Goal: Communication & Community: Answer question/provide support

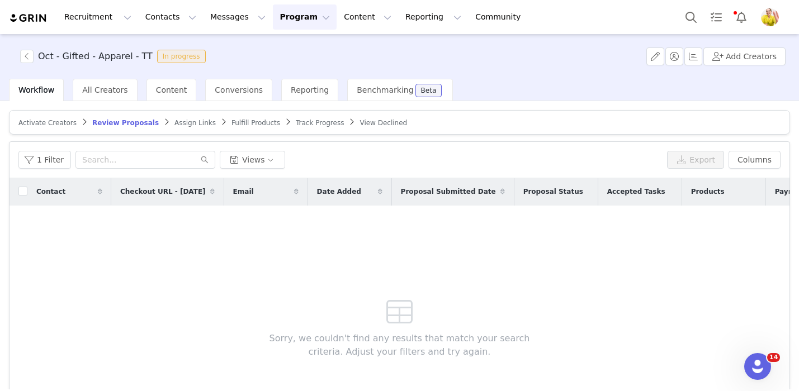
click at [186, 121] on span "Assign Links" at bounding box center [194, 123] width 41 height 8
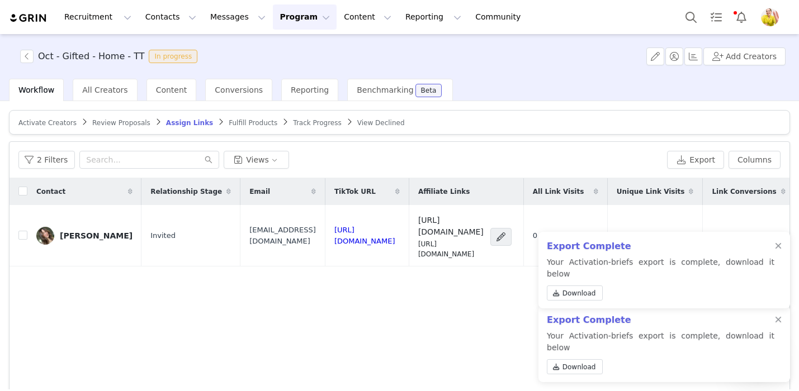
click at [126, 121] on span "Review Proposals" at bounding box center [121, 123] width 58 height 8
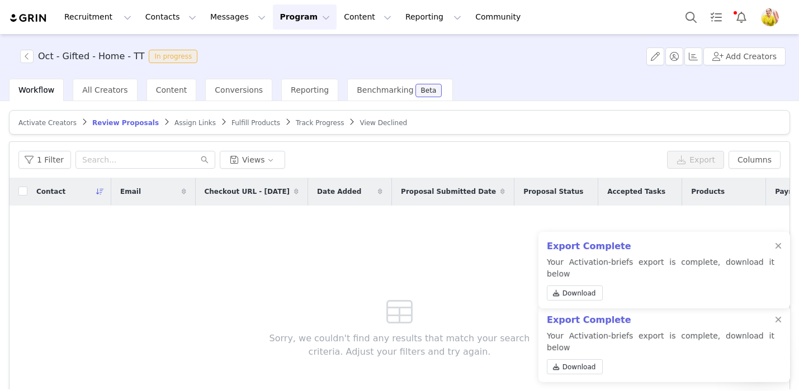
click at [188, 123] on span "Assign Links" at bounding box center [194, 123] width 41 height 8
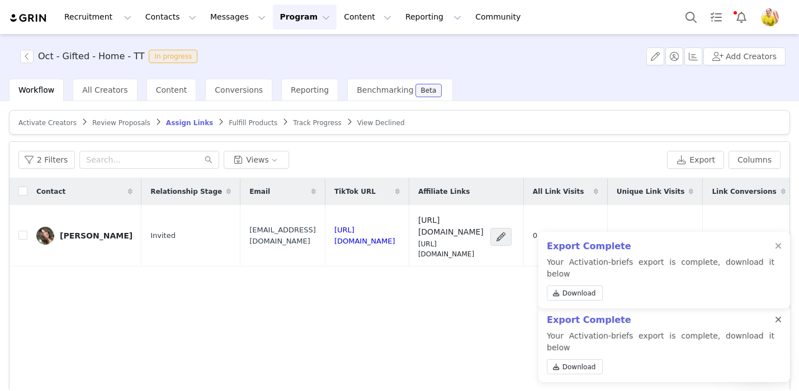
click at [775, 325] on div at bounding box center [778, 320] width 7 height 9
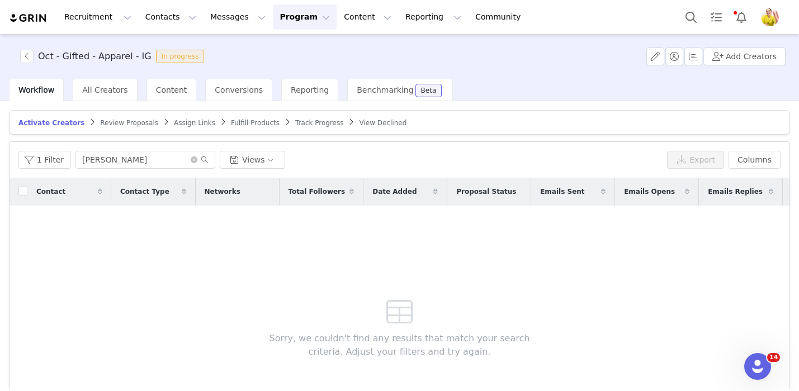
click at [124, 122] on span "Review Proposals" at bounding box center [129, 123] width 58 height 8
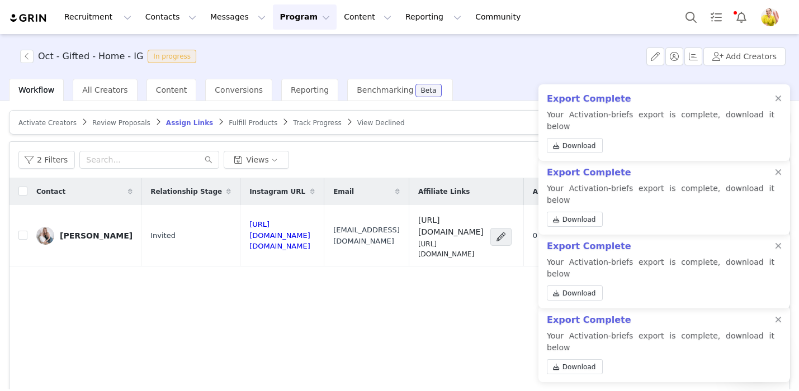
click at [121, 122] on span "Review Proposals" at bounding box center [121, 123] width 58 height 8
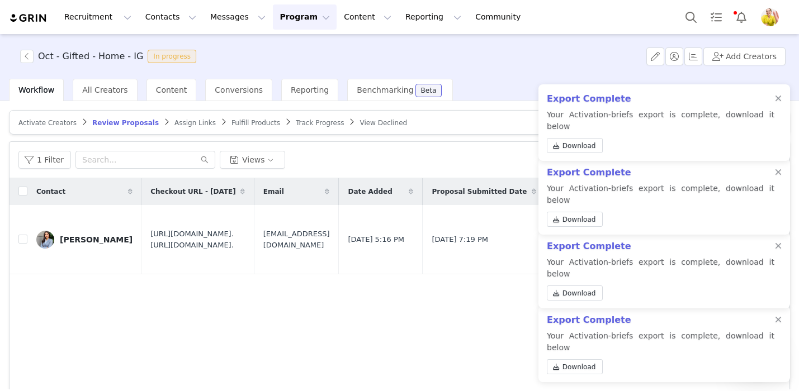
click at [783, 331] on div "Export Complete Your Activation-briefs export is complete, download it below Do…" at bounding box center [664, 344] width 252 height 77
click at [777, 325] on div at bounding box center [778, 320] width 7 height 9
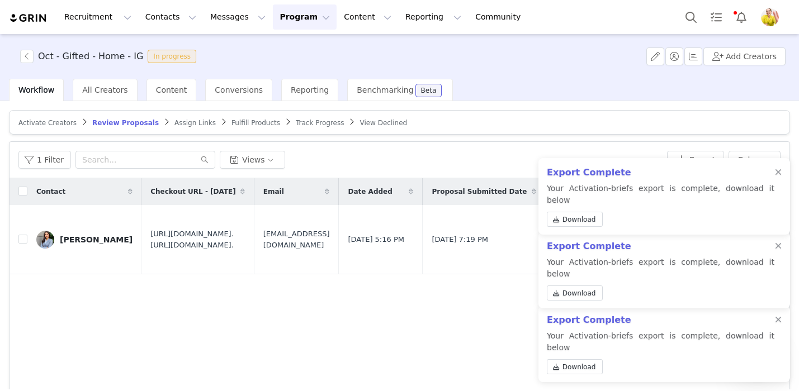
click at [777, 325] on div at bounding box center [778, 320] width 7 height 9
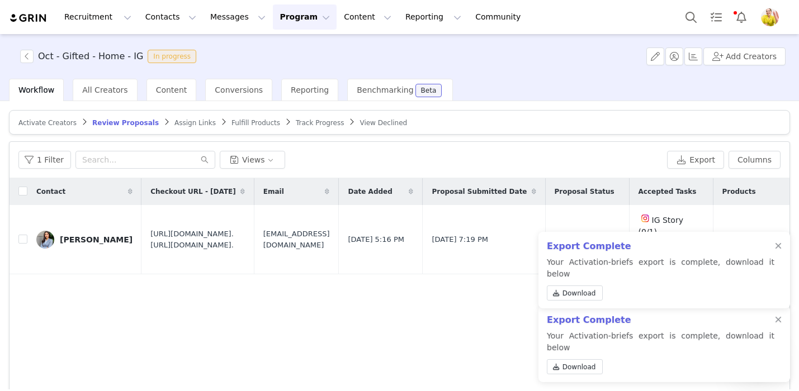
click at [777, 325] on div at bounding box center [778, 320] width 7 height 9
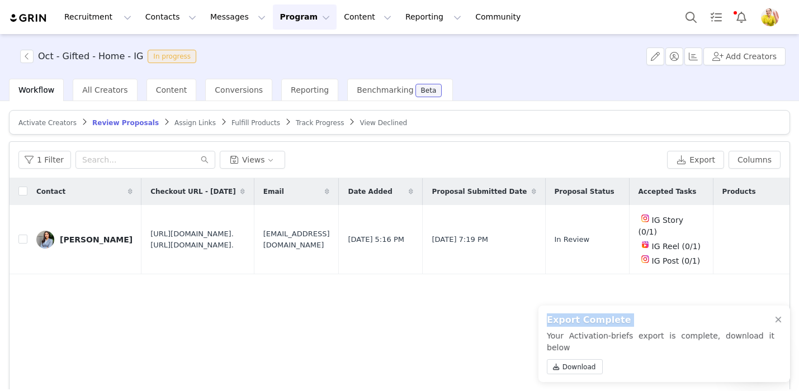
click at [777, 330] on div "Export Complete Your Activation-briefs export is complete, download it below Do…" at bounding box center [664, 344] width 252 height 77
click at [777, 325] on div at bounding box center [778, 320] width 7 height 9
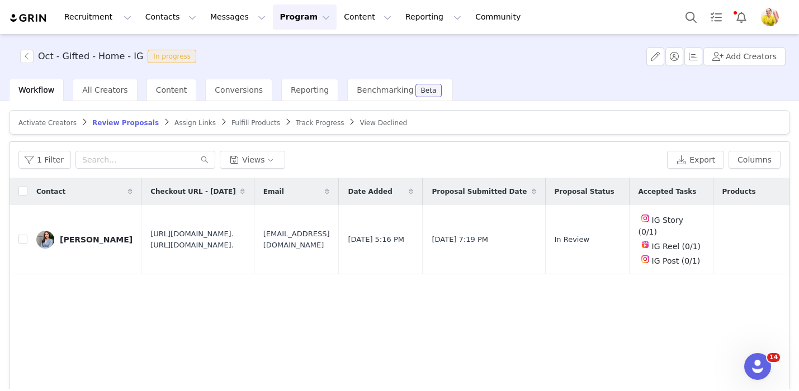
click at [187, 122] on span "Assign Links" at bounding box center [194, 123] width 41 height 8
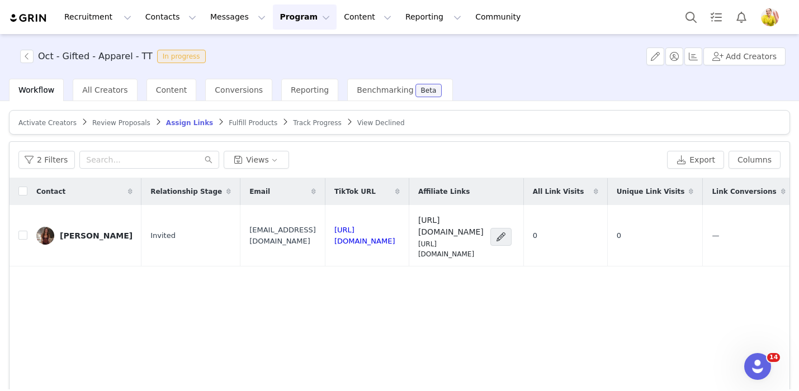
click at [97, 125] on span "Review Proposals" at bounding box center [121, 123] width 58 height 8
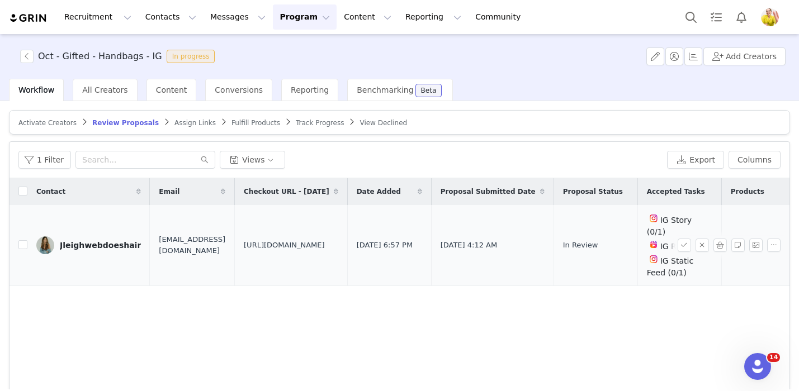
click at [308, 245] on span "[URL][DOMAIN_NAME]" at bounding box center [284, 245] width 81 height 11
copy span "[URL][DOMAIN_NAME]"
click at [210, 238] on span "[EMAIL_ADDRESS][DOMAIN_NAME]" at bounding box center [192, 245] width 67 height 22
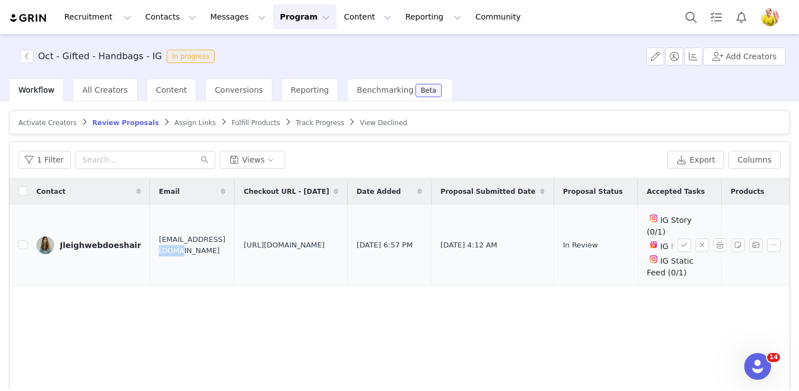
click at [210, 238] on span "[EMAIL_ADDRESS][DOMAIN_NAME]" at bounding box center [192, 245] width 67 height 22
copy span "[EMAIL_ADDRESS][DOMAIN_NAME]"
click at [107, 241] on div "Jleighwebdoeshair" at bounding box center [100, 245] width 81 height 9
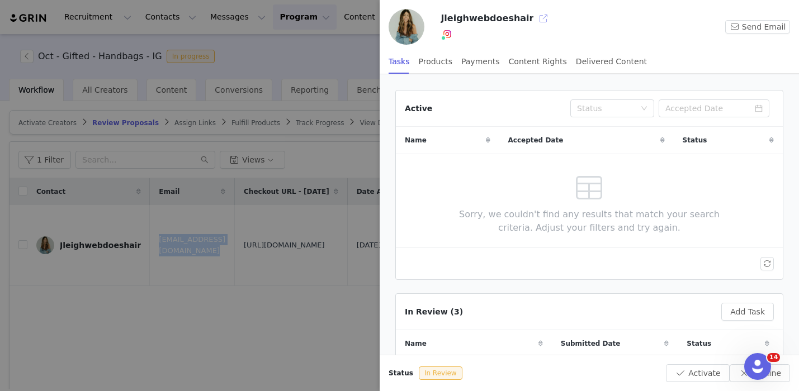
click at [535, 16] on button "button" at bounding box center [544, 19] width 18 height 18
click at [292, 148] on div at bounding box center [399, 195] width 799 height 391
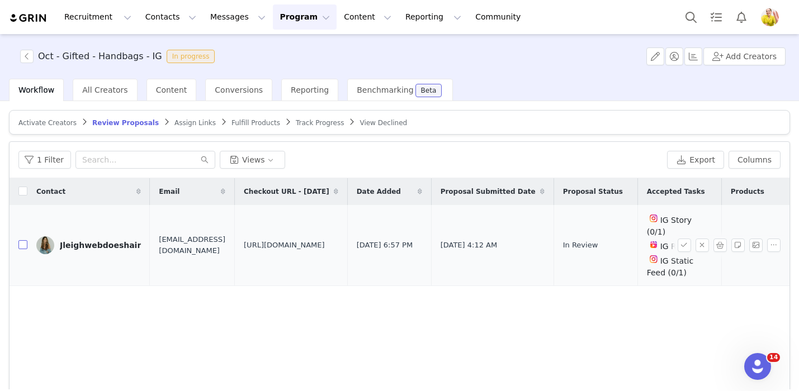
click at [23, 242] on input "checkbox" at bounding box center [22, 244] width 9 height 9
checkbox input "true"
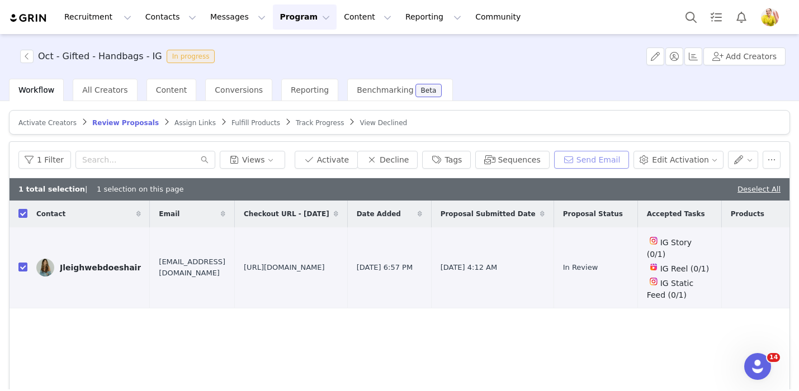
click at [612, 164] on button "Send Email" at bounding box center [591, 160] width 75 height 18
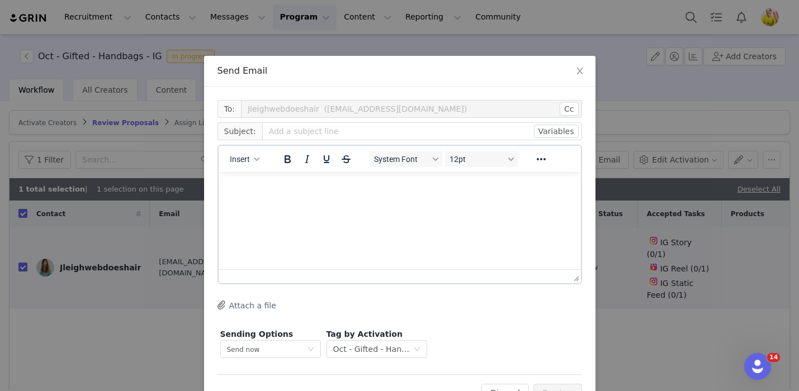
click at [267, 195] on html at bounding box center [399, 187] width 362 height 30
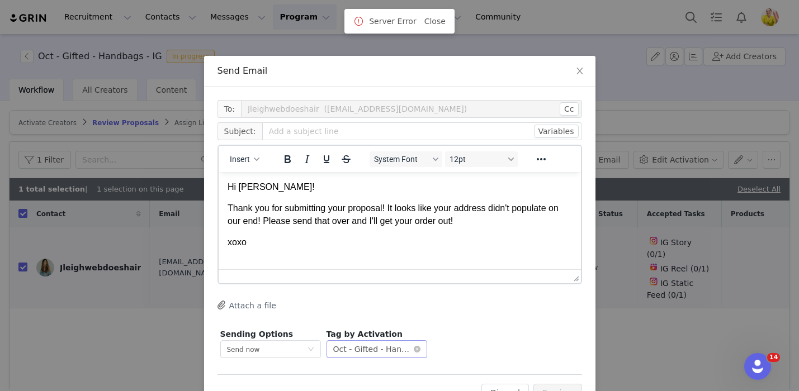
scroll to position [37, 0]
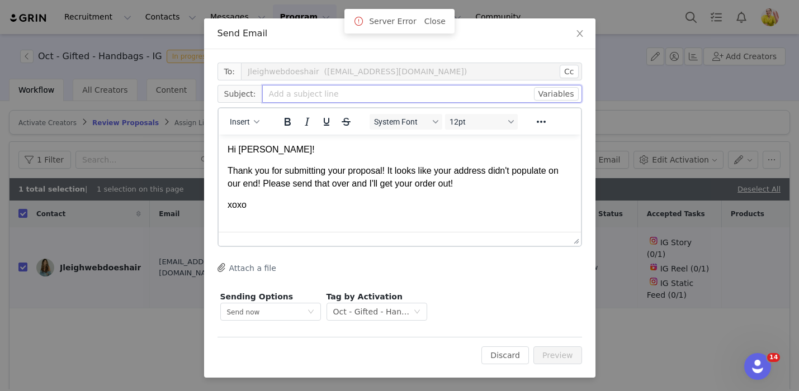
click at [341, 96] on input "text" at bounding box center [422, 94] width 320 height 18
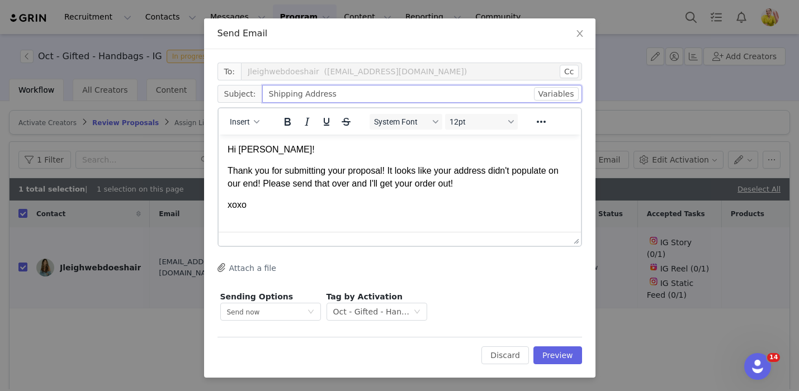
type input "Shipping Address"
click at [274, 215] on html "Hi Jess! Thank you for submitting your proposal! It looks like your address did…" at bounding box center [399, 178] width 362 height 86
click at [250, 124] on button "Insert" at bounding box center [244, 122] width 39 height 16
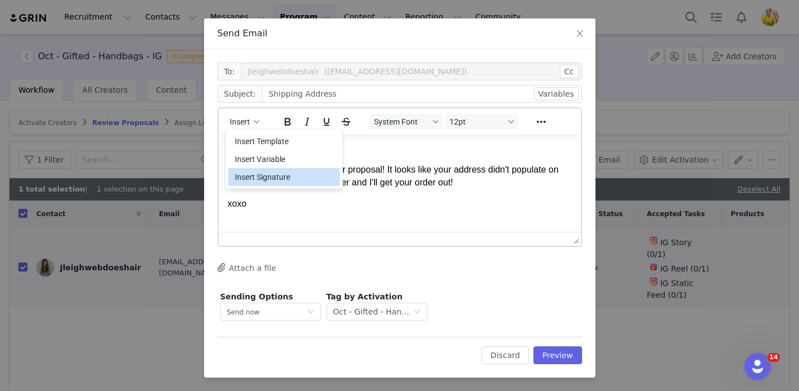
click at [262, 178] on div "Insert Signature" at bounding box center [285, 177] width 101 height 13
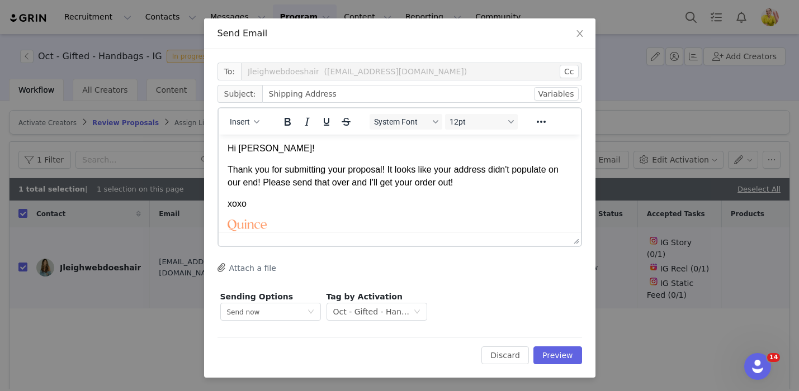
scroll to position [27, 0]
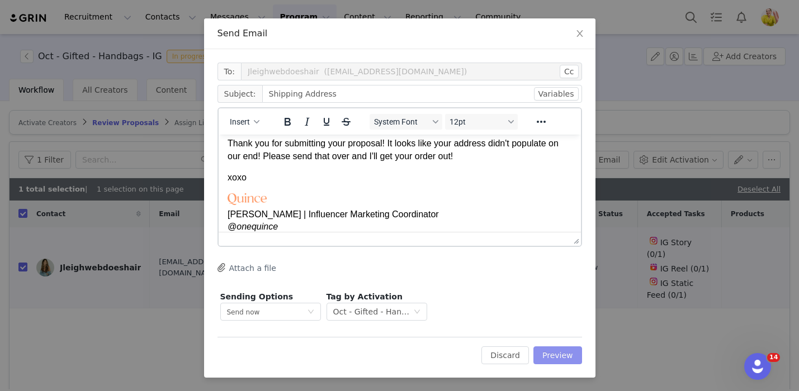
click at [562, 357] on button "Preview" at bounding box center [557, 356] width 49 height 18
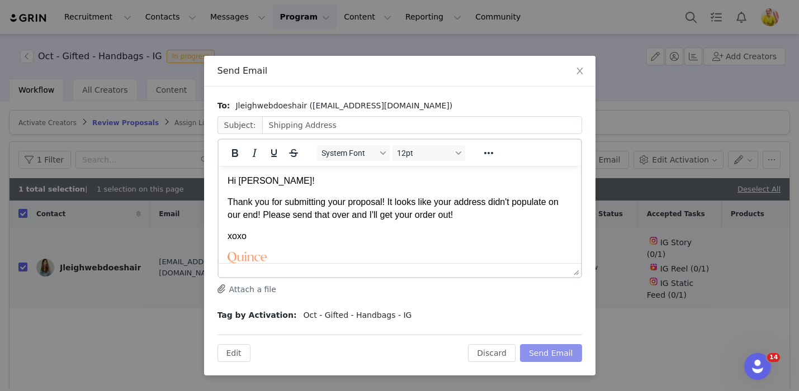
scroll to position [0, 0]
click at [562, 356] on button "Send Email" at bounding box center [551, 353] width 62 height 18
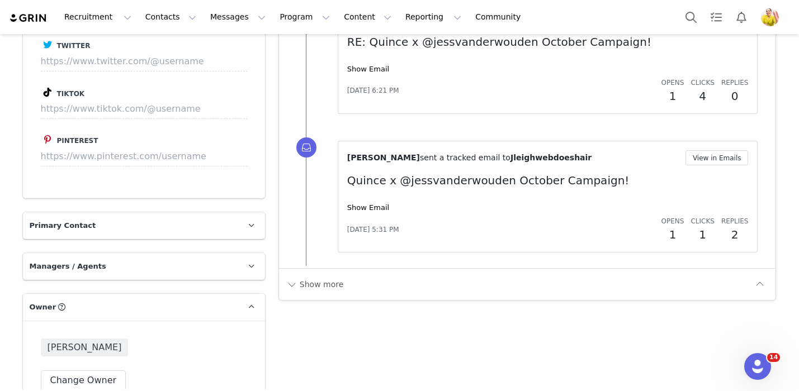
scroll to position [1391, 0]
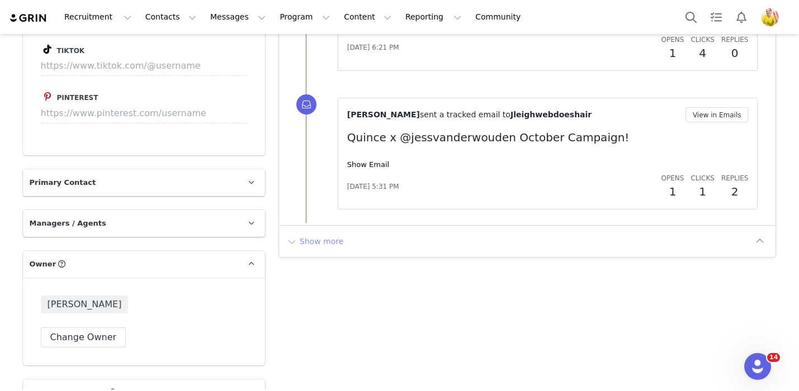
click at [313, 238] on button "Show more" at bounding box center [315, 242] width 59 height 18
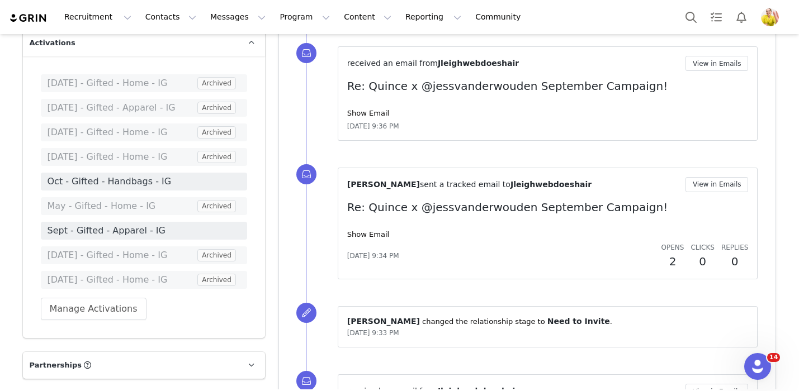
scroll to position [1936, 0]
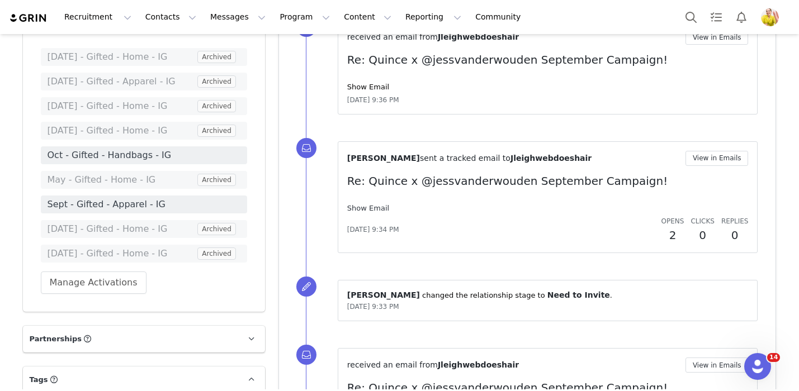
click at [385, 210] on link "Show Email" at bounding box center [368, 208] width 42 height 8
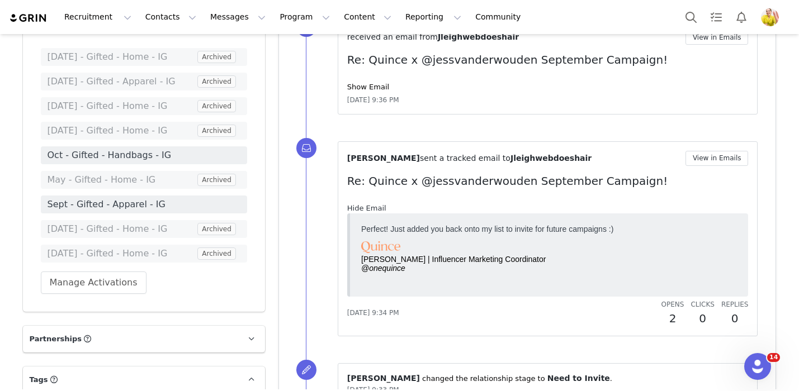
scroll to position [0, 0]
click at [385, 210] on div "Hide Email" at bounding box center [547, 208] width 401 height 11
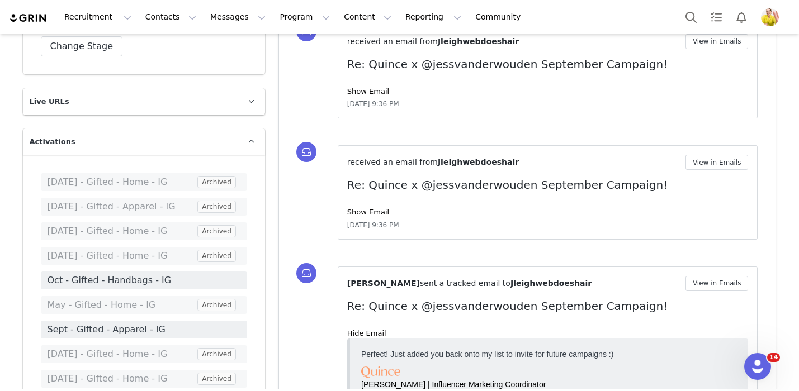
scroll to position [1803, 0]
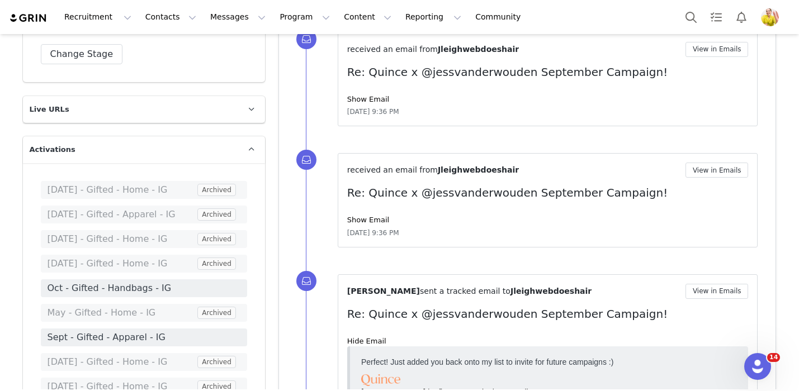
click at [377, 225] on div "Show Email" at bounding box center [547, 220] width 401 height 11
click at [375, 223] on link "Show Email" at bounding box center [368, 220] width 42 height 8
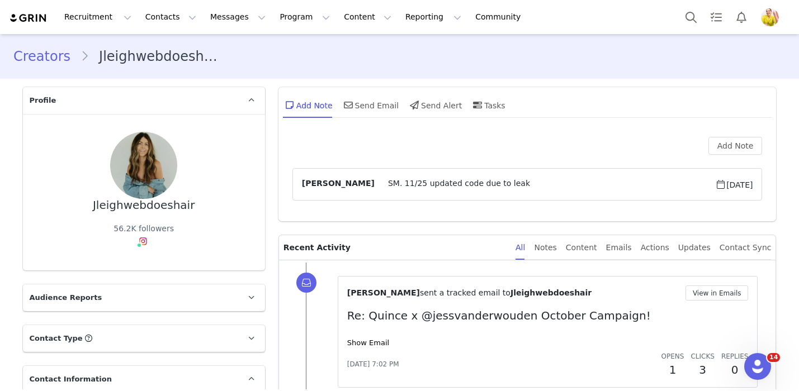
scroll to position [155, 0]
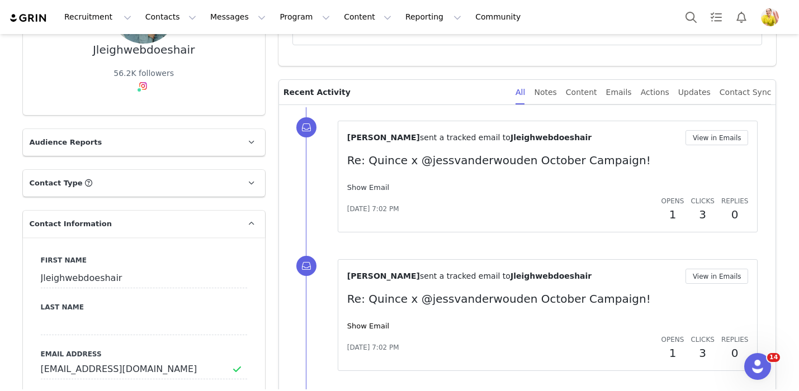
click at [372, 191] on link "Show Email" at bounding box center [368, 187] width 42 height 8
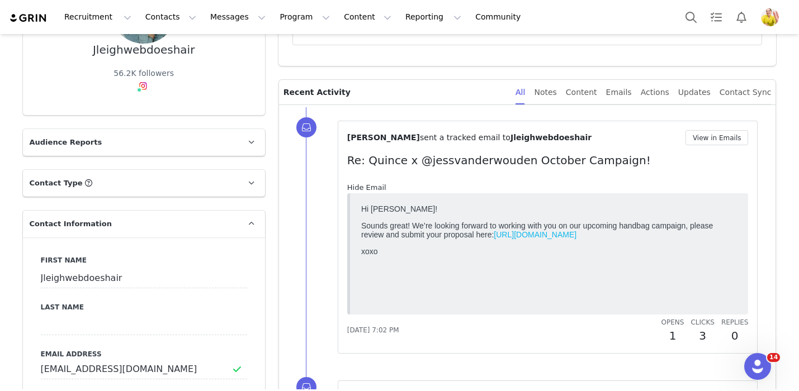
scroll to position [0, 0]
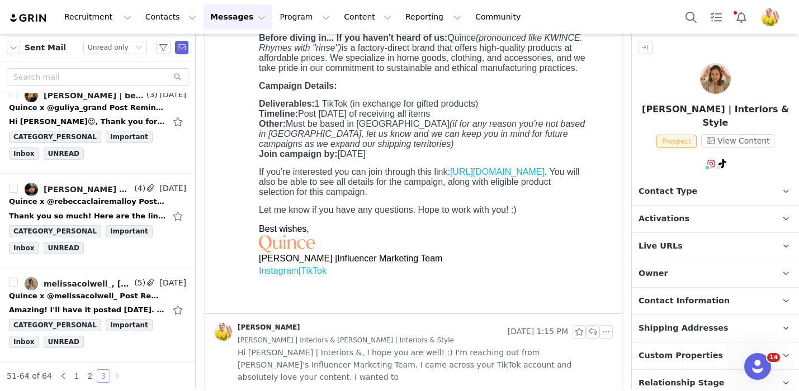
scroll to position [1050, 0]
click at [129, 304] on div "Amazing! I'll have it posted tomorrow. xx On Mon, Sep 22, 2025 at 6:00 AM Wendy…" at bounding box center [97, 310] width 177 height 18
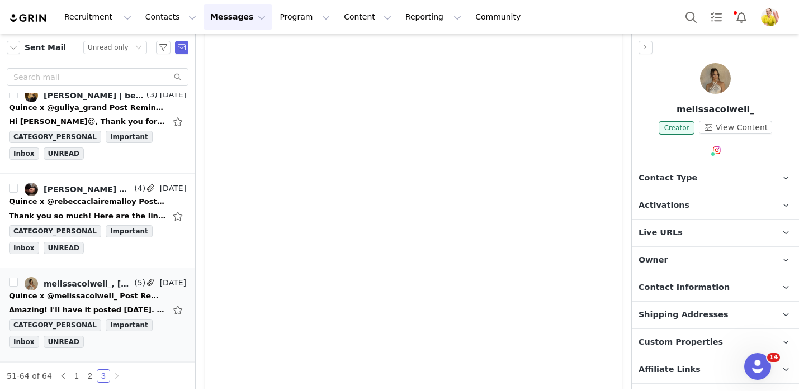
scroll to position [82, 0]
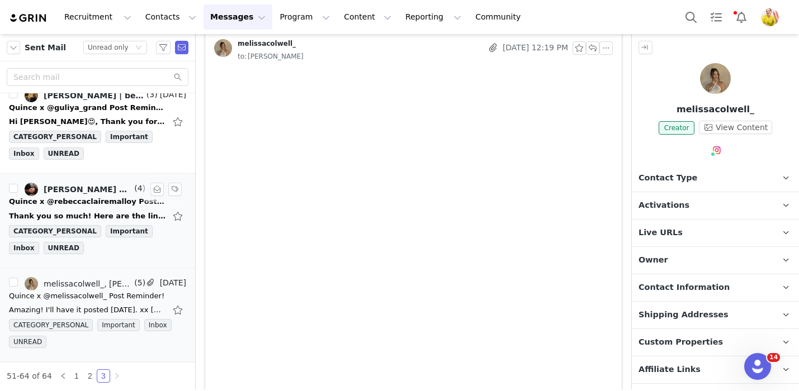
click at [102, 207] on div "Thank you so much! Here are the links to my posts: Check out Rebecca Malloy 🦢's…" at bounding box center [97, 216] width 177 height 18
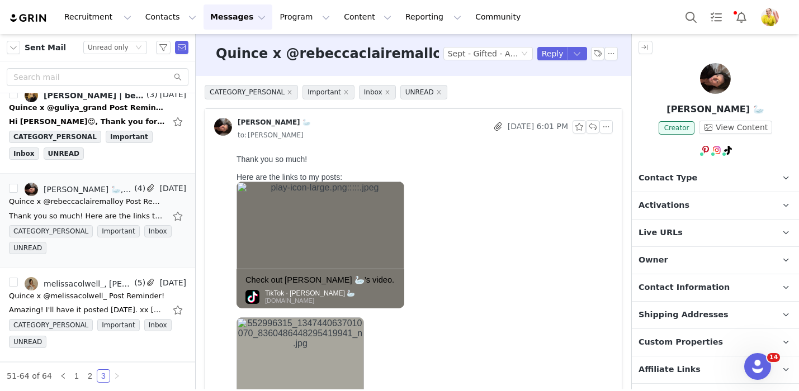
scroll to position [158, 0]
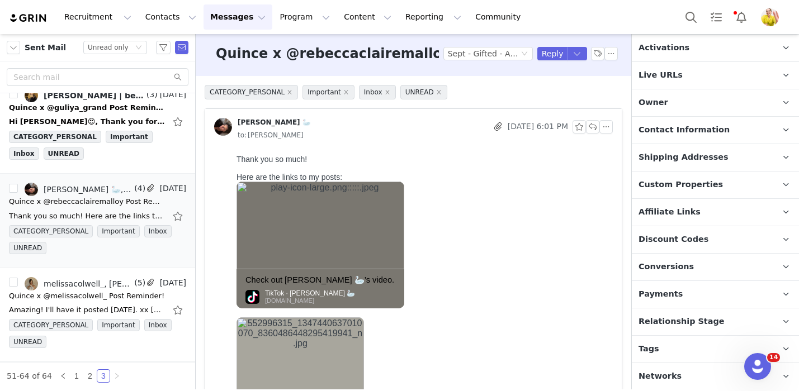
click at [699, 319] on span "Relationship Stage" at bounding box center [682, 322] width 86 height 12
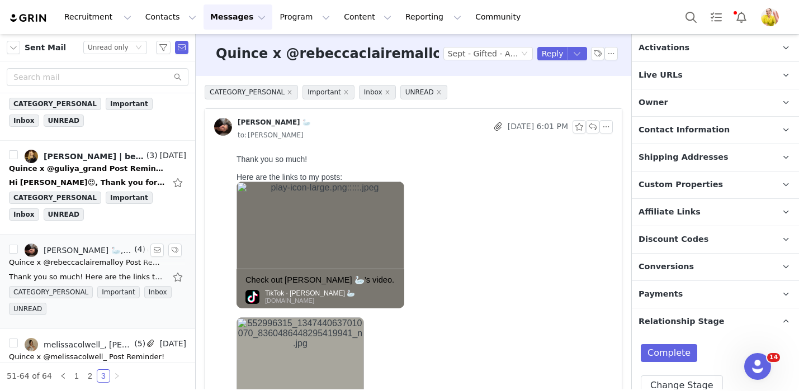
scroll to position [987, 0]
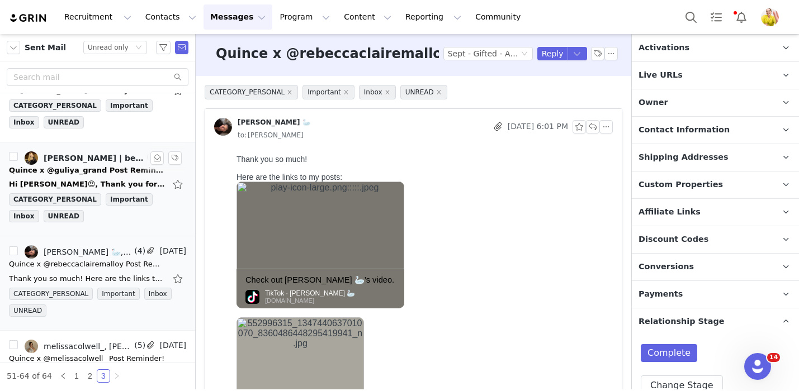
click at [111, 168] on div "Quince x @guliya_grand Post Reminder!" at bounding box center [87, 170] width 157 height 11
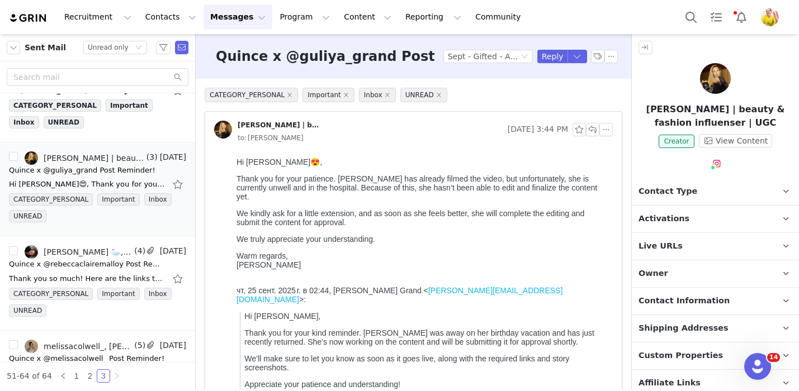
scroll to position [171, 0]
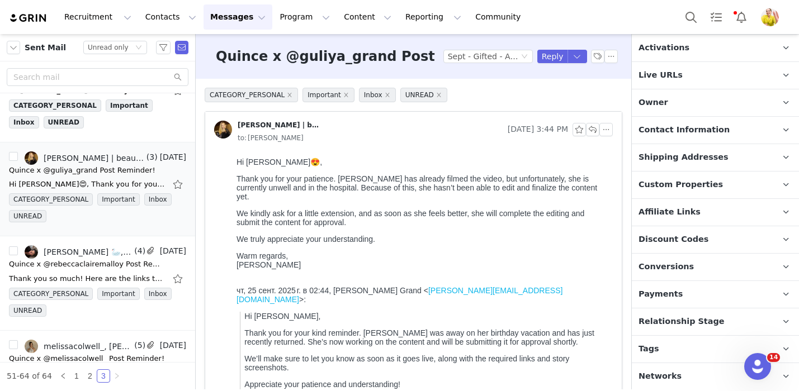
click at [711, 319] on span "Relationship Stage" at bounding box center [682, 322] width 86 height 12
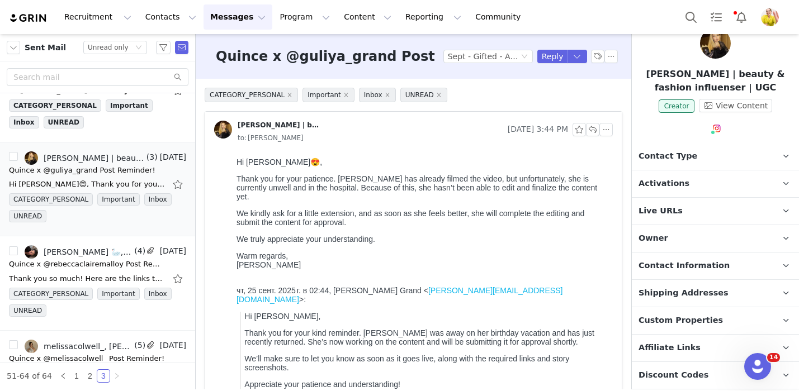
scroll to position [0, 0]
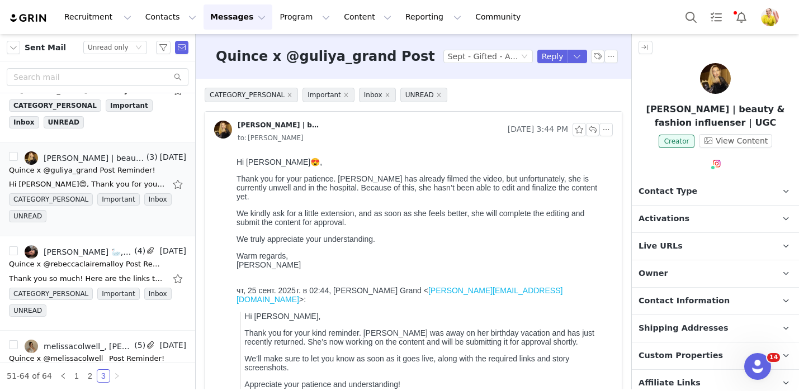
click at [703, 216] on p "Activations" at bounding box center [702, 219] width 140 height 27
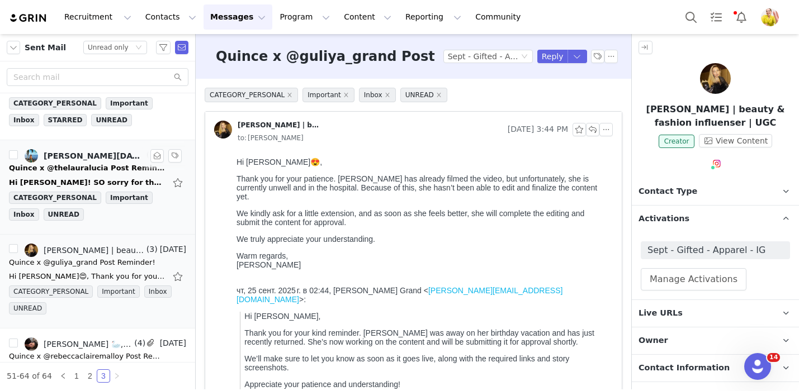
scroll to position [887, 0]
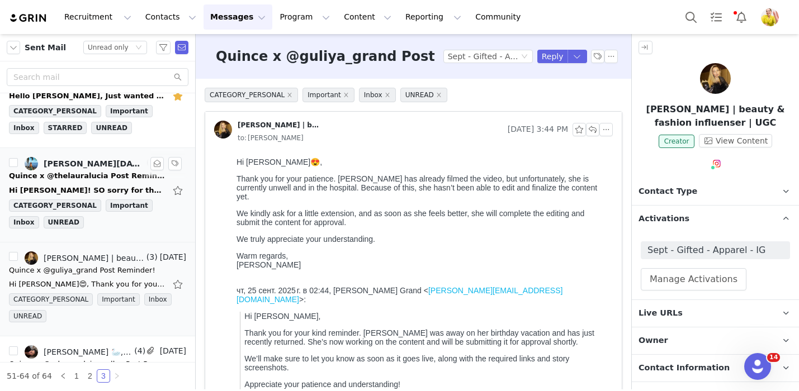
click at [137, 175] on div "Quince x @thelauralucia Post Reminder!" at bounding box center [87, 176] width 157 height 11
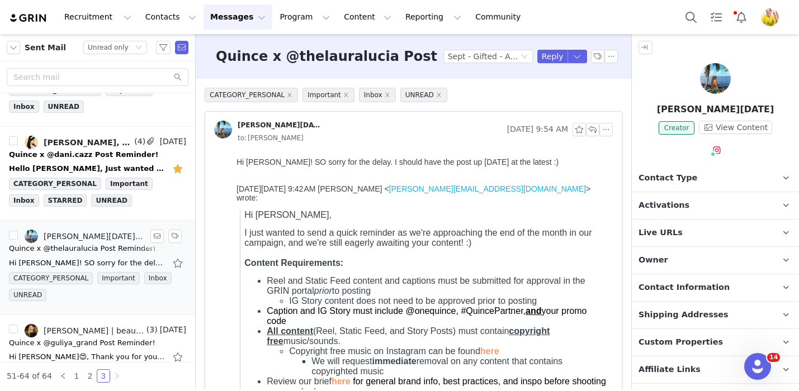
scroll to position [0, 0]
click at [139, 162] on div "Hello Wendy, Just wanted to bump up my recents emails, photos have been approve…" at bounding box center [97, 169] width 177 height 18
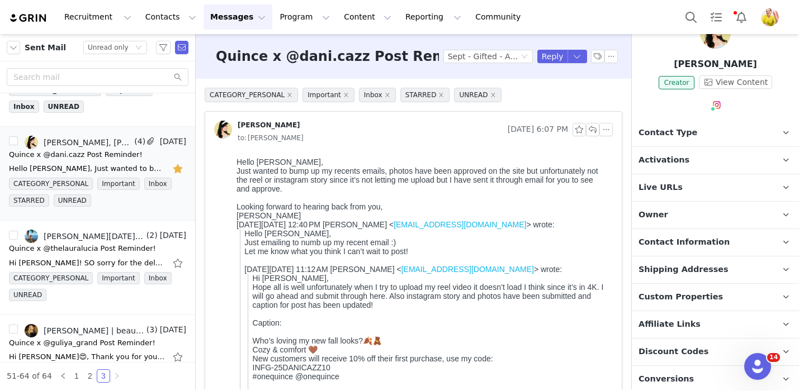
scroll to position [158, 0]
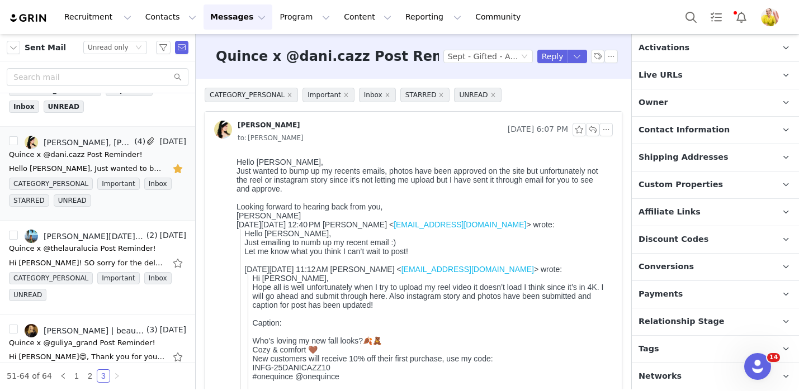
click at [687, 316] on span "Relationship Stage" at bounding box center [682, 322] width 86 height 12
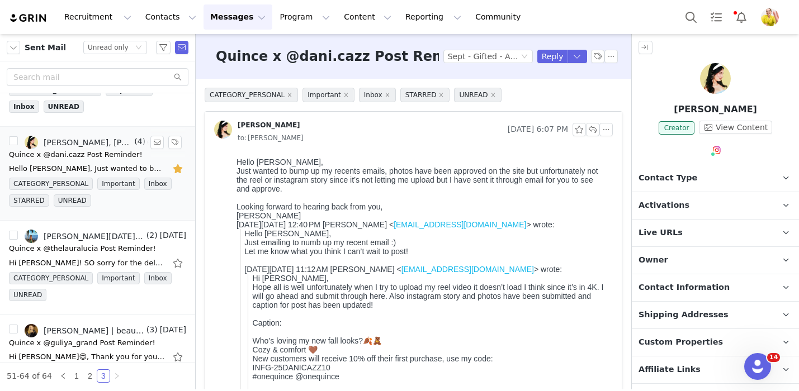
click at [182, 169] on button "button" at bounding box center [179, 169] width 15 height 18
click at [553, 55] on button "Reply" at bounding box center [552, 56] width 31 height 13
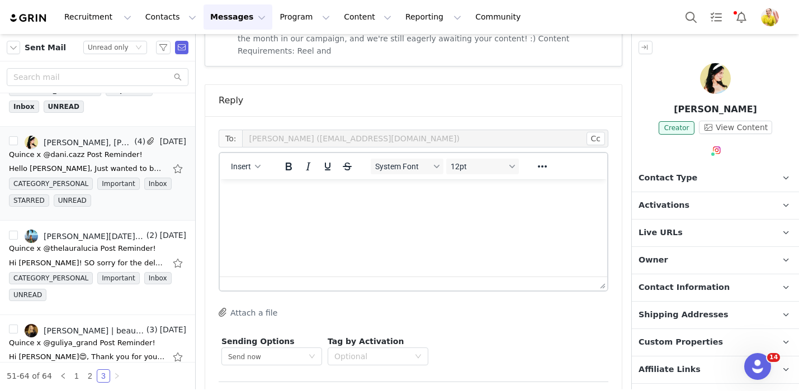
scroll to position [1166, 0]
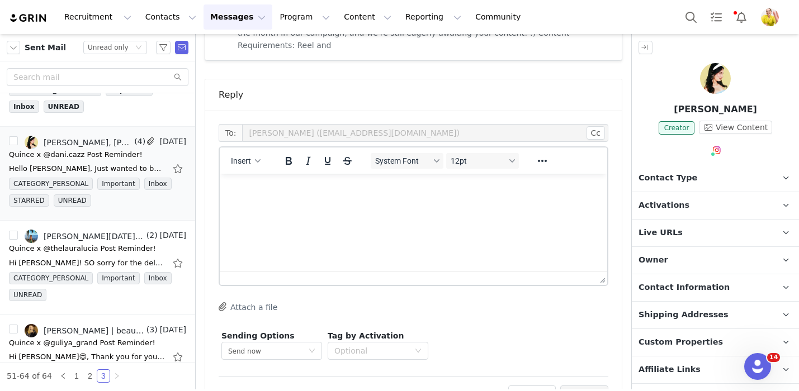
click at [373, 204] on html at bounding box center [413, 189] width 387 height 30
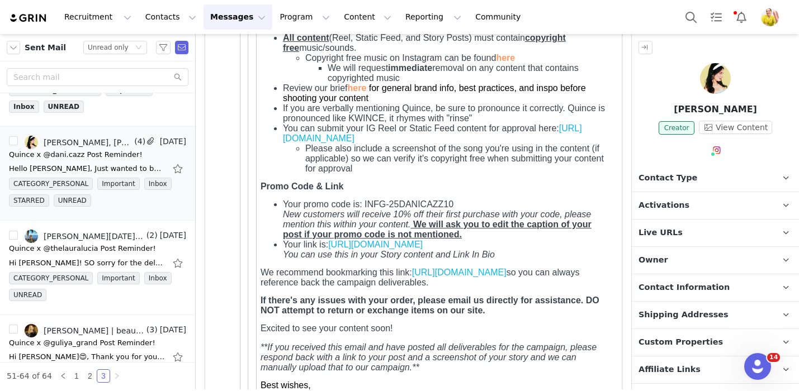
scroll to position [518, 0]
drag, startPoint x: 469, startPoint y: 216, endPoint x: 365, endPoint y: 222, distance: 104.1
click at [365, 222] on li "Your promo code is: INFG-25DANICAZZ10 New customers will receive 10% off their …" at bounding box center [445, 218] width 325 height 40
copy span "INFG-25DANICAZZ10"
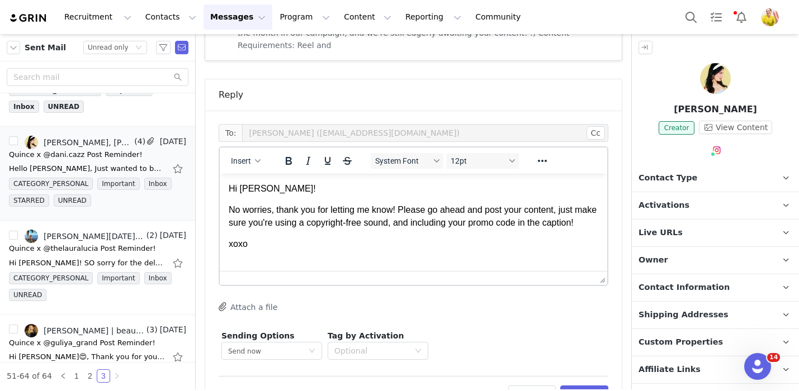
click at [548, 223] on p "No worries, thank you for letting me know! Please go ahead and post your conten…" at bounding box center [414, 216] width 370 height 25
click at [590, 386] on button "Preview" at bounding box center [584, 395] width 49 height 18
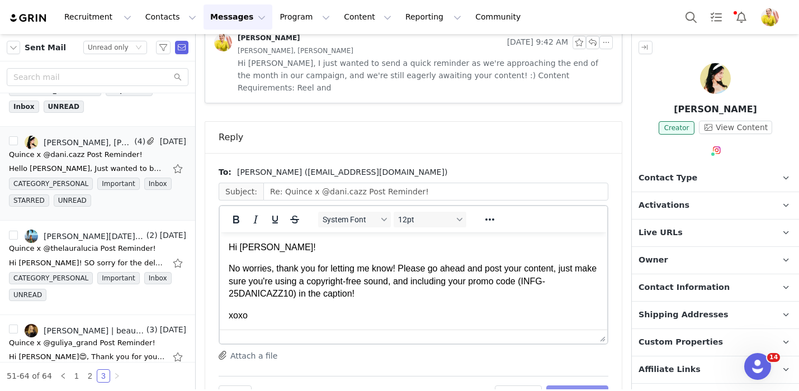
scroll to position [0, 0]
click at [592, 386] on button "Send Email" at bounding box center [577, 395] width 62 height 18
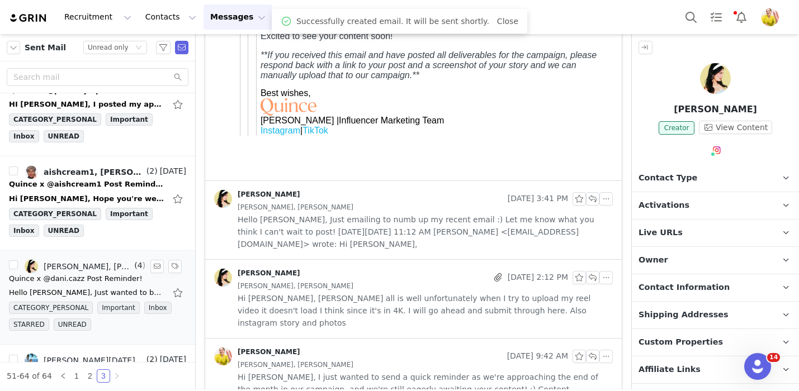
scroll to position [691, 0]
click at [148, 189] on div "Quince x @aishcream1 Post Reminder!" at bounding box center [97, 183] width 177 height 11
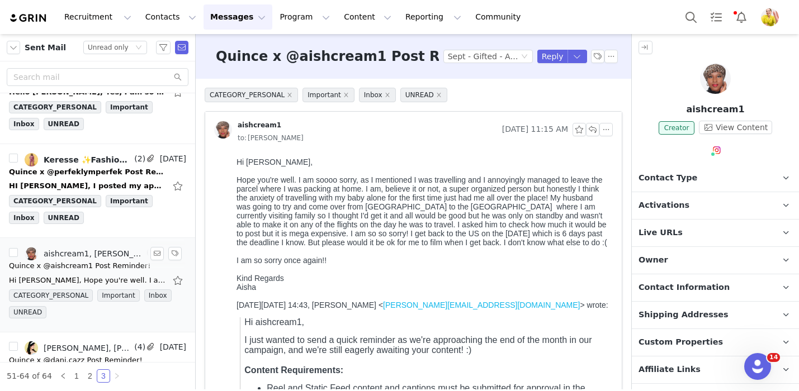
scroll to position [609, 0]
click at [550, 54] on button "Reply" at bounding box center [552, 56] width 31 height 13
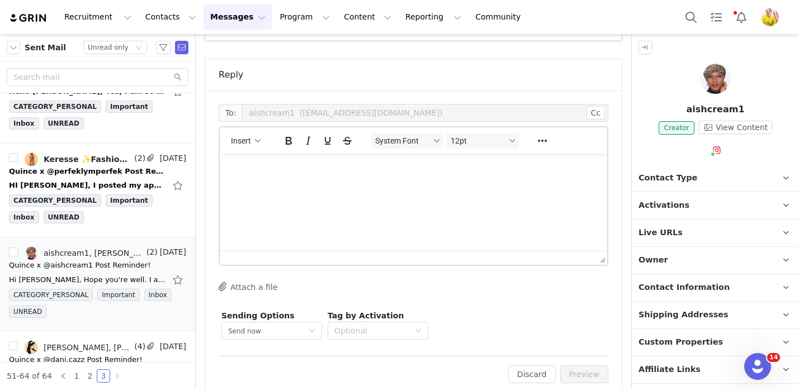
scroll to position [907, 0]
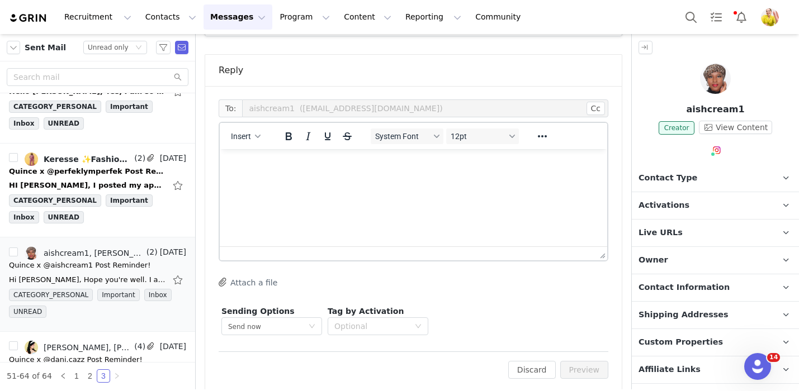
click at [389, 179] on html at bounding box center [413, 164] width 387 height 30
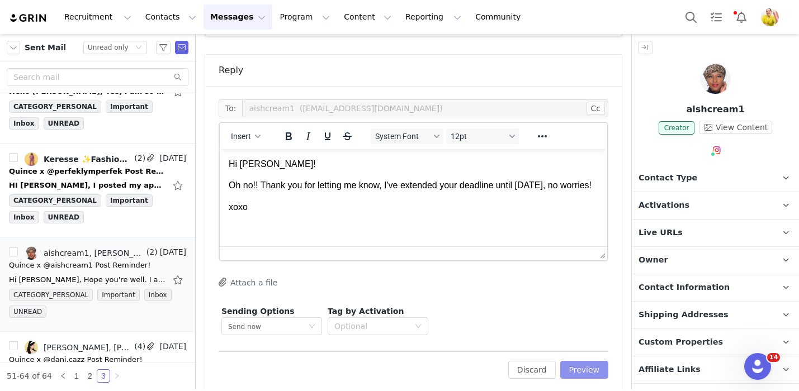
click at [579, 361] on button "Preview" at bounding box center [584, 370] width 49 height 18
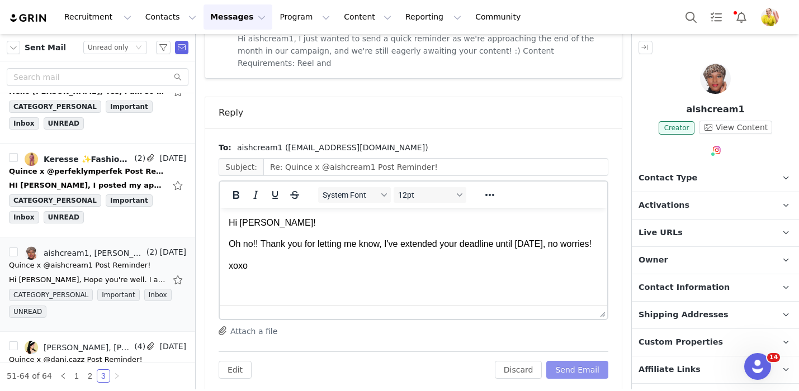
scroll to position [0, 0]
click at [579, 361] on button "Send Email" at bounding box center [577, 370] width 62 height 18
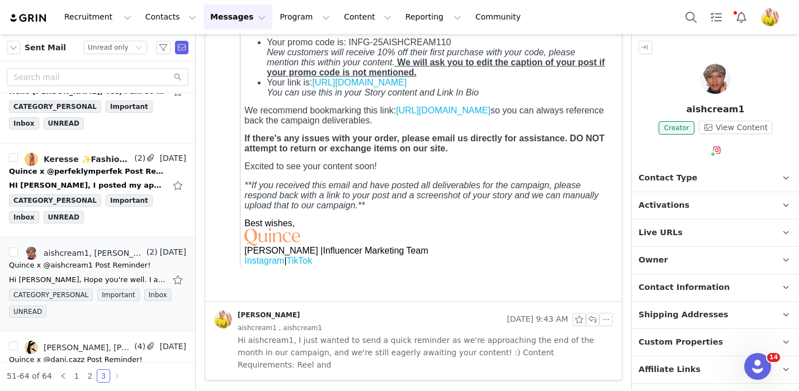
scroll to position [551, 0]
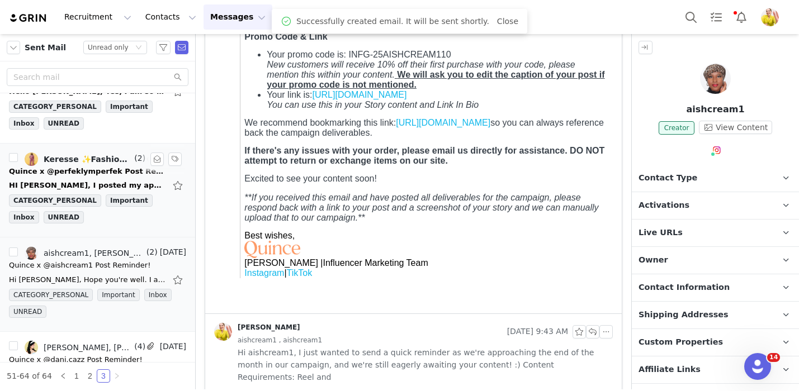
click at [135, 212] on div "CATEGORY_PERSONAL Important Inbox UNREAD" at bounding box center [97, 212] width 177 height 34
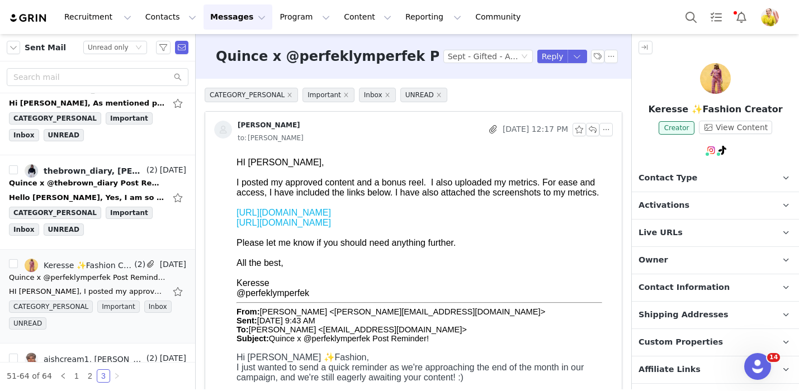
scroll to position [158, 0]
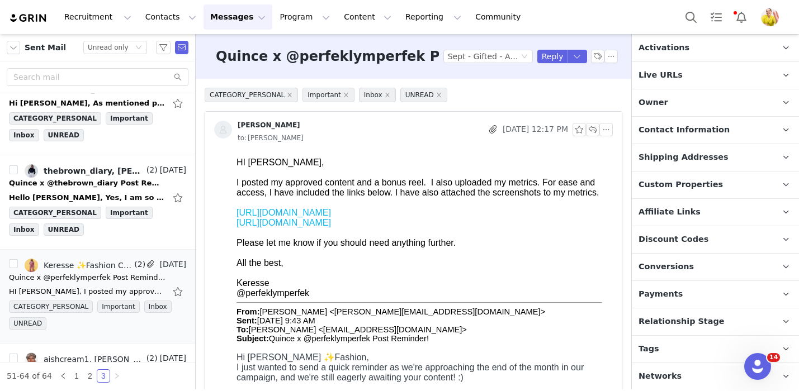
click at [732, 325] on p "Relationship Stage Use relationship stages to move contacts through a logical s…" at bounding box center [702, 322] width 140 height 27
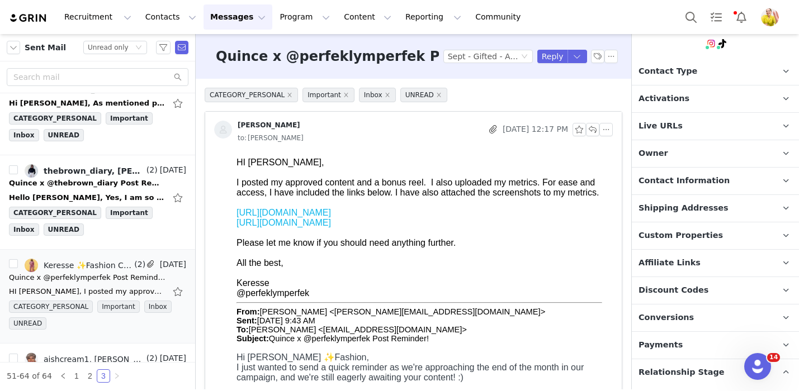
scroll to position [0, 0]
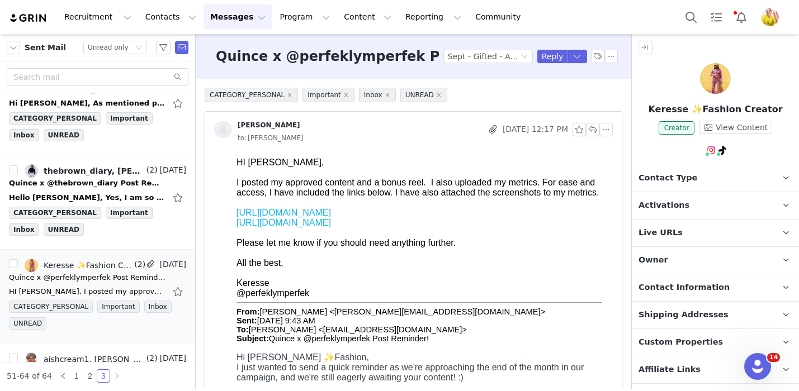
click at [700, 200] on p "Activations" at bounding box center [702, 205] width 140 height 27
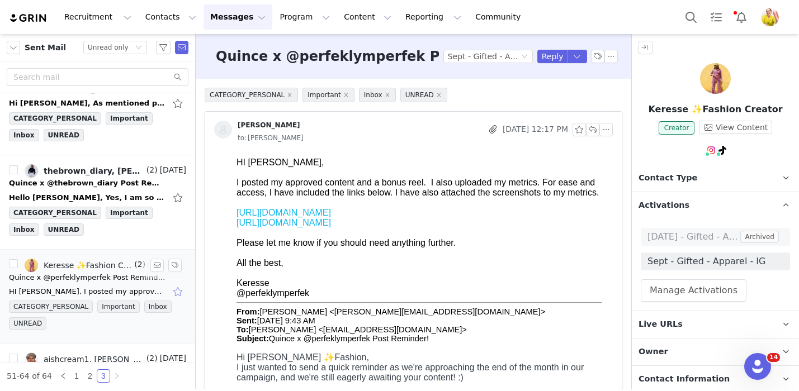
click at [179, 290] on button "button" at bounding box center [179, 292] width 15 height 18
click at [328, 225] on link "https://www.instagram.com/reel/DOo3GbSkcrb/?utm_source=ig_web_copy_link" at bounding box center [284, 223] width 94 height 10
click at [331, 213] on link "https://www.instagram.com/reel/DOuHDZVkYdM/?utm_source=ig_web_copy_link" at bounding box center [284, 213] width 94 height 10
click at [178, 292] on button "button" at bounding box center [179, 292] width 15 height 18
click at [549, 53] on button "Reply" at bounding box center [552, 56] width 31 height 13
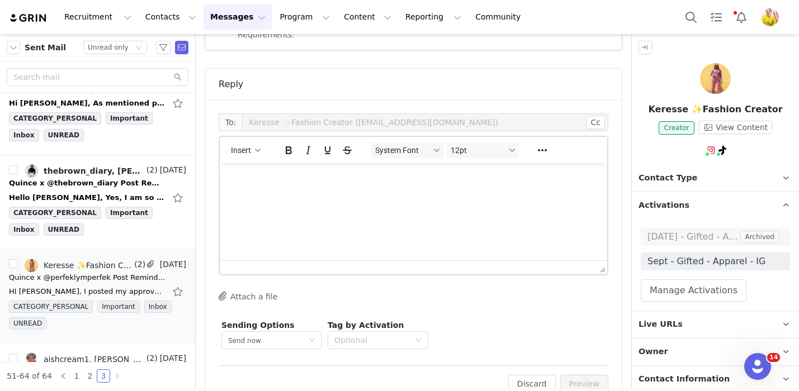
scroll to position [997, 0]
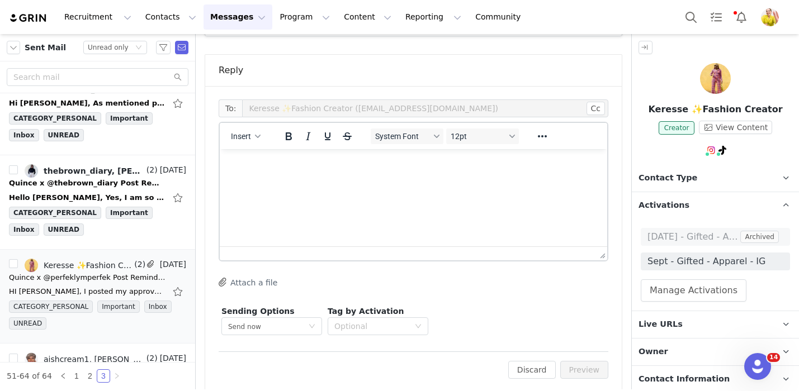
click at [346, 179] on html at bounding box center [413, 164] width 387 height 30
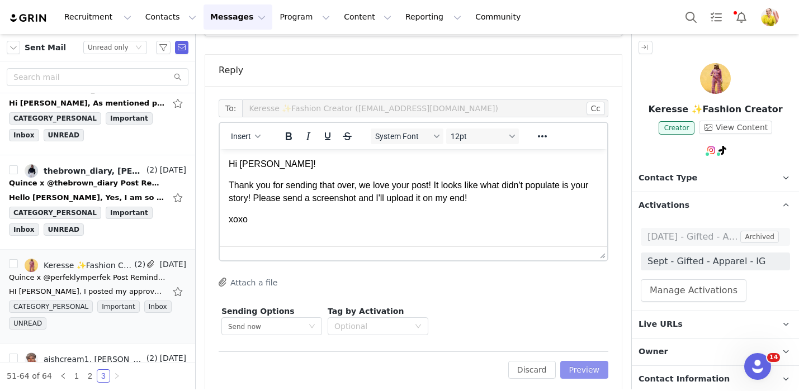
click at [581, 361] on button "Preview" at bounding box center [584, 370] width 49 height 18
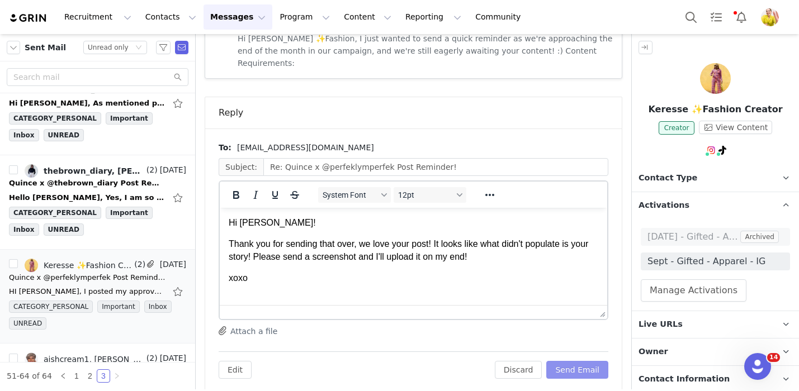
scroll to position [0, 0]
click at [583, 361] on button "Send Email" at bounding box center [577, 370] width 62 height 18
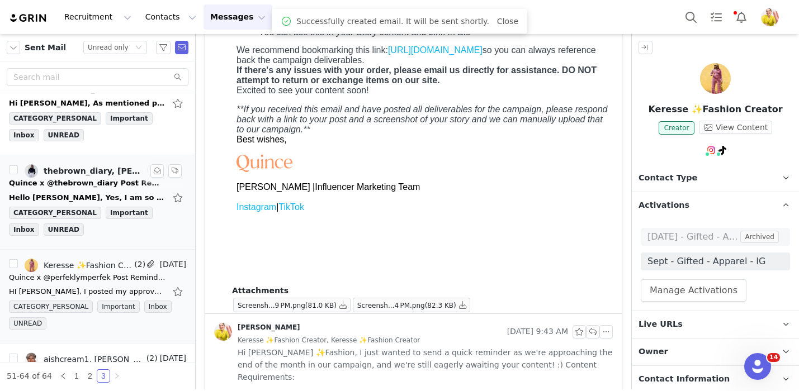
click at [148, 235] on div "CATEGORY_PERSONAL Important Inbox UNREAD" at bounding box center [97, 224] width 177 height 34
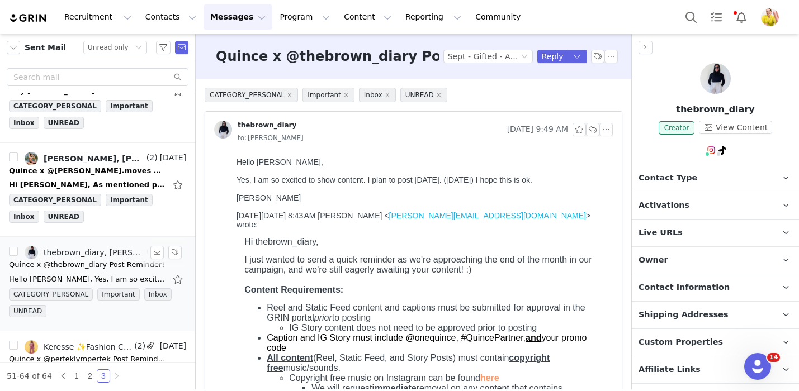
scroll to position [409, 0]
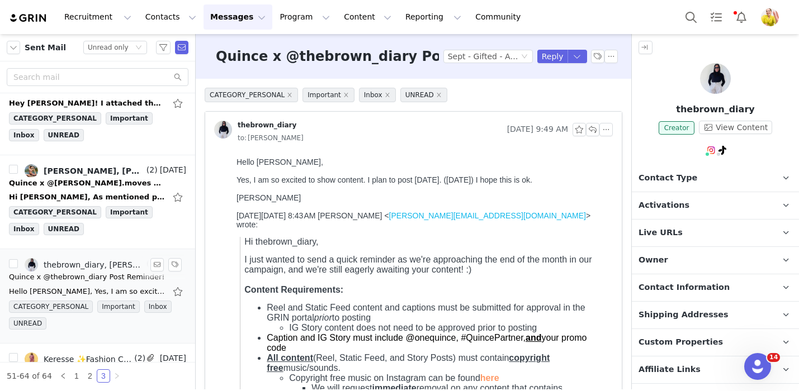
click at [49, 179] on div "Quince x @annie.moves Post Reminder!" at bounding box center [87, 183] width 157 height 11
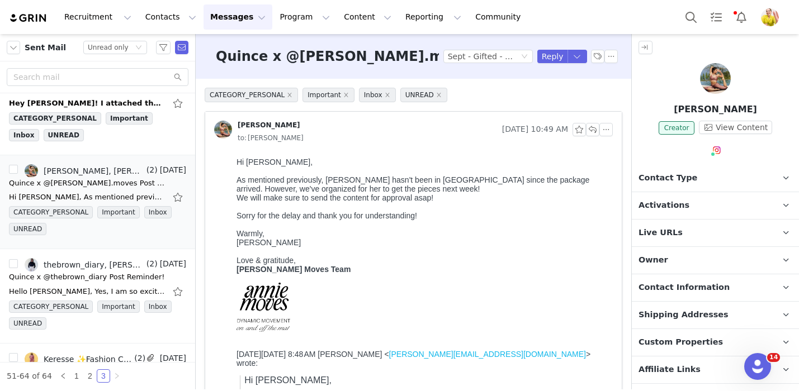
scroll to position [158, 0]
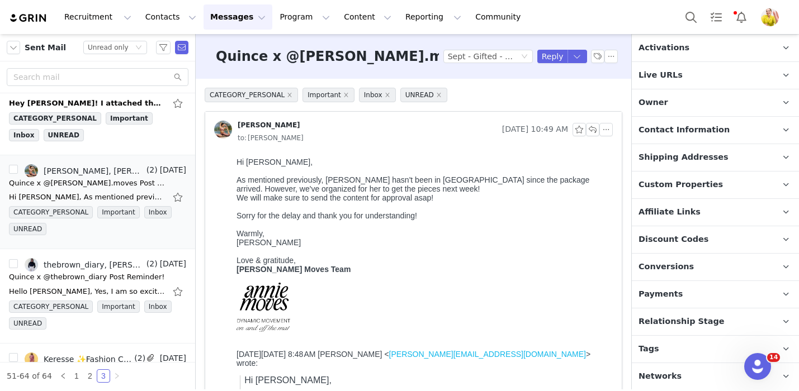
click at [673, 316] on span "Relationship Stage" at bounding box center [682, 322] width 86 height 12
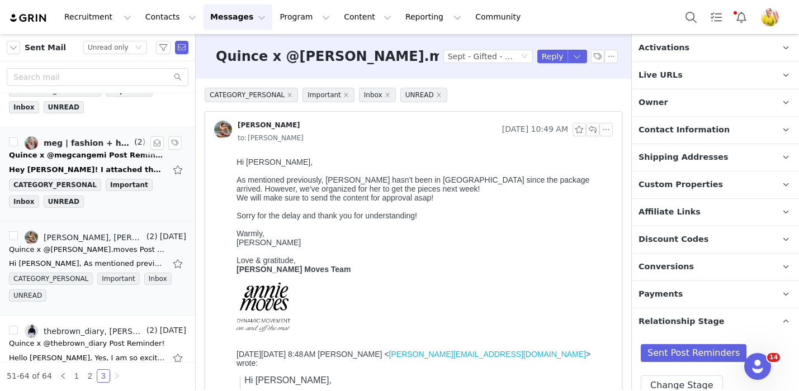
scroll to position [327, 0]
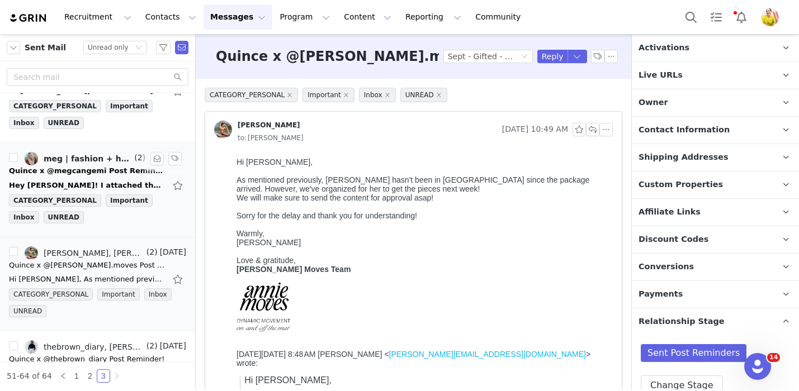
click at [106, 175] on div "Quince x @megcangemi Post Reminder!" at bounding box center [87, 170] width 157 height 11
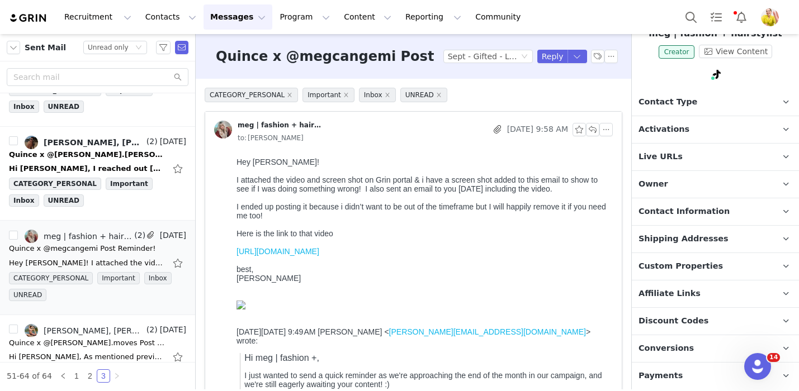
scroll to position [158, 0]
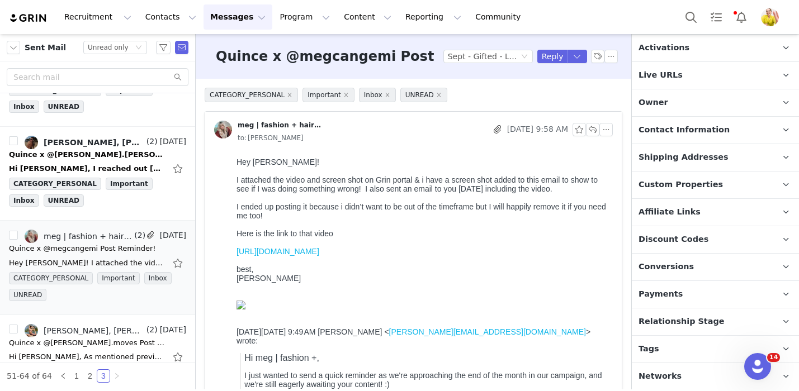
click at [716, 313] on p "Relationship Stage Use relationship stages to move contacts through a logical s…" at bounding box center [702, 322] width 140 height 27
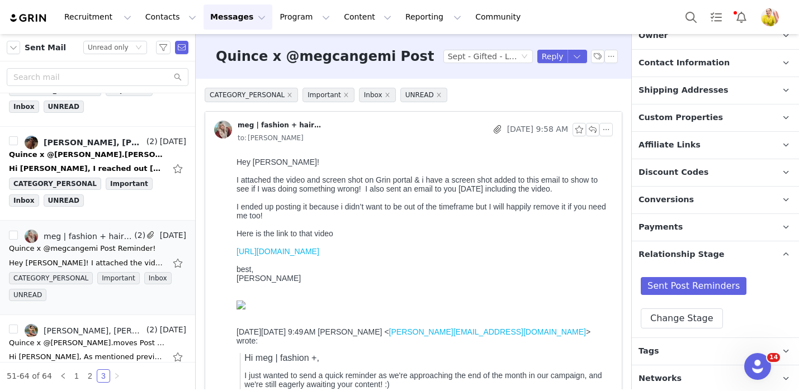
scroll to position [225, 0]
click at [319, 256] on link "https://www.tiktok.com/t/ZP8SbpEFR/" at bounding box center [278, 251] width 83 height 9
click at [175, 266] on button "button" at bounding box center [179, 263] width 15 height 18
click at [126, 165] on div "Hi Wendy, I reached out yesterday as I have still not received my package. Plea…" at bounding box center [87, 168] width 157 height 11
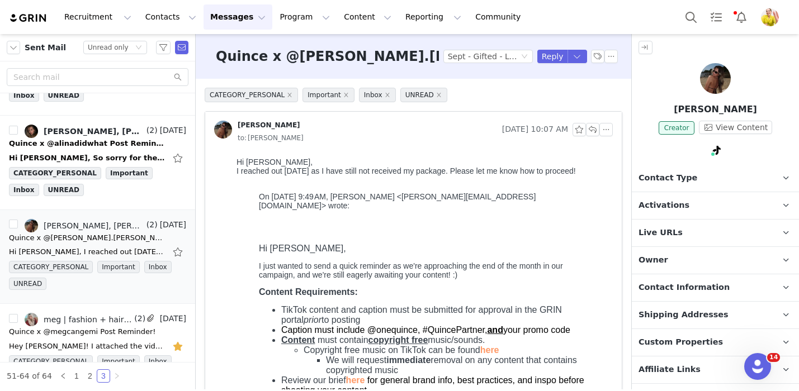
scroll to position [158, 0]
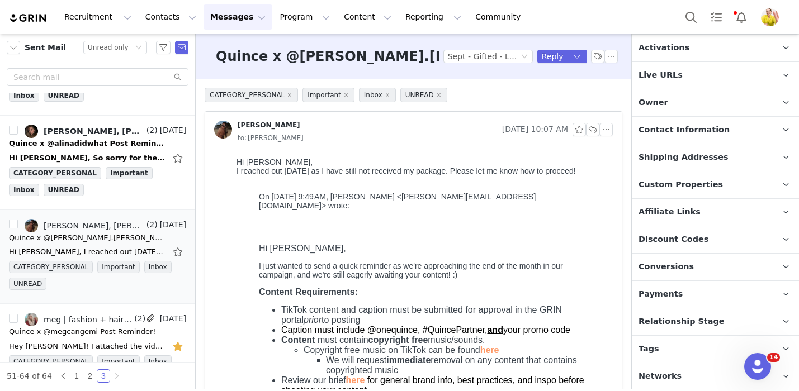
click at [699, 316] on span "Relationship Stage" at bounding box center [682, 322] width 86 height 12
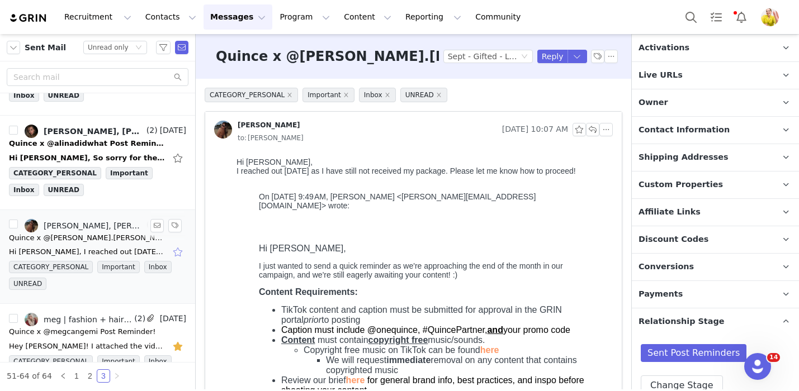
click at [179, 249] on button "button" at bounding box center [179, 252] width 15 height 18
click at [129, 149] on div "Hi Wendy, So sorry for the delay, the products arrived after I left nyc for vac…" at bounding box center [97, 158] width 177 height 18
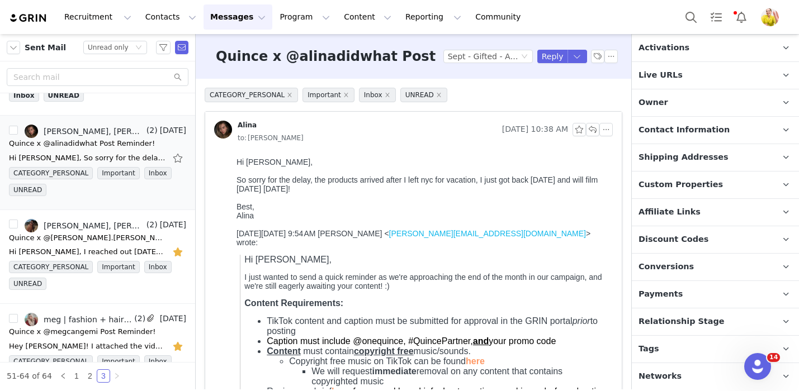
click at [682, 321] on span "Relationship Stage" at bounding box center [682, 322] width 86 height 12
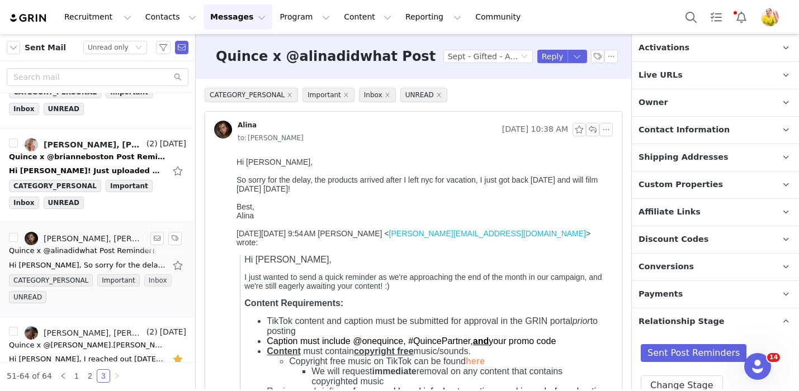
scroll to position [54, 0]
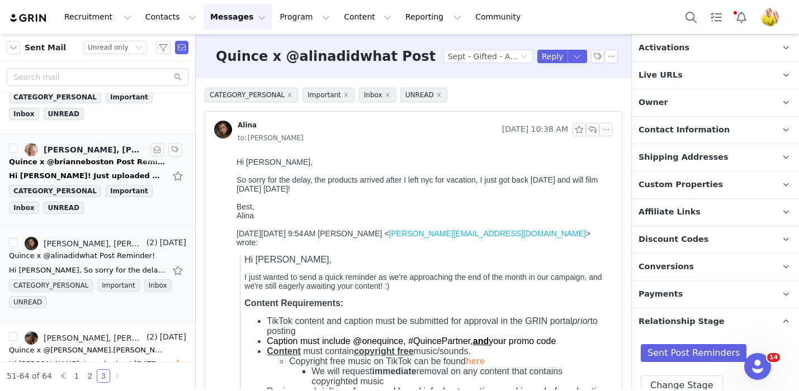
click at [139, 161] on div "Quince x @brianneboston Post Reminder!" at bounding box center [87, 162] width 157 height 11
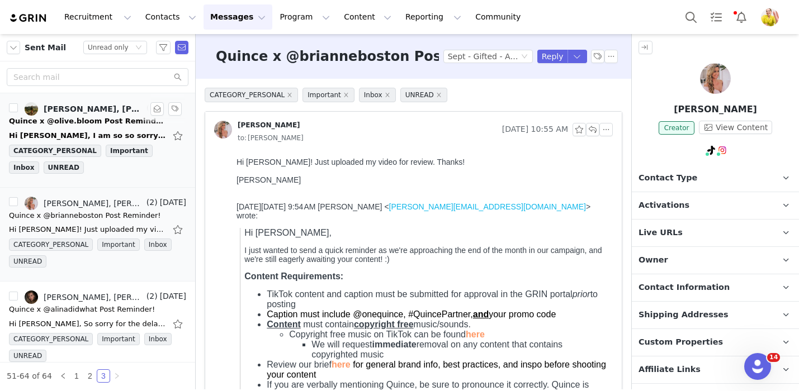
scroll to position [0, 0]
click at [139, 121] on div "Quince x @olive.bloom Post Reminder!" at bounding box center [87, 121] width 157 height 11
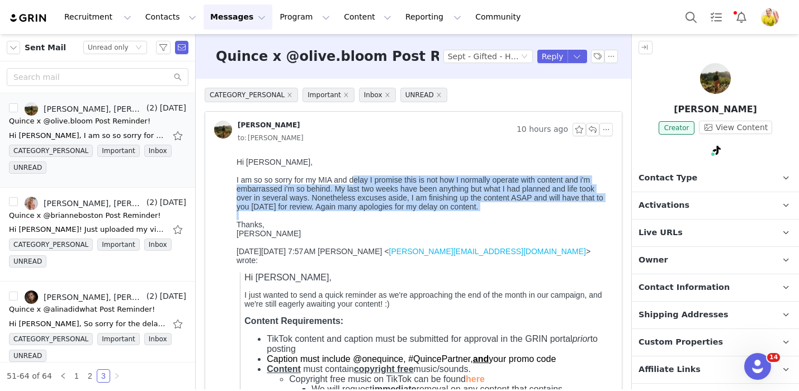
drag, startPoint x: 353, startPoint y: 179, endPoint x: 363, endPoint y: 214, distance: 36.1
click at [364, 211] on div "I am so so sorry for my MIA and delay I promise this is not how I normally oper…" at bounding box center [423, 194] width 372 height 36
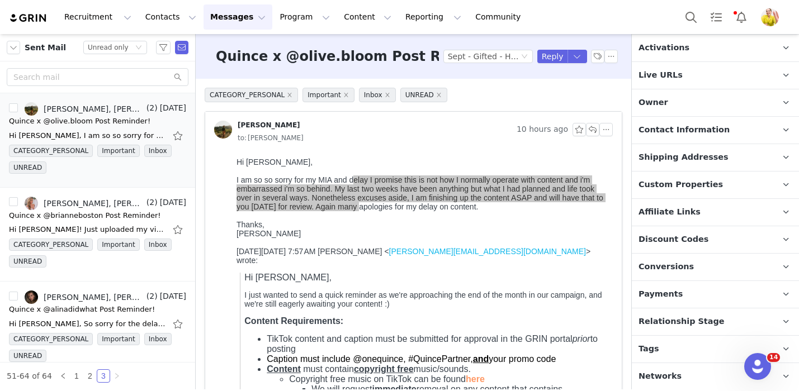
click at [710, 321] on span "Relationship Stage" at bounding box center [682, 322] width 86 height 12
click at [89, 376] on link "2" at bounding box center [90, 376] width 12 height 12
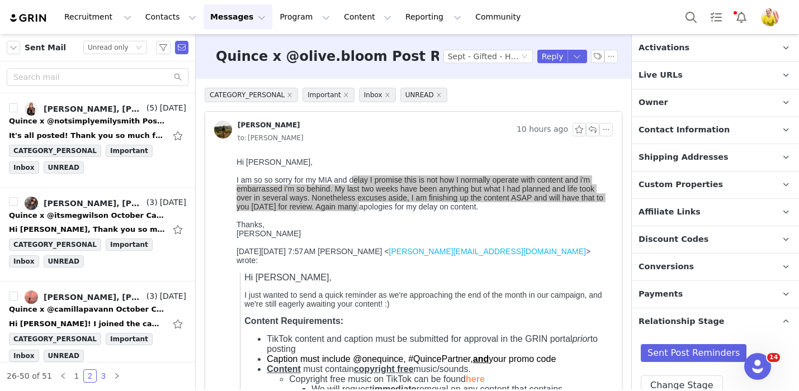
click at [103, 380] on link "3" at bounding box center [103, 376] width 12 height 12
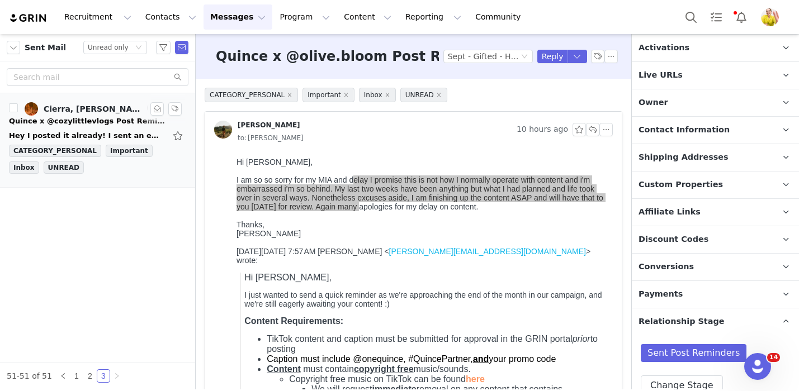
click at [130, 126] on div "Quince x @cozylittlevlogs Post Reminder!" at bounding box center [87, 121] width 157 height 11
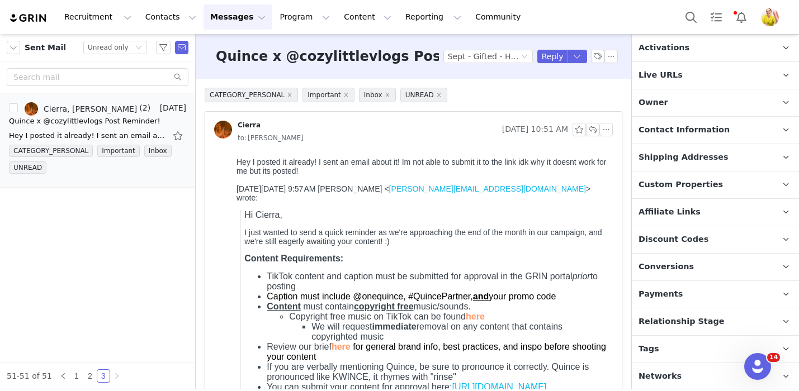
click at [683, 325] on span "Relationship Stage" at bounding box center [682, 322] width 86 height 12
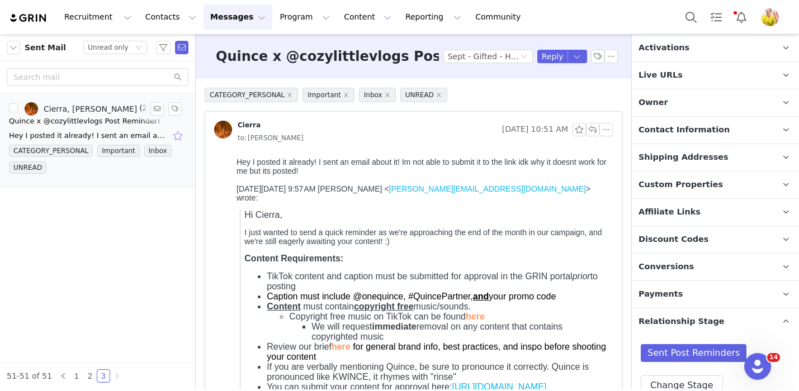
click at [181, 137] on button "button" at bounding box center [179, 136] width 15 height 18
click at [91, 378] on link "2" at bounding box center [90, 376] width 12 height 12
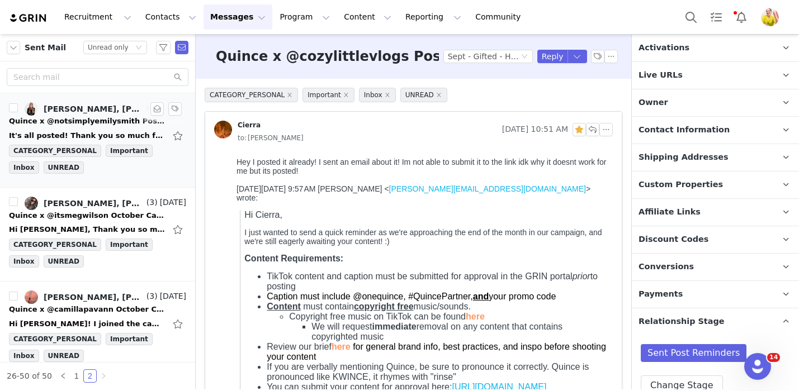
click at [115, 140] on div "It's all posted! Thank you so much for the opportunity! ♥️ Get Outlook for iOS …" at bounding box center [87, 135] width 157 height 11
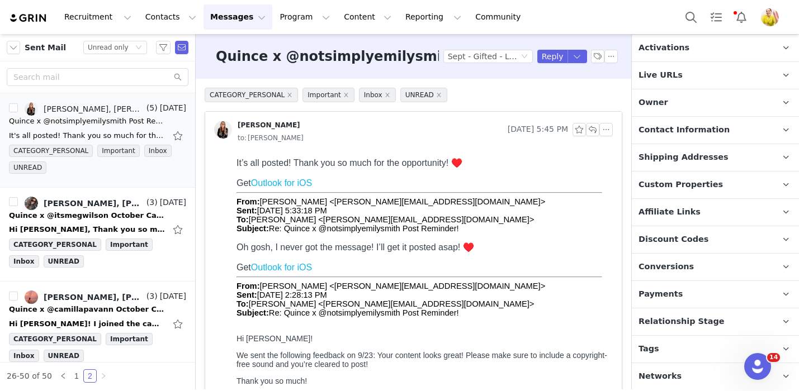
click at [686, 331] on p "Relationship Stage Use relationship stages to move contacts through a logical s…" at bounding box center [702, 322] width 140 height 27
click at [130, 221] on div "Hi Wendy, Thank you so much for the reminder! I got signed up for this campaign…" at bounding box center [97, 230] width 177 height 18
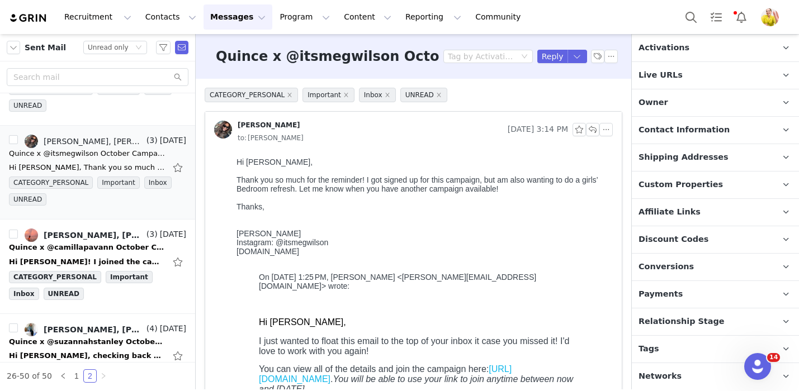
click at [696, 319] on span "Relationship Stage" at bounding box center [682, 322] width 86 height 12
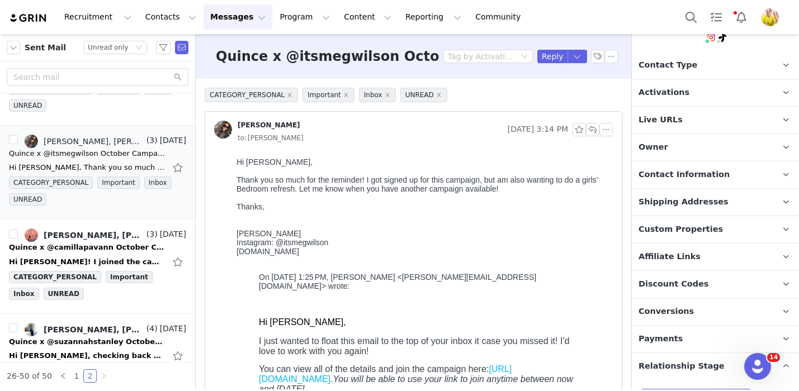
scroll to position [0, 0]
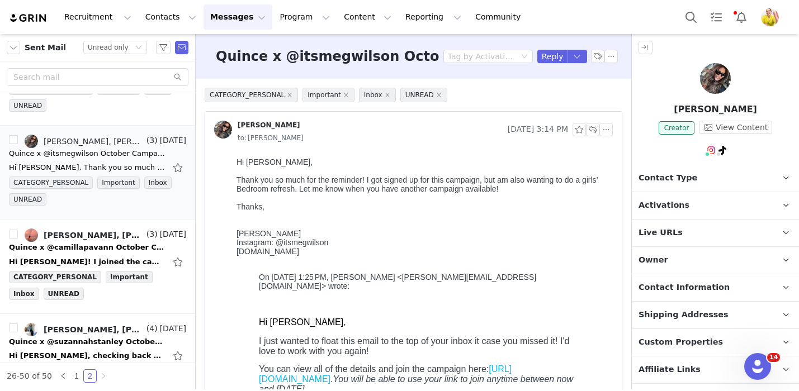
click at [715, 203] on p "Activations" at bounding box center [702, 205] width 140 height 27
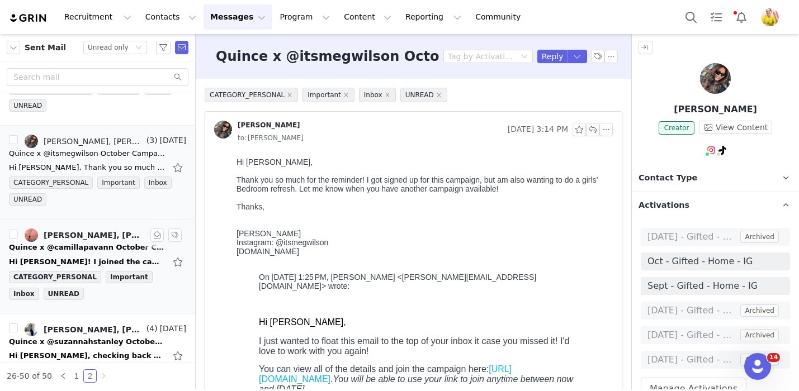
click at [121, 258] on div "Hi Wendy! I joined the campaign, let me know if you see it :) Warm regards, Cam…" at bounding box center [87, 262] width 157 height 11
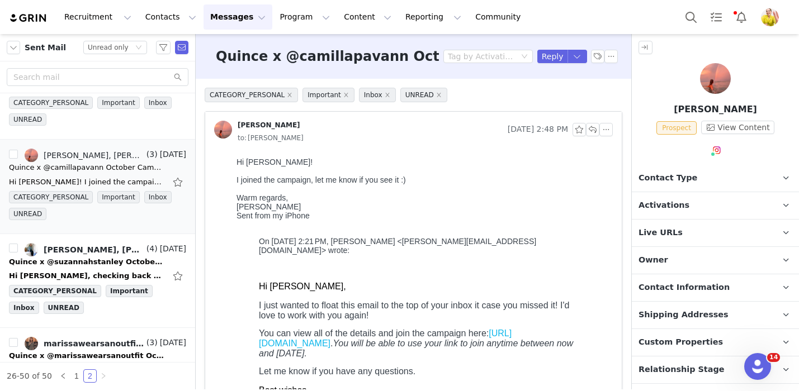
scroll to position [48, 0]
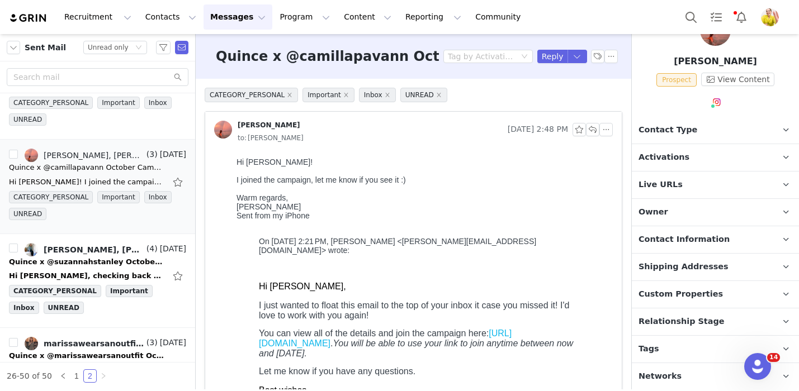
click at [696, 317] on span "Relationship Stage" at bounding box center [682, 322] width 86 height 12
click at [179, 181] on button "button" at bounding box center [179, 182] width 15 height 18
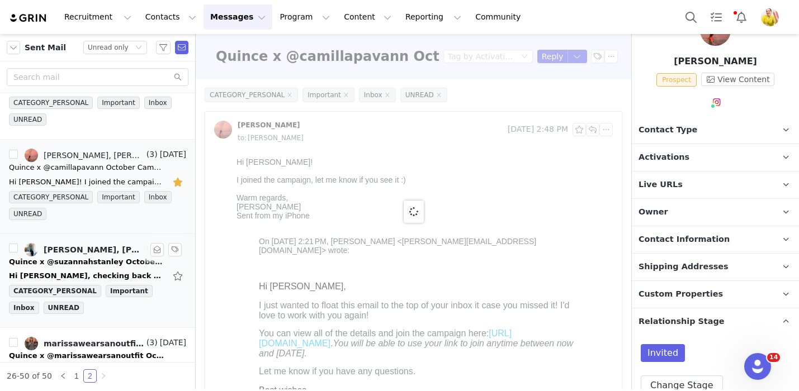
click at [88, 273] on div "Hi Wendy, checking back on this! Thanks, Suzannah Stanley Instagram: @suzannahs…" at bounding box center [87, 276] width 157 height 11
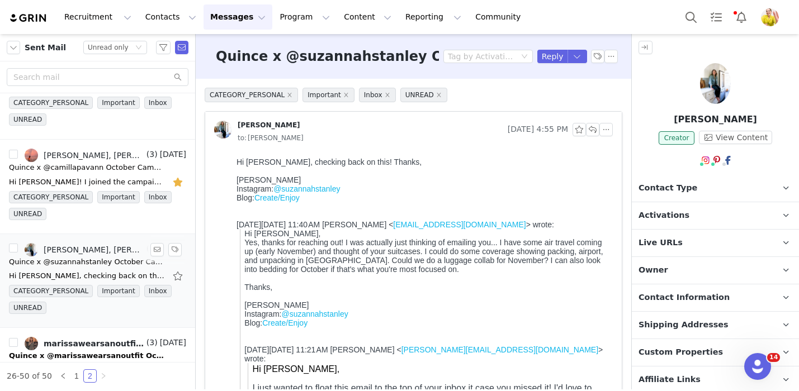
scroll to position [0, 0]
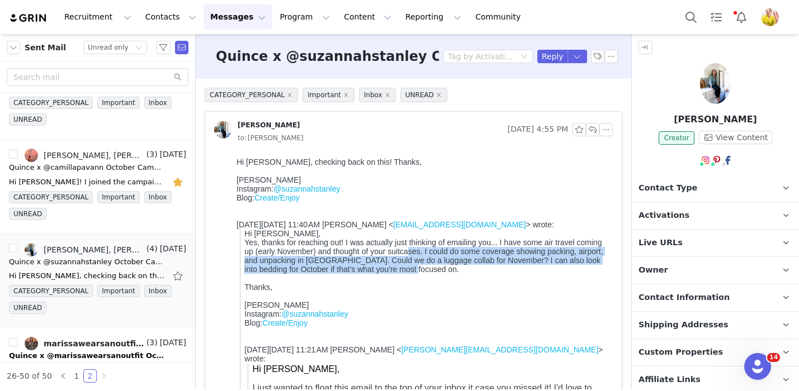
drag, startPoint x: 408, startPoint y: 254, endPoint x: 408, endPoint y: 272, distance: 17.3
click at [408, 272] on div "Yes, thanks for reaching out! I was actually just thinking of emailing you... I…" at bounding box center [426, 256] width 364 height 36
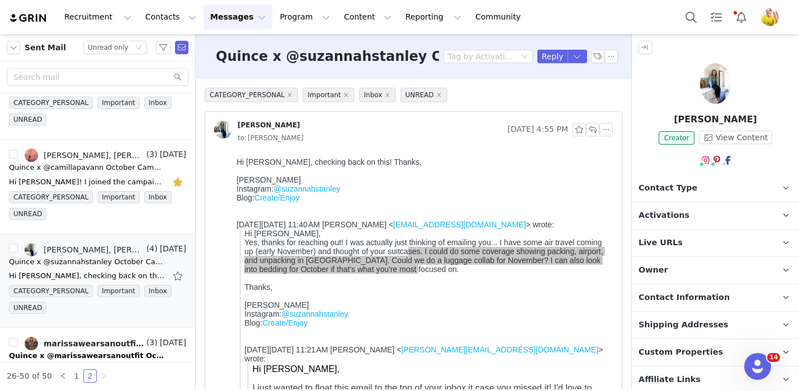
click at [724, 215] on p "Activations" at bounding box center [702, 215] width 140 height 27
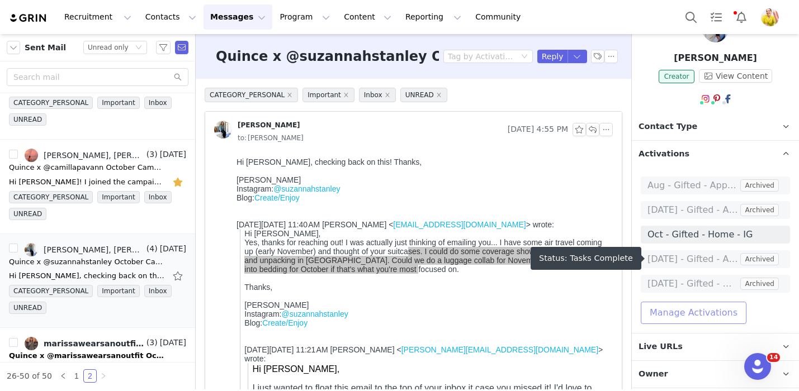
scroll to position [61, 0]
click at [707, 308] on button "Manage Activations" at bounding box center [694, 313] width 106 height 22
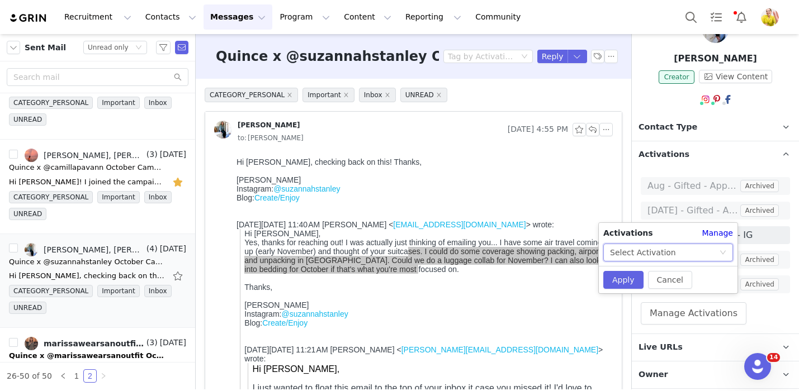
click at [687, 251] on div "Select Activation" at bounding box center [664, 252] width 109 height 17
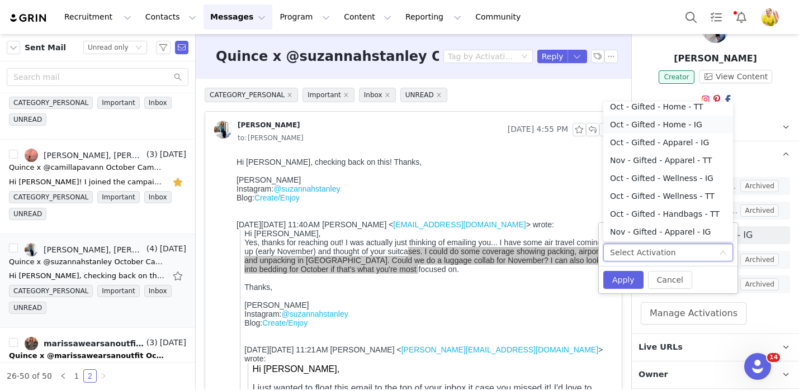
scroll to position [294, 0]
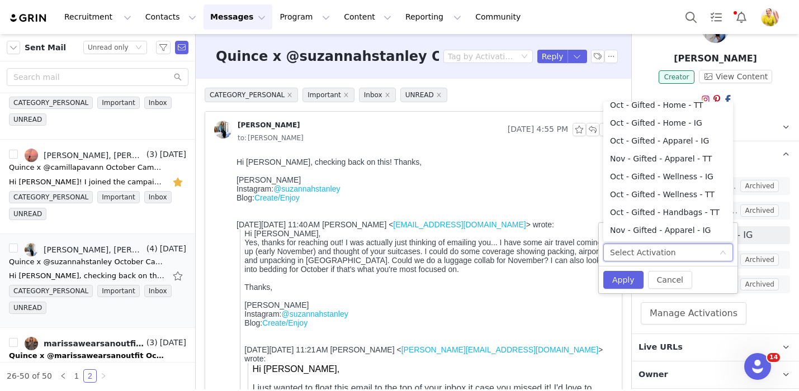
click at [419, 182] on div "Suzannah Stanley" at bounding box center [423, 180] width 372 height 9
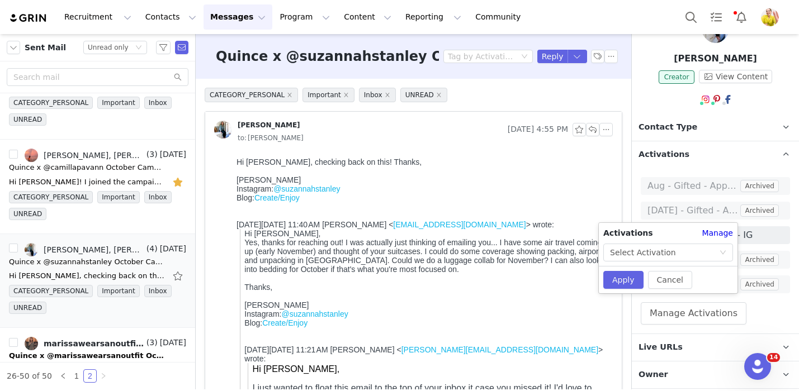
scroll to position [2, 0]
click at [468, 176] on div at bounding box center [423, 171] width 372 height 9
click at [664, 282] on button "Cancel" at bounding box center [670, 280] width 44 height 18
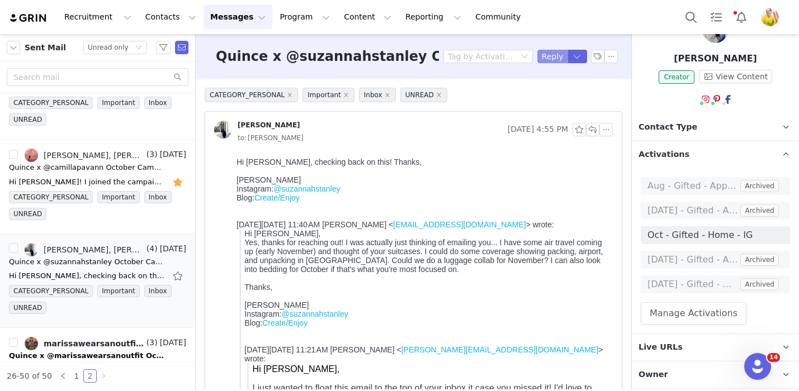
click at [551, 53] on button "Reply" at bounding box center [552, 56] width 31 height 13
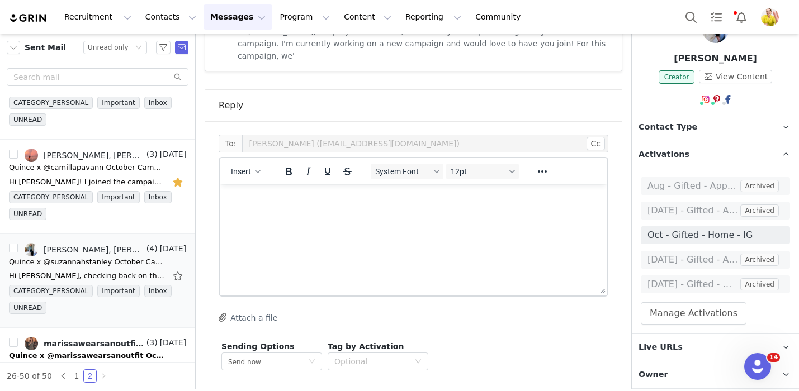
scroll to position [710, 0]
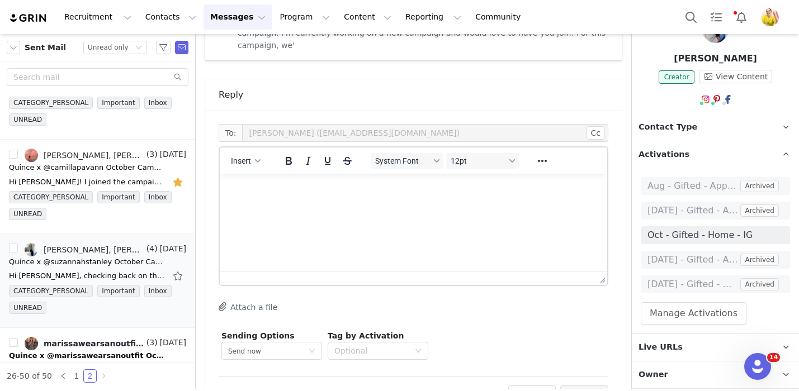
click at [356, 204] on html at bounding box center [413, 189] width 387 height 30
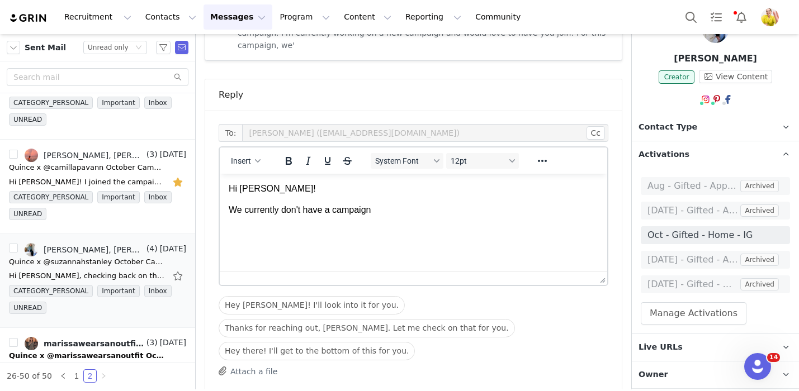
click at [335, 208] on p "We currently don't have a campaign" at bounding box center [414, 210] width 370 height 12
click at [447, 210] on p "We currently don't have a luggage campaign" at bounding box center [414, 210] width 370 height 12
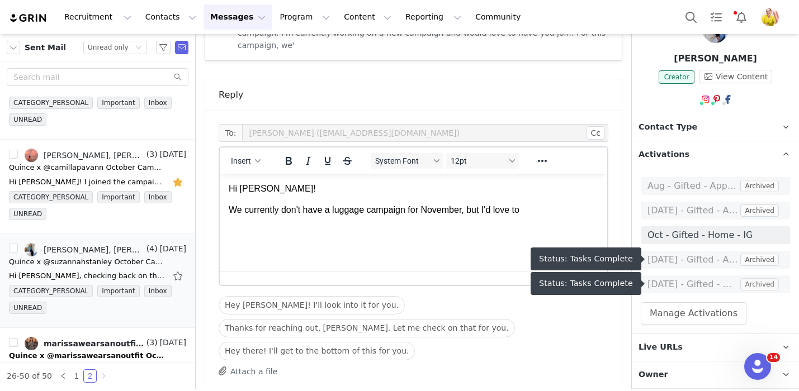
scroll to position [334, 0]
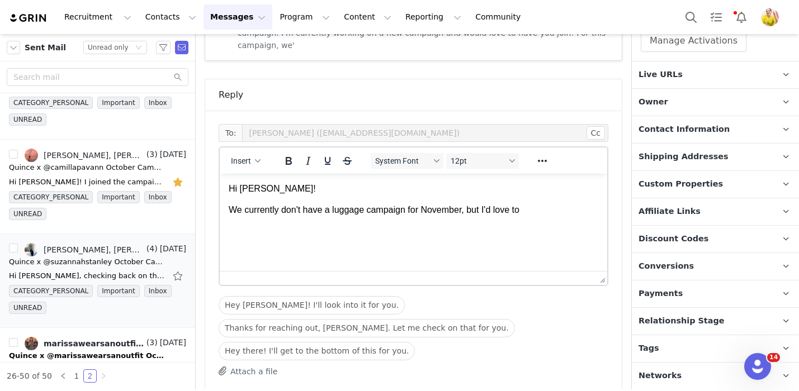
click at [715, 322] on p "Relationship Stage Use relationship stages to move contacts through a logical s…" at bounding box center [702, 321] width 140 height 27
click at [580, 216] on p "We currently don't have a luggage campaign for November, but I'd love to" at bounding box center [414, 210] width 370 height 12
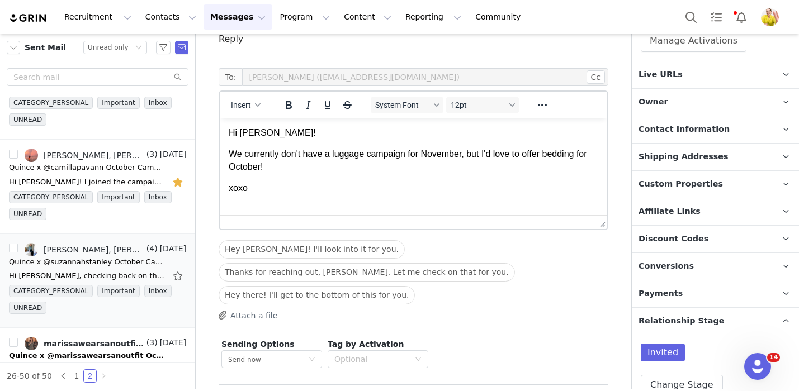
scroll to position [774, 0]
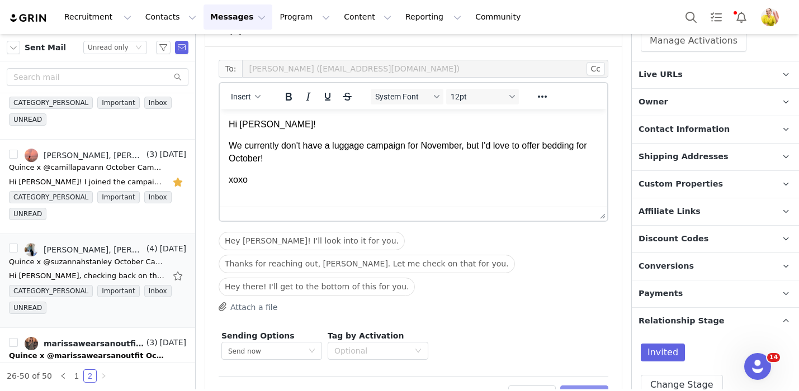
click at [567, 386] on button "Preview" at bounding box center [584, 395] width 49 height 18
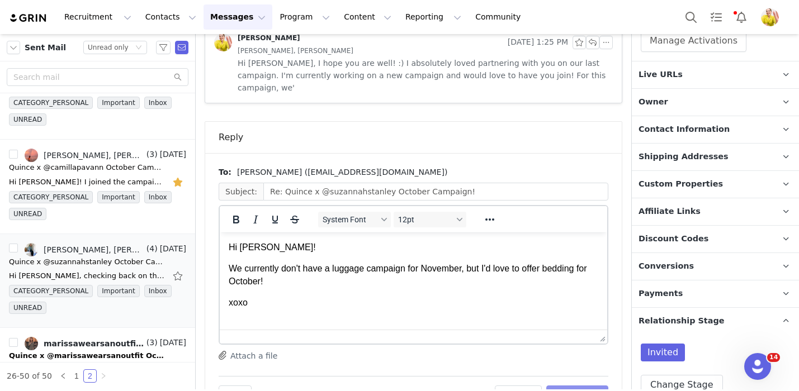
scroll to position [0, 0]
click at [571, 386] on button "Send Email" at bounding box center [577, 395] width 62 height 18
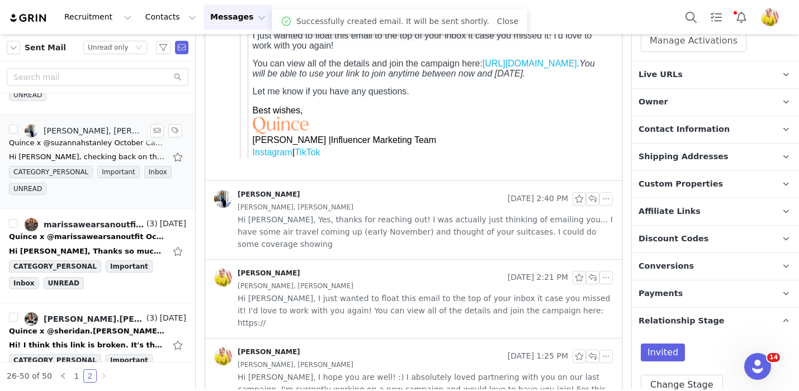
scroll to position [262, 0]
click at [112, 242] on div "Quince x @marissawearsanoutfit October Campaign!" at bounding box center [87, 236] width 157 height 11
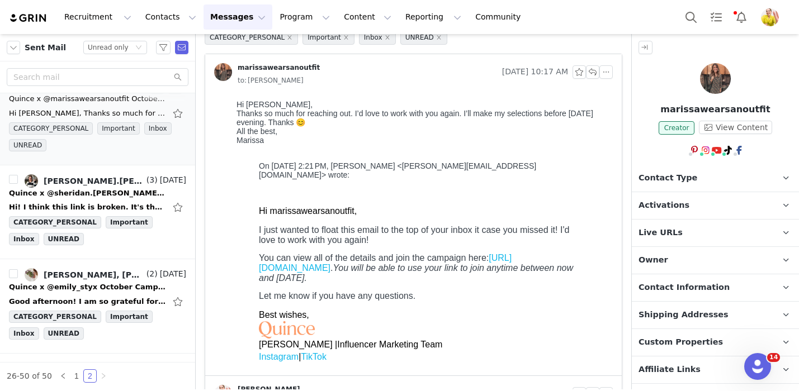
scroll to position [408, 0]
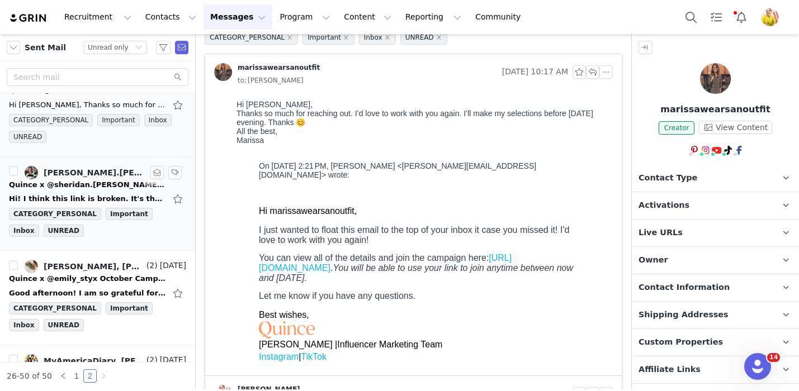
click at [121, 194] on div "Hi! I think this link is broken. It's throwing me an error 404. Are you able to…" at bounding box center [87, 198] width 157 height 11
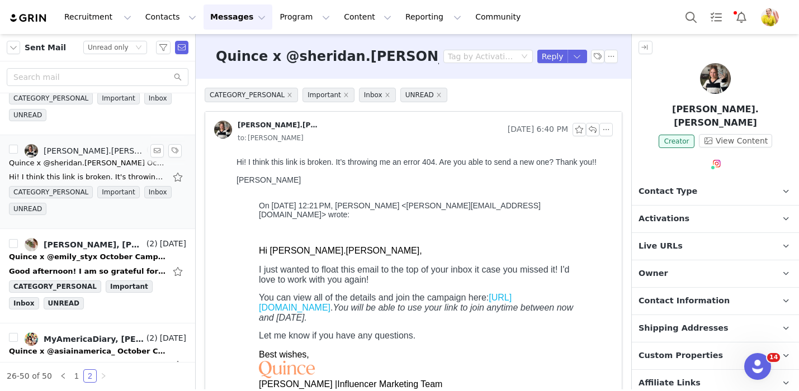
scroll to position [0, 0]
click at [554, 56] on button "Reply" at bounding box center [552, 56] width 31 height 13
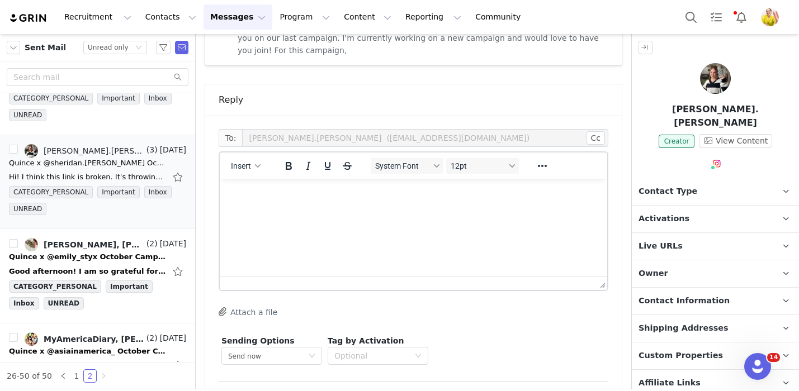
scroll to position [523, 0]
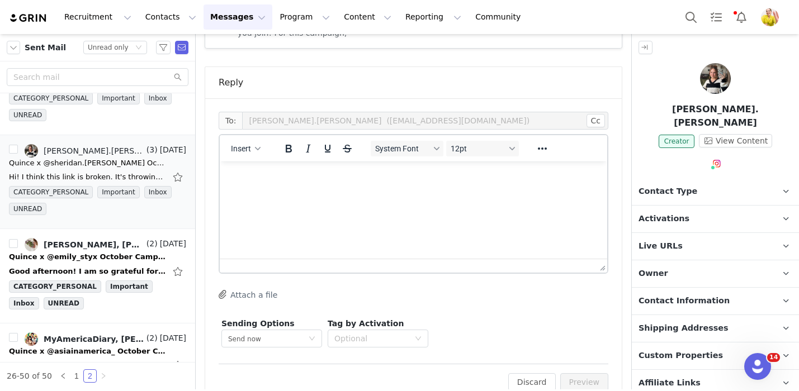
click at [357, 185] on html at bounding box center [413, 177] width 387 height 30
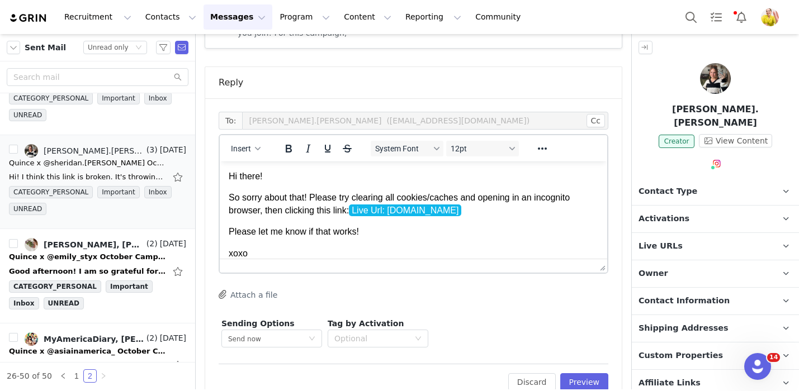
scroll to position [21, 0]
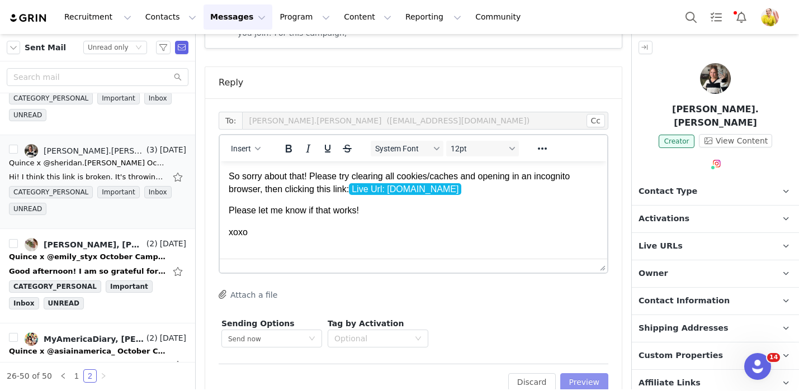
click at [577, 373] on button "Preview" at bounding box center [584, 382] width 49 height 18
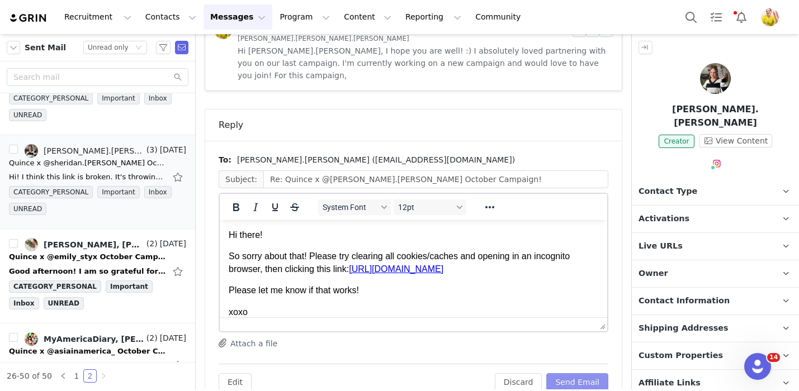
scroll to position [0, 0]
click at [577, 373] on button "Send Email" at bounding box center [577, 382] width 62 height 18
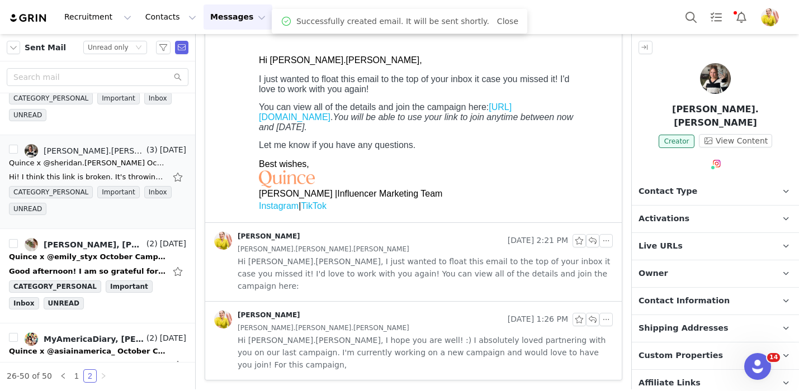
scroll to position [166, 0]
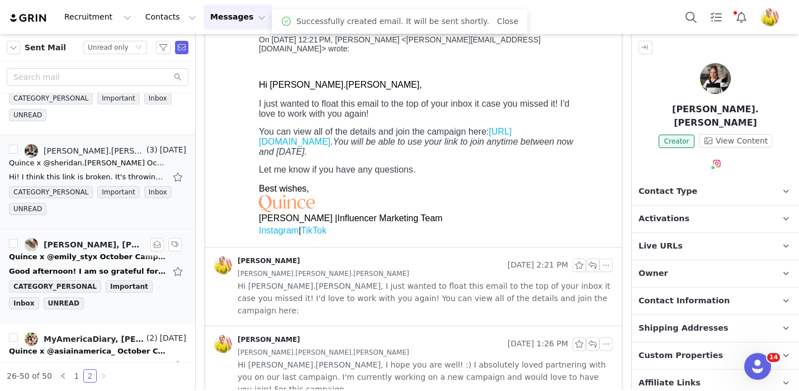
click at [97, 260] on div "Quince x @emily_styx October Campaign!" at bounding box center [87, 257] width 157 height 11
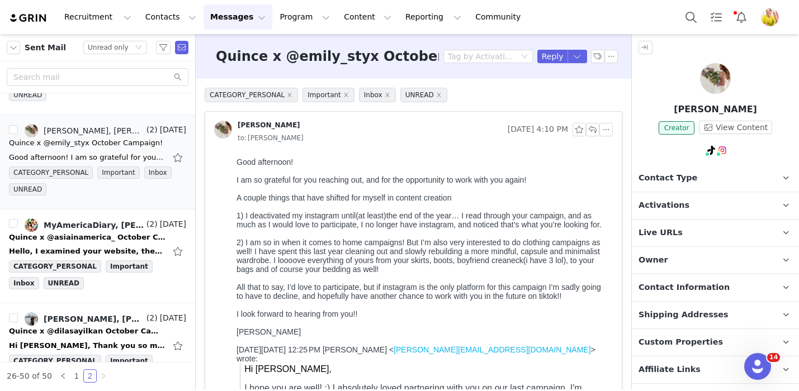
scroll to position [556, 0]
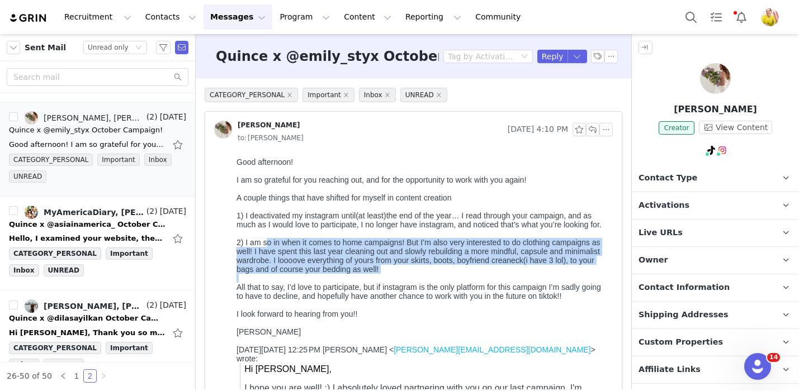
drag, startPoint x: 267, startPoint y: 247, endPoint x: 288, endPoint y: 287, distance: 45.8
click at [288, 287] on body "Good afternoon! I am so grateful for you reaching out, and for the opportunity …" at bounding box center [423, 350] width 372 height 385
click at [288, 283] on div at bounding box center [423, 278] width 372 height 9
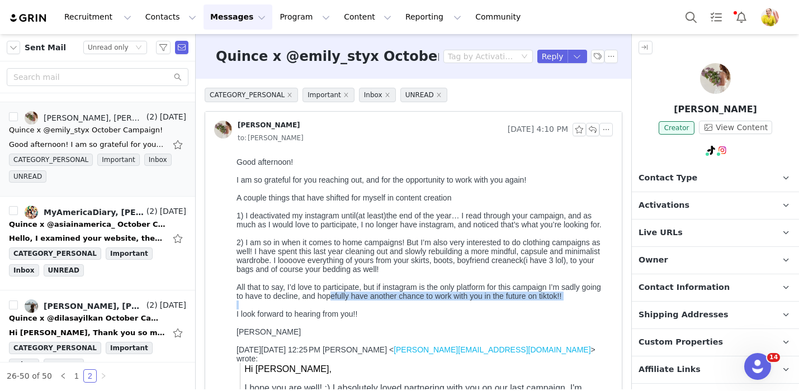
drag, startPoint x: 332, startPoint y: 302, endPoint x: 350, endPoint y: 317, distance: 23.4
click at [351, 317] on body "Good afternoon! I am so grateful for you reaching out, and for the opportunity …" at bounding box center [423, 350] width 372 height 385
click at [351, 310] on div at bounding box center [423, 305] width 372 height 9
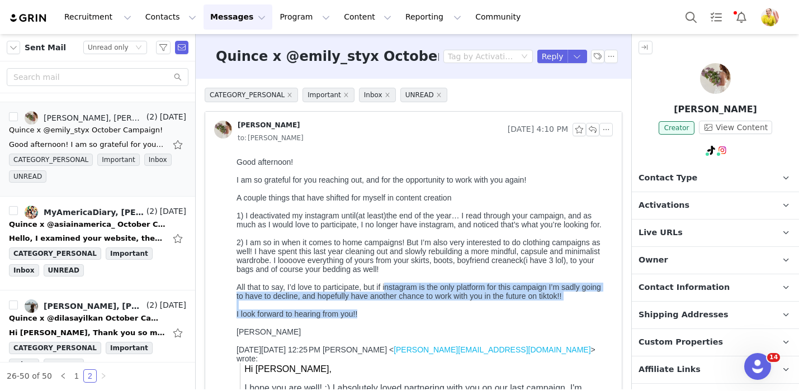
drag, startPoint x: 377, startPoint y: 325, endPoint x: 387, endPoint y: 291, distance: 35.6
click at [387, 291] on body "Good afternoon! I am so grateful for you reaching out, and for the opportunity …" at bounding box center [423, 350] width 372 height 385
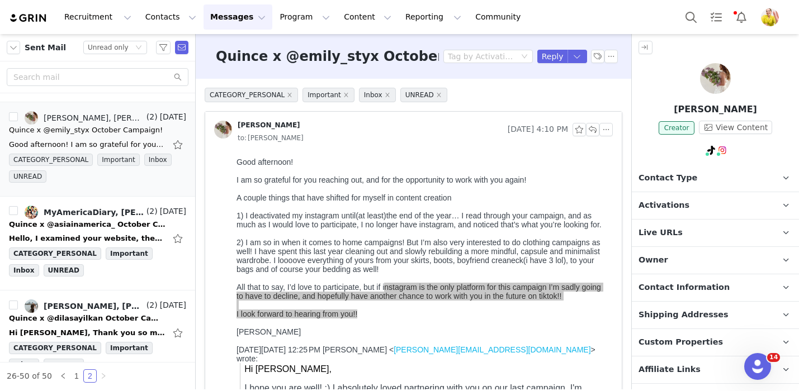
click at [674, 205] on span "Activations" at bounding box center [664, 206] width 51 height 12
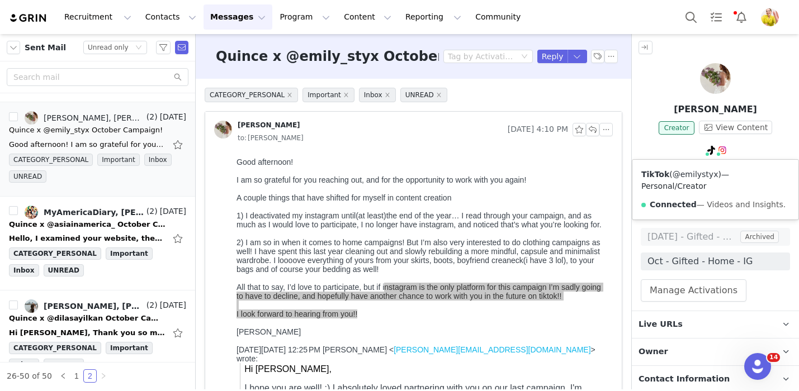
click at [703, 174] on link "@emilystyx" at bounding box center [696, 174] width 46 height 9
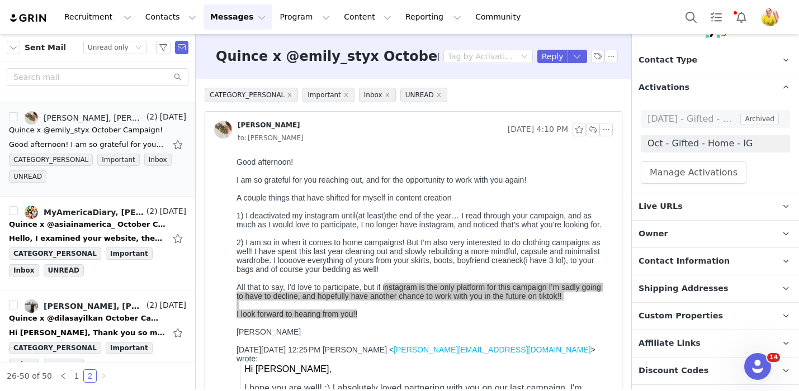
scroll to position [0, 0]
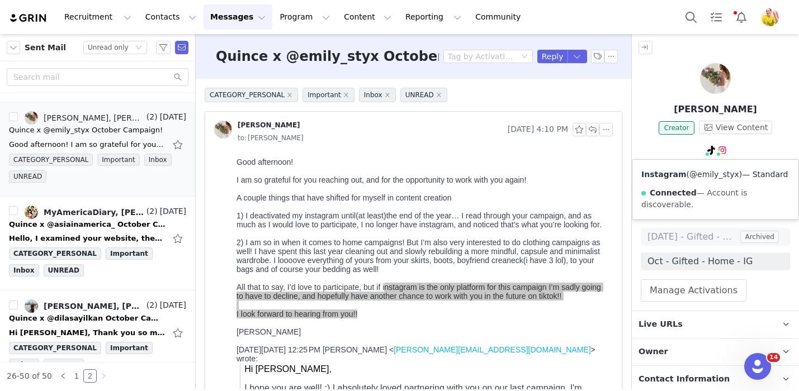
click at [715, 178] on link "@emily_styx" at bounding box center [714, 174] width 50 height 9
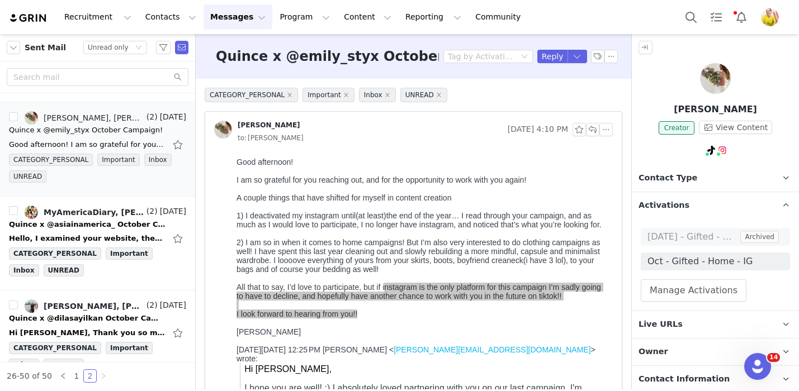
click at [710, 276] on div "June 25 - Gifted - Home - TT Archived Oct - Gifted - Home - IG Manage Activatio…" at bounding box center [715, 265] width 149 height 74
click at [710, 290] on button "Manage Activations" at bounding box center [694, 291] width 106 height 22
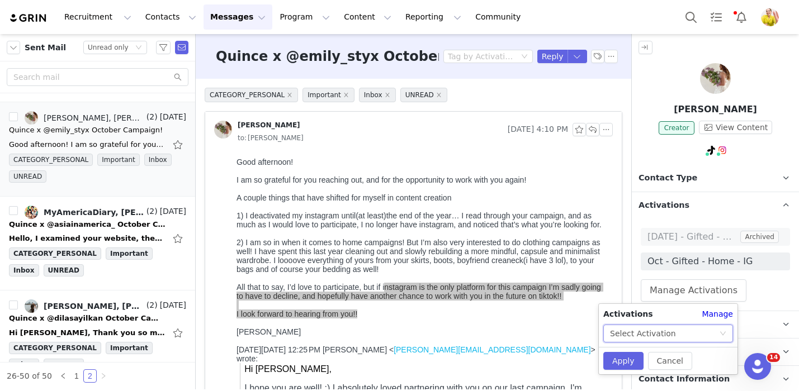
click at [698, 332] on div "Select Activation" at bounding box center [664, 333] width 109 height 17
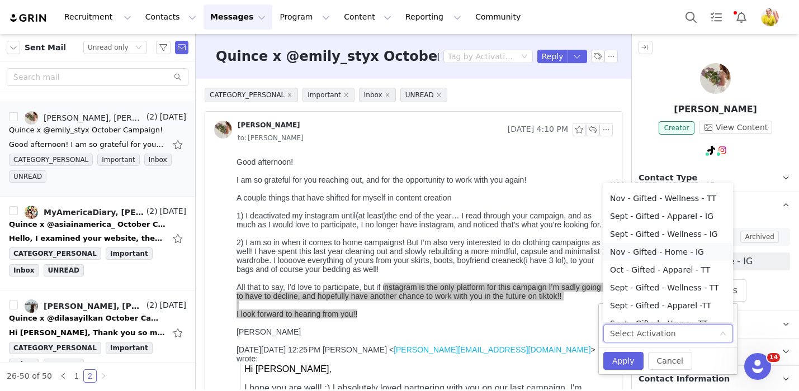
scroll to position [51, 0]
click at [706, 265] on li "Oct - Gifted - Apparel - TT" at bounding box center [668, 268] width 130 height 18
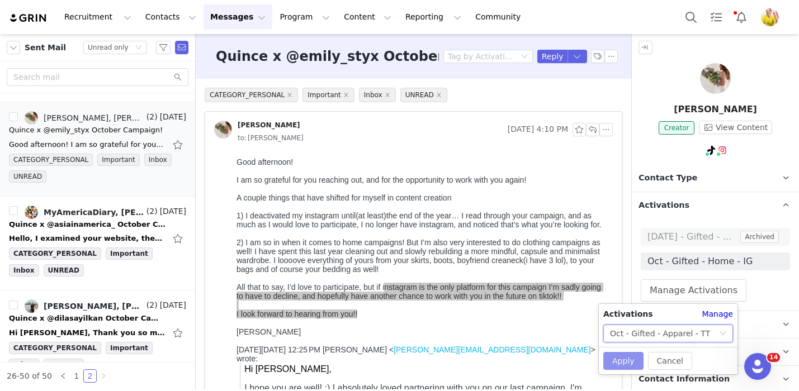
click at [611, 357] on button "Apply" at bounding box center [623, 361] width 40 height 18
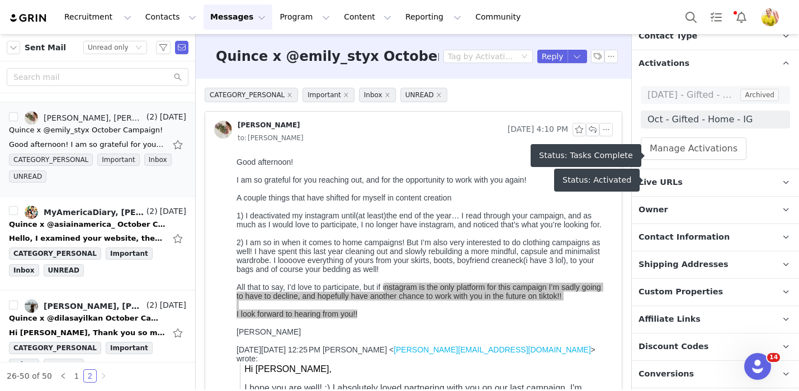
scroll to position [249, 0]
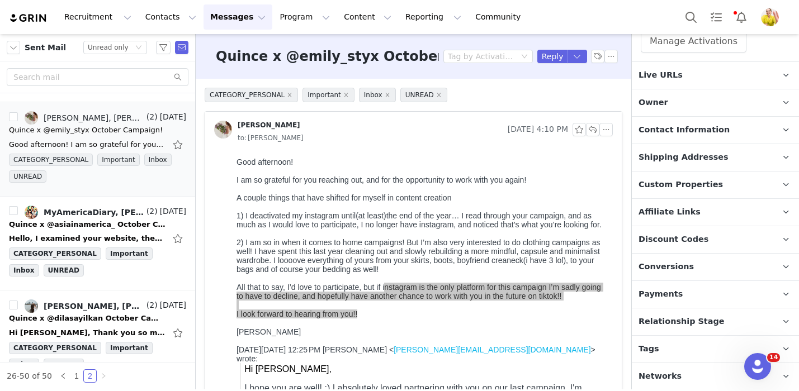
click at [691, 327] on p "Relationship Stage Use relationship stages to move contacts through a logical s…" at bounding box center [702, 322] width 140 height 27
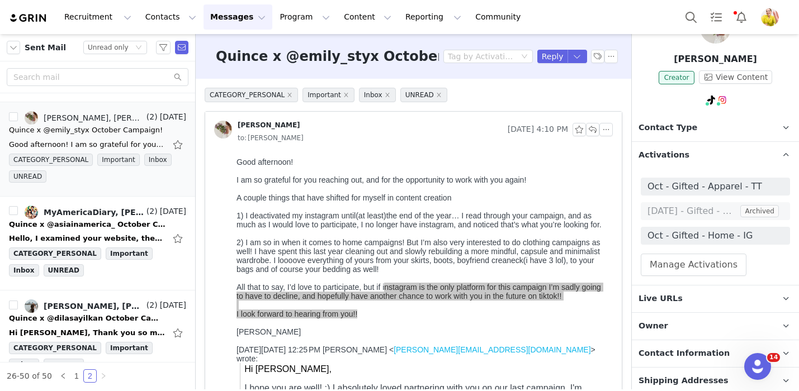
scroll to position [49, 0]
click at [178, 145] on button "button" at bounding box center [179, 145] width 15 height 18
click at [125, 235] on div "Hello, I examined your website, there are great products ♥️ what should be the …" at bounding box center [87, 238] width 157 height 11
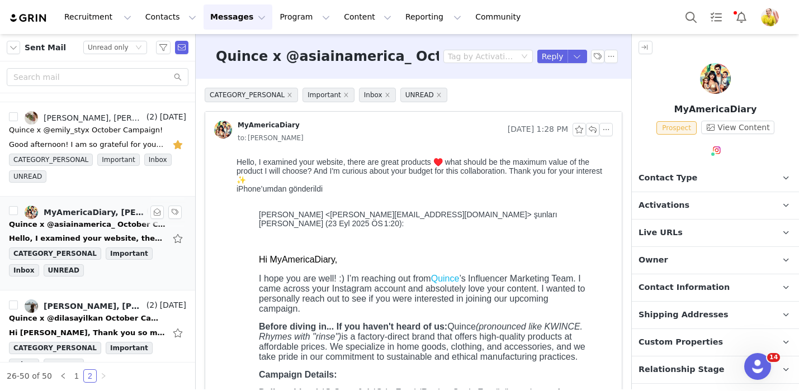
scroll to position [0, 0]
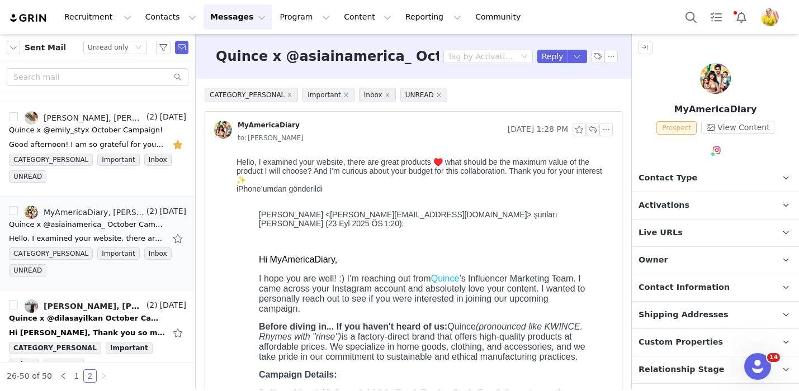
click at [664, 220] on p "Live URLs" at bounding box center [702, 233] width 140 height 27
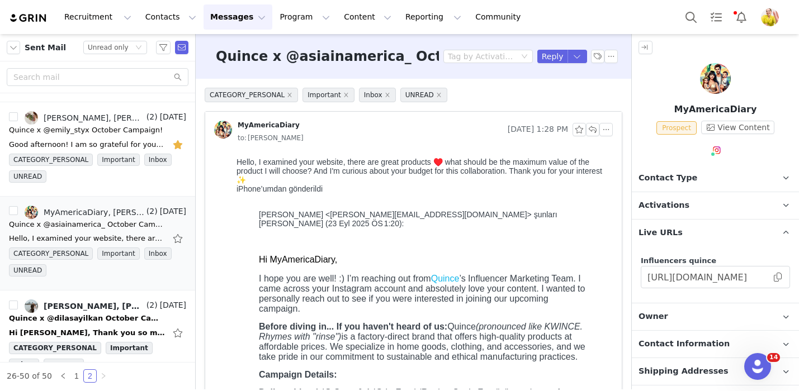
click at [664, 220] on p "Live URLs" at bounding box center [702, 233] width 140 height 27
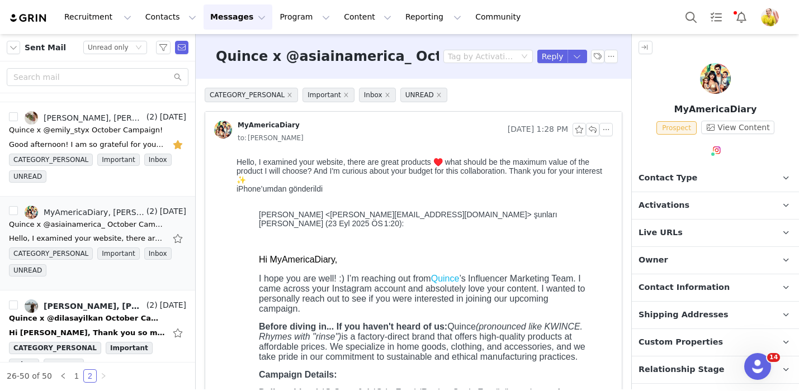
click at [664, 210] on span "Activations" at bounding box center [664, 206] width 51 height 12
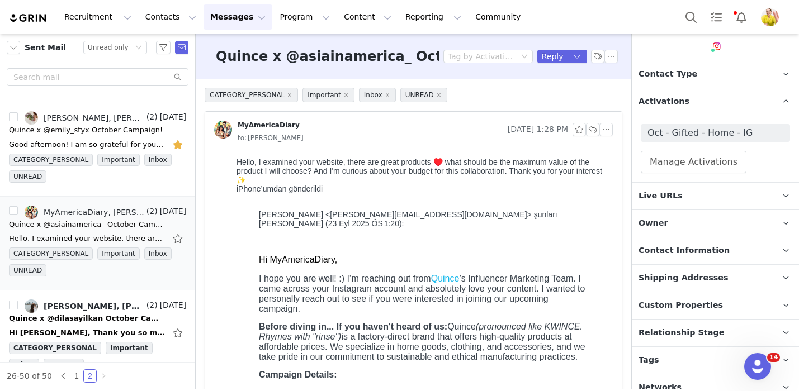
scroll to position [115, 0]
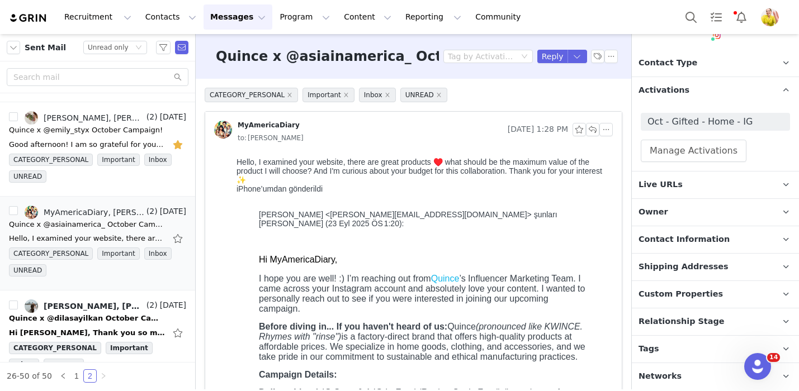
click at [662, 325] on span "Relationship Stage" at bounding box center [682, 322] width 86 height 12
click at [551, 52] on button "Reply" at bounding box center [552, 56] width 31 height 13
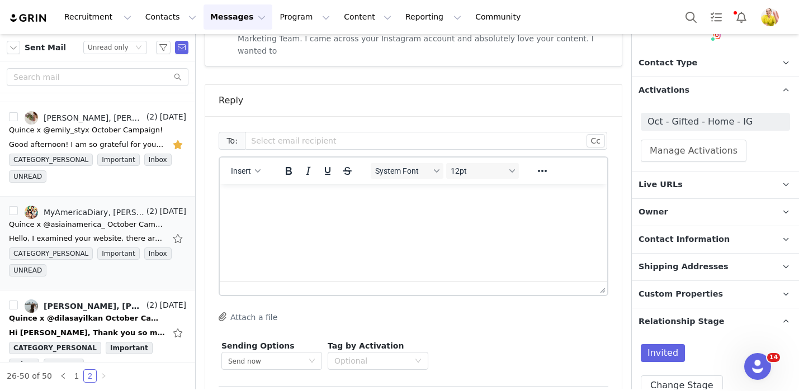
scroll to position [656, 0]
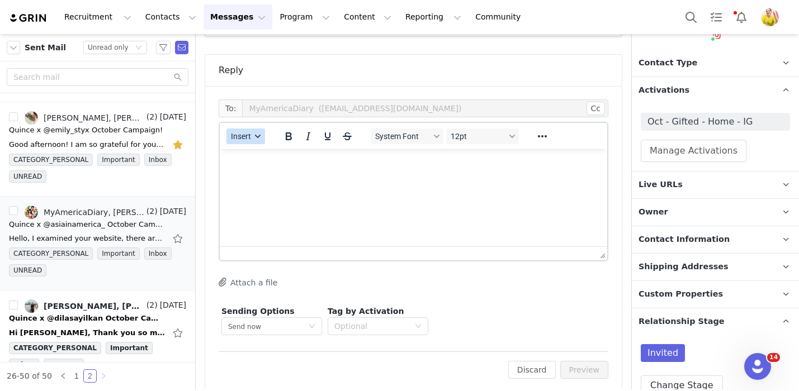
click at [252, 129] on button "Insert" at bounding box center [245, 137] width 39 height 16
click at [271, 148] on div "Insert Template" at bounding box center [286, 143] width 101 height 13
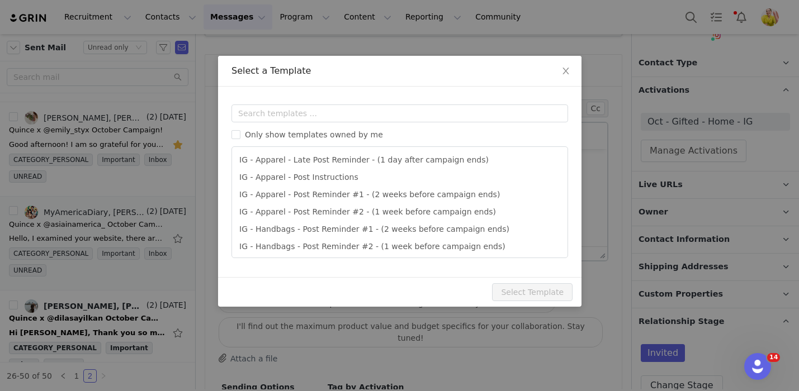
scroll to position [0, 0]
click at [305, 115] on input "text" at bounding box center [399, 114] width 337 height 18
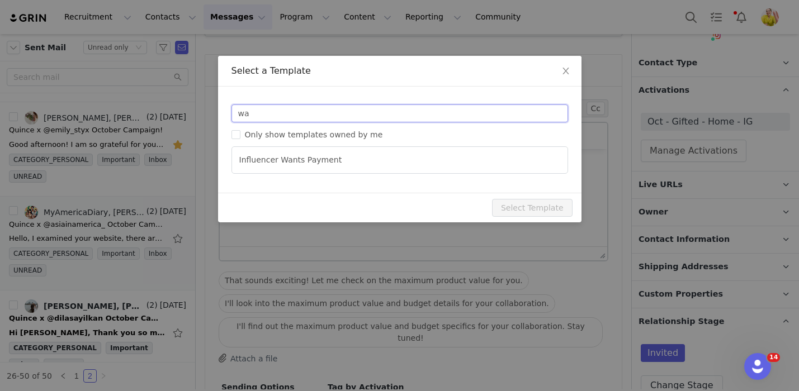
type input "wa"
type input "RE: Quince Campaign!"
click at [316, 171] on ul "Influencer Wants Payment" at bounding box center [399, 159] width 337 height 27
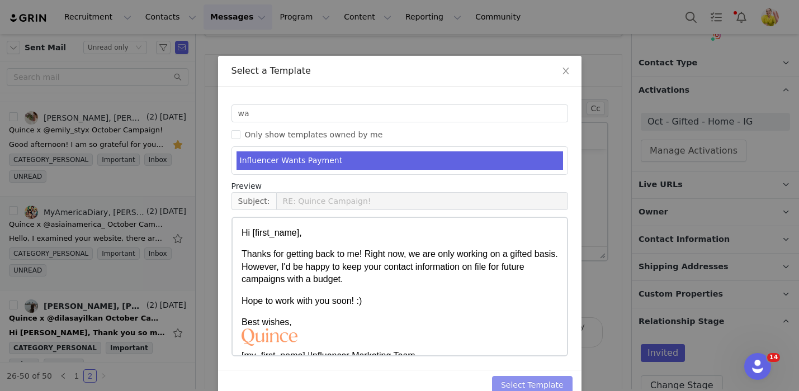
click at [546, 381] on button "Select Template" at bounding box center [532, 385] width 81 height 18
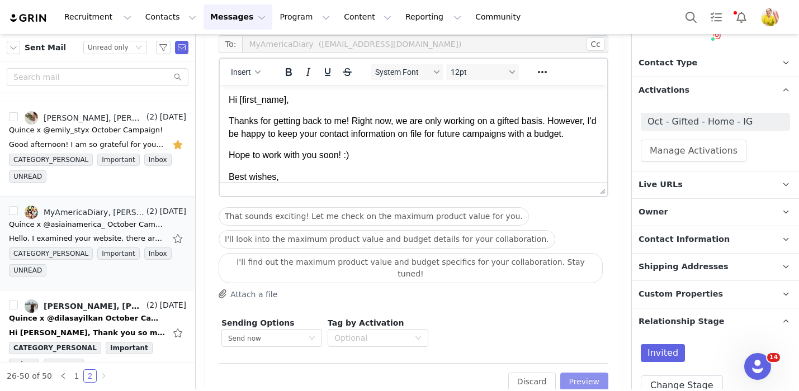
click at [589, 373] on button "Preview" at bounding box center [584, 382] width 49 height 18
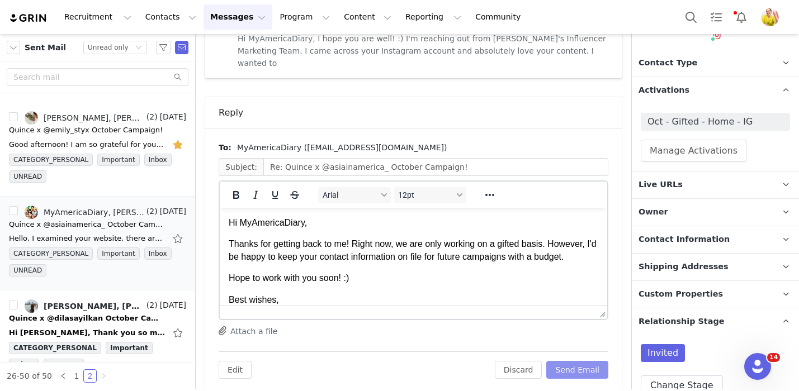
click at [590, 361] on button "Send Email" at bounding box center [577, 370] width 62 height 18
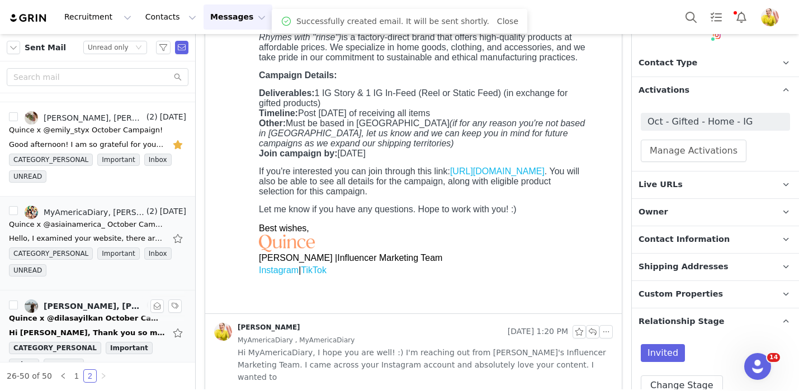
click at [83, 318] on div "Quince x @dilasayilkan October Campaign!" at bounding box center [87, 318] width 157 height 11
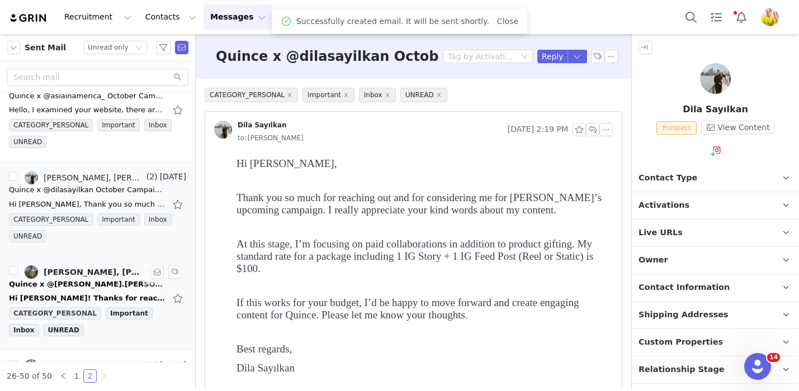
scroll to position [756, 0]
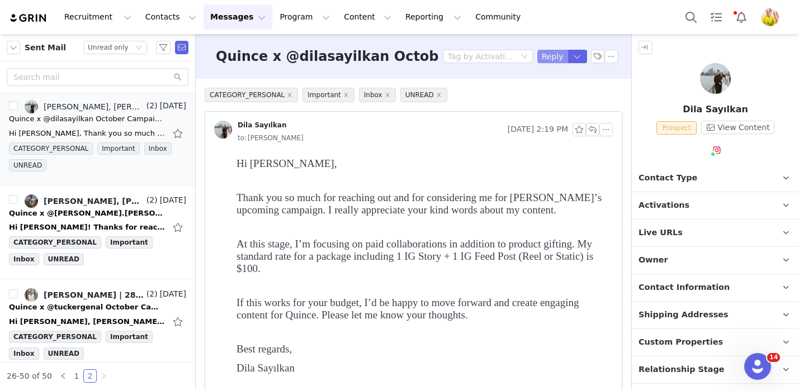
click at [548, 58] on button "Reply" at bounding box center [552, 56] width 31 height 13
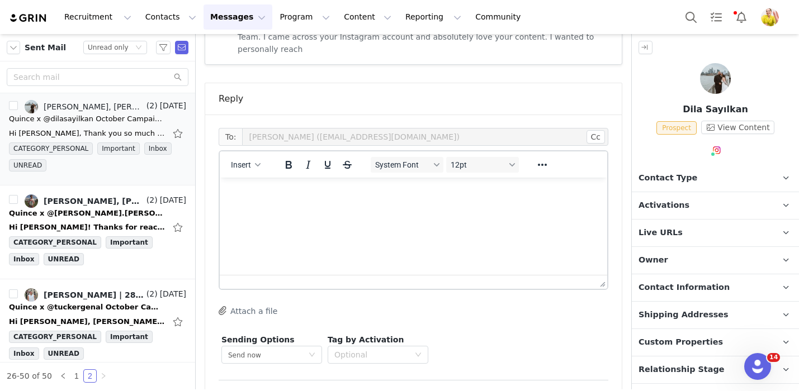
scroll to position [857, 0]
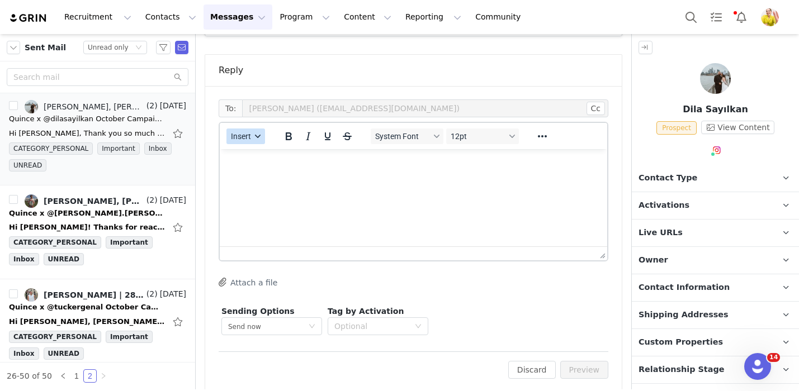
click at [248, 129] on button "Insert" at bounding box center [245, 137] width 39 height 16
click at [258, 150] on div "Insert Template" at bounding box center [286, 143] width 101 height 13
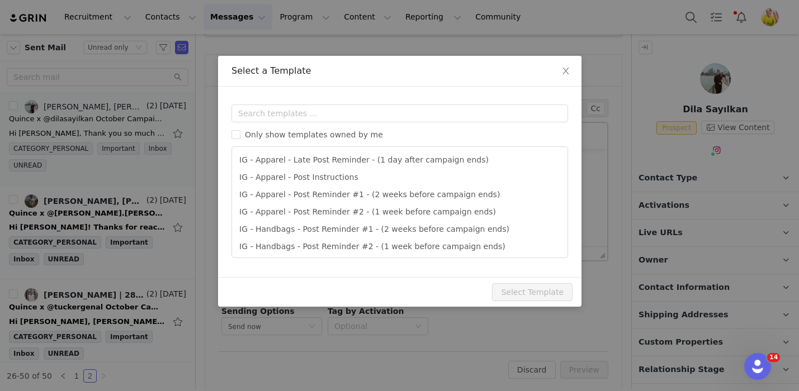
scroll to position [0, 0]
click at [297, 127] on div "Only show templates owned by me IG - Apparel - Late Post Reminder - (1 day afte…" at bounding box center [399, 182] width 337 height 154
click at [300, 123] on div "Only show templates owned by me IG - Apparel - Late Post Reminder - (1 day afte…" at bounding box center [399, 182] width 337 height 154
click at [302, 117] on input "text" at bounding box center [399, 114] width 337 height 18
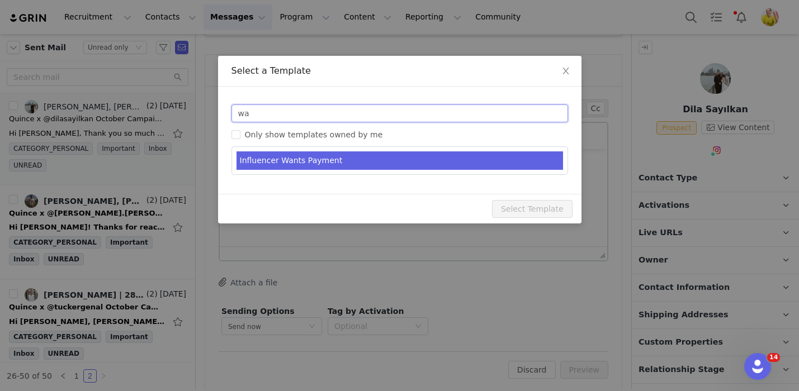
type input "wa"
type input "RE: Quince Campaign!"
click at [323, 164] on li "Influencer Wants Payment" at bounding box center [400, 161] width 327 height 18
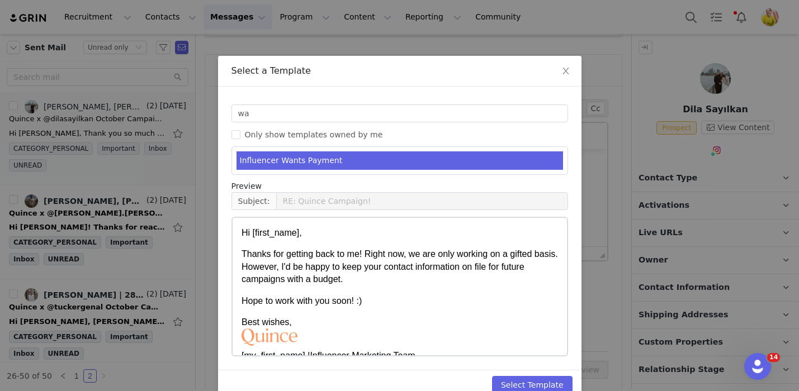
scroll to position [22, 0]
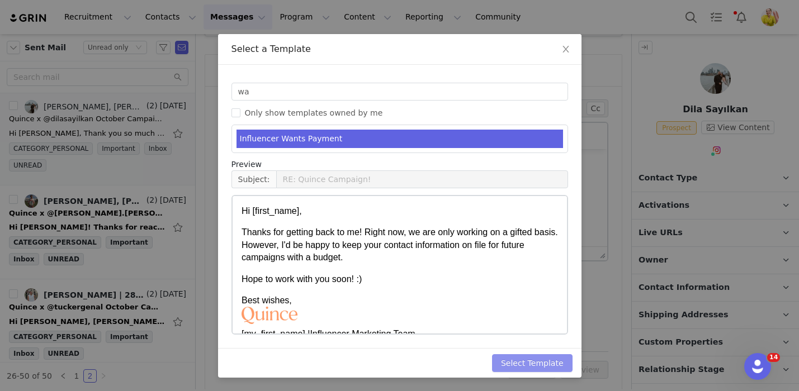
click at [546, 368] on button "Select Template" at bounding box center [532, 363] width 81 height 18
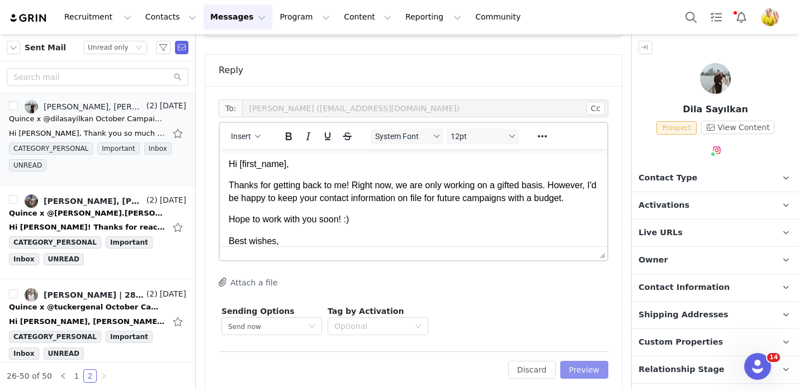
click at [589, 361] on button "Preview" at bounding box center [584, 370] width 49 height 18
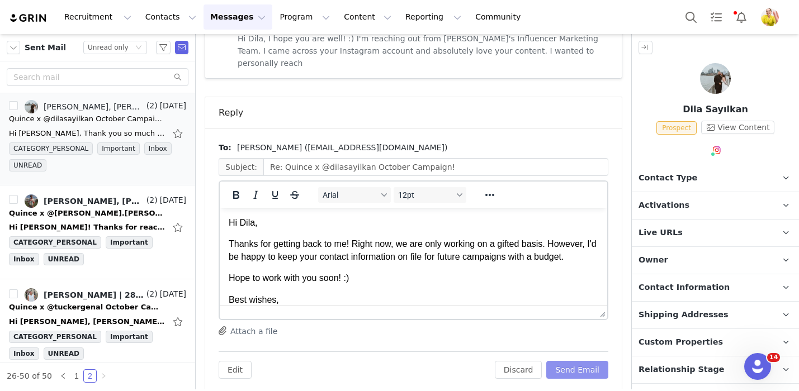
click at [589, 361] on button "Send Email" at bounding box center [577, 370] width 62 height 18
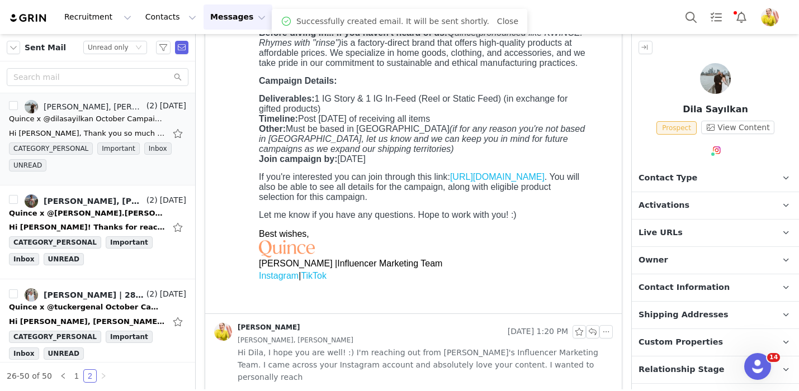
scroll to position [48, 0]
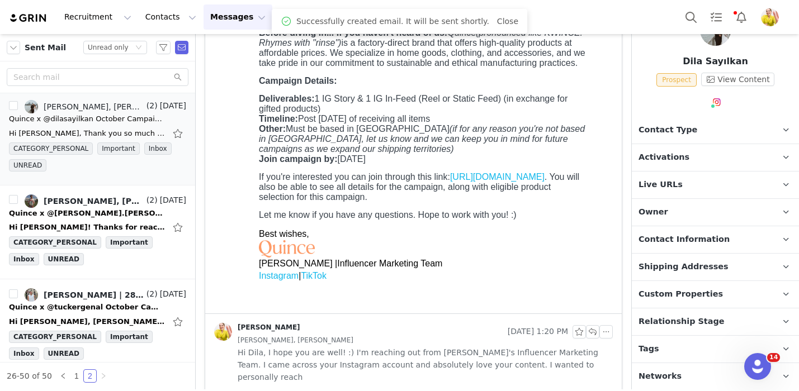
click at [691, 327] on p "Relationship Stage Use relationship stages to move contacts through a logical s…" at bounding box center [702, 322] width 140 height 27
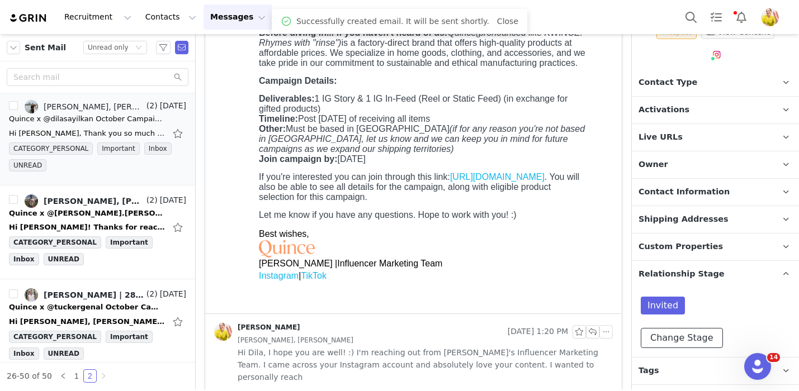
click at [687, 332] on button "Change Stage" at bounding box center [682, 338] width 82 height 20
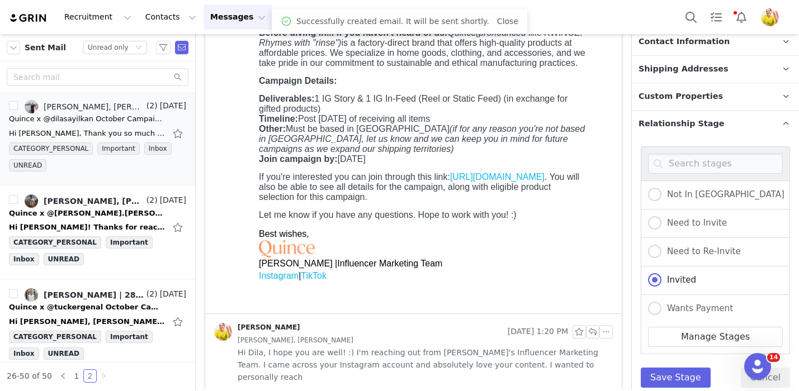
scroll to position [308, 0]
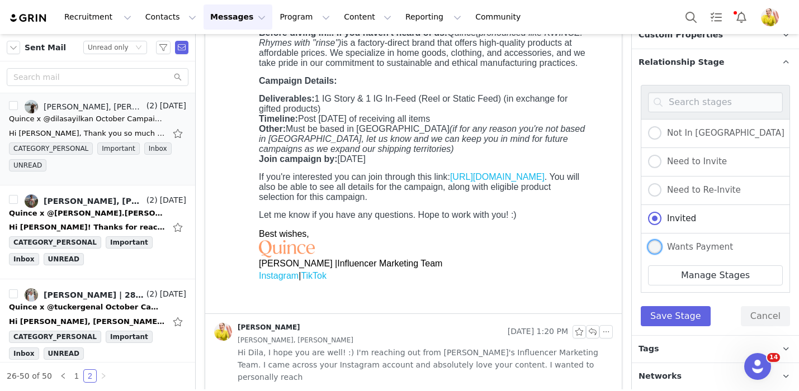
click at [697, 245] on span "Wants Payment" at bounding box center [697, 247] width 72 height 10
click at [661, 245] on input "Wants Payment" at bounding box center [654, 247] width 13 height 15
radio input "true"
radio input "false"
radio input "true"
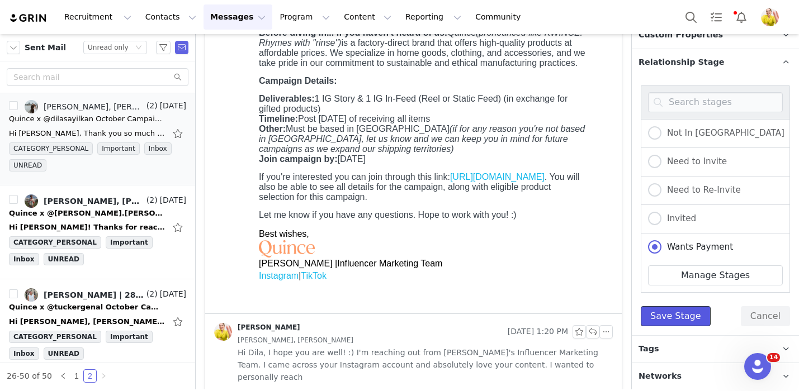
click at [673, 315] on button "Save Stage" at bounding box center [676, 316] width 70 height 20
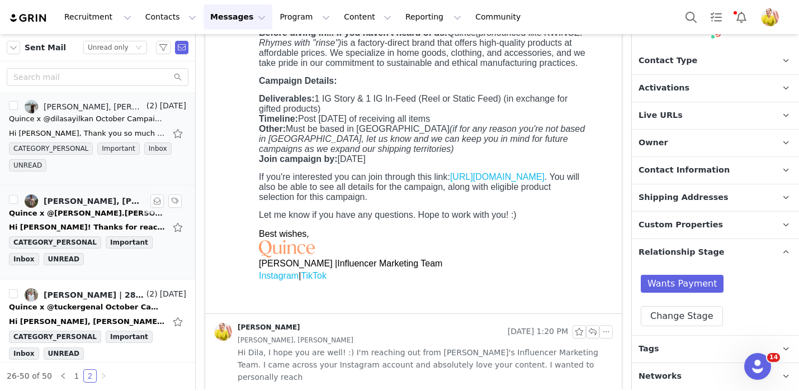
click at [103, 225] on div "Hi Wendy! Thanks for reaching out to Ryan! We cannot guarantee posting in excha…" at bounding box center [87, 227] width 157 height 11
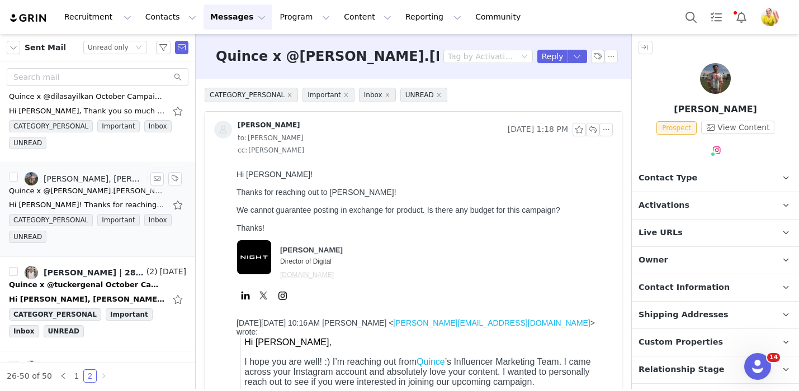
scroll to position [777, 0]
click at [552, 51] on button "Reply" at bounding box center [552, 56] width 31 height 13
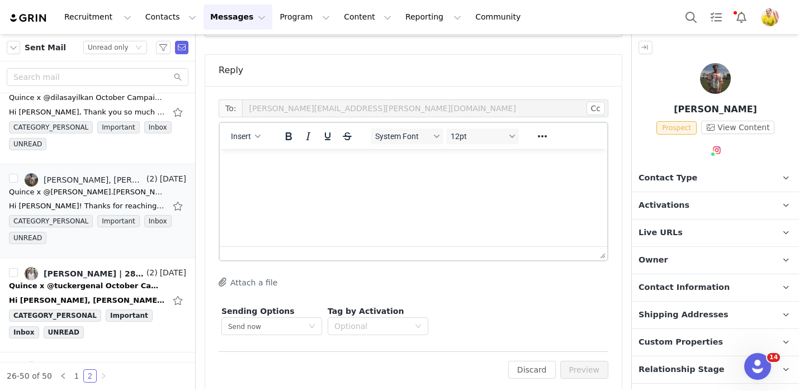
scroll to position [48, 0]
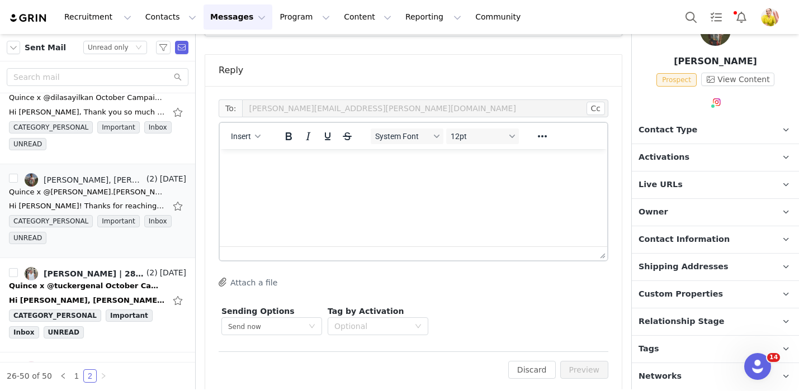
click at [710, 320] on span "Relationship Stage" at bounding box center [682, 322] width 86 height 12
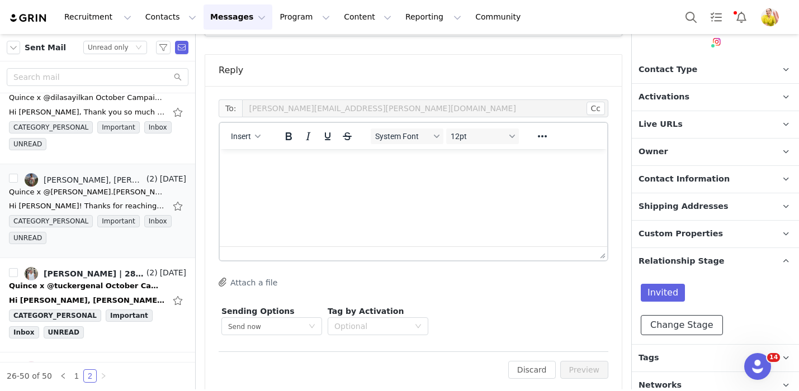
click at [682, 328] on button "Change Stage" at bounding box center [682, 325] width 82 height 20
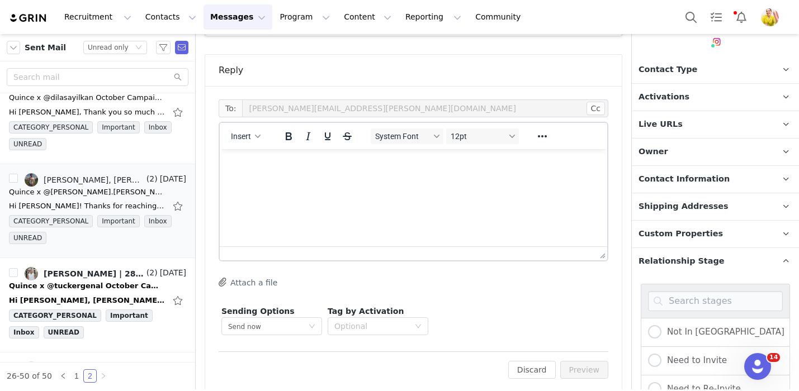
scroll to position [308, 0]
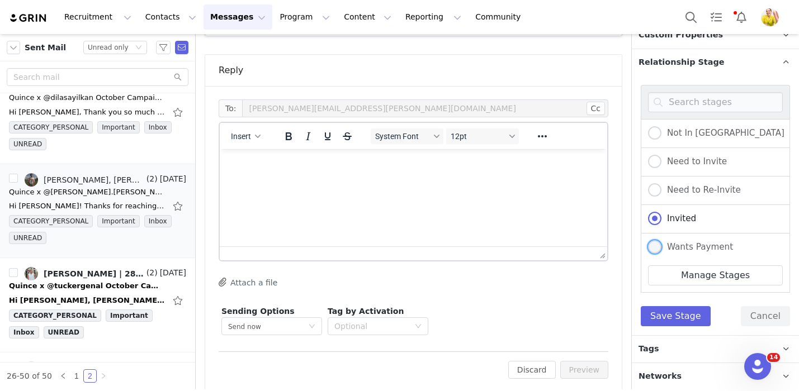
click at [697, 243] on span "Wants Payment" at bounding box center [697, 247] width 72 height 10
click at [661, 243] on input "Wants Payment" at bounding box center [654, 247] width 13 height 15
radio input "true"
radio input "false"
radio input "true"
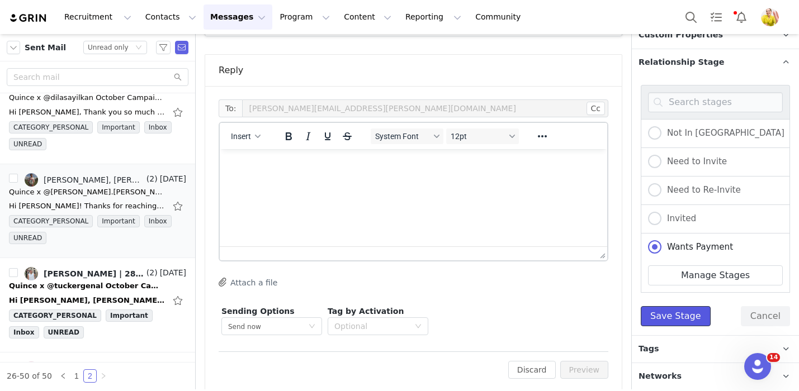
click at [689, 315] on button "Save Stage" at bounding box center [676, 316] width 70 height 20
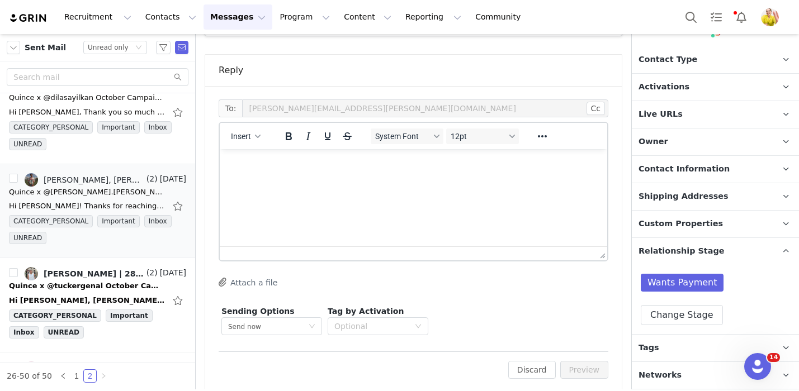
scroll to position [117, 0]
click at [241, 132] on span "Insert" at bounding box center [241, 136] width 20 height 9
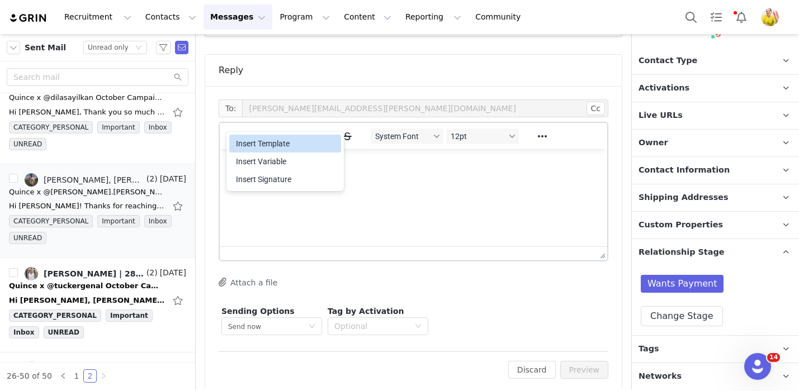
click at [276, 148] on div "Insert Template" at bounding box center [286, 143] width 101 height 13
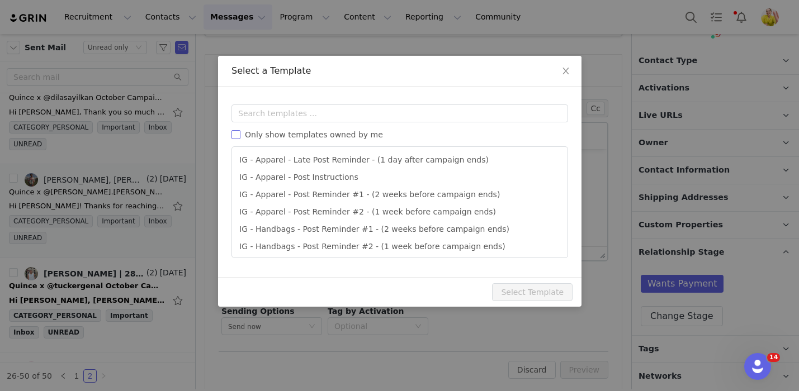
scroll to position [0, 0]
click at [337, 106] on input "text" at bounding box center [399, 114] width 337 height 18
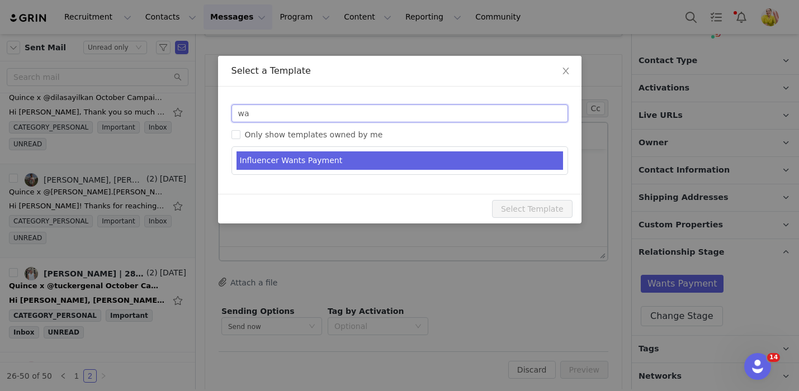
type input "wa"
type input "RE: Quince Campaign!"
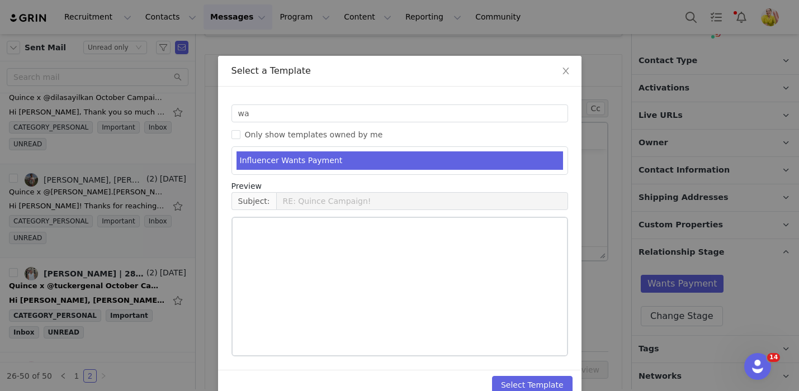
click at [336, 162] on li "Influencer Wants Payment" at bounding box center [400, 161] width 327 height 18
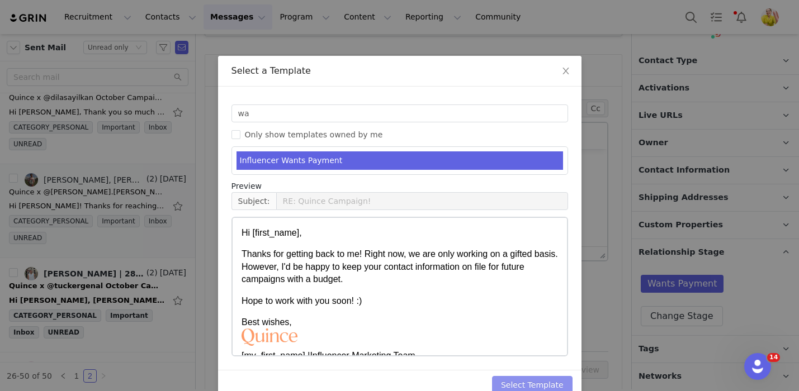
click at [540, 385] on button "Select Template" at bounding box center [532, 385] width 81 height 18
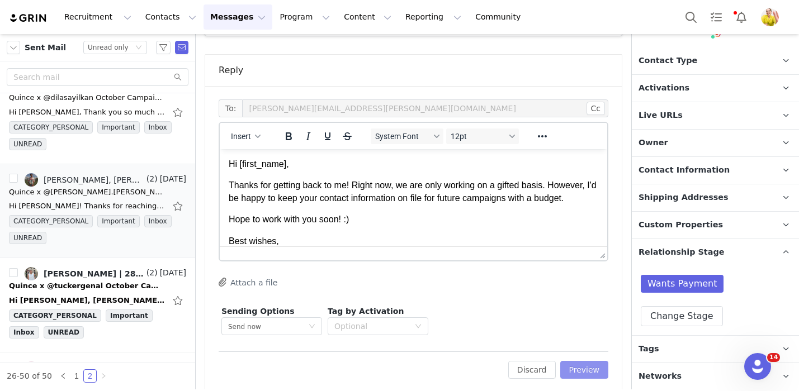
click at [584, 362] on button "Preview" at bounding box center [584, 370] width 49 height 18
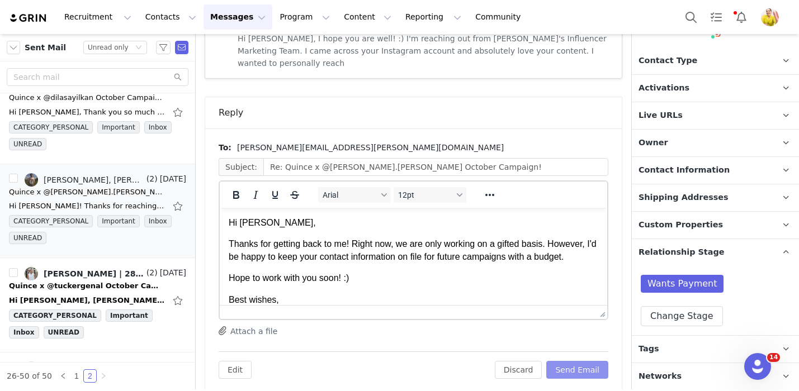
click at [589, 361] on button "Send Email" at bounding box center [577, 370] width 62 height 18
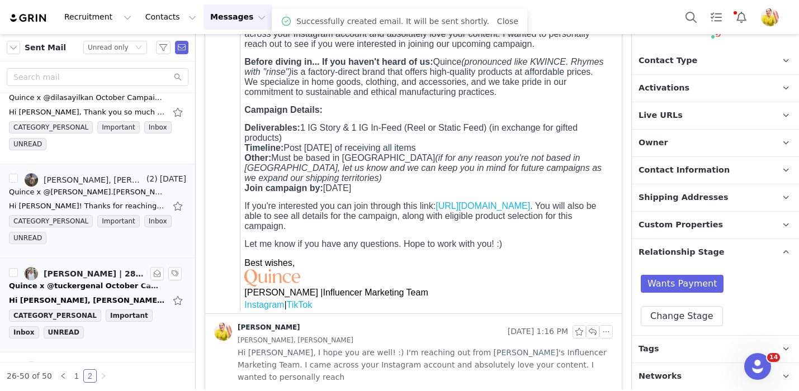
click at [111, 292] on div "Hi Wendy, Gerry here from Tucker's team at 28th Ave. Thanks for reaching out an…" at bounding box center [97, 301] width 177 height 18
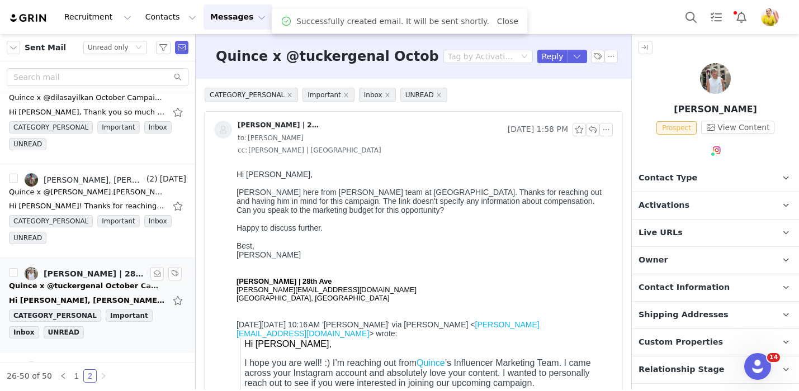
scroll to position [0, 0]
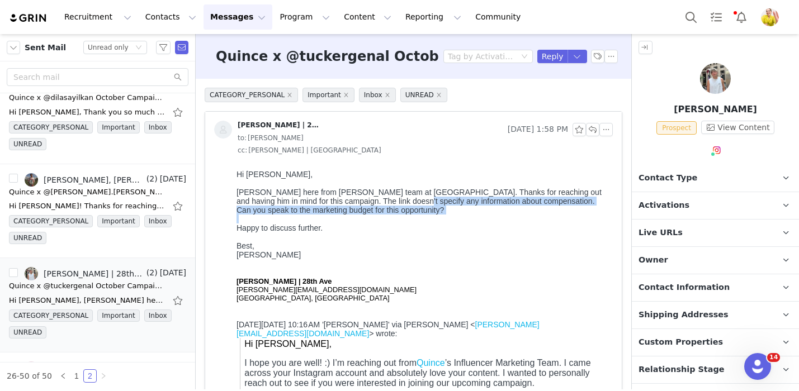
drag, startPoint x: 400, startPoint y: 200, endPoint x: 392, endPoint y: 221, distance: 23.2
click at [392, 221] on div "Hi Wendy, Gerry here from Tucker's team at 28th Ave. Thanks for reaching out an…" at bounding box center [423, 240] width 372 height 141
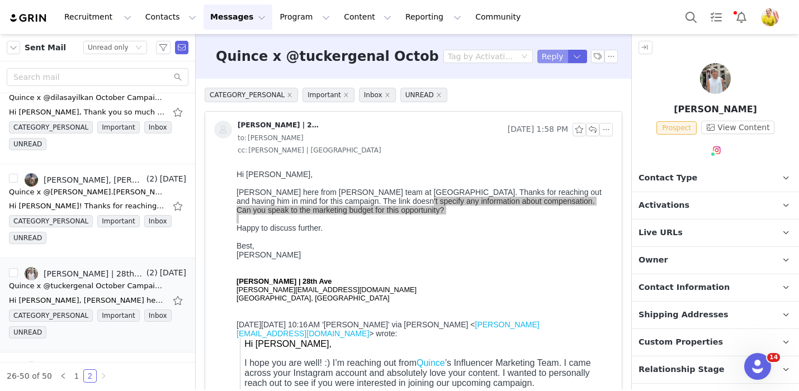
click at [547, 62] on button "Reply" at bounding box center [552, 56] width 31 height 13
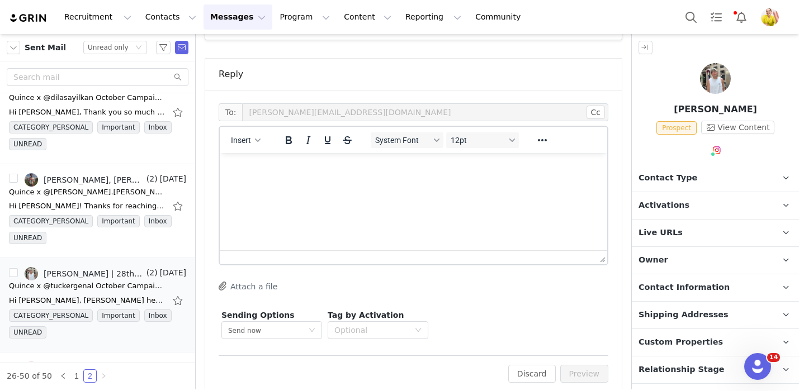
scroll to position [773, 0]
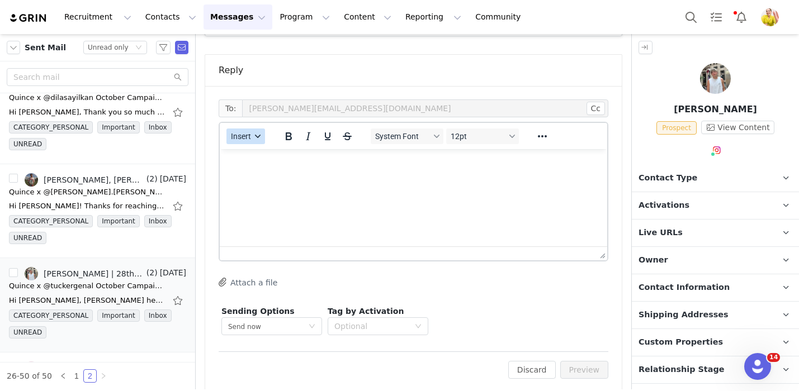
click at [239, 132] on span "Insert" at bounding box center [241, 136] width 20 height 9
click at [243, 147] on div "Insert Template" at bounding box center [286, 143] width 101 height 13
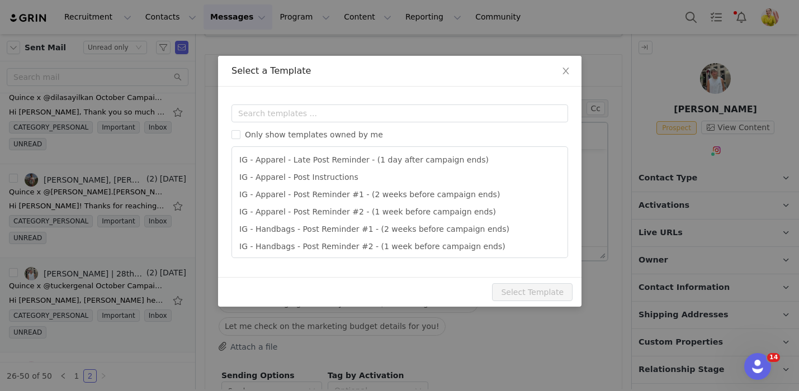
scroll to position [0, 0]
click at [292, 112] on input "text" at bounding box center [399, 114] width 337 height 18
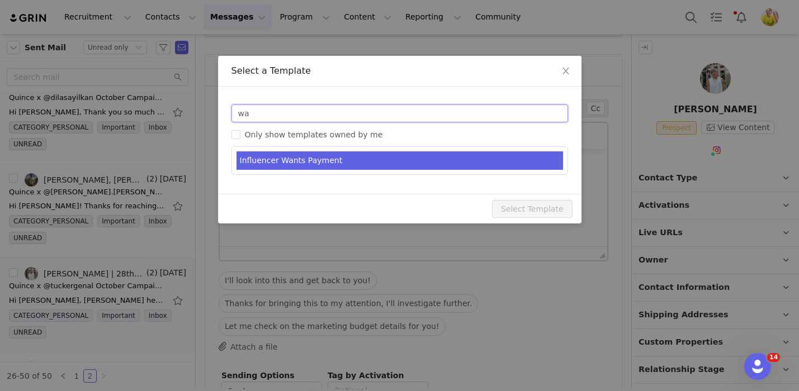
type input "wa"
type input "RE: Quince Campaign!"
click at [299, 153] on li "Influencer Wants Payment" at bounding box center [400, 161] width 327 height 18
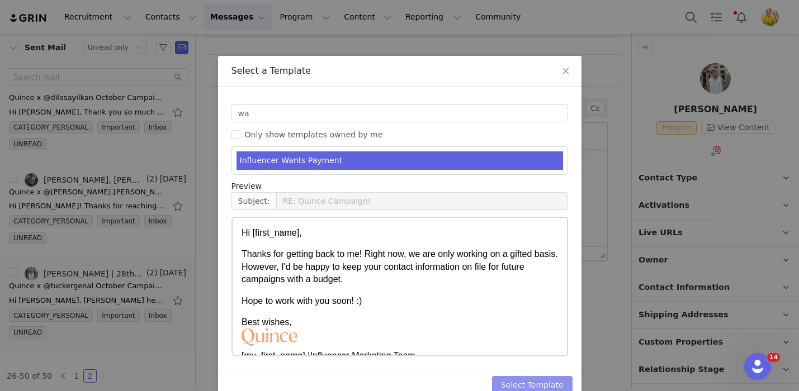
click at [543, 381] on button "Select Template" at bounding box center [532, 385] width 81 height 18
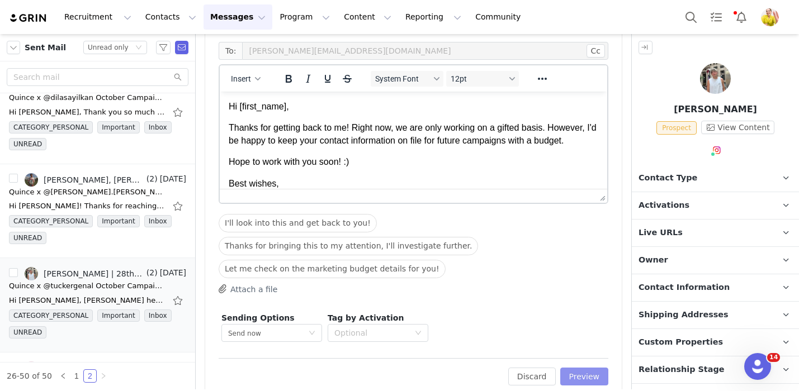
click at [581, 370] on button "Preview" at bounding box center [584, 377] width 49 height 18
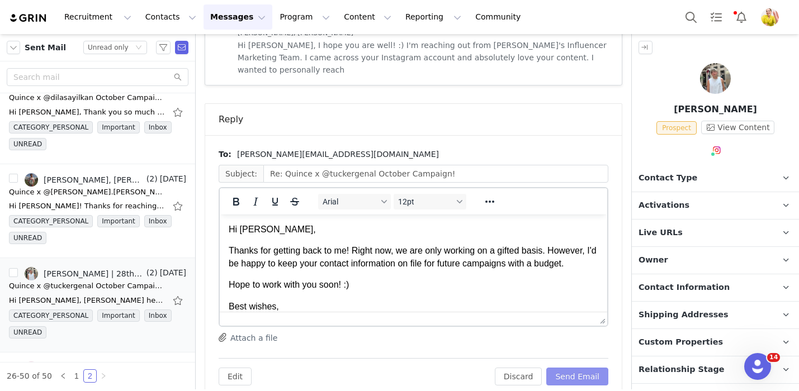
click at [593, 368] on button "Send Email" at bounding box center [577, 377] width 62 height 18
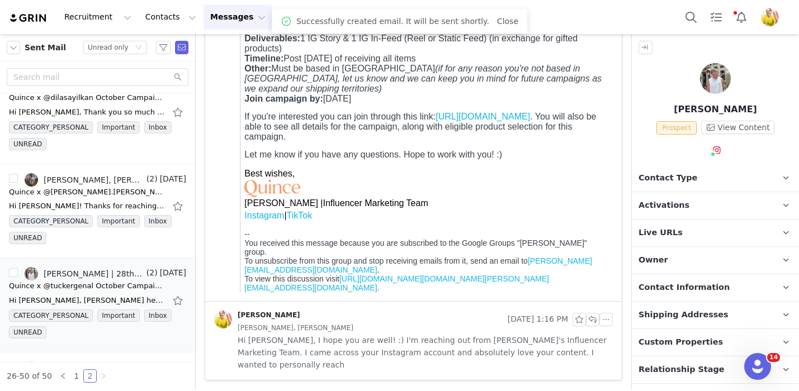
scroll to position [417, 0]
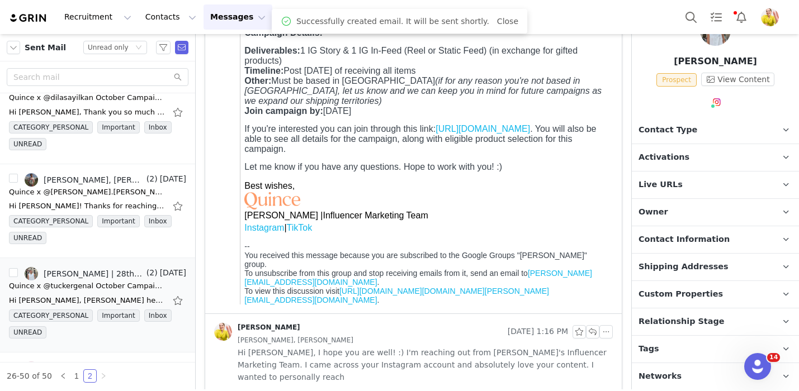
click at [673, 322] on span "Relationship Stage" at bounding box center [682, 322] width 86 height 12
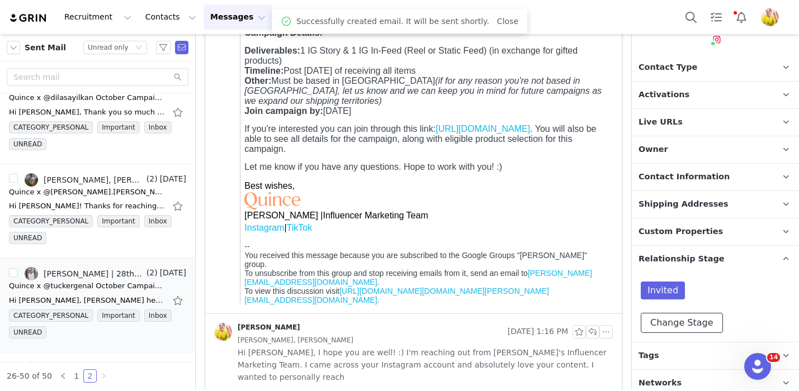
click at [675, 325] on button "Change Stage" at bounding box center [682, 323] width 82 height 20
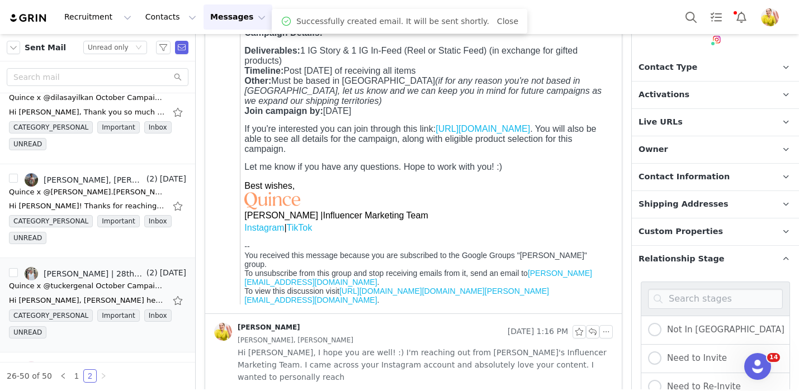
scroll to position [308, 0]
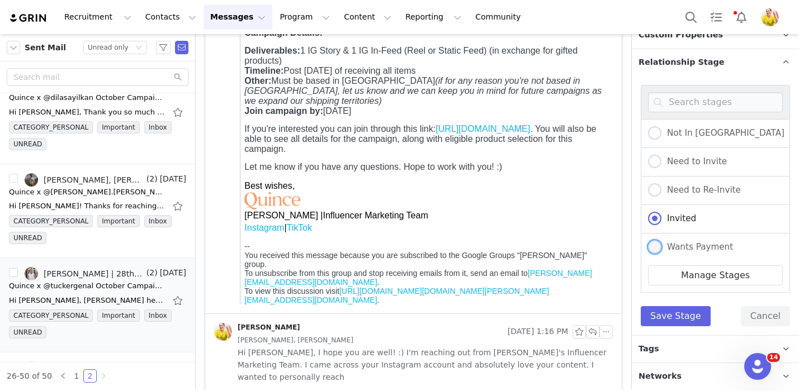
click at [698, 249] on span "Wants Payment" at bounding box center [697, 247] width 72 height 10
click at [661, 249] on input "Wants Payment" at bounding box center [654, 247] width 13 height 15
radio input "true"
radio input "false"
radio input "true"
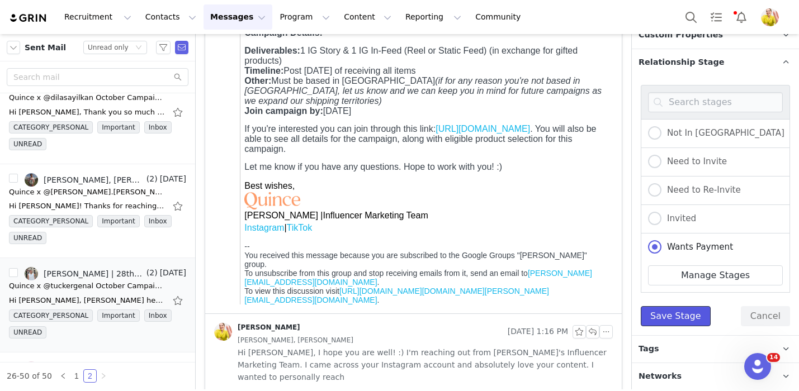
click at [685, 318] on button "Save Stage" at bounding box center [676, 316] width 70 height 20
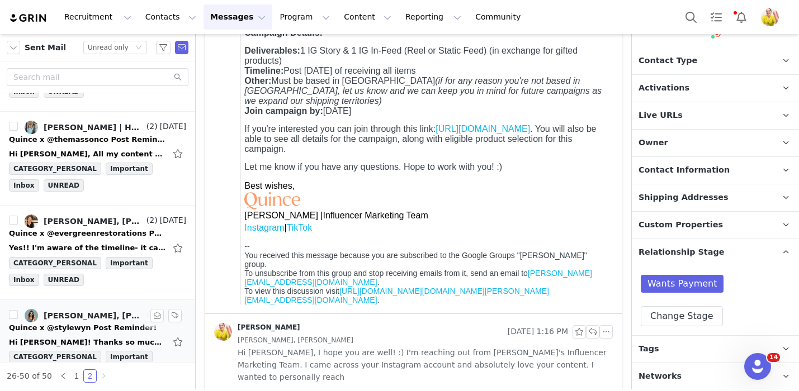
scroll to position [0, 0]
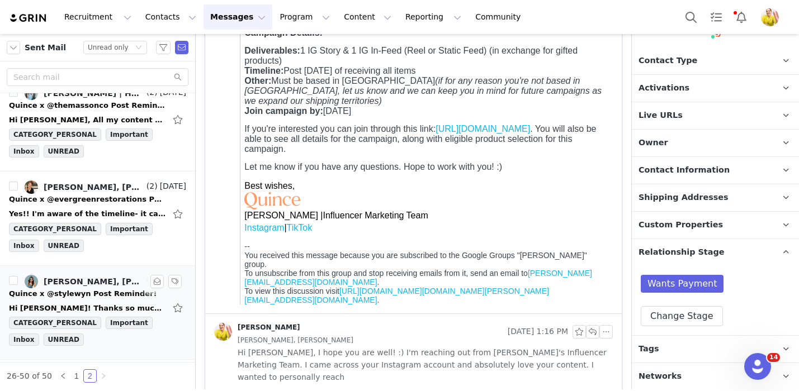
click at [119, 297] on div "Quince x @stylewyn Post Reminder!" at bounding box center [83, 293] width 148 height 11
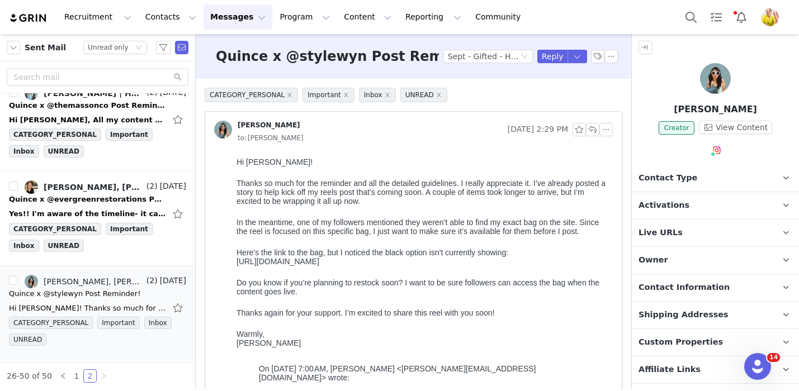
drag, startPoint x: 327, startPoint y: 190, endPoint x: 336, endPoint y: 263, distance: 73.2
click at [336, 263] on div "Hi Wendy! Thanks so much for the reminder and all the detailed guidelines. I re…" at bounding box center [423, 253] width 372 height 190
click at [319, 263] on span "https://www.quince.com/women/italian-leather-handwoven-satchel?color=taupe" at bounding box center [278, 261] width 83 height 9
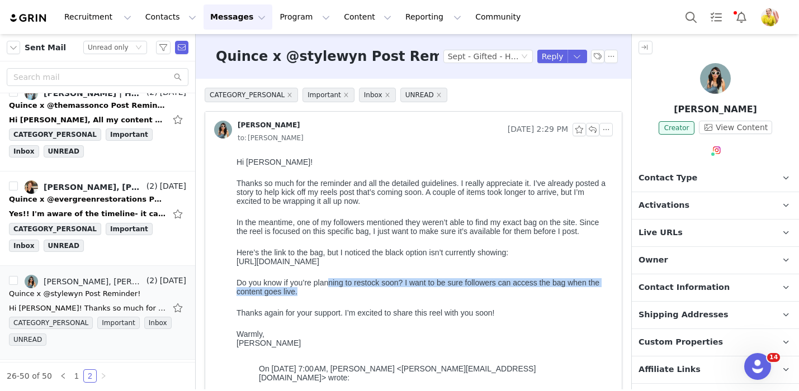
drag, startPoint x: 328, startPoint y: 305, endPoint x: 329, endPoint y: 284, distance: 21.3
click at [329, 284] on div "Hi Wendy! Thanks so much for the reminder and all the detailed guidelines. I re…" at bounding box center [423, 253] width 372 height 190
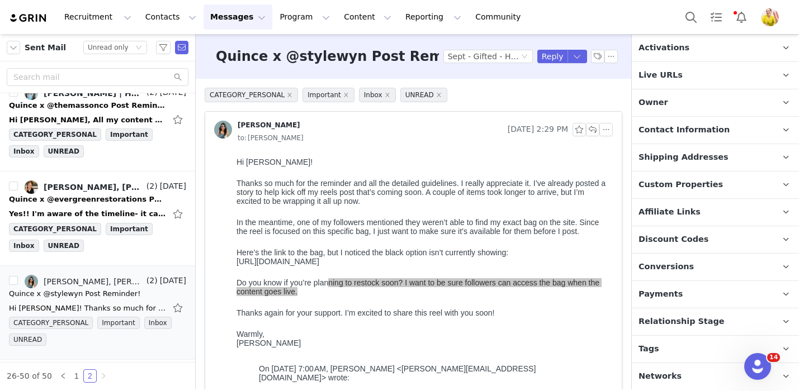
click at [696, 325] on span "Relationship Stage" at bounding box center [682, 322] width 86 height 12
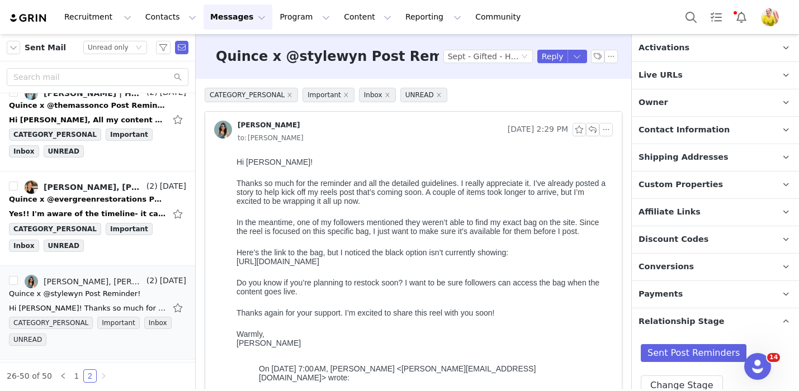
click at [300, 261] on span "https://www.quince.com/women/italian-leather-handwoven-satchel?color=taupe" at bounding box center [278, 261] width 83 height 9
copy span "https://www.quince.com/women/italian-leather-handwoven-satchel?color=taupe"
click at [551, 55] on button "Reply" at bounding box center [552, 56] width 31 height 13
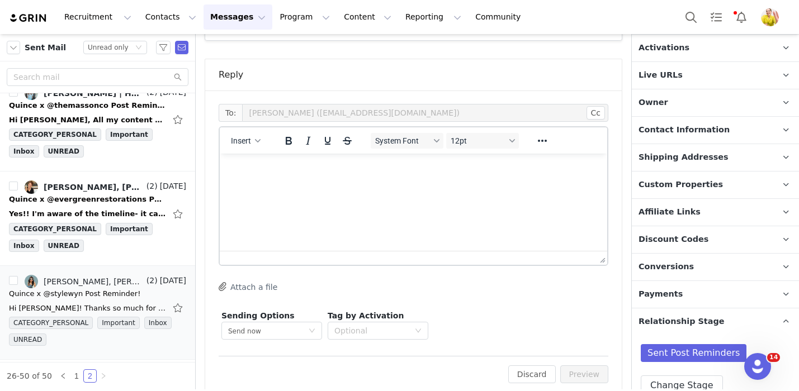
scroll to position [1003, 0]
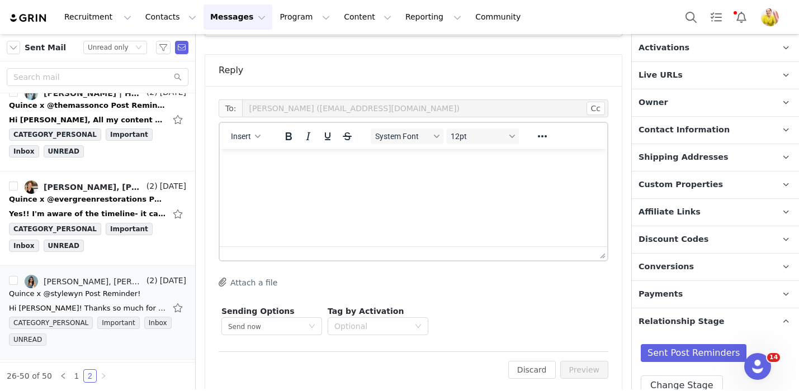
click at [423, 179] on html at bounding box center [413, 164] width 387 height 30
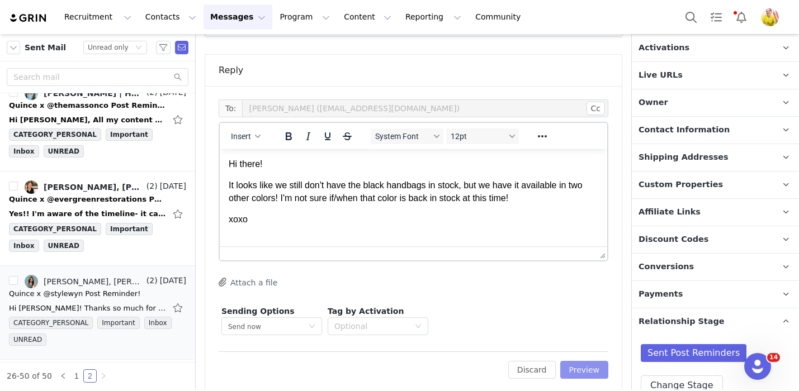
click at [568, 361] on button "Preview" at bounding box center [584, 370] width 49 height 18
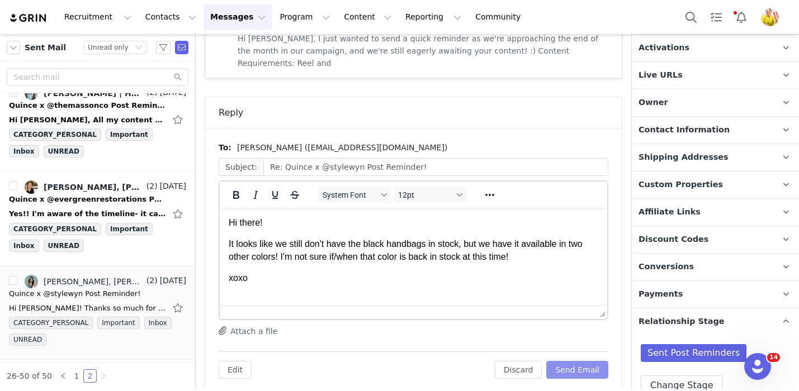
scroll to position [0, 0]
click at [568, 361] on button "Send Email" at bounding box center [577, 370] width 62 height 18
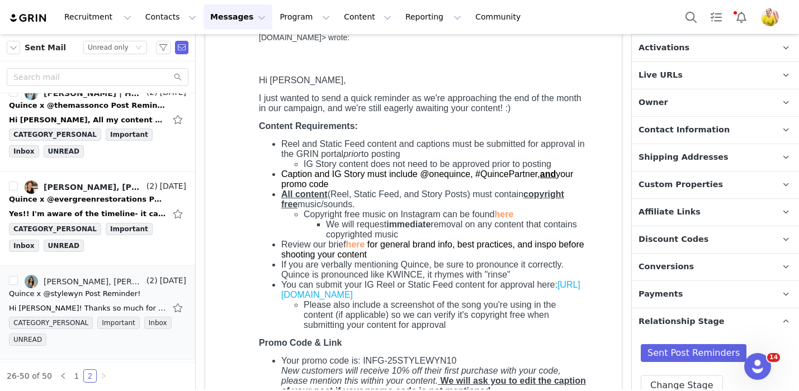
scroll to position [423, 0]
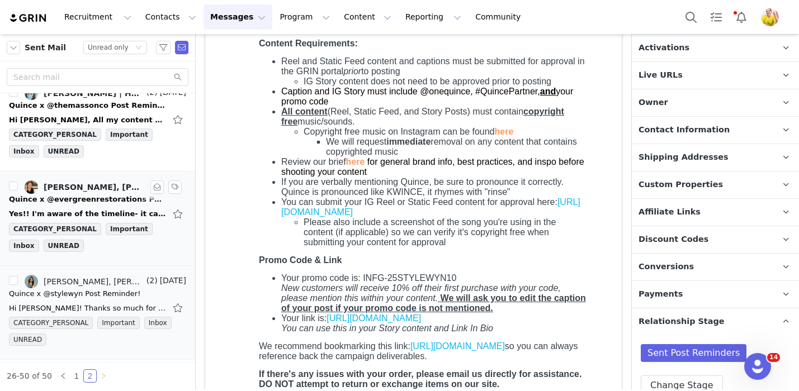
click at [129, 213] on div "Yes!! I'm aware of the timeline- it came the day I left the country for three w…" at bounding box center [87, 214] width 157 height 11
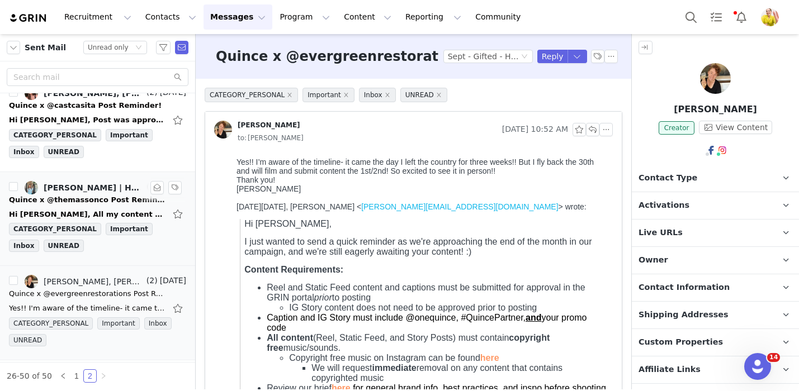
scroll to position [1900, 0]
click at [132, 213] on div "Hi Wendy, All my content was submitted for approval. The video for my story is …" at bounding box center [87, 214] width 157 height 11
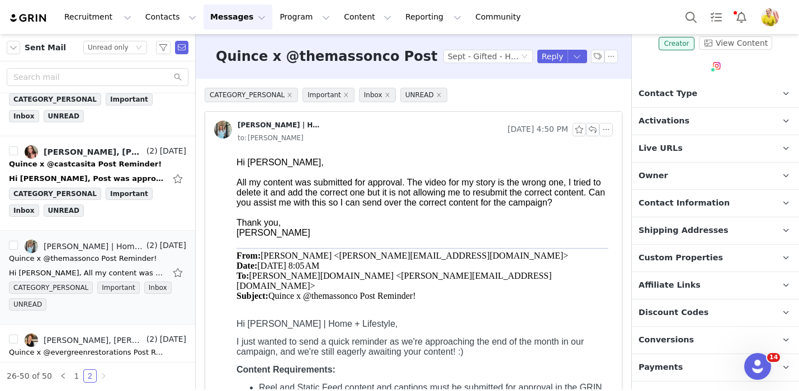
scroll to position [171, 0]
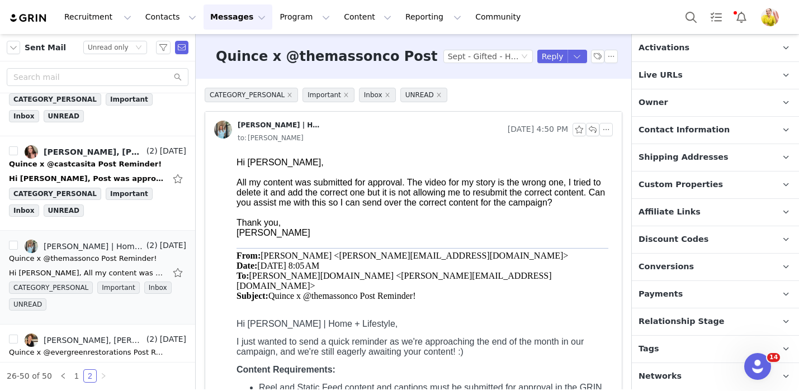
click at [703, 325] on span "Relationship Stage" at bounding box center [682, 322] width 86 height 12
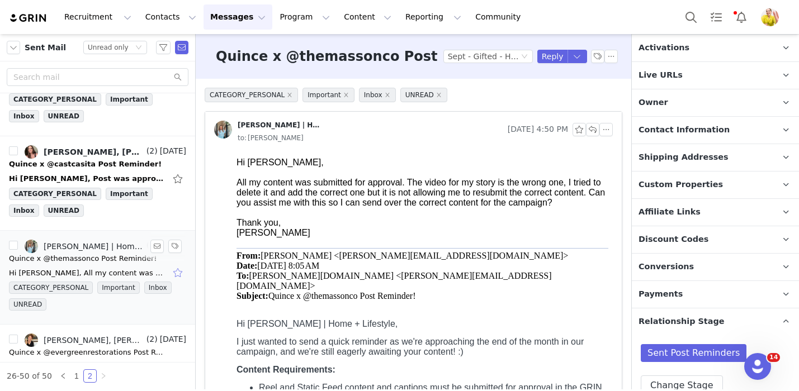
click at [177, 275] on button "button" at bounding box center [179, 273] width 15 height 18
click at [143, 169] on div "Quince x @castcasita Post Reminder!" at bounding box center [97, 164] width 177 height 11
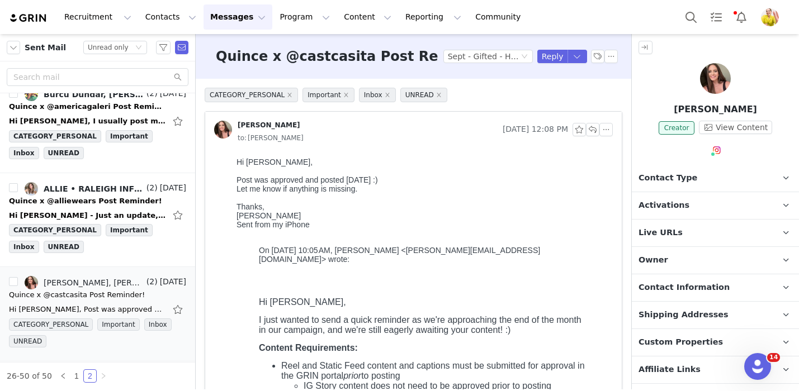
scroll to position [158, 0]
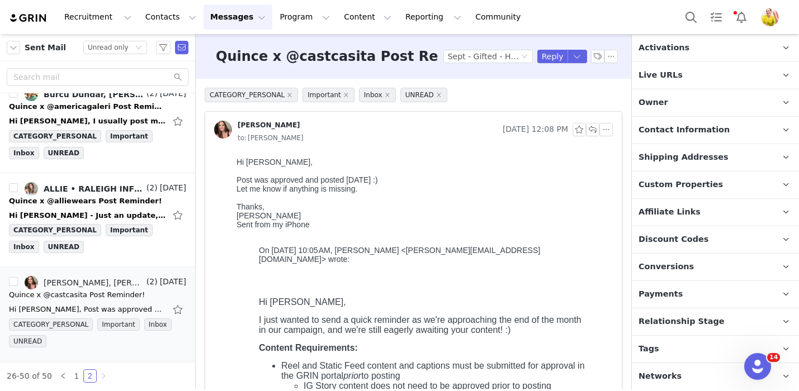
click at [706, 316] on span "Relationship Stage" at bounding box center [682, 322] width 86 height 12
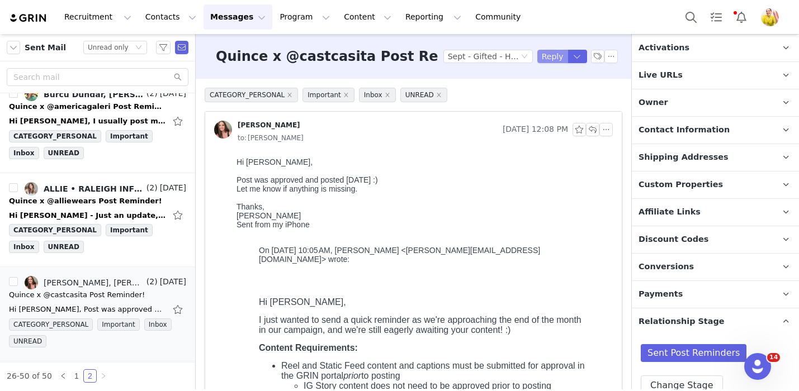
click at [550, 59] on button "Reply" at bounding box center [552, 56] width 31 height 13
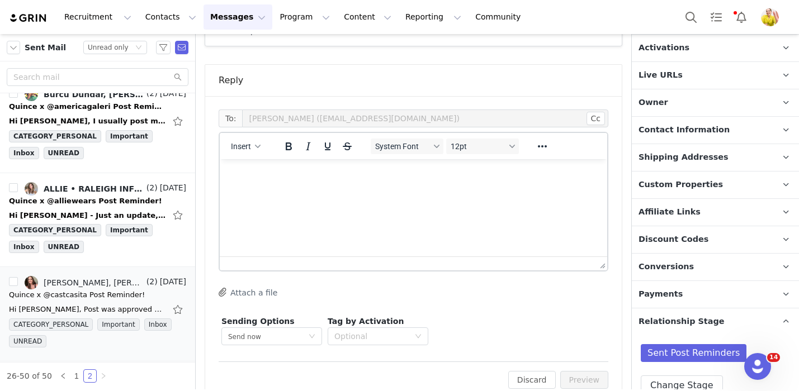
scroll to position [890, 0]
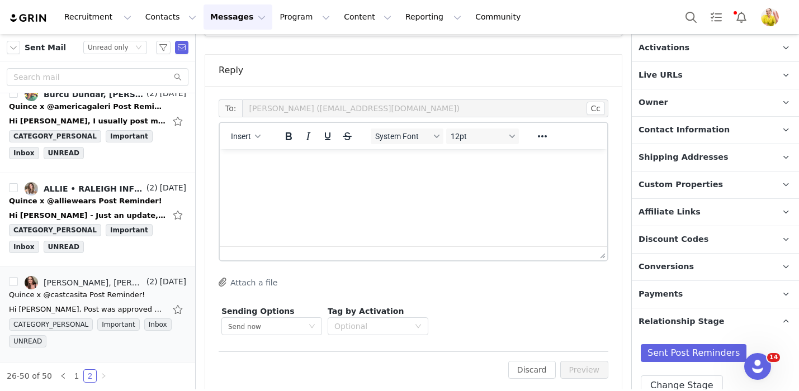
click at [398, 179] on html at bounding box center [413, 164] width 387 height 30
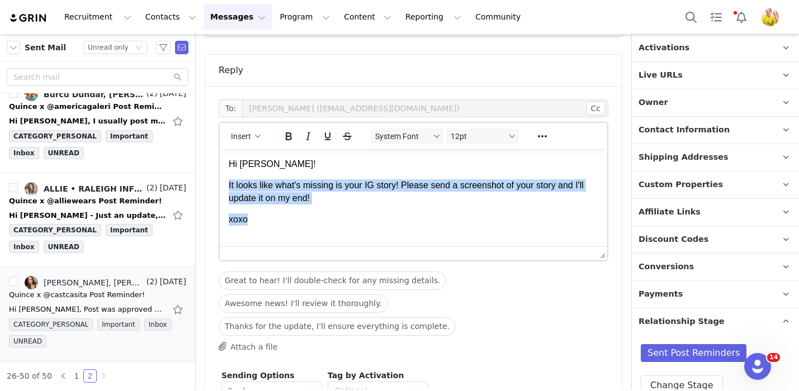
drag, startPoint x: 265, startPoint y: 224, endPoint x: 220, endPoint y: 189, distance: 56.9
click at [220, 189] on html "Hi Amelia! It looks like what's missing is your IG story! Please send a screens…" at bounding box center [413, 192] width 387 height 86
copy body "It looks like what's missing is your IG story! Please send a screenshot of your…"
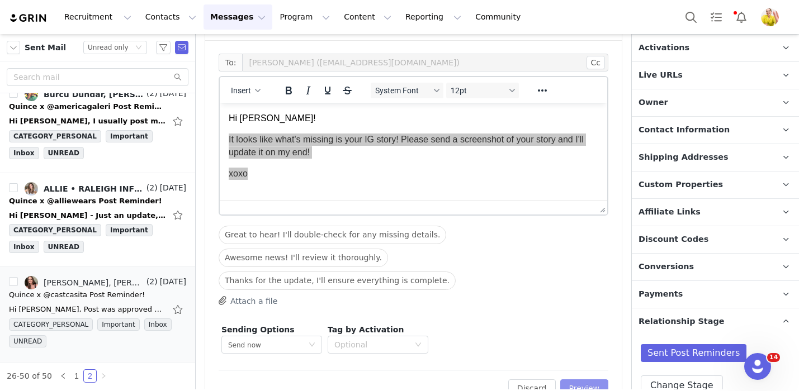
click at [576, 380] on button "Preview" at bounding box center [584, 389] width 49 height 18
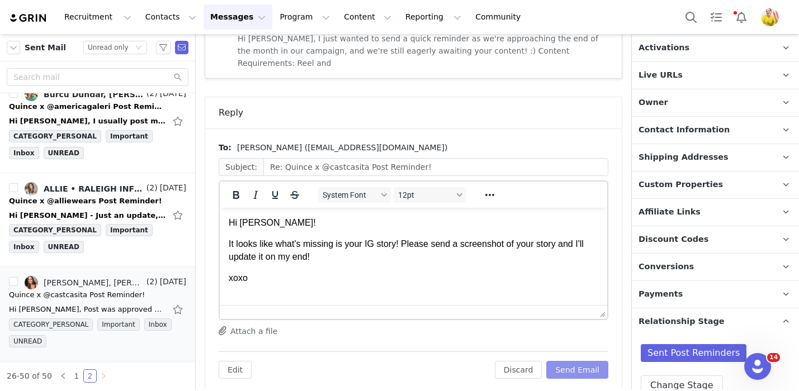
scroll to position [0, 0]
click at [578, 361] on button "Send Email" at bounding box center [577, 370] width 62 height 18
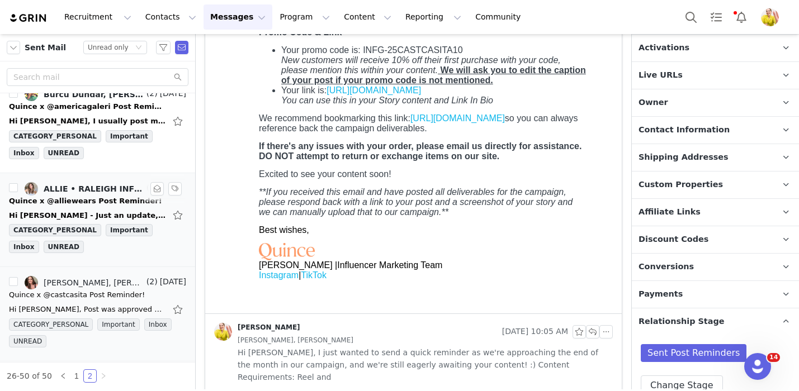
click at [57, 201] on div "Quince x @alliewears Post Reminder!" at bounding box center [85, 201] width 153 height 11
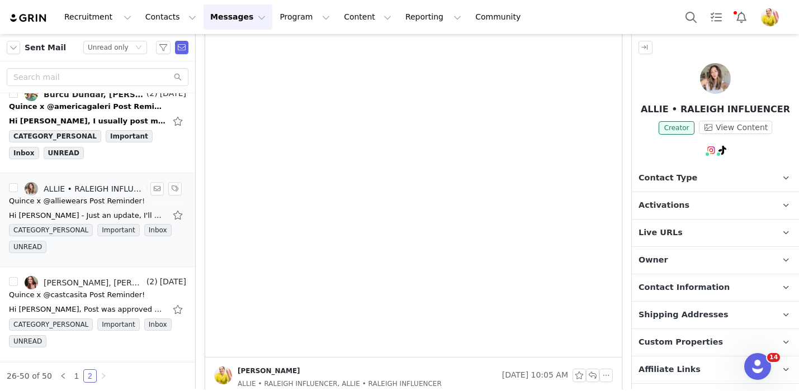
scroll to position [0, 0]
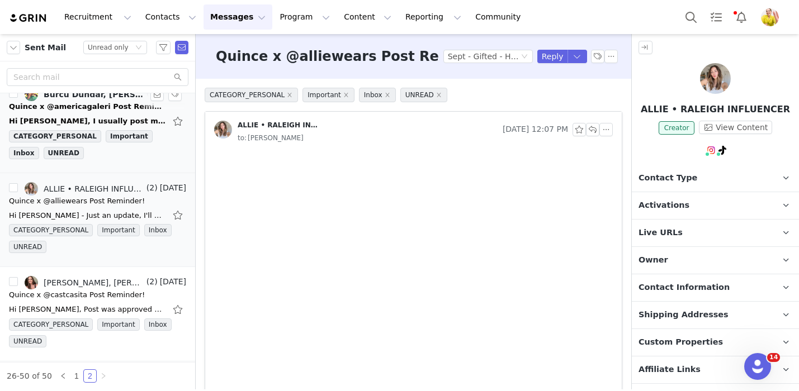
click at [110, 99] on div "Burcu Dundar, Wendy Menendez" at bounding box center [94, 94] width 101 height 9
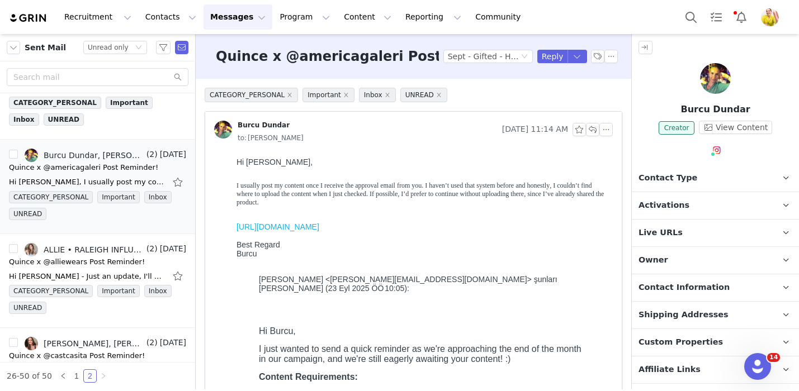
drag, startPoint x: 372, startPoint y: 185, endPoint x: 376, endPoint y: 203, distance: 19.0
click at [376, 203] on p "I usually post my content once I receive the approval email from you. I haven’t…" at bounding box center [423, 194] width 372 height 25
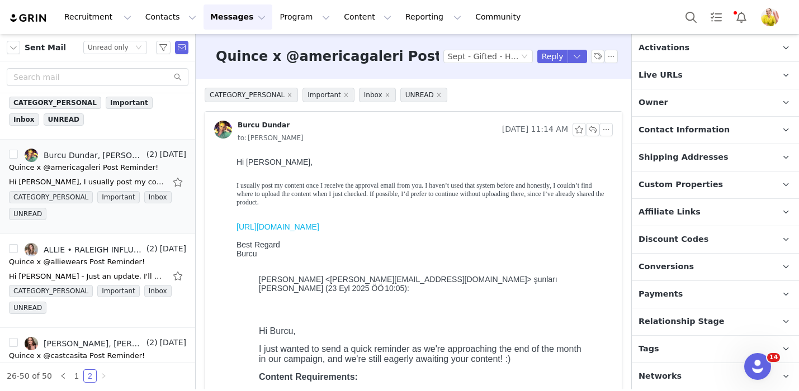
click at [689, 320] on span "Relationship Stage" at bounding box center [682, 322] width 86 height 12
click at [319, 228] on link "https://www.instagram.com/reel/DO5_jHCjSsg/?igsh=MWhkbG5zOXg3NHh6bw==" at bounding box center [278, 227] width 83 height 9
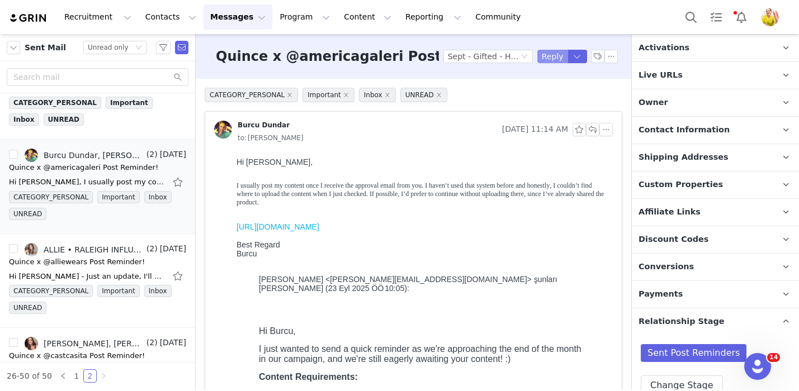
click at [552, 52] on button "Reply" at bounding box center [552, 56] width 31 height 13
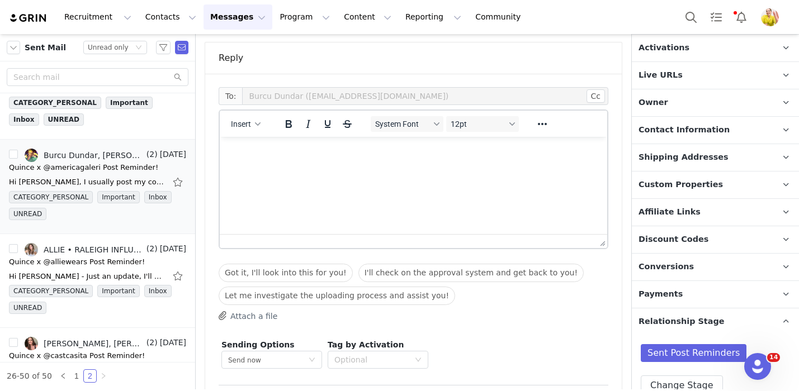
scroll to position [0, 0]
click at [488, 154] on p "Rich Text Area. Press ALT-0 for help." at bounding box center [414, 152] width 370 height 12
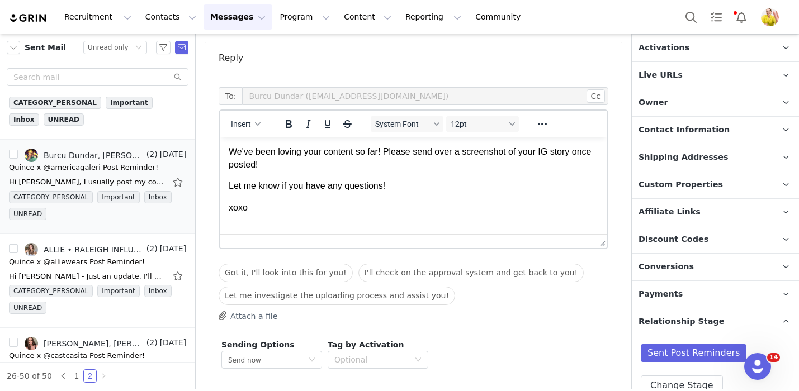
scroll to position [960, 0]
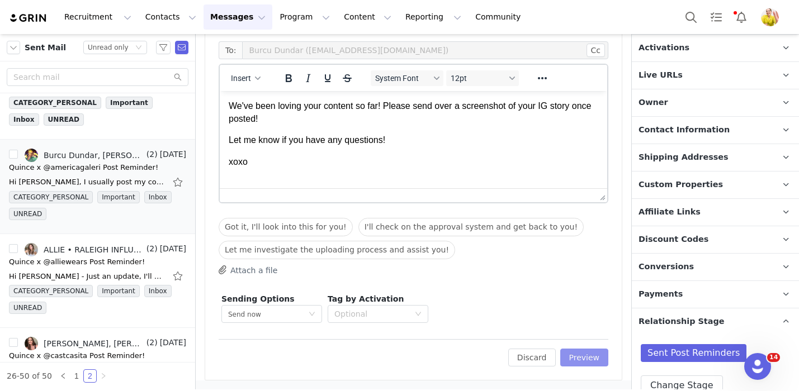
click at [585, 352] on button "Preview" at bounding box center [584, 358] width 49 height 18
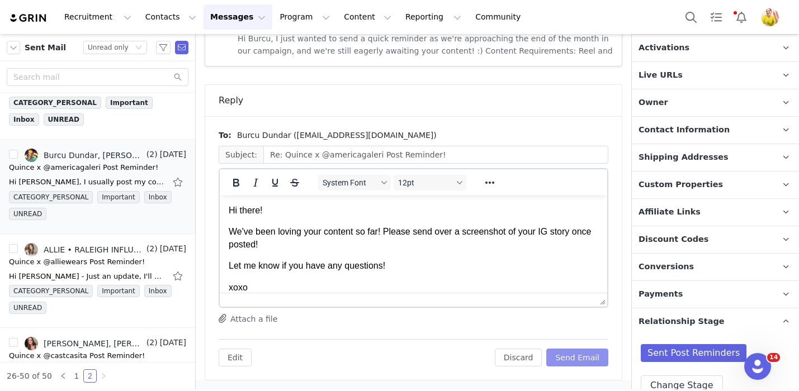
scroll to position [0, 0]
click at [585, 351] on button "Send Email" at bounding box center [577, 358] width 62 height 18
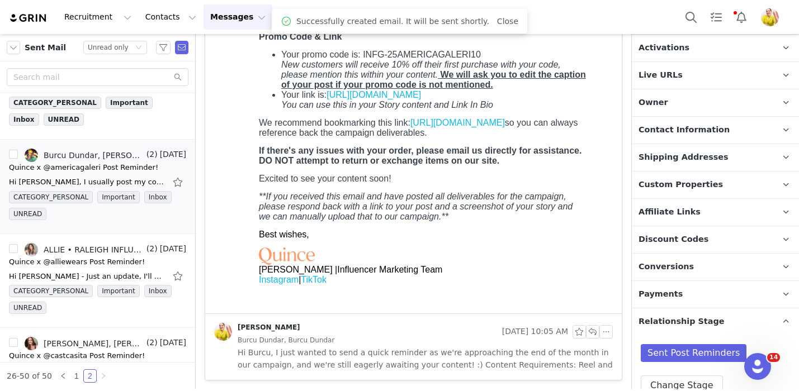
scroll to position [227, 0]
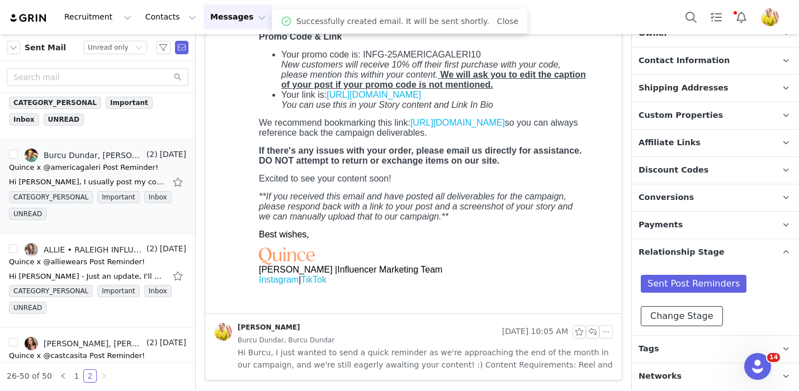
click at [681, 316] on button "Change Stage" at bounding box center [682, 316] width 82 height 20
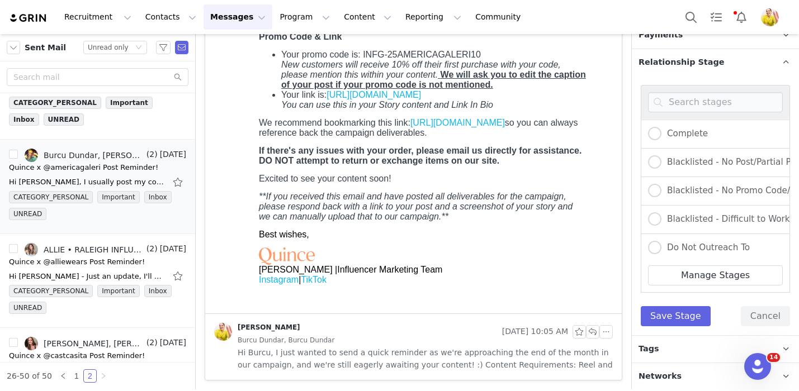
scroll to position [231, 0]
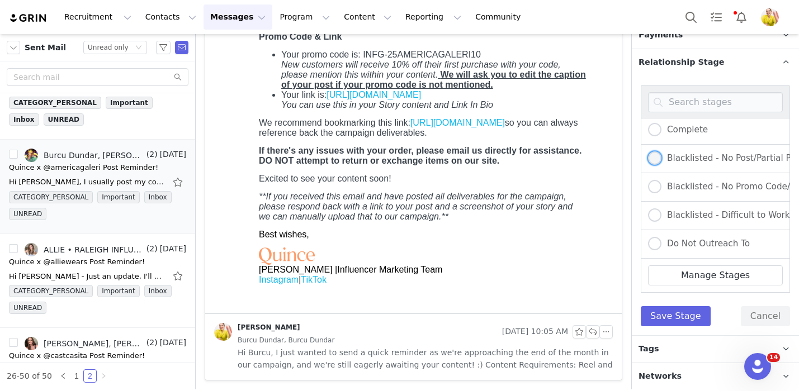
drag, startPoint x: 702, startPoint y: 154, endPoint x: 702, endPoint y: 160, distance: 6.7
click at [702, 154] on span "Blacklisted - No Post/Partial Post" at bounding box center [732, 158] width 142 height 10
click at [661, 154] on input "Blacklisted - No Post/Partial Post" at bounding box center [654, 159] width 13 height 15
radio input "true"
radio input "false"
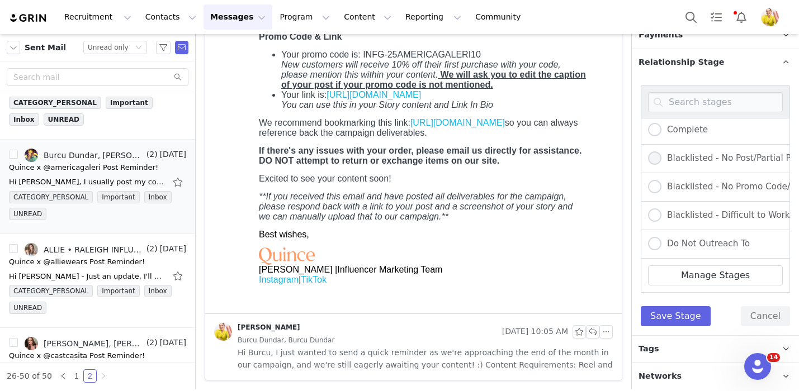
radio input "true"
click at [667, 320] on button "Save Stage" at bounding box center [676, 316] width 70 height 20
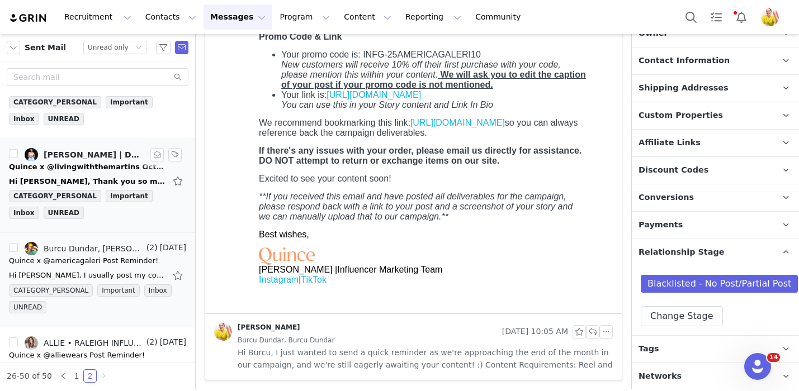
scroll to position [1553, 0]
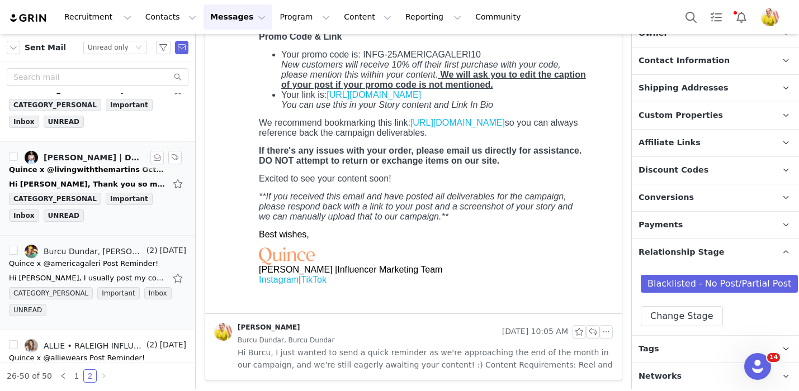
click at [115, 164] on div "Quince x @livingwiththemartins October Campaign!" at bounding box center [87, 169] width 157 height 11
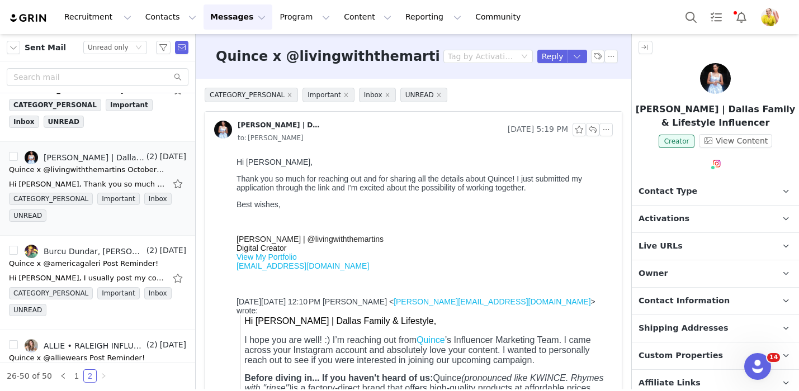
scroll to position [171, 0]
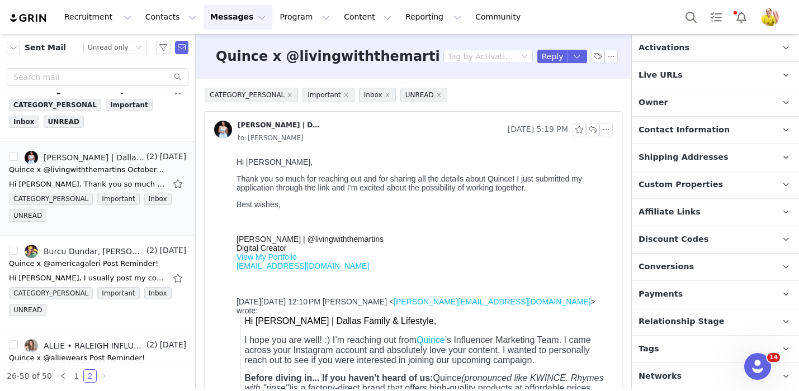
click at [685, 324] on span "Relationship Stage" at bounding box center [682, 322] width 86 height 12
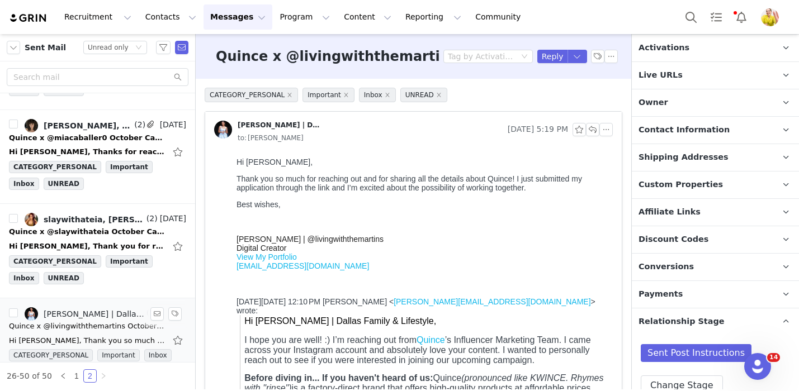
scroll to position [1396, 0]
click at [135, 229] on div "Quince x @slaywithateia October Campaign!" at bounding box center [87, 233] width 157 height 11
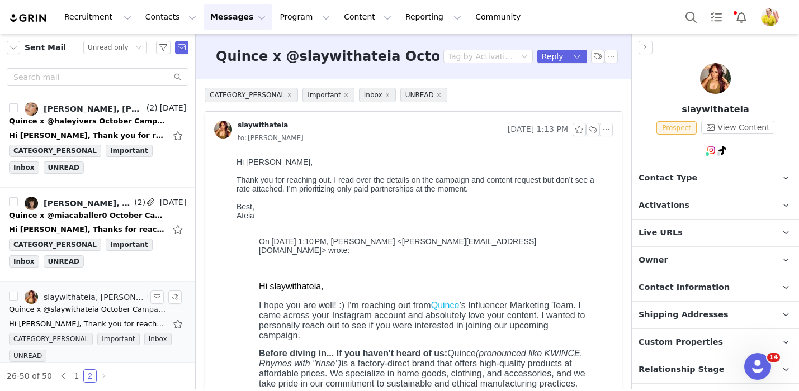
scroll to position [0, 0]
click at [557, 57] on button "Reply" at bounding box center [552, 56] width 31 height 13
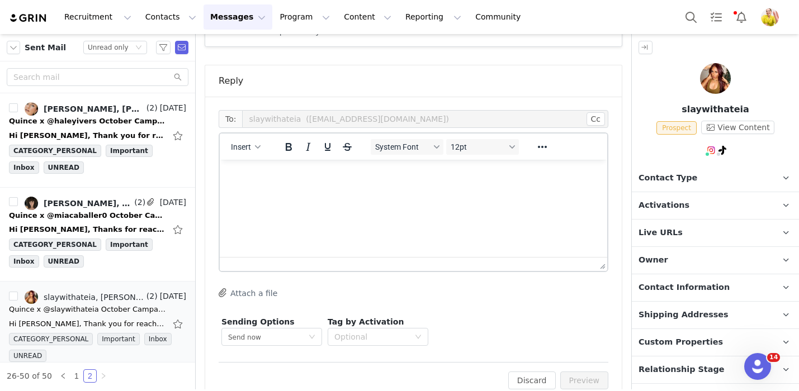
scroll to position [683, 0]
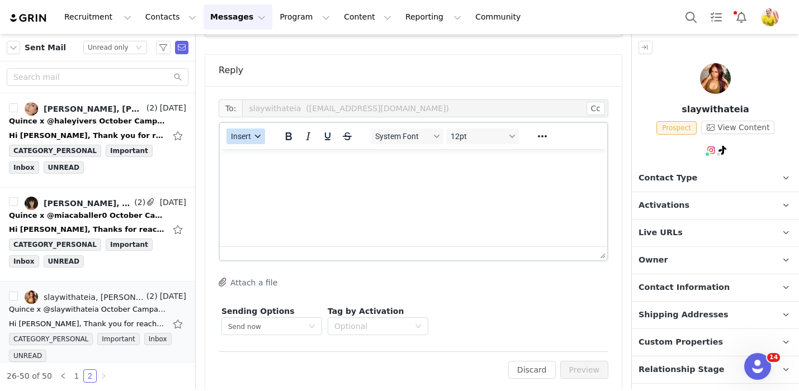
click at [253, 129] on button "Insert" at bounding box center [245, 137] width 39 height 16
click at [253, 143] on div "Insert Template" at bounding box center [286, 143] width 101 height 13
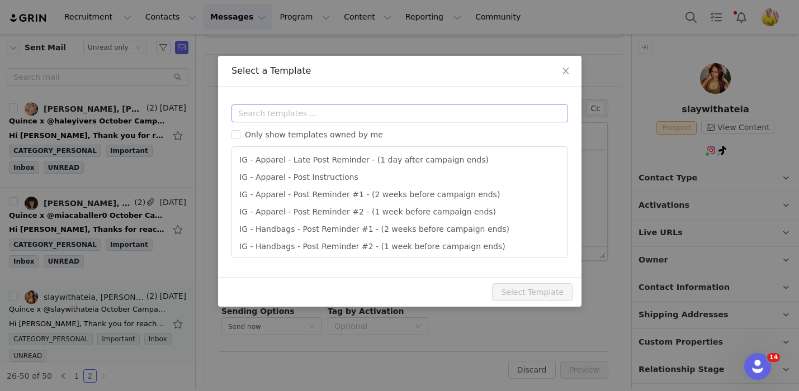
scroll to position [0, 0]
click at [316, 119] on input "text" at bounding box center [399, 114] width 337 height 18
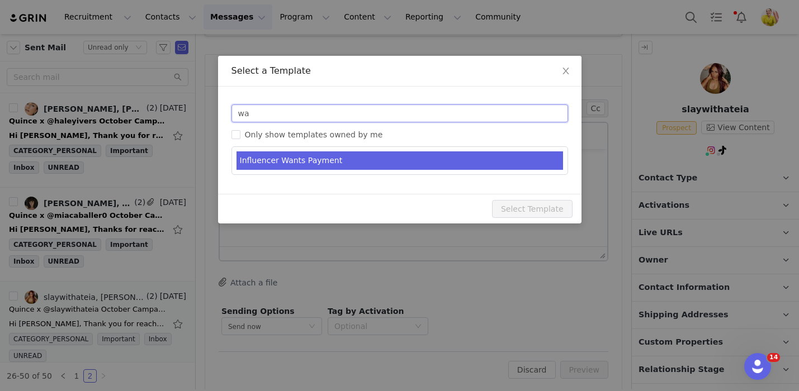
type input "wa"
type input "RE: Quince Campaign!"
click at [343, 160] on li "Influencer Wants Payment" at bounding box center [400, 161] width 327 height 18
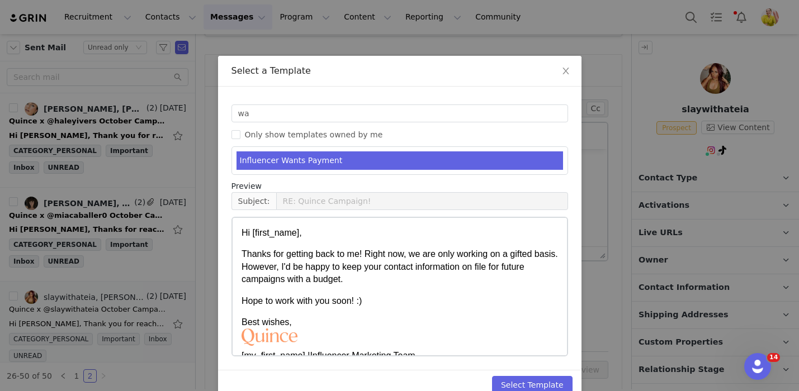
scroll to position [22, 0]
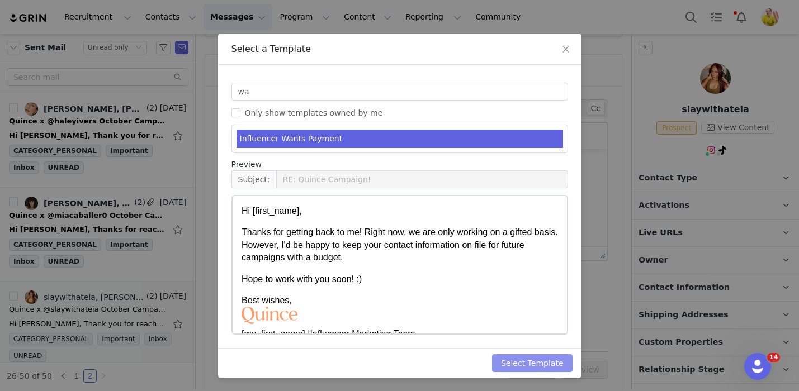
click at [545, 362] on button "Select Template" at bounding box center [532, 363] width 81 height 18
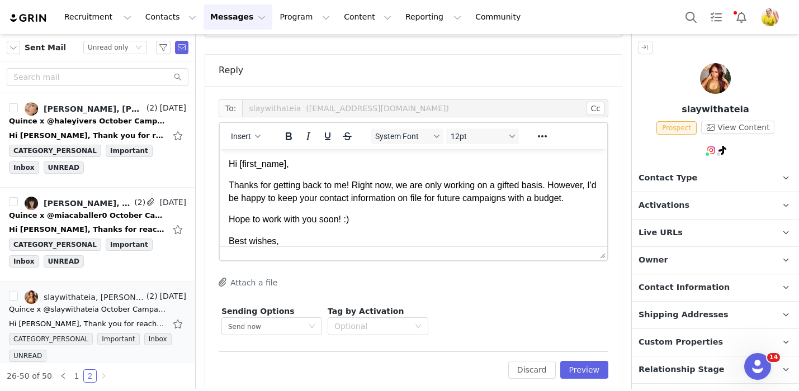
scroll to position [0, 0]
click at [591, 361] on button "Preview" at bounding box center [584, 370] width 49 height 18
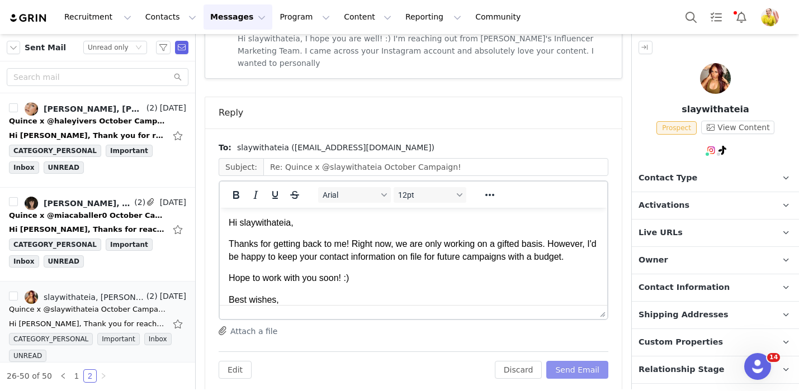
click at [591, 361] on button "Send Email" at bounding box center [577, 370] width 62 height 18
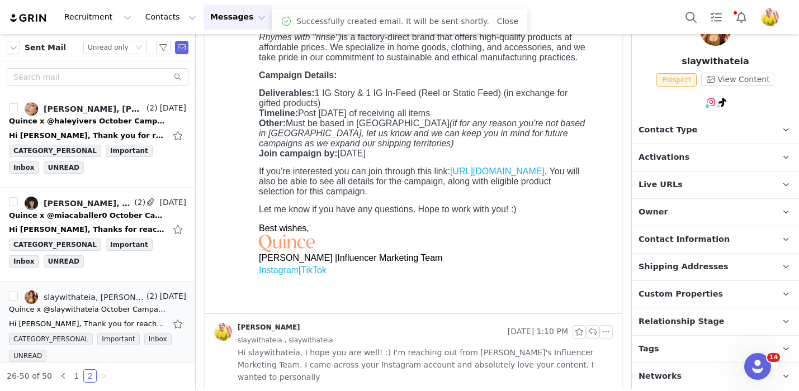
click at [678, 321] on span "Relationship Stage" at bounding box center [682, 322] width 86 height 12
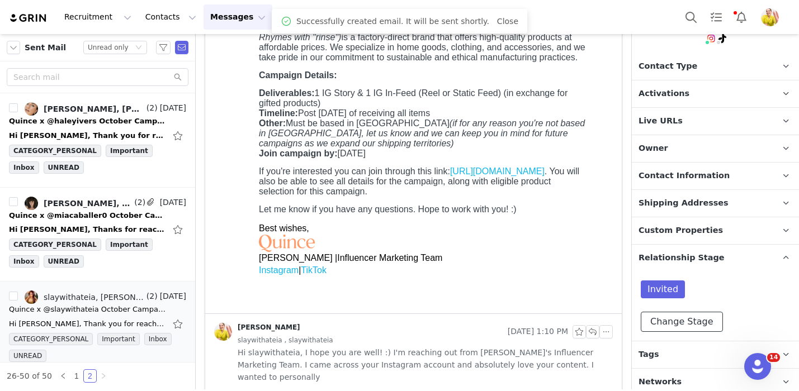
click at [680, 325] on button "Change Stage" at bounding box center [682, 322] width 82 height 20
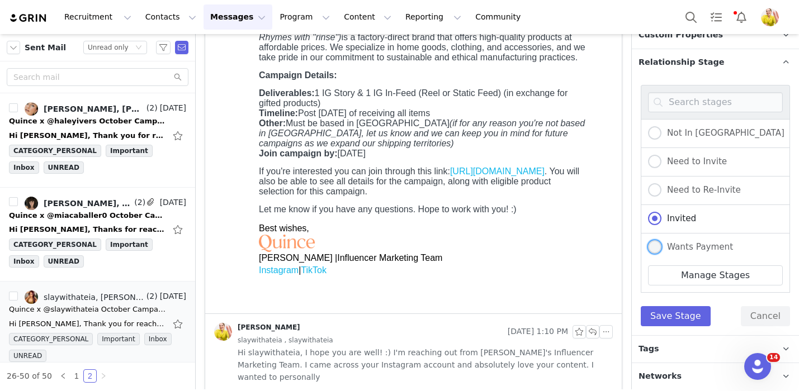
click at [698, 249] on span "Wants Payment" at bounding box center [697, 247] width 72 height 10
click at [661, 249] on input "Wants Payment" at bounding box center [654, 247] width 13 height 15
radio input "true"
radio input "false"
radio input "true"
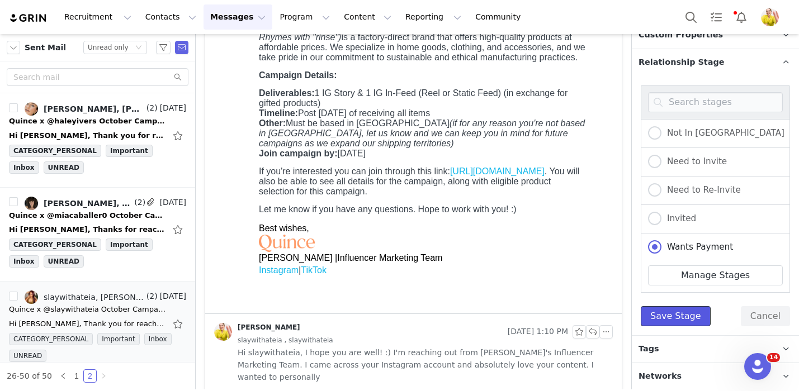
click at [666, 320] on button "Save Stage" at bounding box center [676, 316] width 70 height 20
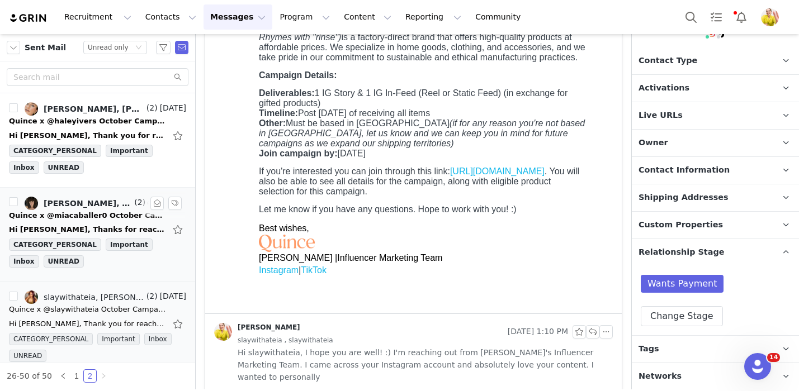
click at [105, 229] on div "Hi Wendy, Thanks for reaching out to my client. Mia is happy to accept PR gifti…" at bounding box center [87, 229] width 157 height 11
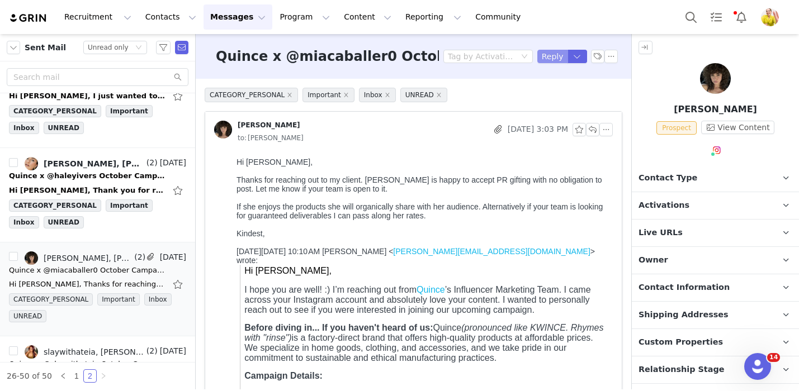
click at [556, 54] on button "Reply" at bounding box center [552, 56] width 31 height 13
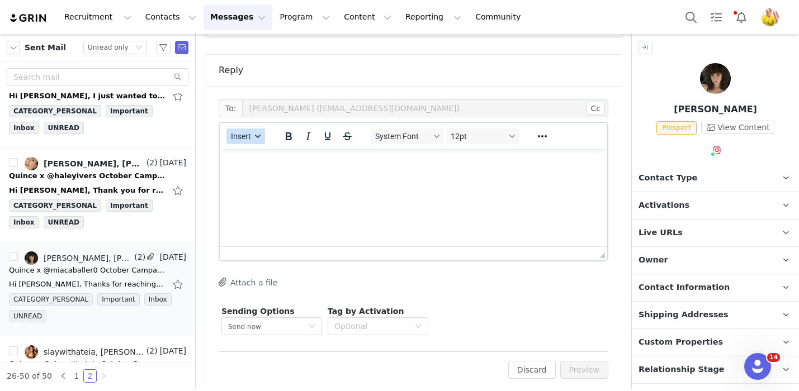
click at [249, 132] on span "Insert" at bounding box center [241, 136] width 20 height 9
click at [253, 148] on div "Insert Template" at bounding box center [286, 143] width 101 height 13
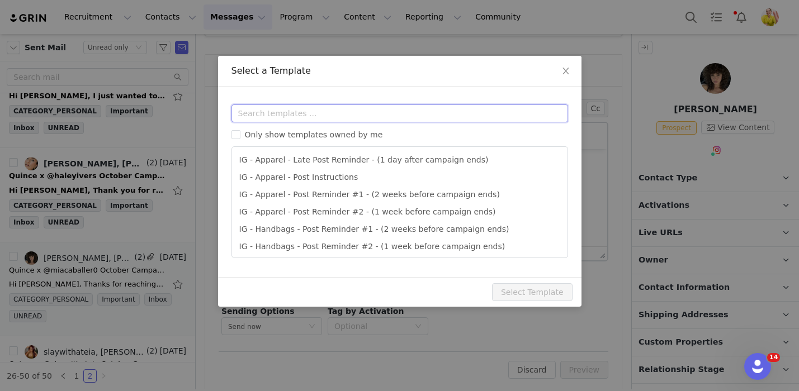
click at [298, 115] on input "text" at bounding box center [399, 114] width 337 height 18
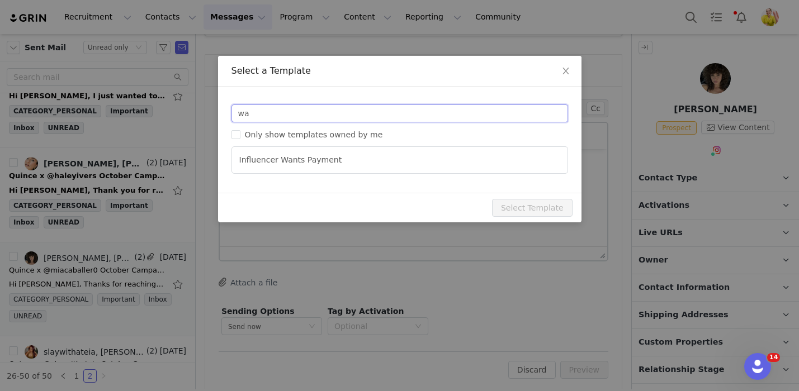
type input "wa"
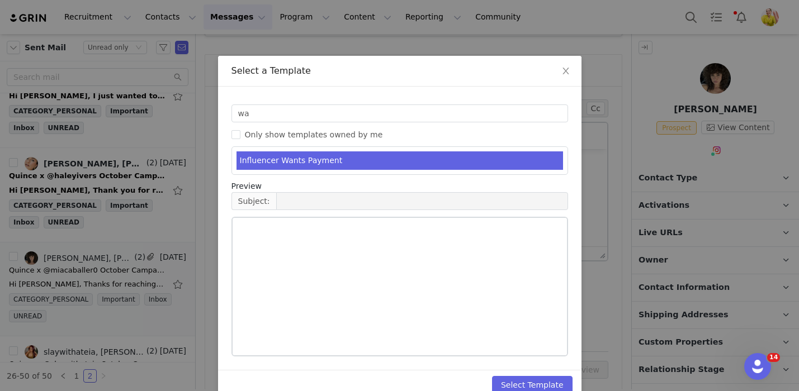
click at [288, 164] on li "Influencer Wants Payment" at bounding box center [400, 161] width 327 height 18
type input "RE: Quince Campaign!"
click at [533, 362] on div "Templates wa Only show templates owned by me Influencer Wants Payment Preview S…" at bounding box center [399, 228] width 363 height 283
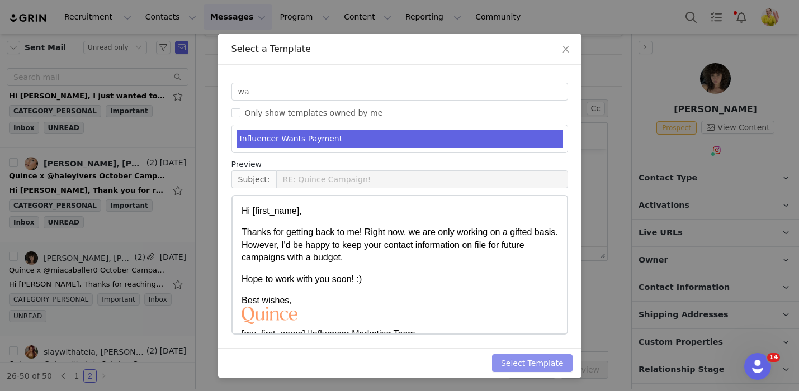
click at [550, 368] on button "Select Template" at bounding box center [532, 363] width 81 height 18
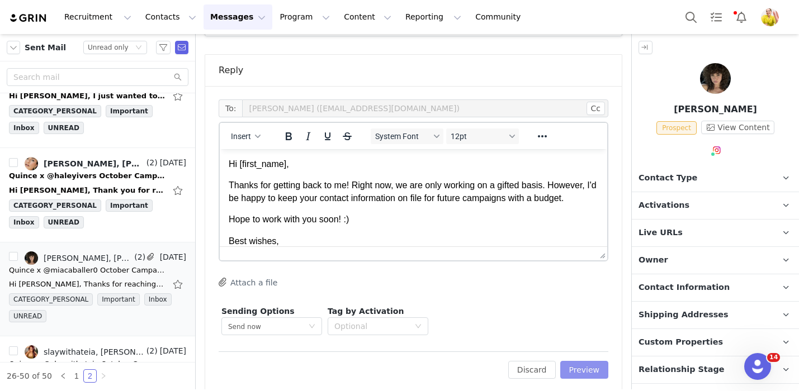
click at [592, 361] on button "Preview" at bounding box center [584, 370] width 49 height 18
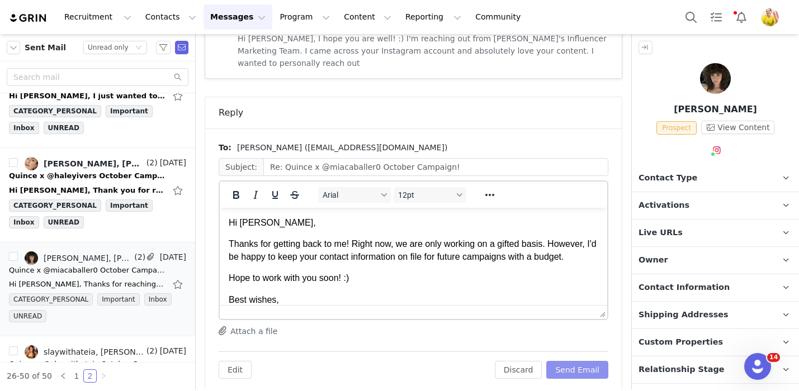
click at [592, 361] on button "Send Email" at bounding box center [577, 370] width 62 height 18
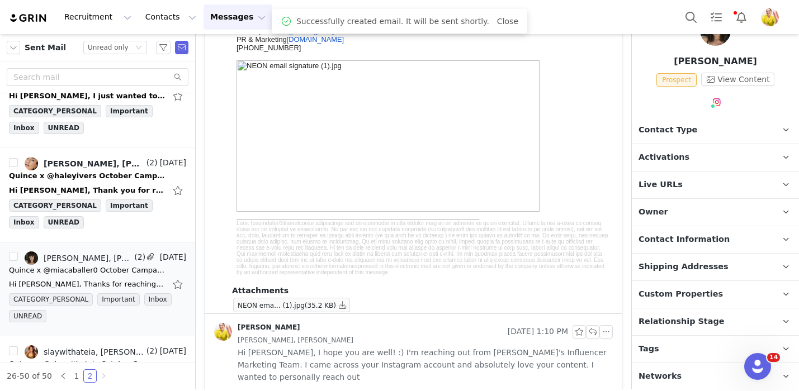
click at [680, 318] on span "Relationship Stage" at bounding box center [682, 322] width 86 height 12
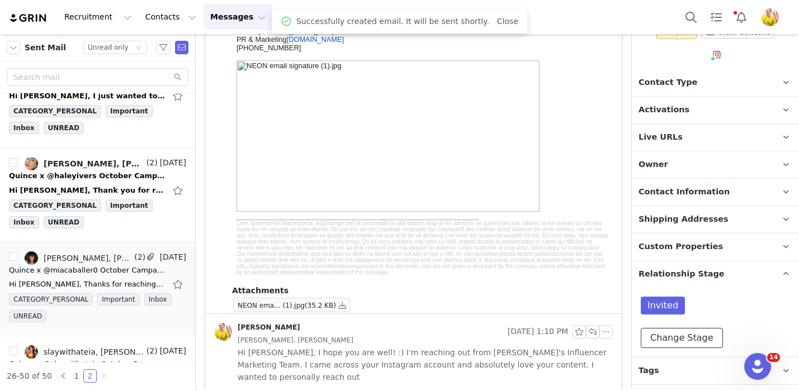
click at [689, 341] on button "Change Stage" at bounding box center [682, 338] width 82 height 20
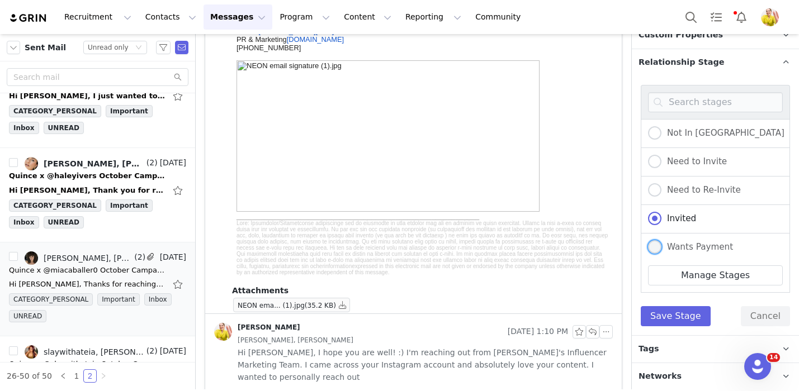
click at [710, 244] on span "Wants Payment" at bounding box center [697, 247] width 72 height 10
click at [661, 244] on input "Wants Payment" at bounding box center [654, 247] width 13 height 15
radio input "true"
radio input "false"
radio input "true"
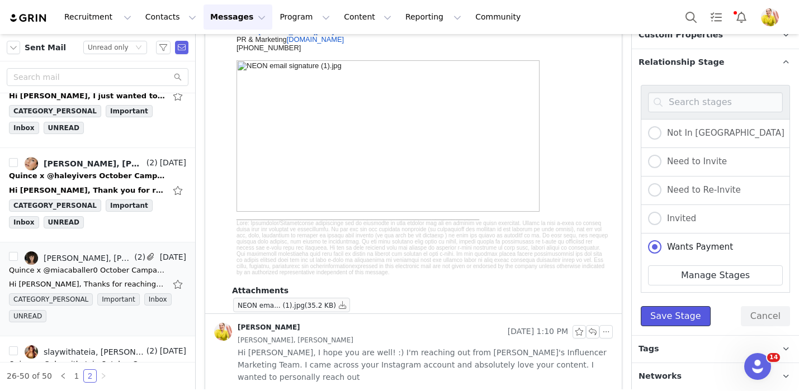
click at [679, 316] on button "Save Stage" at bounding box center [676, 316] width 70 height 20
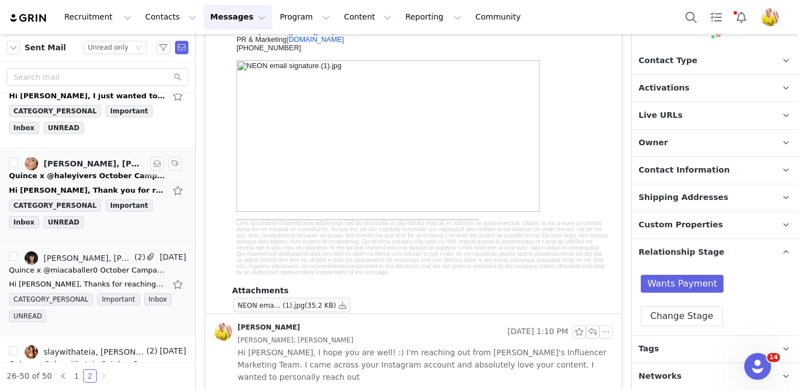
click at [113, 186] on div "Hi Wendy, Thank you for reaching out to Haley! Haley has worked with Quince a c…" at bounding box center [87, 190] width 157 height 11
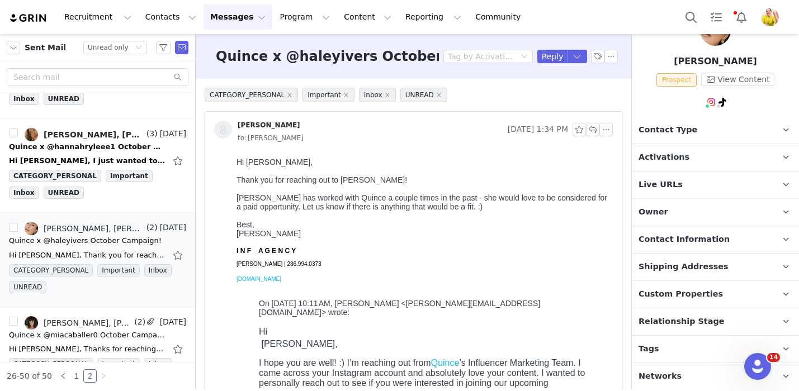
click at [703, 316] on span "Relationship Stage" at bounding box center [682, 322] width 86 height 12
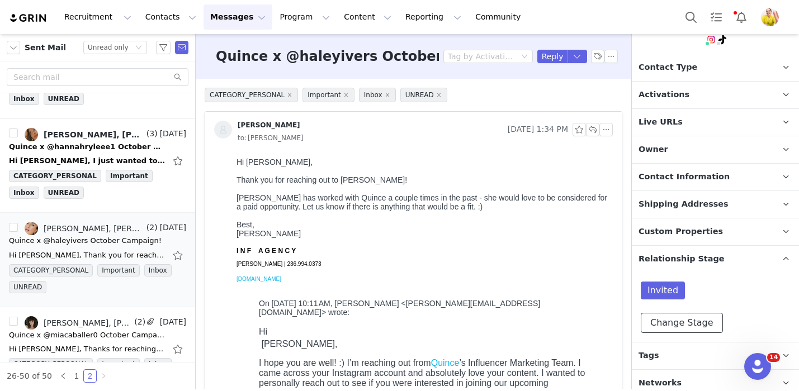
click at [673, 320] on button "Change Stage" at bounding box center [682, 323] width 82 height 20
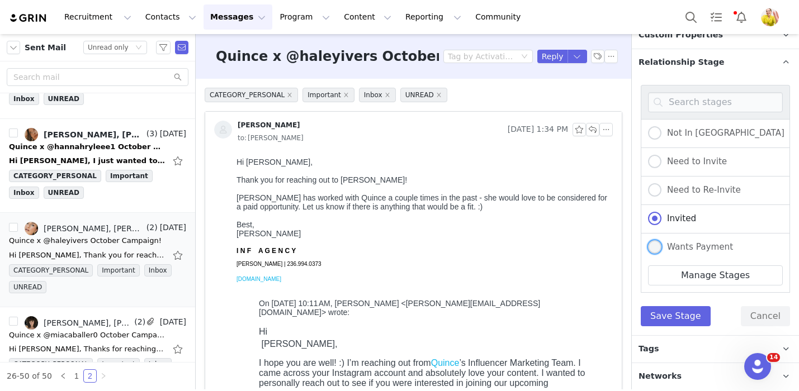
click at [702, 249] on span "Wants Payment" at bounding box center [697, 247] width 72 height 10
click at [661, 249] on input "Wants Payment" at bounding box center [654, 247] width 13 height 15
radio input "true"
radio input "false"
radio input "true"
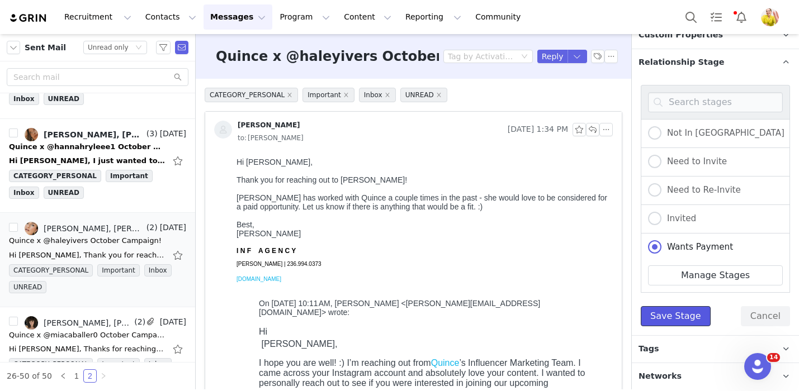
click at [664, 324] on button "Save Stage" at bounding box center [676, 316] width 70 height 20
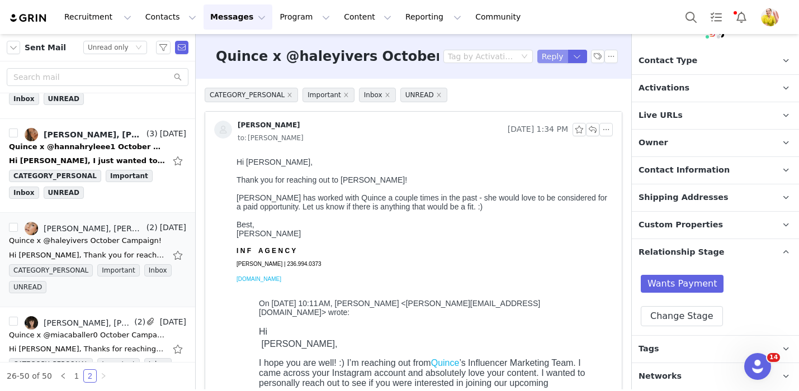
click at [545, 58] on button "Reply" at bounding box center [552, 56] width 31 height 13
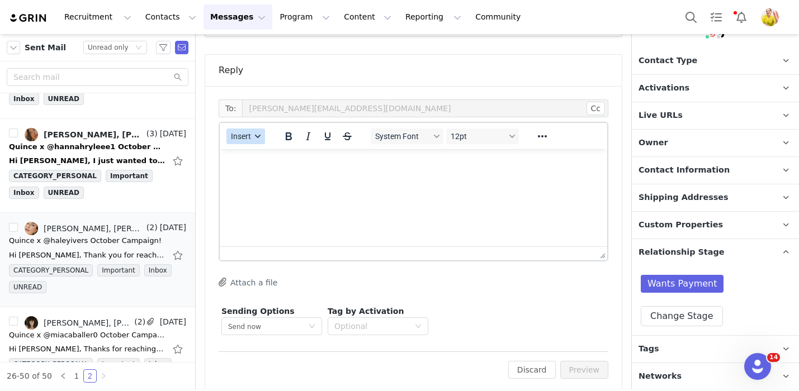
click at [233, 132] on span "Insert" at bounding box center [241, 136] width 20 height 9
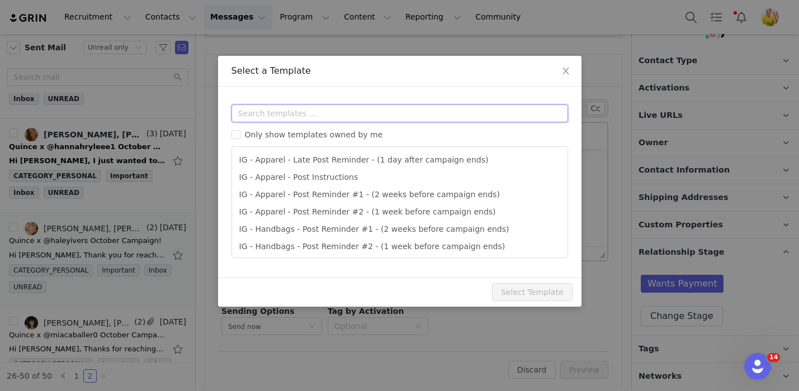
click at [343, 115] on input "text" at bounding box center [399, 114] width 337 height 18
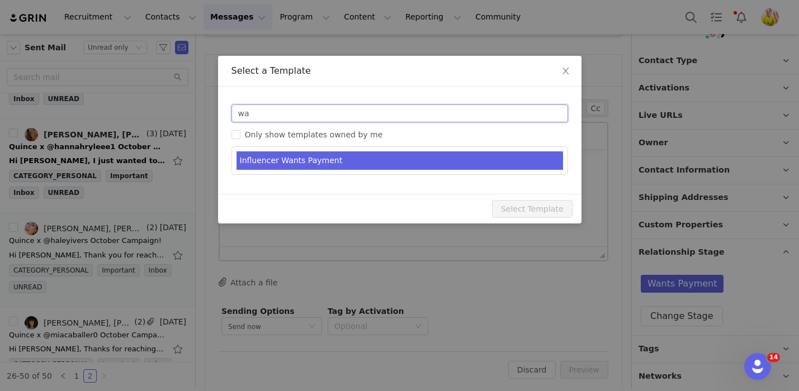
type input "wa"
type input "RE: Quince Campaign!"
click at [352, 167] on li "Influencer Wants Payment" at bounding box center [400, 161] width 327 height 18
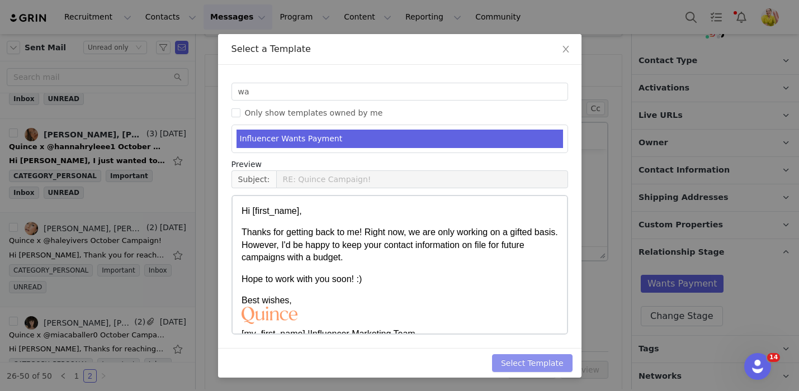
click at [536, 362] on button "Select Template" at bounding box center [532, 363] width 81 height 18
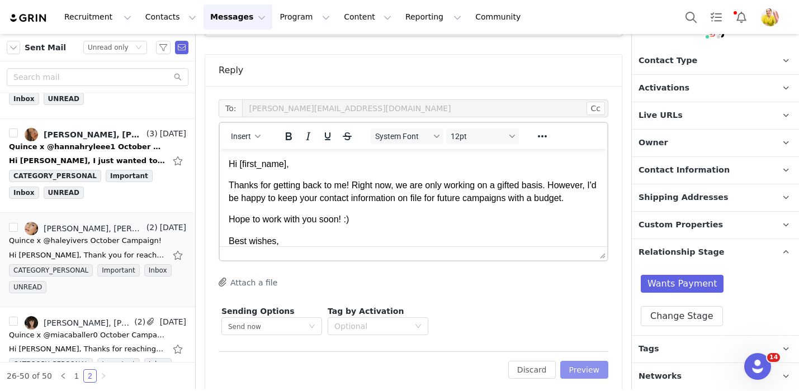
click at [574, 363] on button "Preview" at bounding box center [584, 370] width 49 height 18
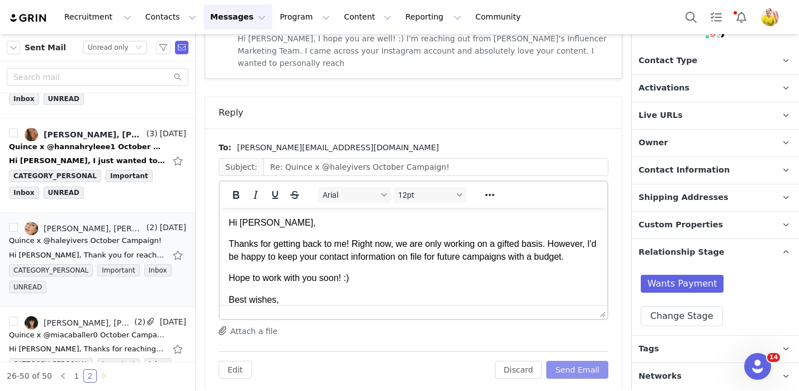
click at [575, 361] on button "Send Email" at bounding box center [577, 370] width 62 height 18
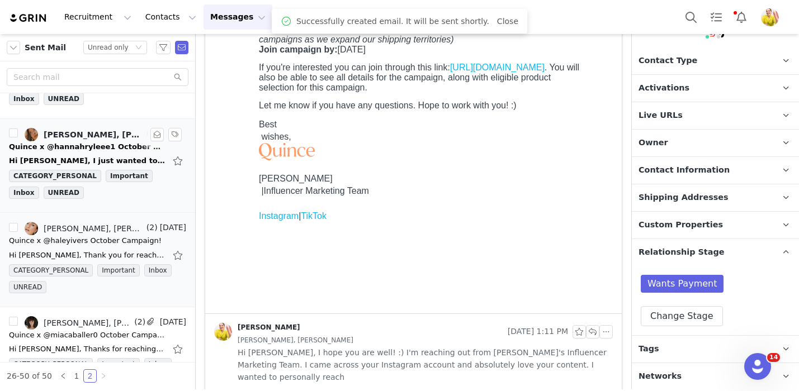
click at [140, 153] on div "Hi Wendy, I just wanted to check in with you! We would love to move forward wit…" at bounding box center [97, 161] width 177 height 18
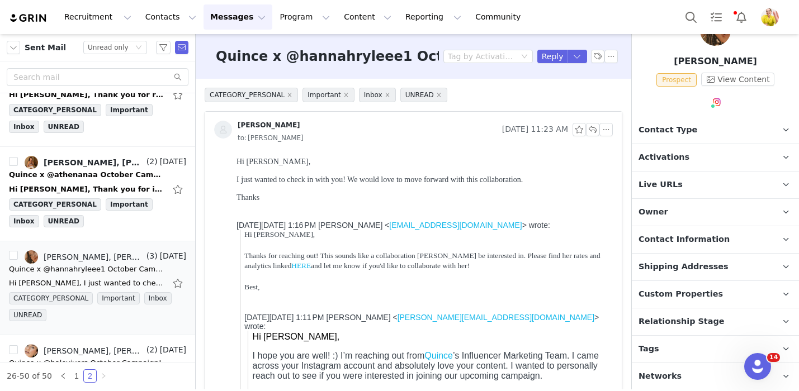
click at [693, 319] on span "Relationship Stage" at bounding box center [682, 322] width 86 height 12
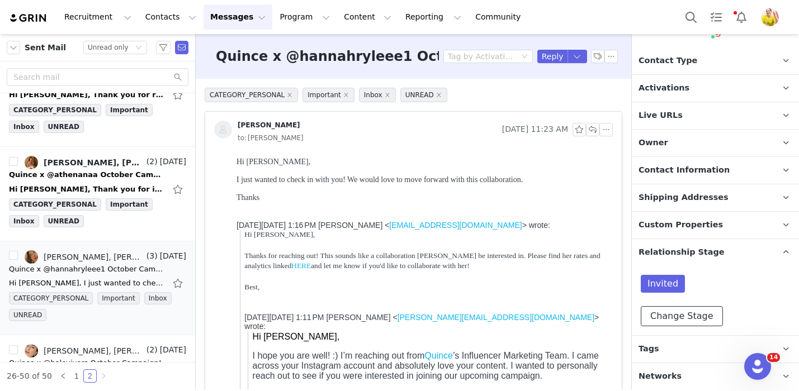
click at [687, 318] on button "Change Stage" at bounding box center [682, 316] width 82 height 20
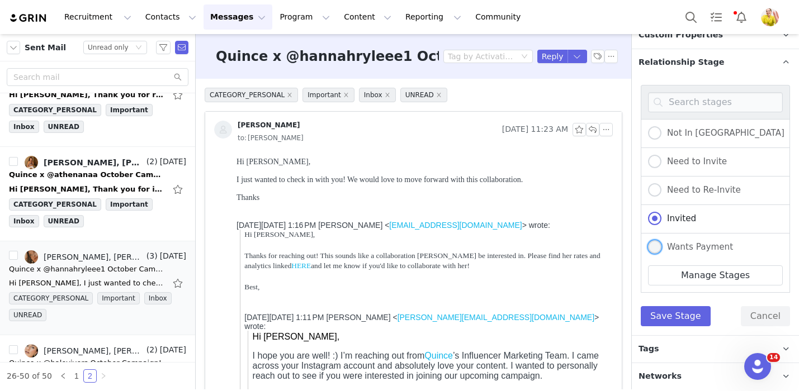
click at [690, 243] on span "Wants Payment" at bounding box center [697, 247] width 72 height 10
click at [661, 243] on input "Wants Payment" at bounding box center [654, 247] width 13 height 15
radio input "true"
radio input "false"
radio input "true"
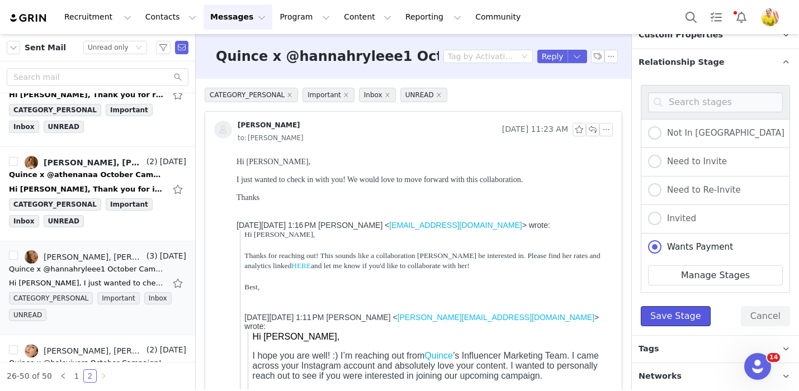
click at [673, 315] on button "Save Stage" at bounding box center [676, 316] width 70 height 20
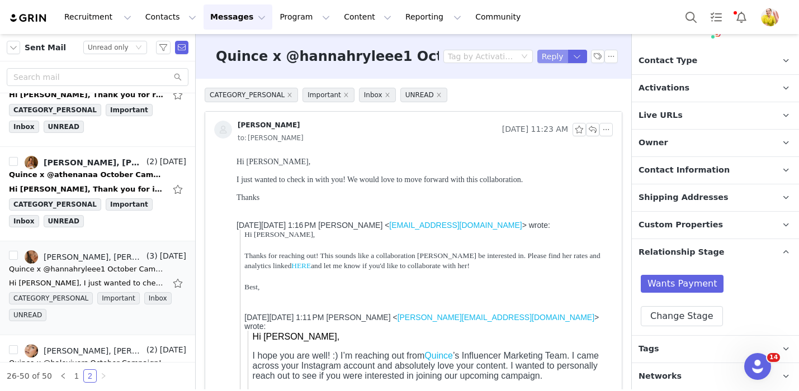
click at [553, 56] on button "Reply" at bounding box center [552, 56] width 31 height 13
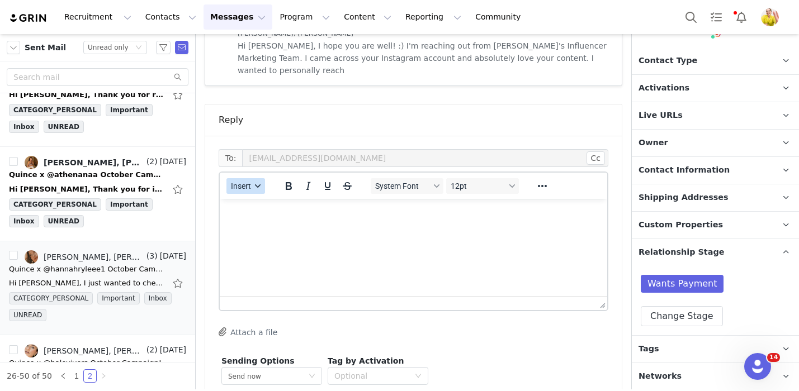
click at [247, 182] on span "Insert" at bounding box center [241, 186] width 20 height 9
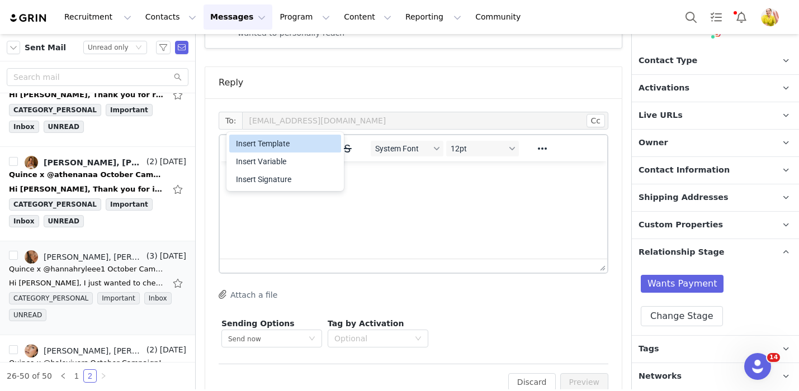
click at [259, 146] on div "Insert Template" at bounding box center [286, 143] width 101 height 13
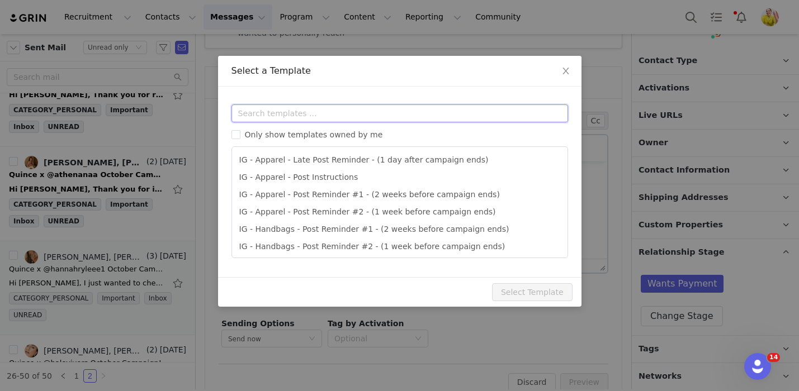
click at [318, 116] on input "text" at bounding box center [399, 114] width 337 height 18
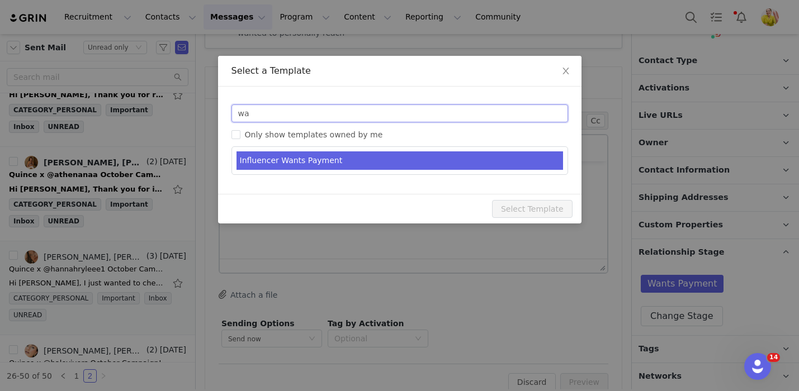
type input "wa"
type input "RE: Quince Campaign!"
click at [329, 154] on li "Influencer Wants Payment" at bounding box center [400, 161] width 327 height 18
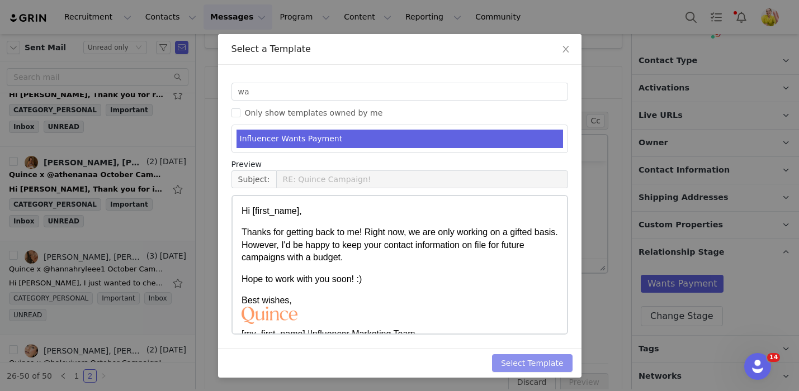
click at [533, 359] on button "Select Template" at bounding box center [532, 363] width 81 height 18
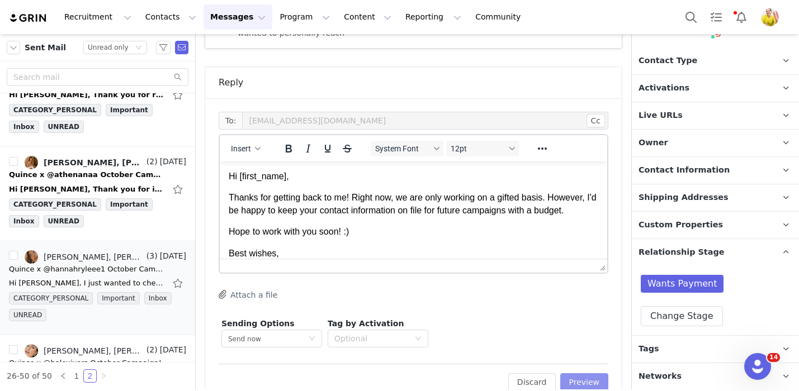
click at [569, 373] on button "Preview" at bounding box center [584, 382] width 49 height 18
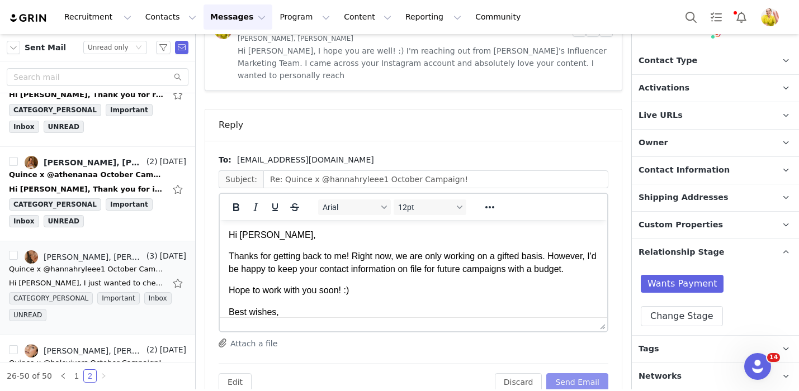
click at [569, 373] on button "Send Email" at bounding box center [577, 382] width 62 height 18
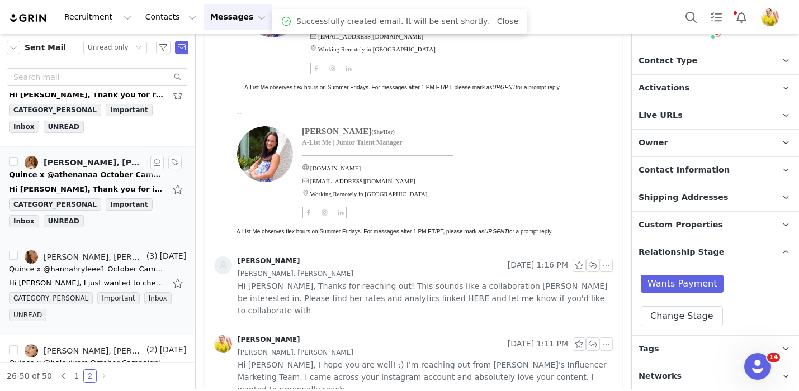
click at [126, 183] on div "Hi Wendy, Thank you for inviting me to this campaign! Just applied and it said …" at bounding box center [97, 190] width 177 height 18
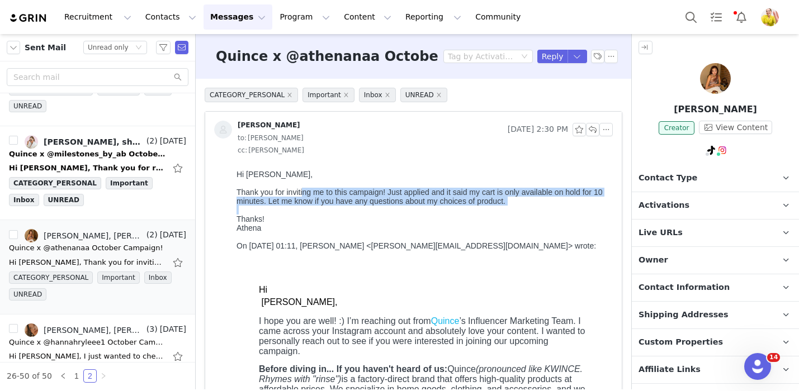
drag, startPoint x: 304, startPoint y: 196, endPoint x: 305, endPoint y: 210, distance: 14.0
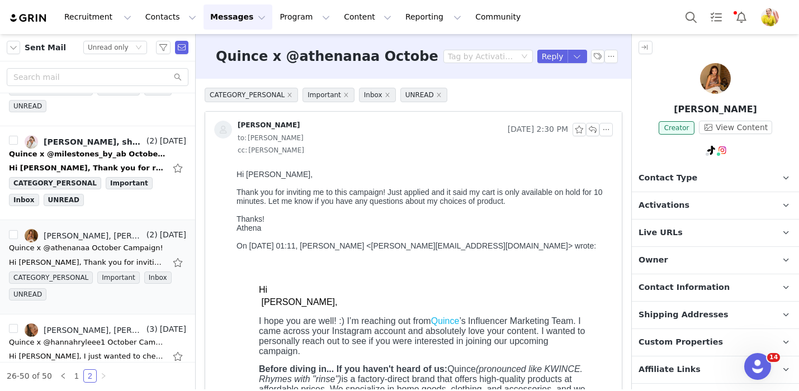
click at [351, 258] on div "On Sep 24, 2025, at 01:11, Wendy Menendez <wendy@onequince.com> wrote:" at bounding box center [423, 255] width 372 height 26
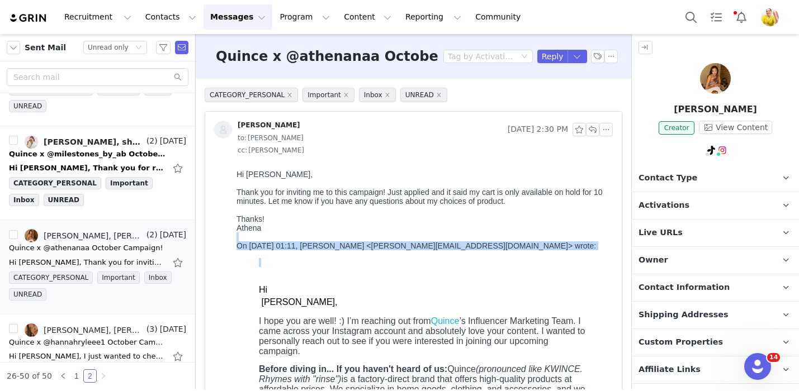
drag, startPoint x: 349, startPoint y: 264, endPoint x: 363, endPoint y: 237, distance: 31.0
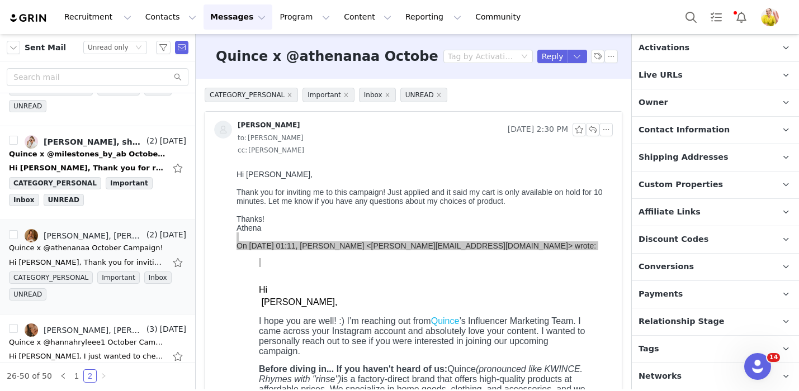
click at [730, 326] on p "Relationship Stage Use relationship stages to move contacts through a logical s…" at bounding box center [702, 322] width 140 height 27
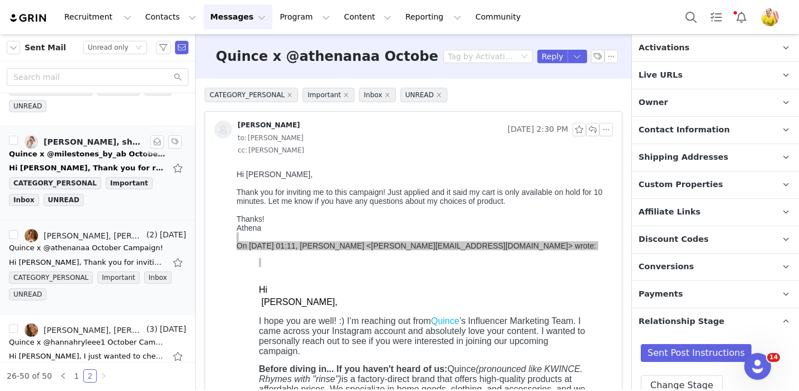
click at [123, 162] on div "Hi Wendy, Thank you for reaching out. I've cc'd Ashleigh and she will be in tou…" at bounding box center [97, 168] width 177 height 18
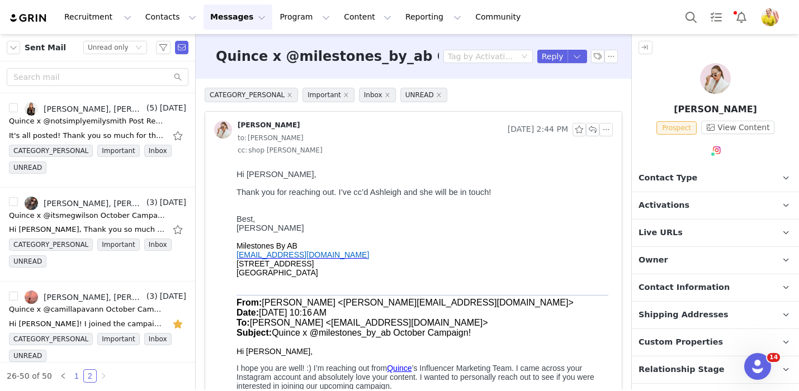
click at [74, 378] on link "1" at bounding box center [76, 376] width 12 height 12
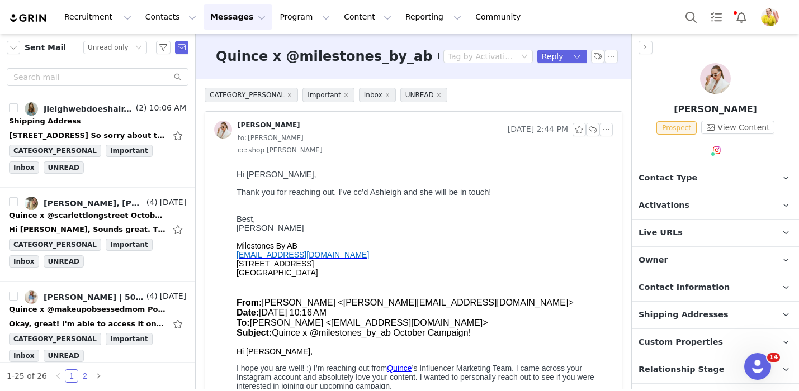
click at [85, 378] on link "2" at bounding box center [85, 376] width 12 height 12
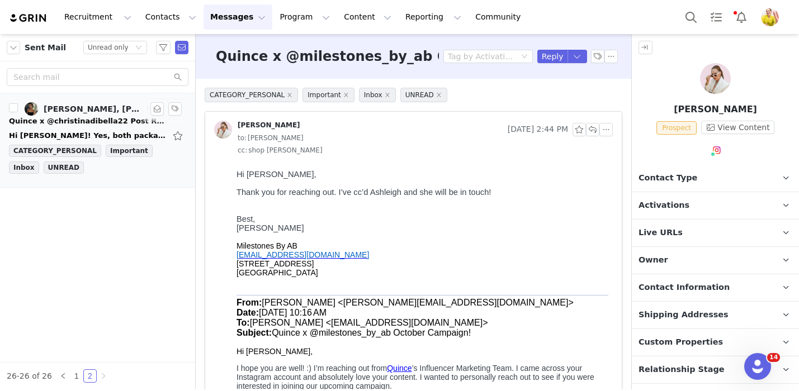
click at [140, 135] on div "Hi Wendy! Yes, both packages finally got delivered by end of last week. I had a…" at bounding box center [87, 135] width 157 height 11
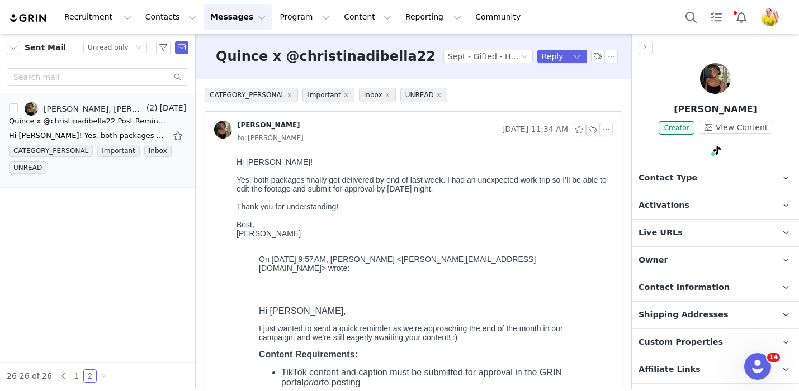
click at [77, 377] on link "1" at bounding box center [76, 376] width 12 height 12
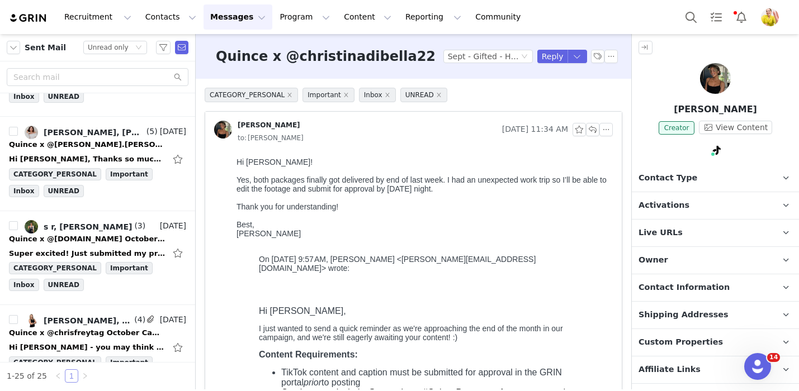
scroll to position [2086, 0]
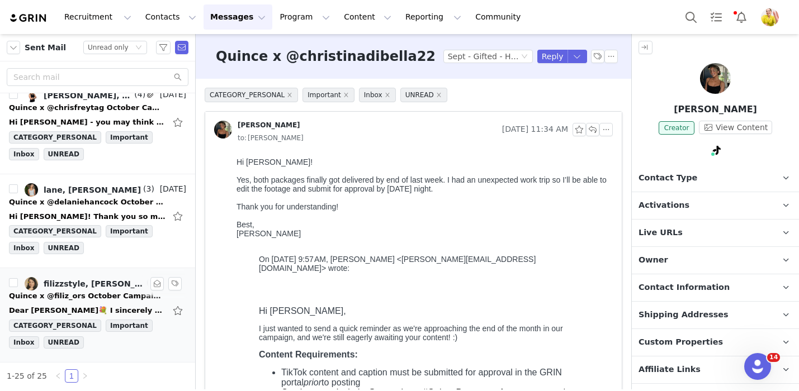
click at [113, 296] on div "Quince x @filiz_ors October Campaign!" at bounding box center [87, 296] width 157 height 11
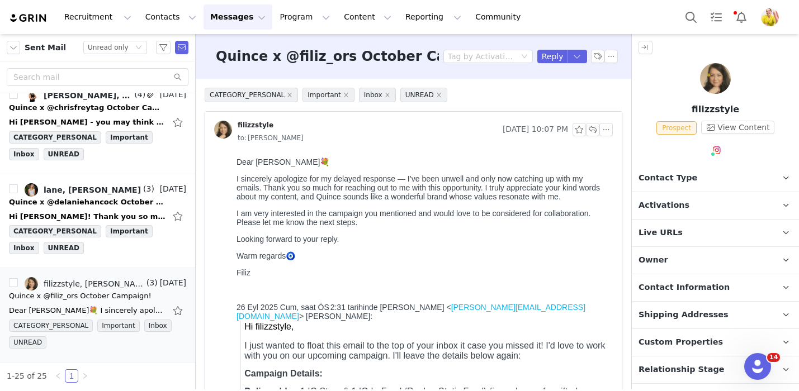
scroll to position [48, 0]
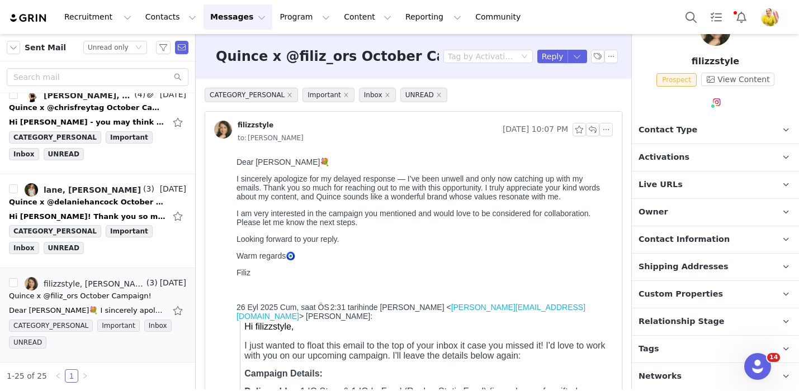
click at [641, 316] on span "Relationship Stage" at bounding box center [682, 322] width 86 height 12
click at [694, 153] on p "Activations" at bounding box center [702, 157] width 140 height 27
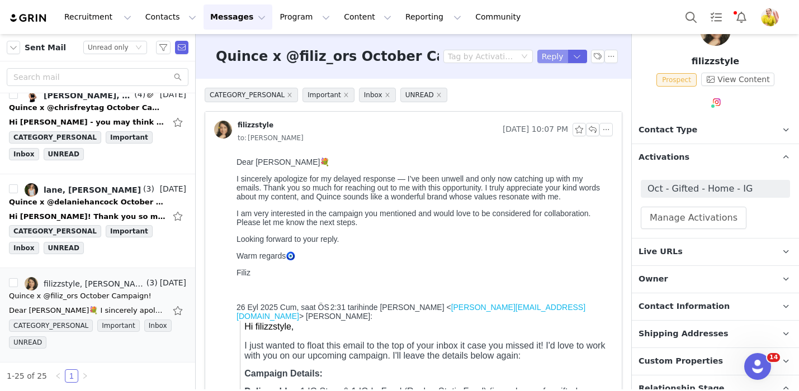
click at [549, 56] on button "Reply" at bounding box center [552, 56] width 31 height 13
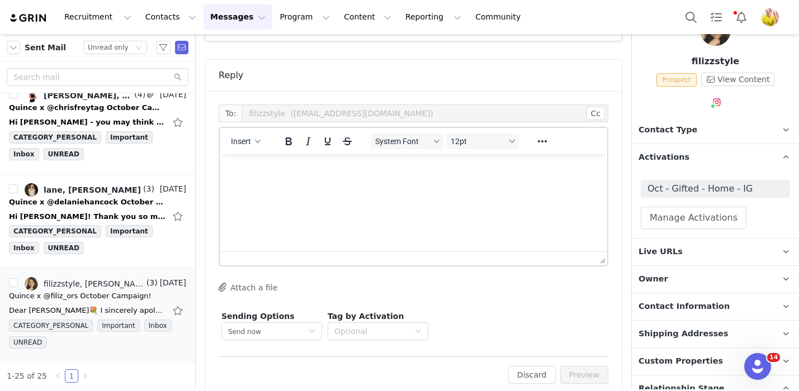
scroll to position [706, 0]
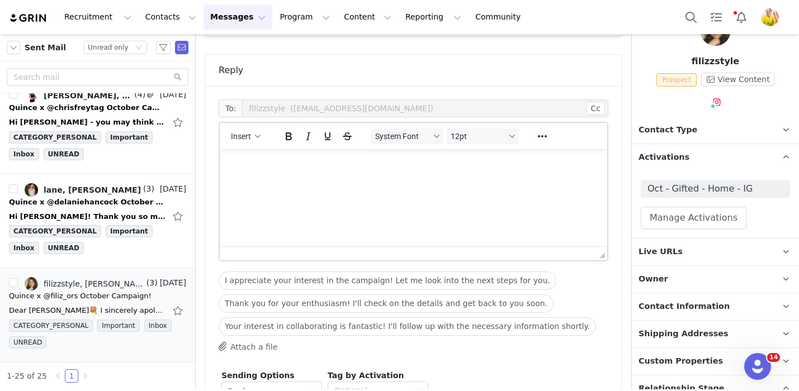
click at [394, 179] on html at bounding box center [413, 164] width 387 height 30
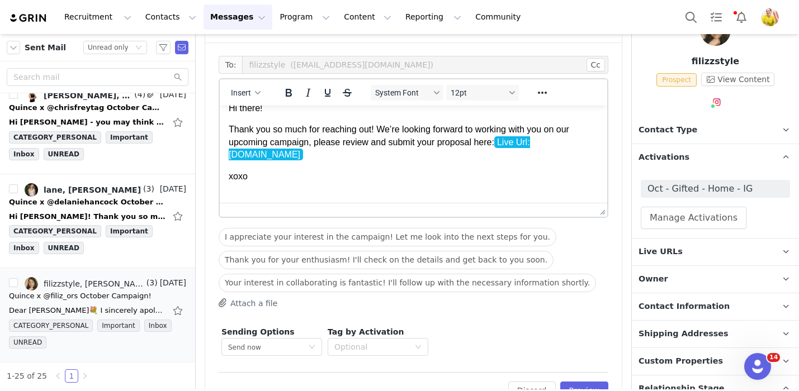
scroll to position [770, 0]
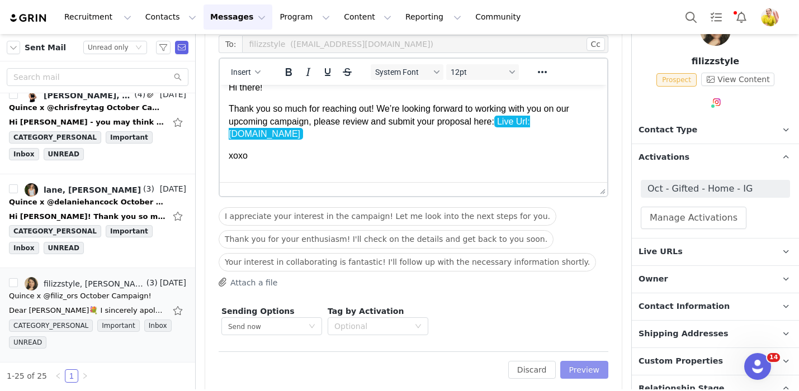
click at [576, 361] on button "Preview" at bounding box center [584, 370] width 49 height 18
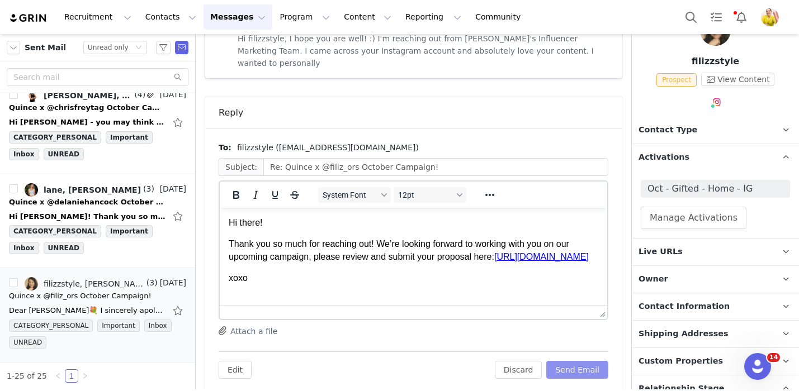
scroll to position [0, 0]
click at [576, 361] on button "Send Email" at bounding box center [577, 370] width 62 height 18
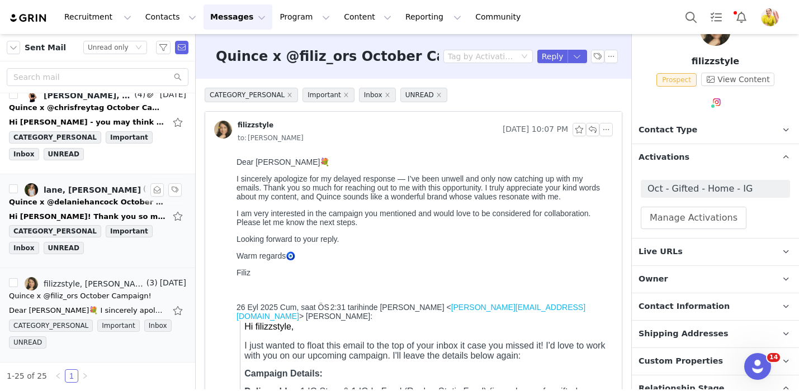
click at [148, 211] on div "Hi Wendy! Thank you so much for reaching out and considering me for this campai…" at bounding box center [87, 216] width 157 height 11
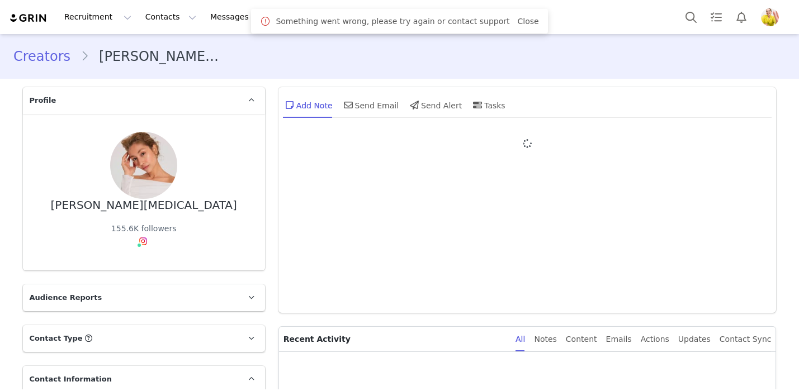
type input "+1 ([GEOGRAPHIC_DATA])"
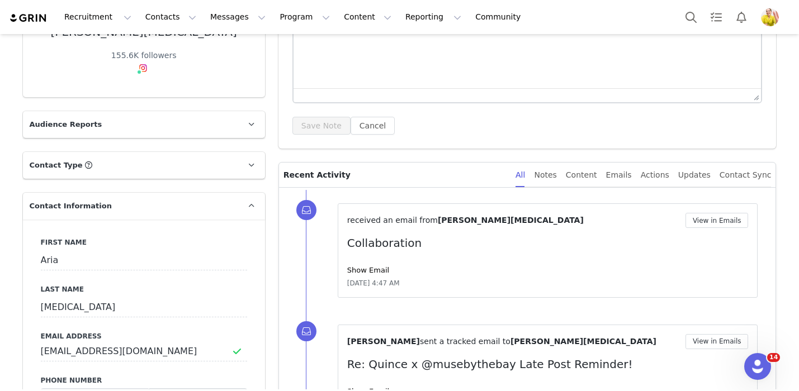
scroll to position [297, 0]
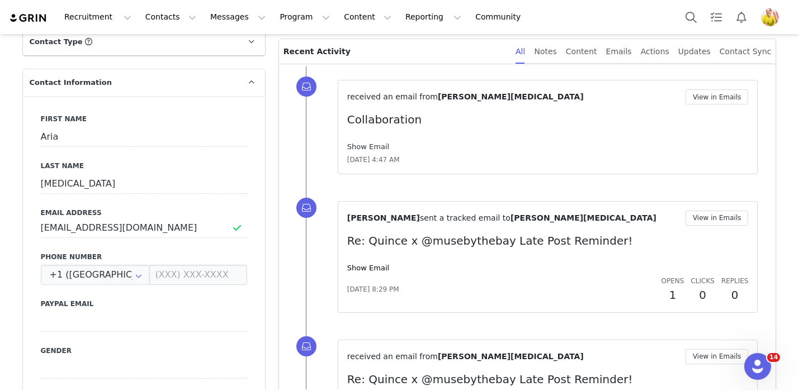
click at [379, 146] on link "Show Email" at bounding box center [368, 147] width 42 height 8
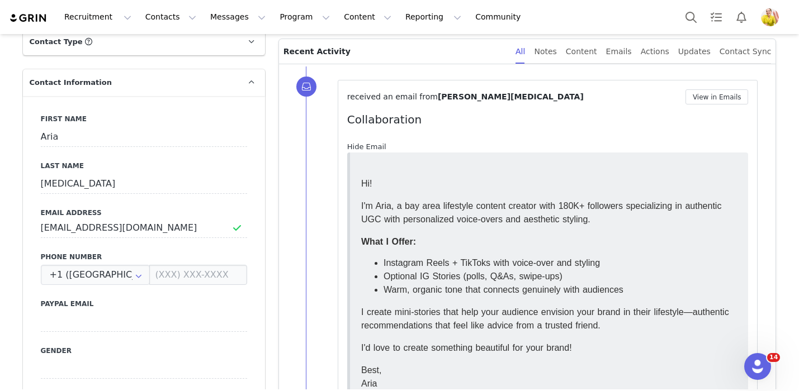
scroll to position [0, 0]
click at [377, 145] on link "Hide Email" at bounding box center [366, 147] width 39 height 8
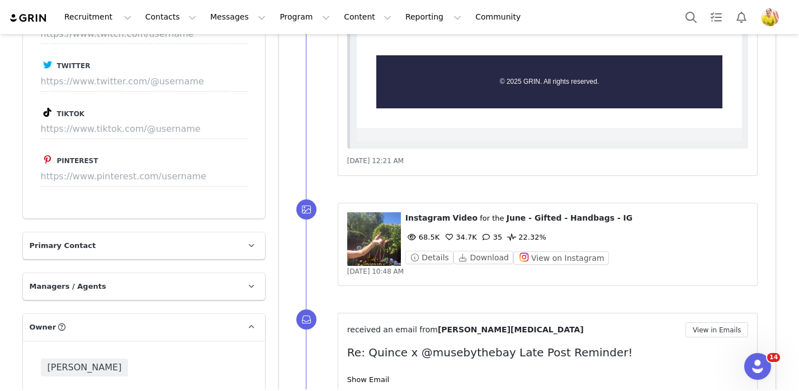
scroll to position [1661, 0]
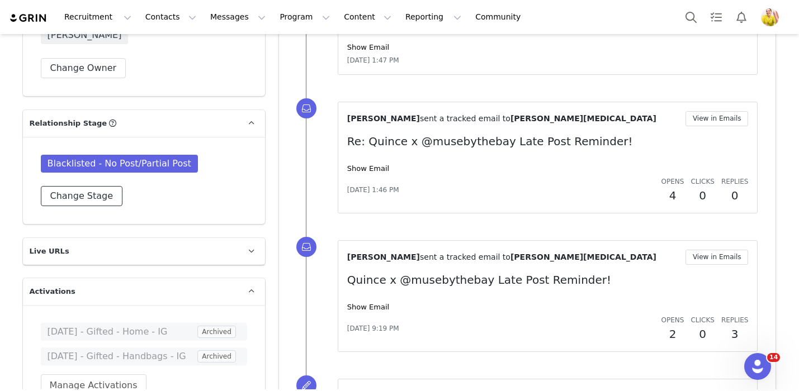
click at [84, 197] on button "Change Stage" at bounding box center [82, 196] width 82 height 20
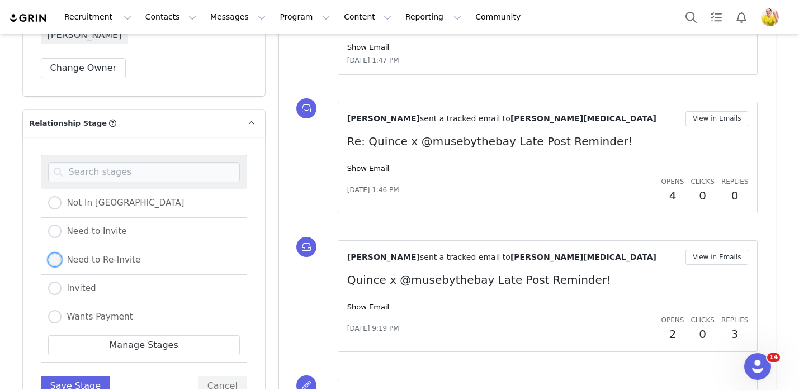
click at [119, 258] on span "Need to Re-Invite" at bounding box center [101, 260] width 79 height 10
click at [62, 258] on input "Need to Re-Invite" at bounding box center [54, 260] width 13 height 15
radio input "true"
radio input "false"
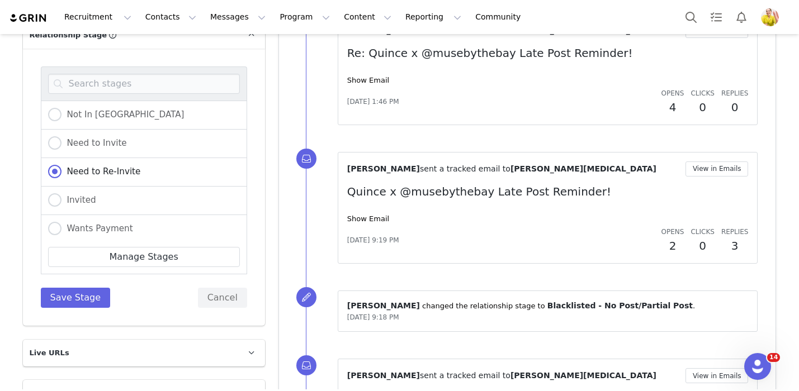
scroll to position [1799, 0]
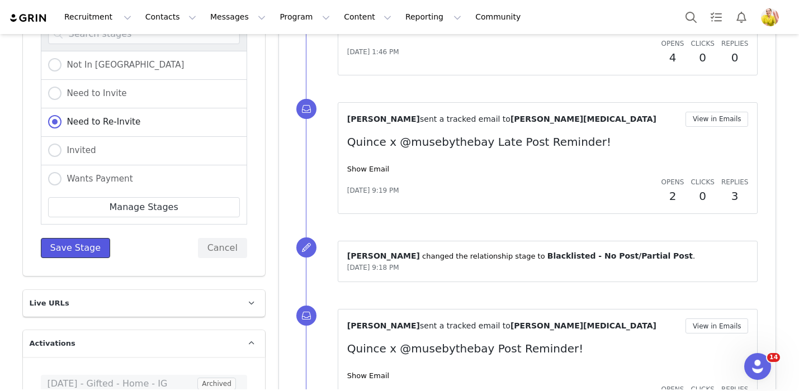
click at [80, 253] on button "Save Stage" at bounding box center [76, 248] width 70 height 20
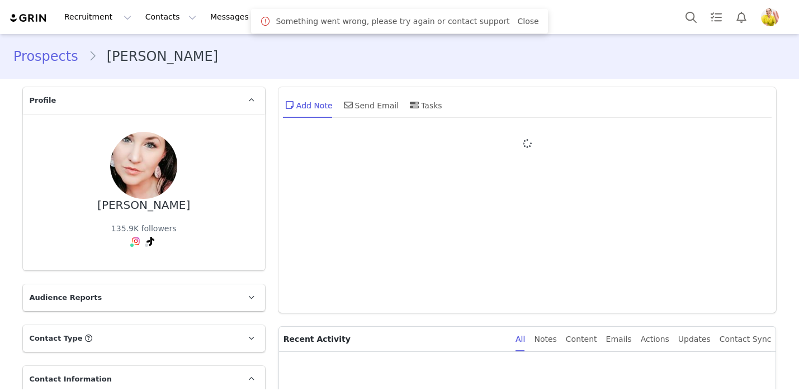
type input "+1 ([GEOGRAPHIC_DATA])"
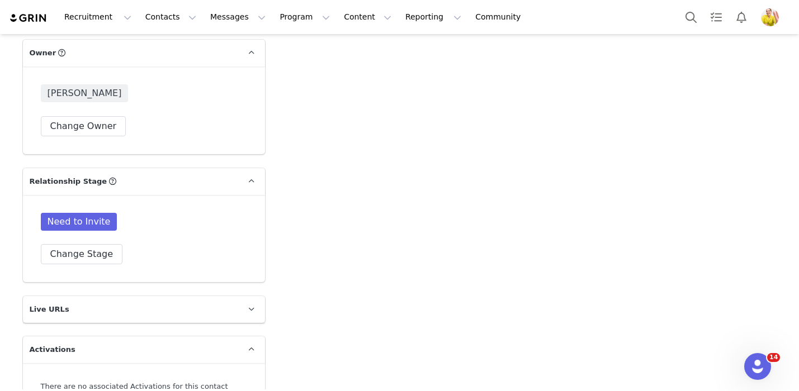
scroll to position [1604, 0]
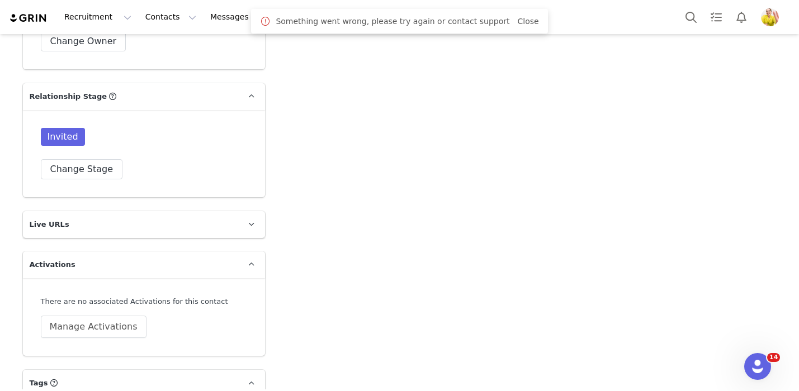
scroll to position [1698, 0]
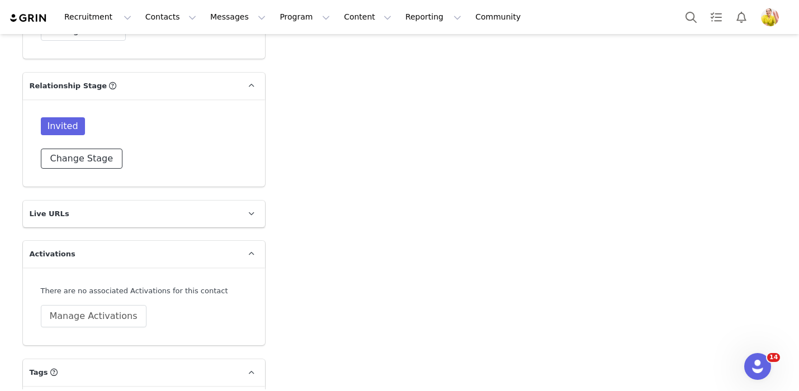
click at [58, 157] on button "Change Stage" at bounding box center [82, 159] width 82 height 20
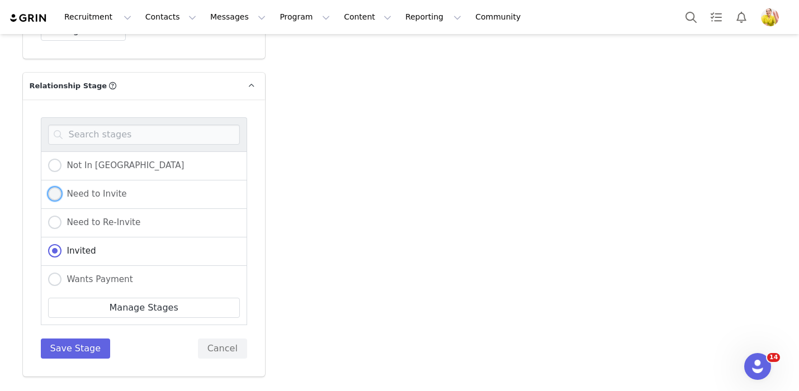
click at [108, 190] on span "Need to Invite" at bounding box center [94, 194] width 65 height 10
click at [62, 190] on input "Need to Invite" at bounding box center [54, 194] width 13 height 15
radio input "true"
radio input "false"
click at [82, 347] on button "Save Stage" at bounding box center [76, 349] width 70 height 20
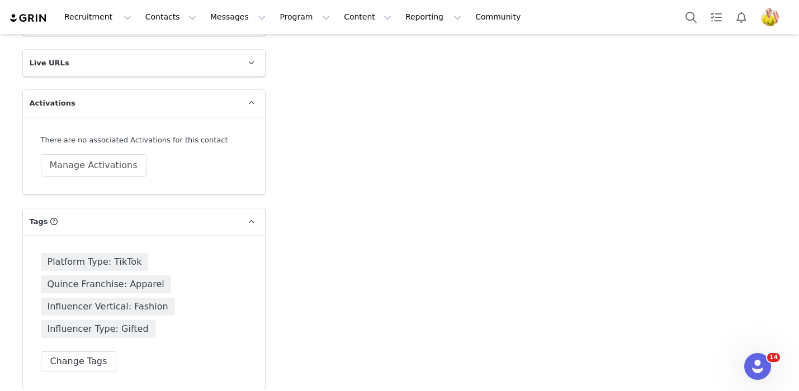
scroll to position [1857, 0]
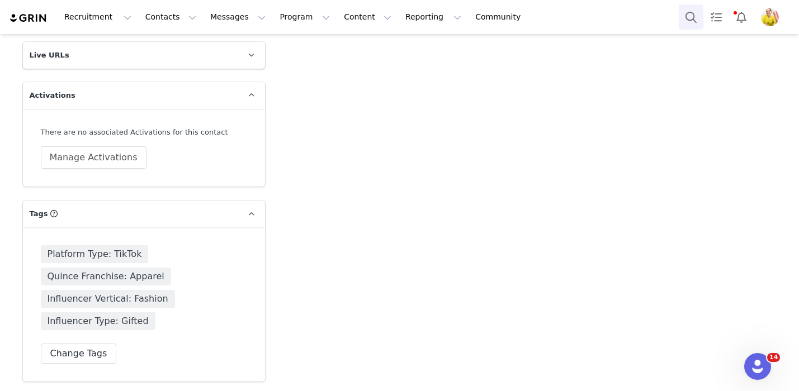
click at [691, 7] on button "Search" at bounding box center [691, 16] width 25 height 25
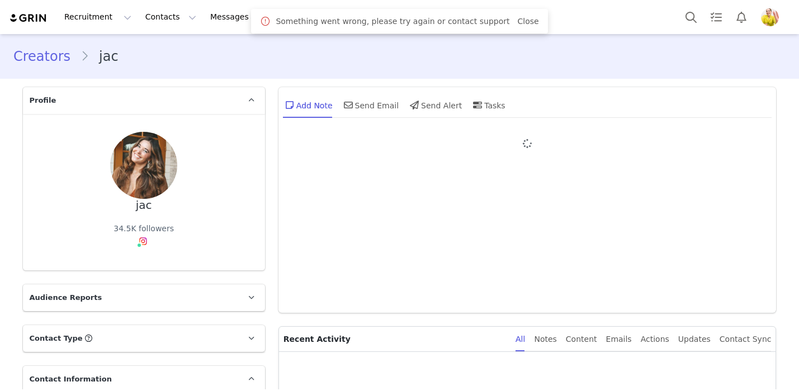
type input "+1 ([GEOGRAPHIC_DATA])"
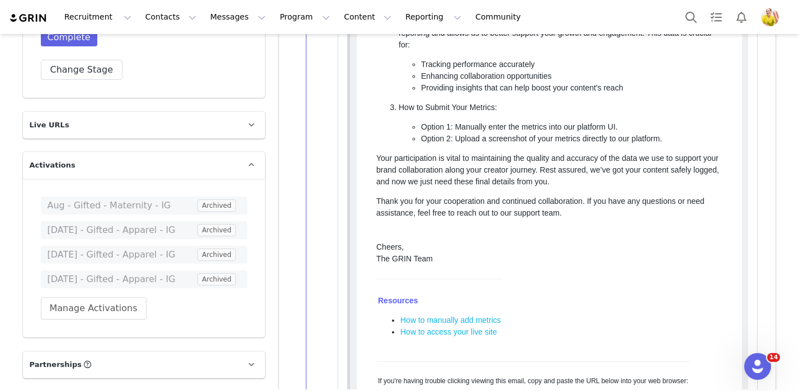
scroll to position [1787, 0]
click at [108, 64] on button "Change Stage" at bounding box center [82, 69] width 82 height 20
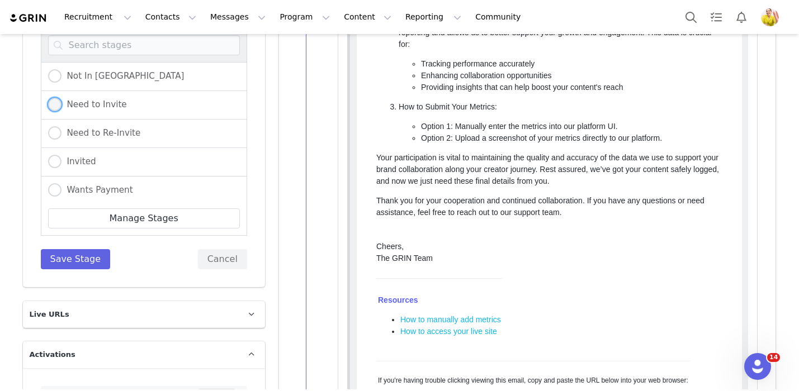
click at [113, 105] on span "Need to Invite" at bounding box center [94, 105] width 65 height 10
click at [62, 105] on input "Need to Invite" at bounding box center [54, 105] width 13 height 15
radio input "true"
radio input "false"
click at [107, 128] on span "Need to Re-Invite" at bounding box center [101, 133] width 79 height 10
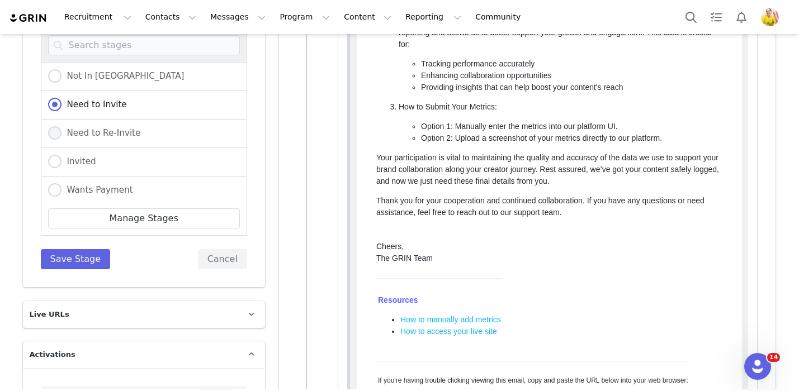
click at [62, 127] on input "Need to Re-Invite" at bounding box center [54, 133] width 13 height 15
radio input "true"
radio input "false"
radio input "true"
click at [93, 258] on button "Save Stage" at bounding box center [76, 259] width 70 height 20
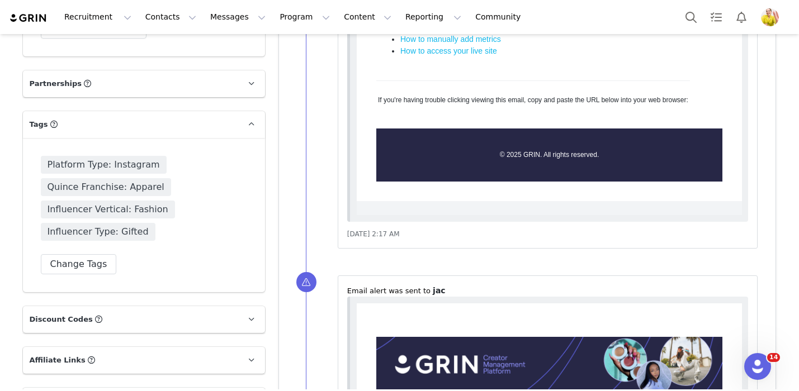
scroll to position [2072, 0]
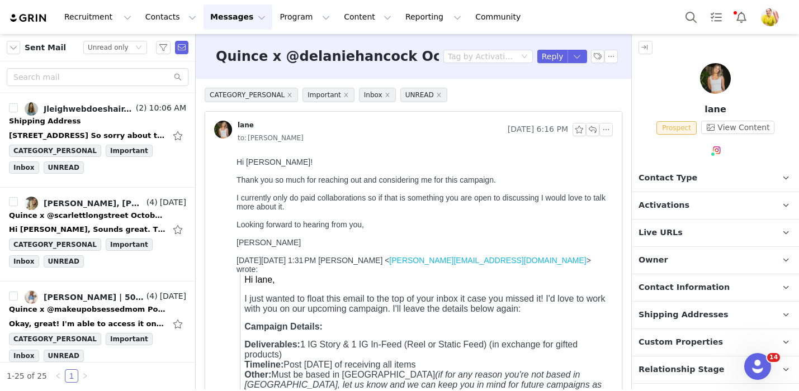
scroll to position [2086, 0]
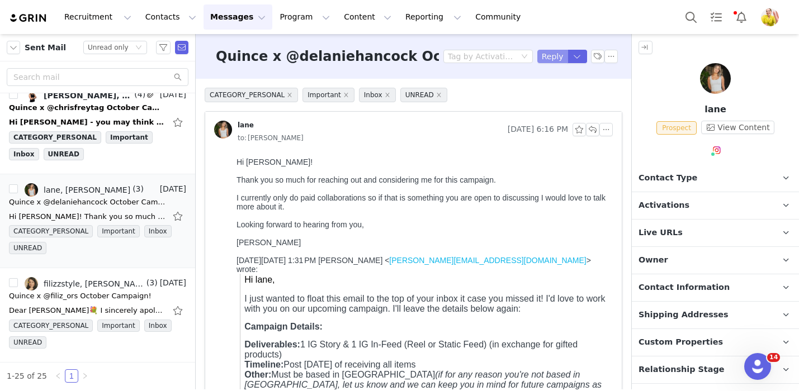
click at [548, 58] on button "Reply" at bounding box center [552, 56] width 31 height 13
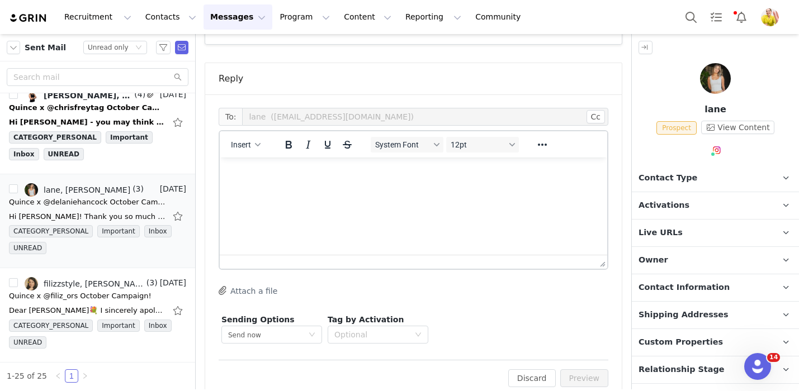
scroll to position [657, 0]
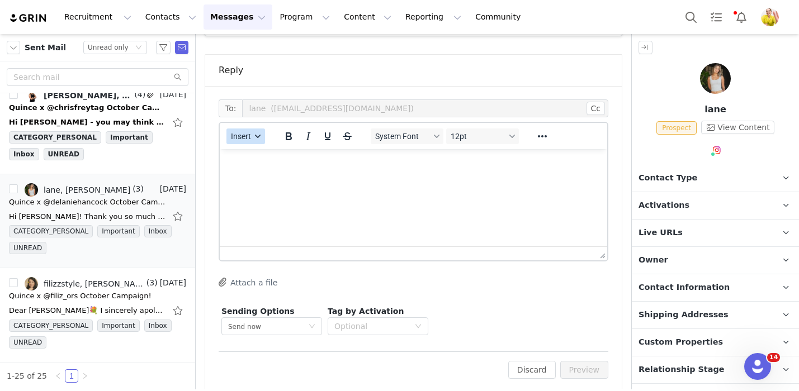
click at [247, 132] on span "Insert" at bounding box center [241, 136] width 20 height 9
click at [262, 141] on div "Insert Template" at bounding box center [286, 143] width 101 height 13
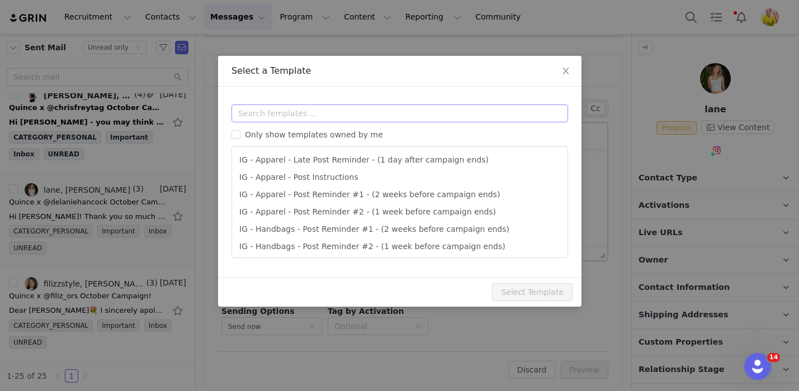
scroll to position [0, 0]
click at [297, 116] on input "text" at bounding box center [399, 114] width 337 height 18
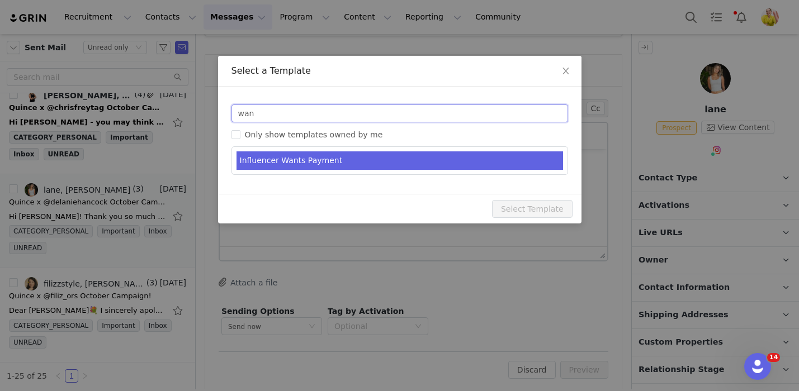
type input "wan"
type input "RE: Quince Campaign!"
click at [358, 163] on li "Influencer Wants Payment" at bounding box center [400, 161] width 327 height 18
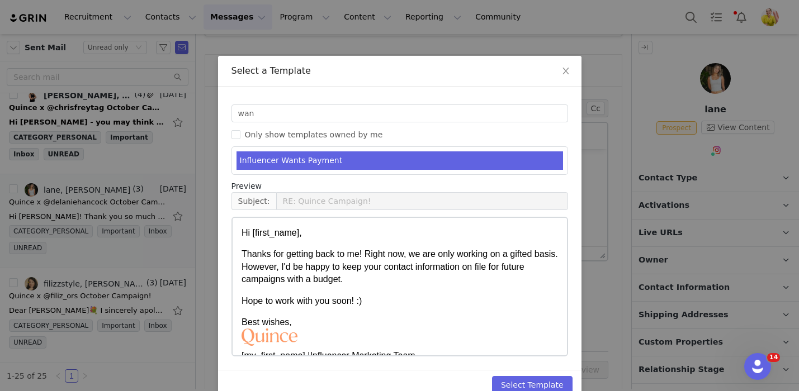
scroll to position [22, 0]
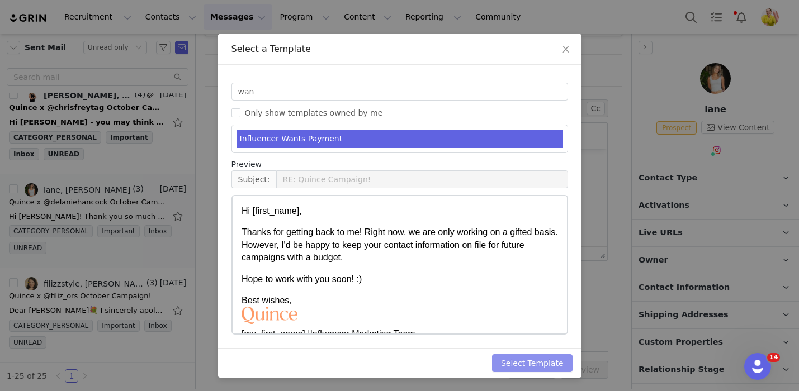
click at [549, 362] on button "Select Template" at bounding box center [532, 363] width 81 height 18
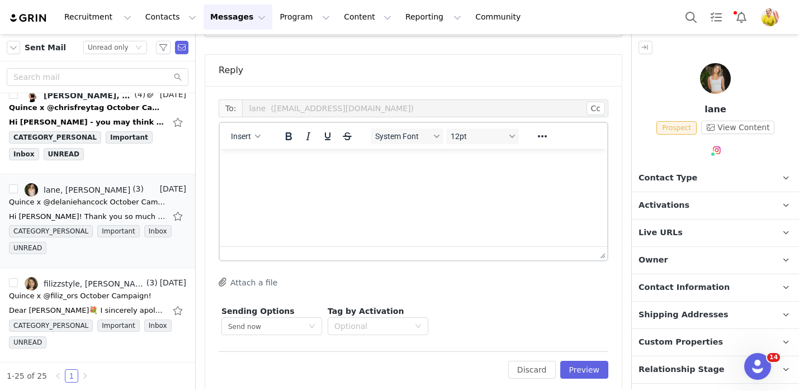
scroll to position [0, 0]
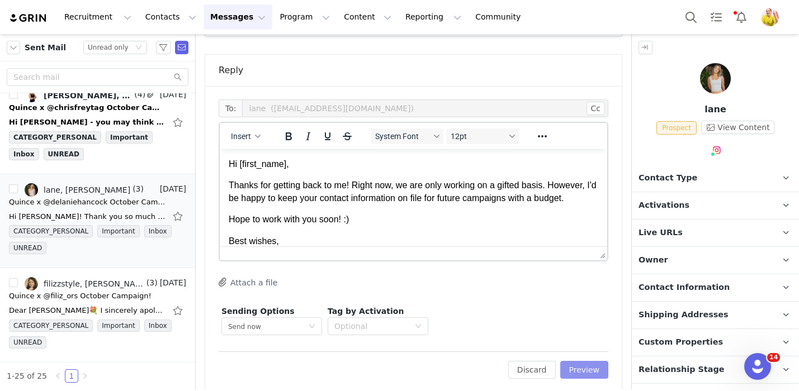
click at [589, 361] on button "Preview" at bounding box center [584, 370] width 49 height 18
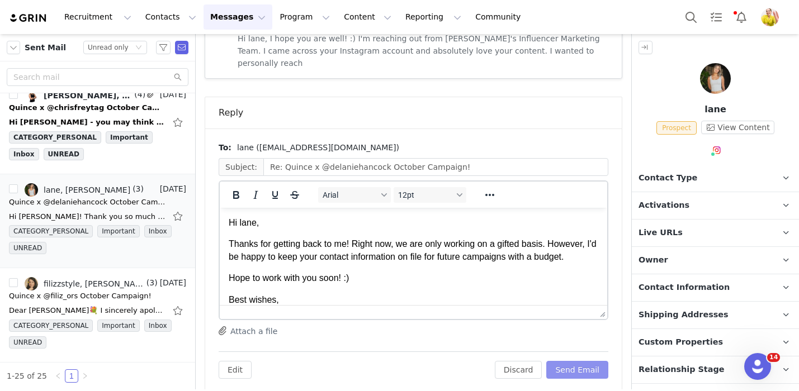
click at [590, 361] on button "Send Email" at bounding box center [577, 370] width 62 height 18
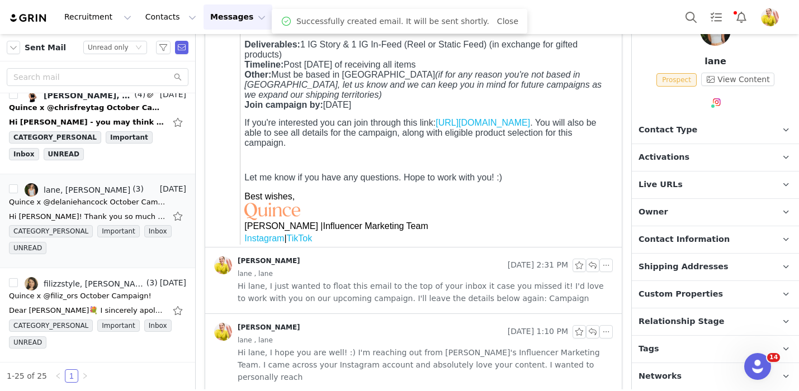
click at [707, 318] on span "Relationship Stage" at bounding box center [682, 322] width 86 height 12
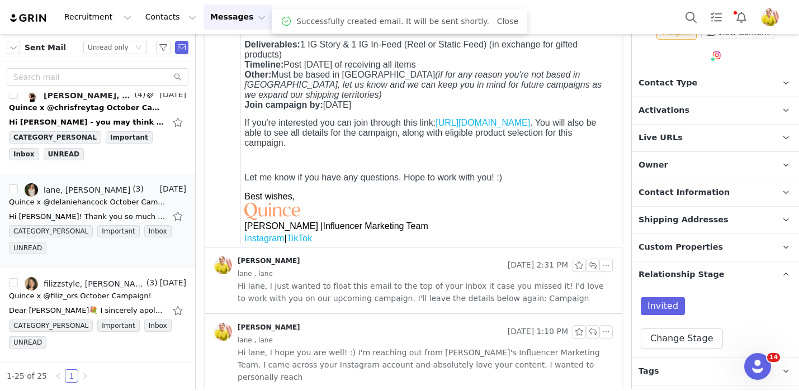
scroll to position [112, 0]
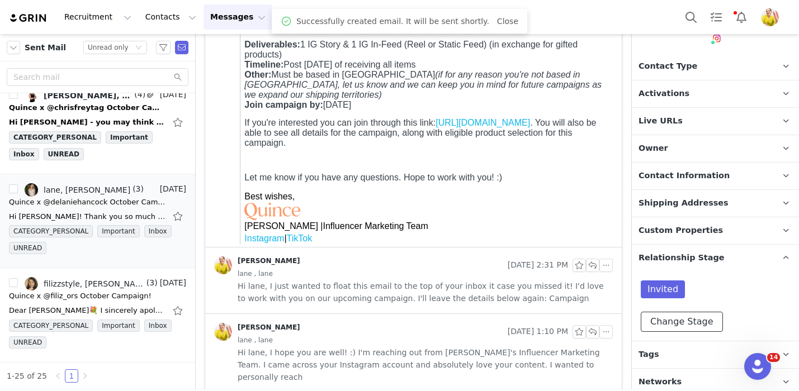
click at [690, 321] on button "Change Stage" at bounding box center [682, 322] width 82 height 20
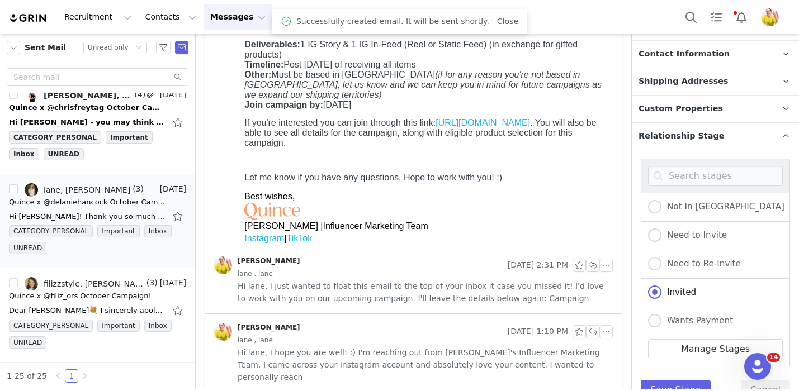
scroll to position [291, 0]
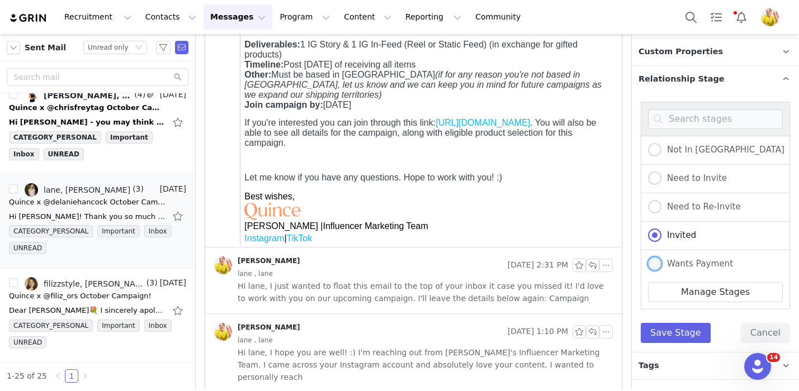
click at [707, 259] on span "Wants Payment" at bounding box center [697, 264] width 72 height 10
click at [661, 258] on input "Wants Payment" at bounding box center [654, 264] width 13 height 15
radio input "true"
radio input "false"
radio input "true"
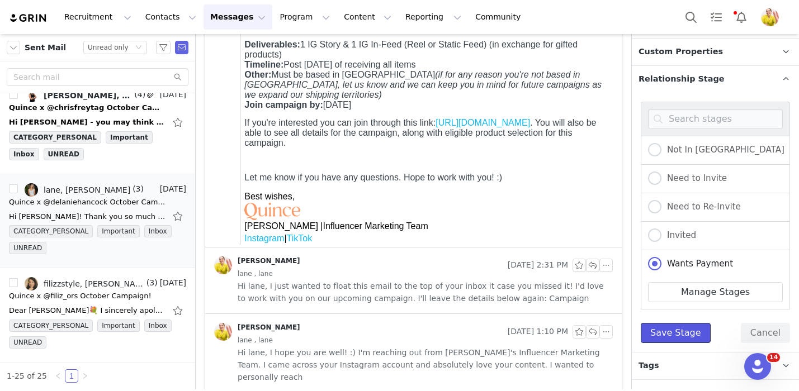
click at [687, 327] on button "Save Stage" at bounding box center [676, 333] width 70 height 20
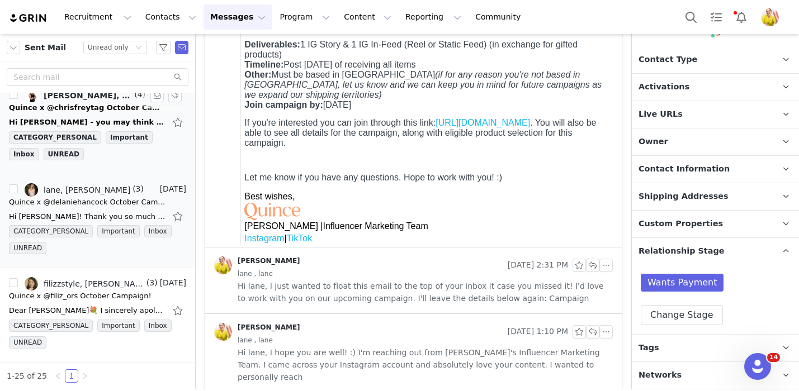
scroll to position [2045, 0]
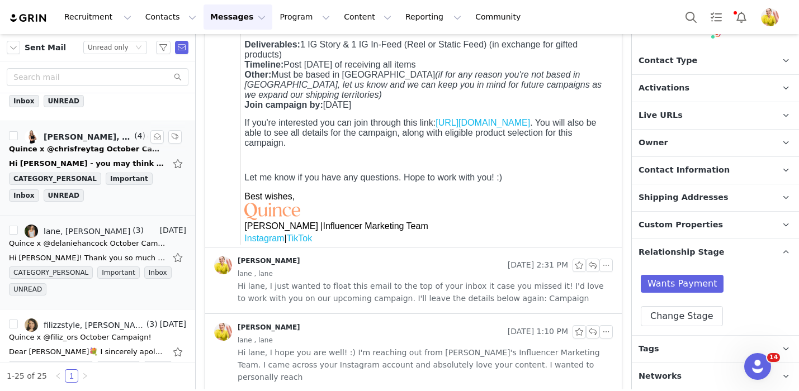
click at [116, 151] on div "Quince x @chrisfreytag October Campaign!" at bounding box center [87, 149] width 157 height 11
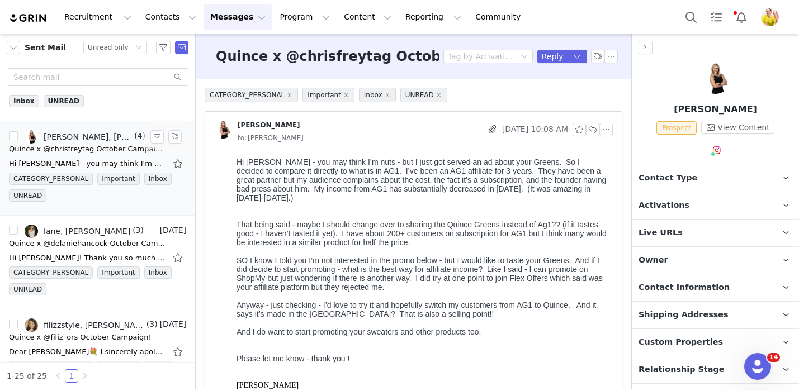
scroll to position [0, 0]
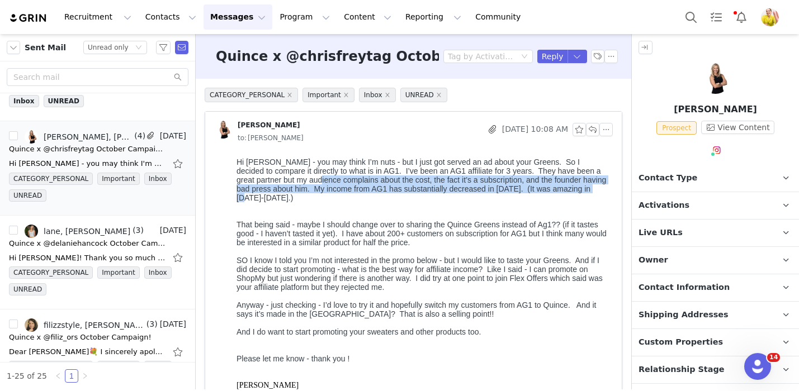
drag, startPoint x: 335, startPoint y: 178, endPoint x: 344, endPoint y: 199, distance: 22.3
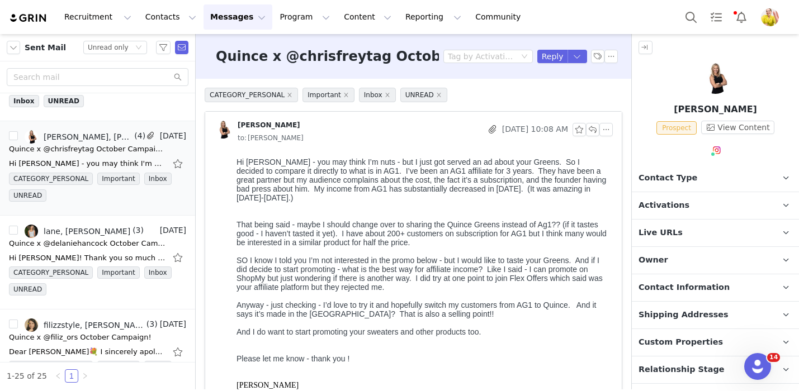
click at [366, 226] on div "That being said - maybe I should change over to sharing the Quince Greens inste…" at bounding box center [423, 233] width 372 height 27
click at [393, 256] on div at bounding box center [423, 251] width 372 height 9
drag, startPoint x: 394, startPoint y: 264, endPoint x: 397, endPoint y: 291, distance: 27.0
click at [398, 291] on div "SO I know I told you I’m not interested in the promo below - but I would like t…" at bounding box center [423, 274] width 372 height 36
click at [399, 291] on div "SO I know I told you I’m not interested in the promo below - but I would like t…" at bounding box center [423, 274] width 372 height 36
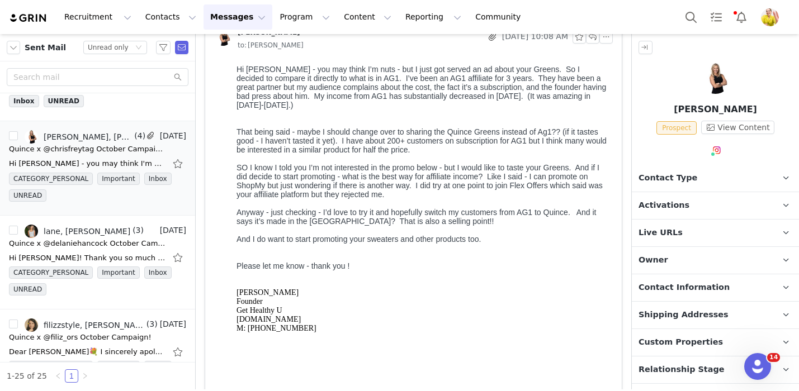
scroll to position [90, 0]
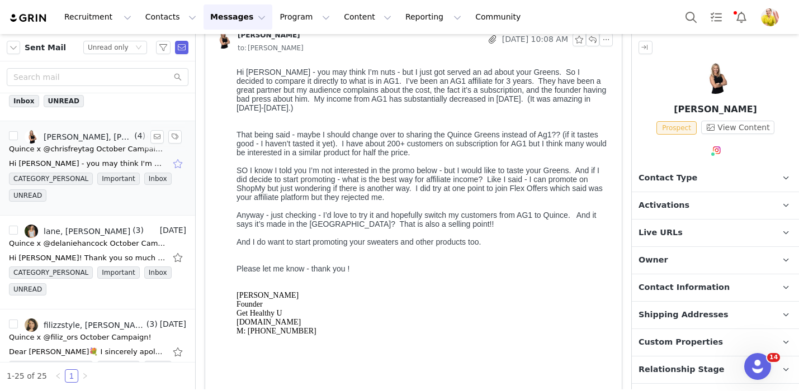
click at [178, 163] on button "button" at bounding box center [179, 164] width 15 height 18
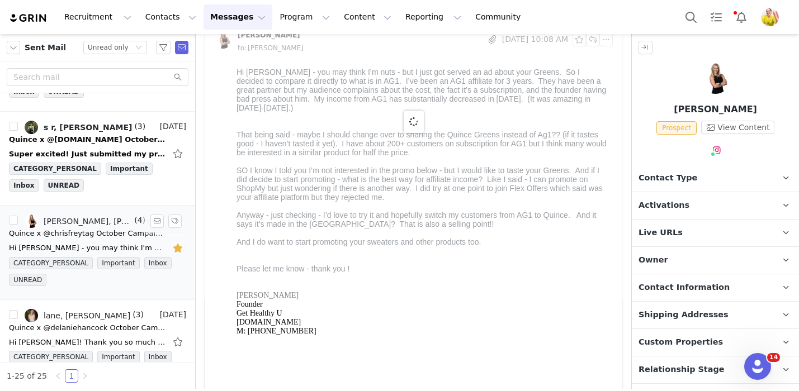
scroll to position [1933, 0]
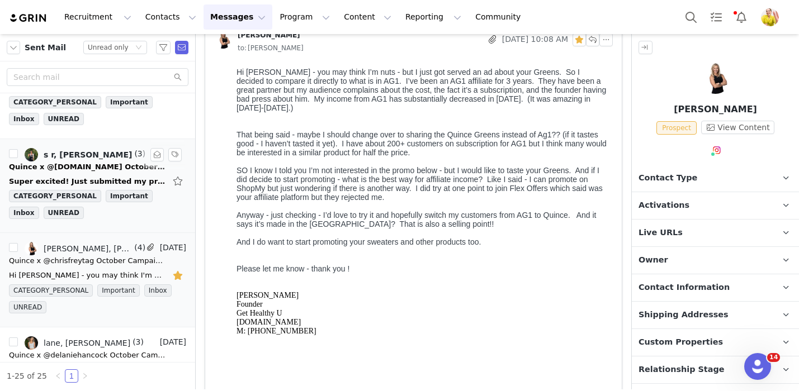
click at [132, 165] on div "Quince x @shannonn.cc October Campaign!" at bounding box center [87, 167] width 157 height 11
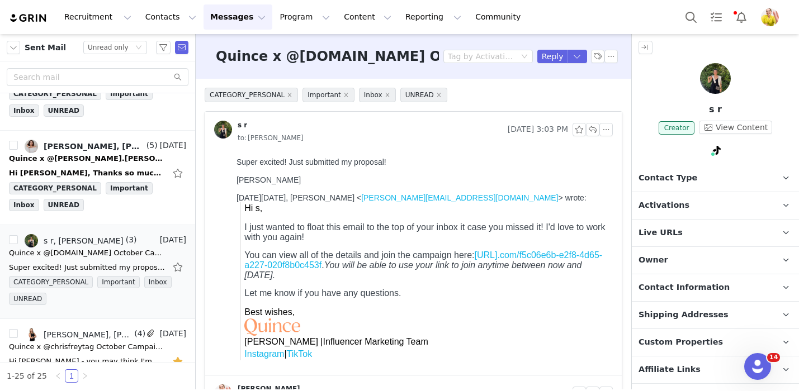
scroll to position [158, 0]
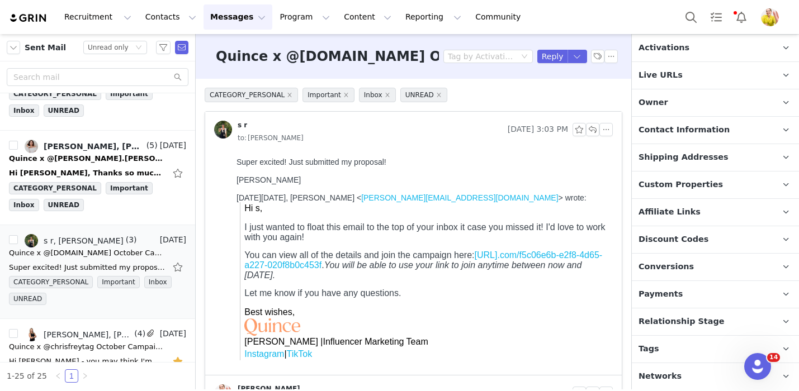
click at [683, 313] on p "Relationship Stage Use relationship stages to move contacts through a logical s…" at bounding box center [702, 322] width 140 height 27
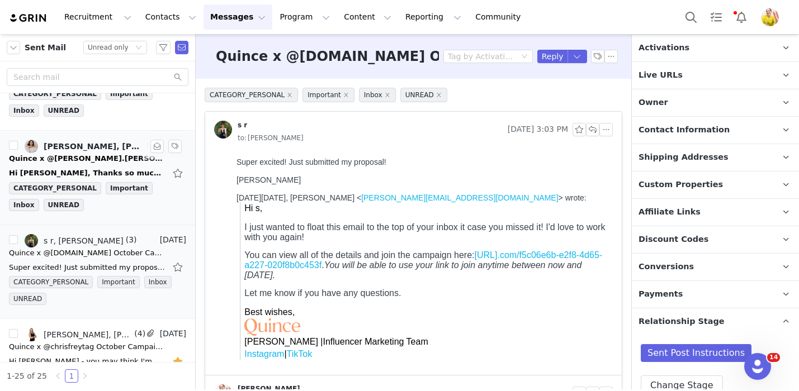
click at [145, 168] on div "Hi Wendy, Thanks so much! Quick question - it says the options are: 1 sheet set…" at bounding box center [87, 173] width 157 height 11
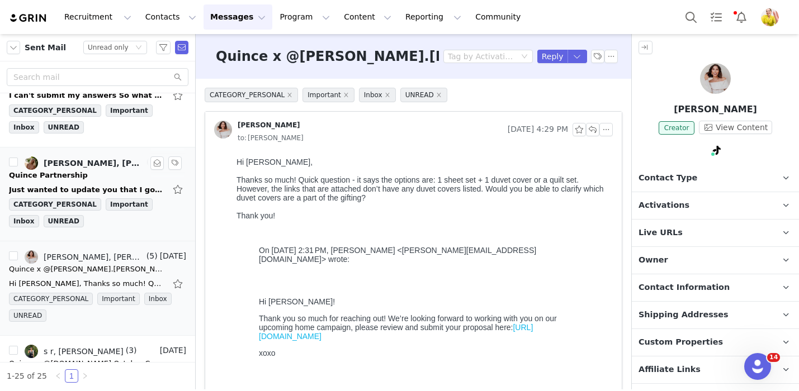
scroll to position [0, 0]
click at [177, 282] on button "button" at bounding box center [179, 284] width 15 height 18
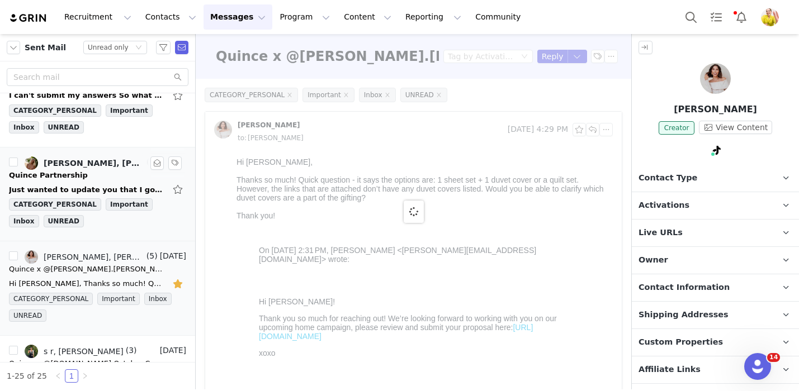
click at [135, 182] on div "Just wanted to update you that I got it to work, must've been my computer! On F…" at bounding box center [97, 190] width 177 height 18
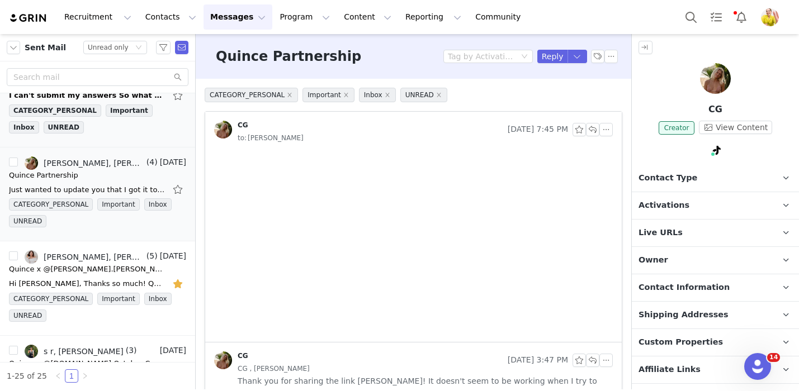
click at [147, 138] on div "CATEGORY_PERSONAL Important Inbox UNREAD" at bounding box center [97, 122] width 177 height 34
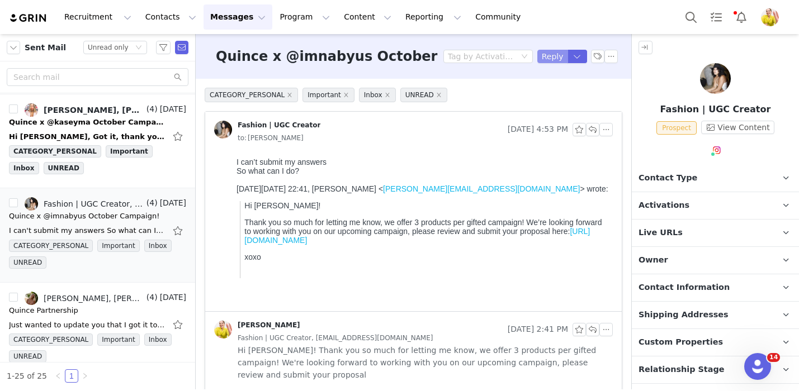
click at [551, 56] on button "Reply" at bounding box center [552, 56] width 31 height 13
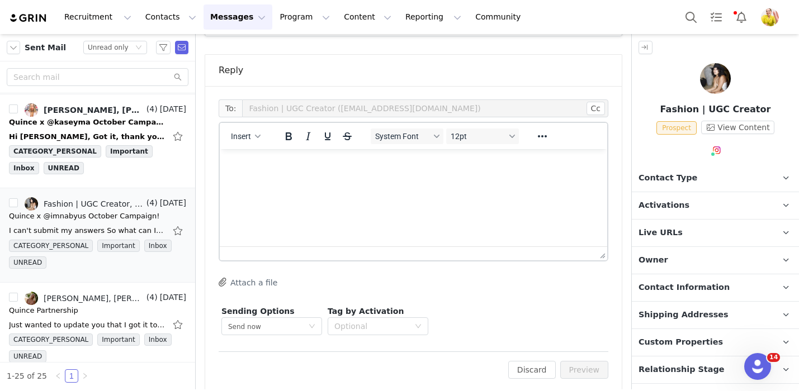
scroll to position [48, 0]
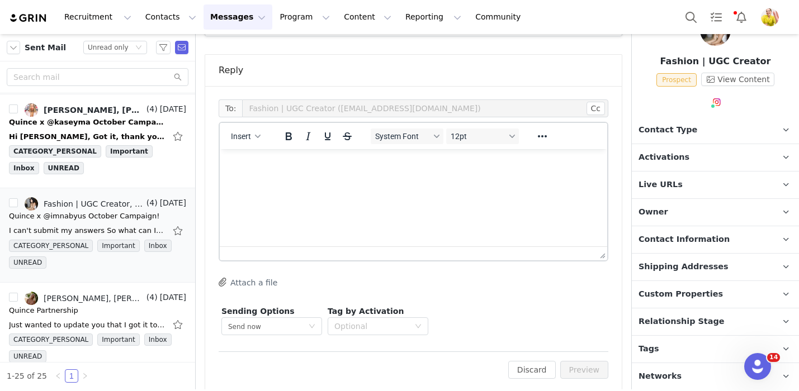
click at [672, 320] on span "Relationship Stage" at bounding box center [682, 322] width 86 height 12
click at [706, 160] on p "Activations" at bounding box center [702, 157] width 140 height 27
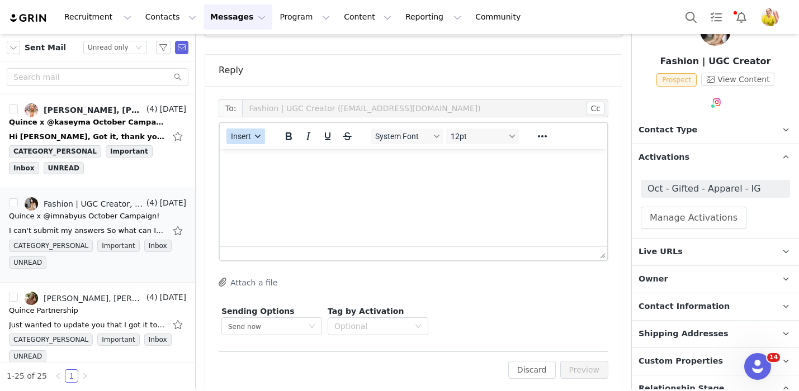
click at [235, 132] on span "Insert" at bounding box center [241, 136] width 20 height 9
click at [271, 139] on div "Insert Template" at bounding box center [286, 143] width 101 height 13
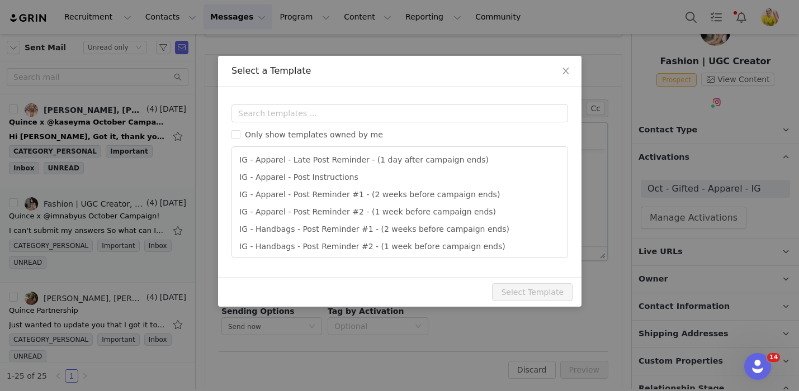
scroll to position [0, 0]
click at [307, 112] on input "text" at bounding box center [399, 114] width 337 height 18
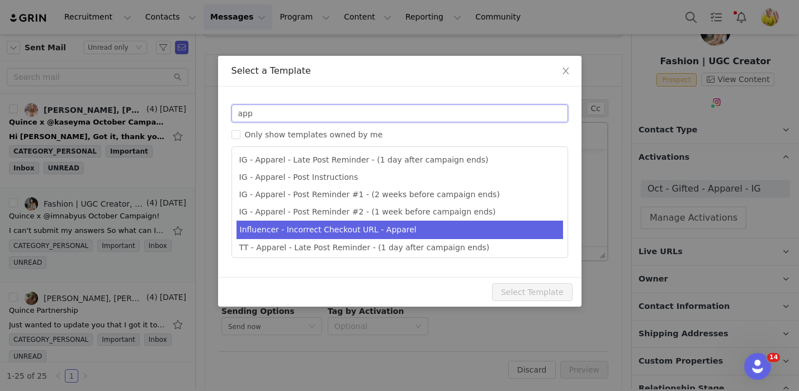
type input "app"
click at [318, 235] on li "Influencer - Incorrect Checkout URL - Apparel" at bounding box center [400, 230] width 327 height 18
type input "Quince Campaign - Question about your order!"
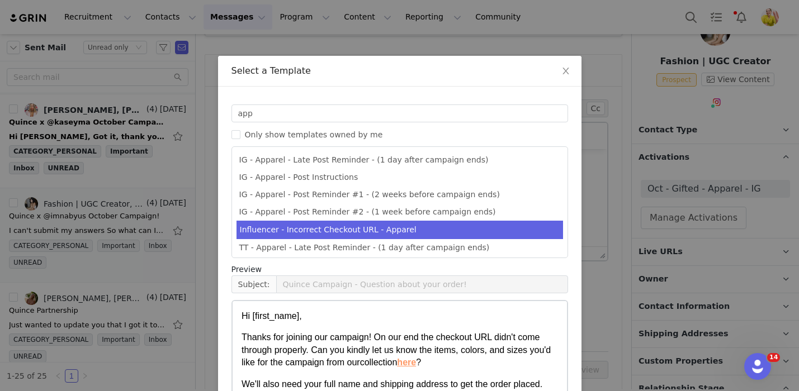
scroll to position [105, 0]
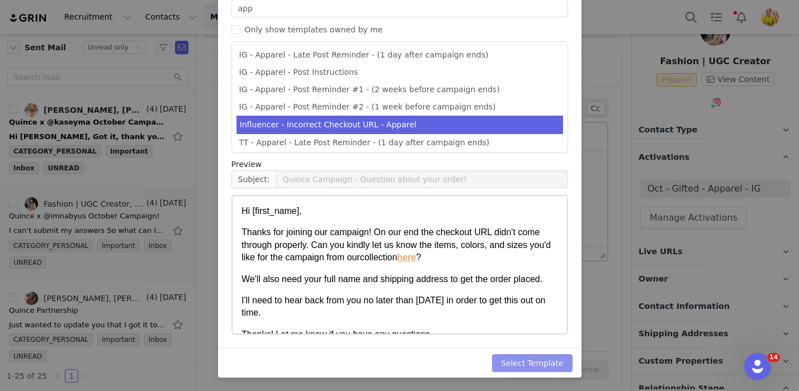
click at [554, 358] on button "Select Template" at bounding box center [532, 363] width 81 height 18
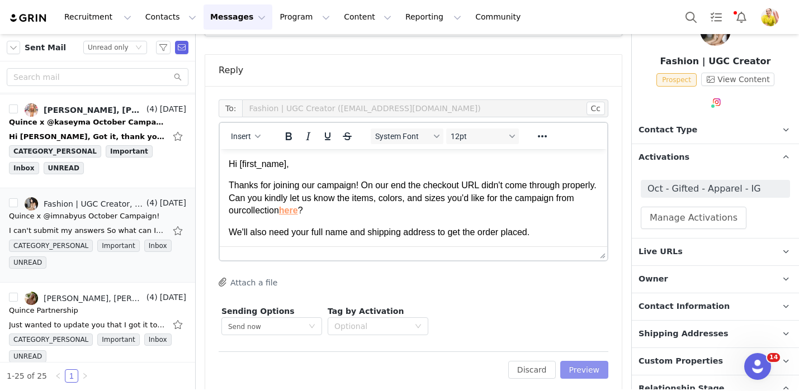
click at [564, 361] on button "Preview" at bounding box center [584, 370] width 49 height 18
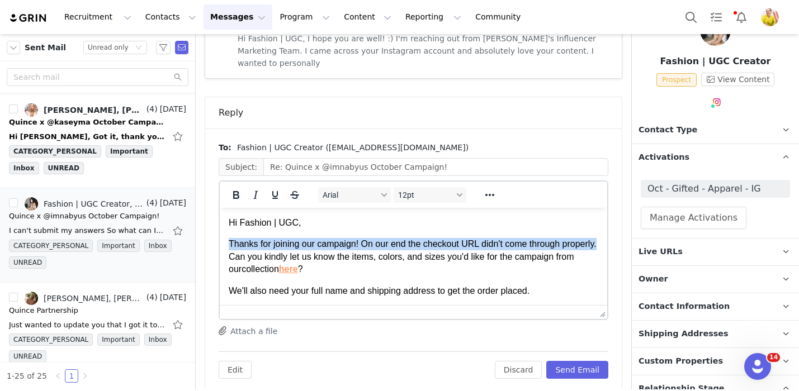
drag, startPoint x: 598, startPoint y: 244, endPoint x: 596, endPoint y: 236, distance: 8.0
click at [596, 236] on body "Hi Fashion | UGC, Thanks for joining our campaign! On our end the checkout URL …" at bounding box center [414, 312] width 370 height 190
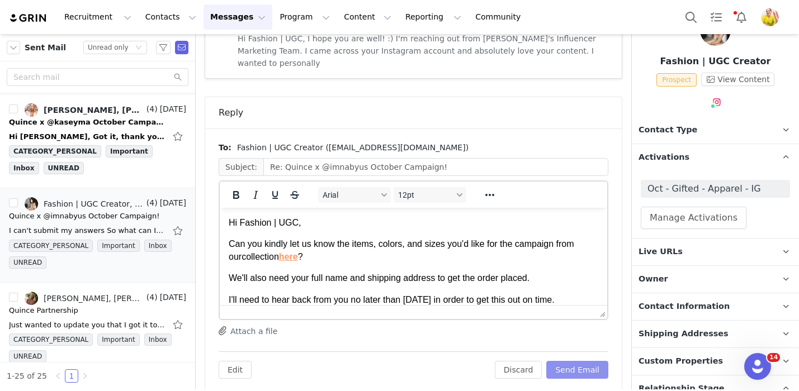
click at [602, 361] on button "Send Email" at bounding box center [577, 370] width 62 height 18
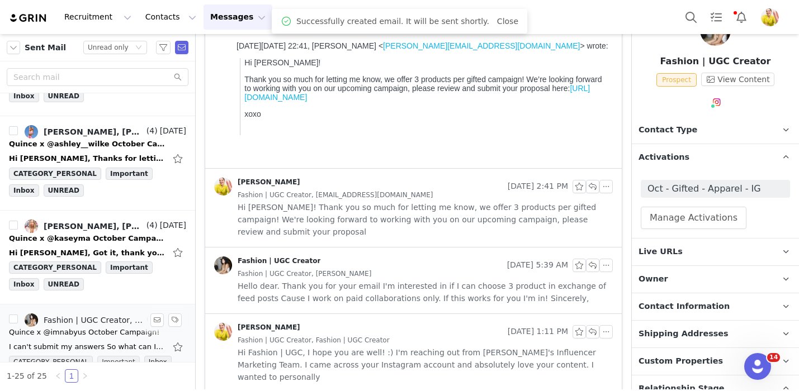
scroll to position [1479, 0]
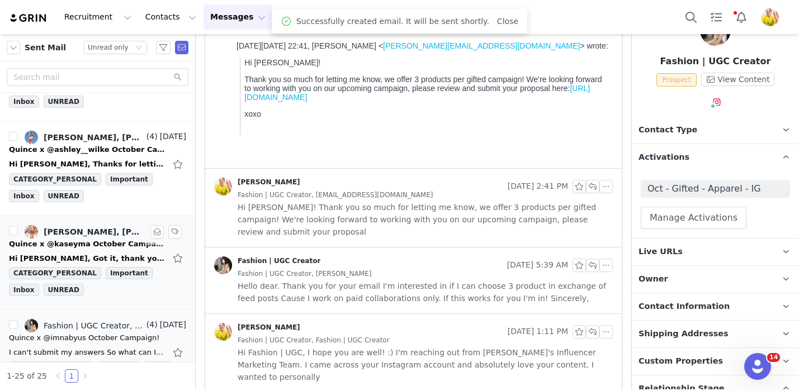
click at [124, 239] on div "Quince x @kaseyma October Campaign!" at bounding box center [87, 244] width 157 height 11
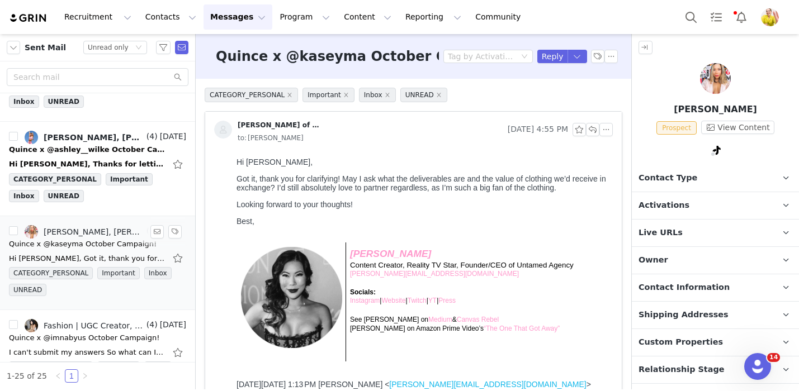
scroll to position [0, 0]
drag, startPoint x: 371, startPoint y: 188, endPoint x: 371, endPoint y: 195, distance: 7.3
click at [371, 195] on div "Hi Wendy, Got it, thank you for clarifying! May I ask what the deliverables are…" at bounding box center [423, 192] width 372 height 68
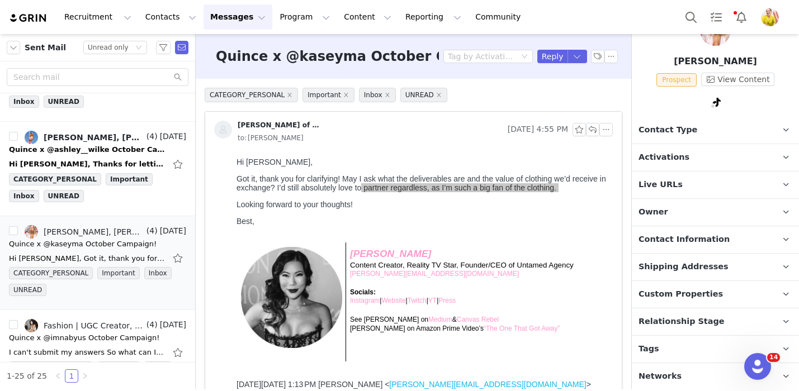
click at [681, 321] on span "Relationship Stage" at bounding box center [682, 322] width 86 height 12
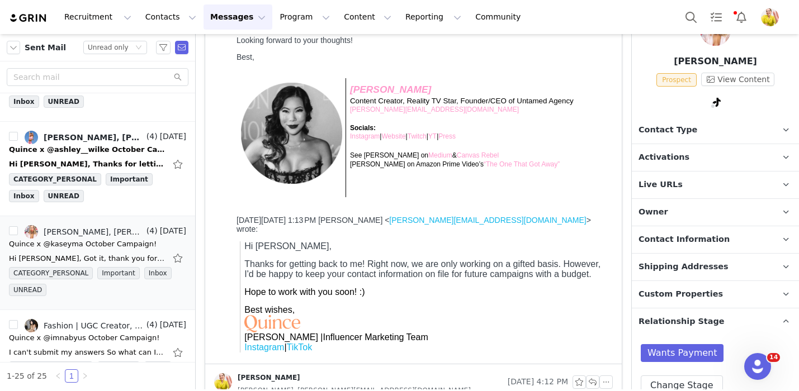
scroll to position [160, 0]
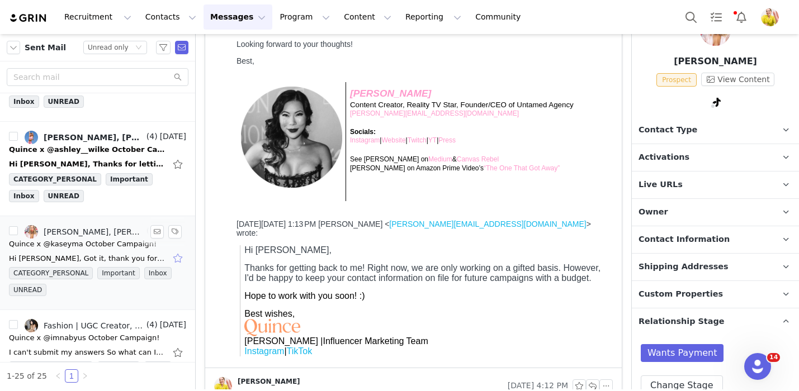
click at [178, 259] on button "button" at bounding box center [179, 258] width 15 height 18
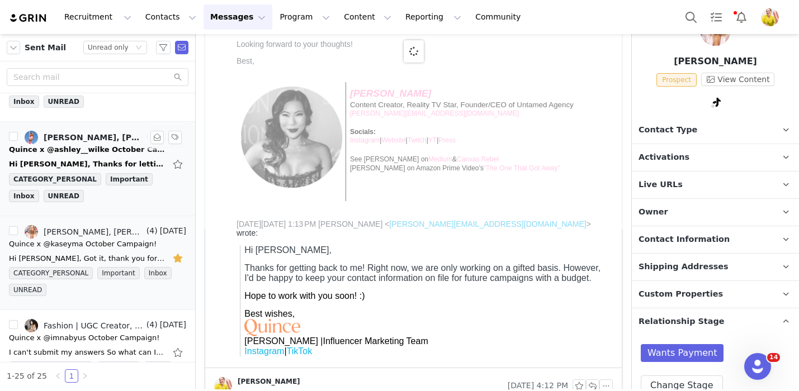
click at [121, 159] on div "Hi Wendy, Thanks for letting me know! Happy to run this by Ashley and see if th…" at bounding box center [87, 164] width 157 height 11
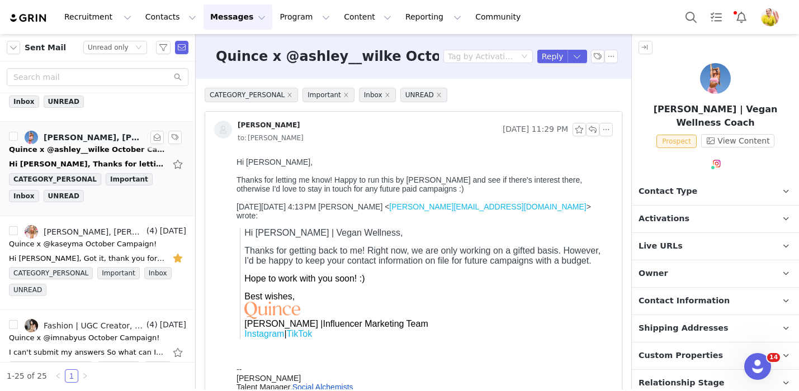
scroll to position [0, 0]
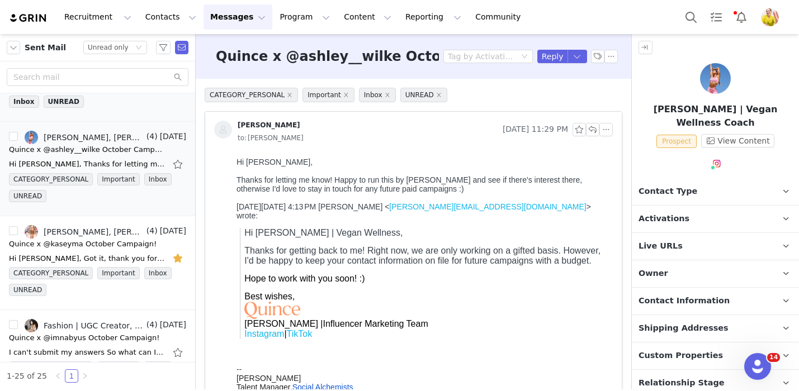
click at [116, 112] on div "CATEGORY_PERSONAL Important Inbox UNREAD" at bounding box center [97, 96] width 177 height 34
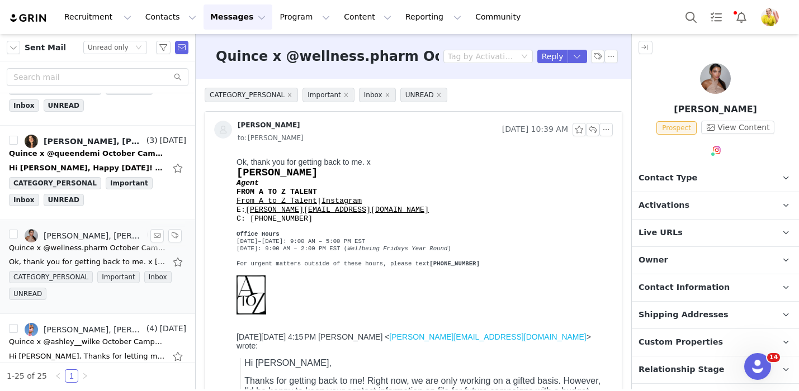
scroll to position [1287, 0]
click at [118, 162] on div "Hi Wendy, Happy Monday! Thank you so much for your patience in my response and …" at bounding box center [97, 168] width 177 height 18
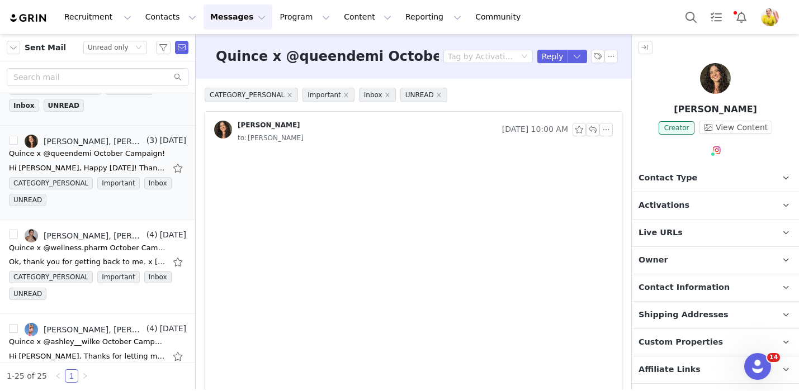
scroll to position [1219, 0]
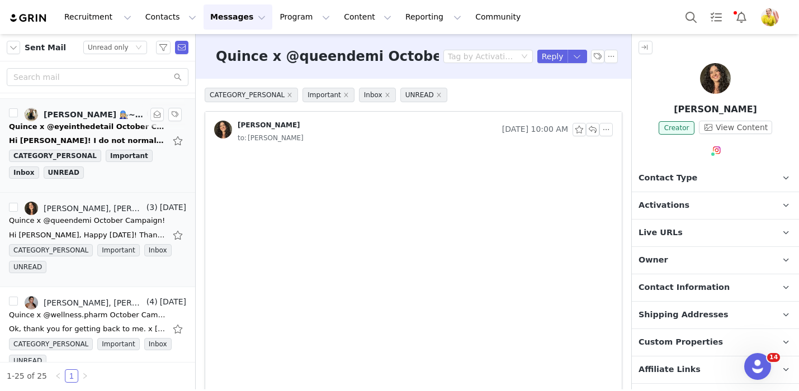
click at [120, 163] on div "CATEGORY_PERSONAL Important Inbox UNREAD" at bounding box center [97, 167] width 177 height 34
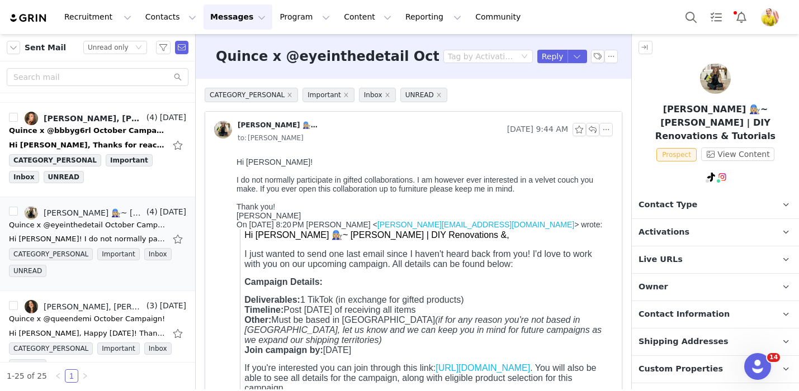
scroll to position [62, 0]
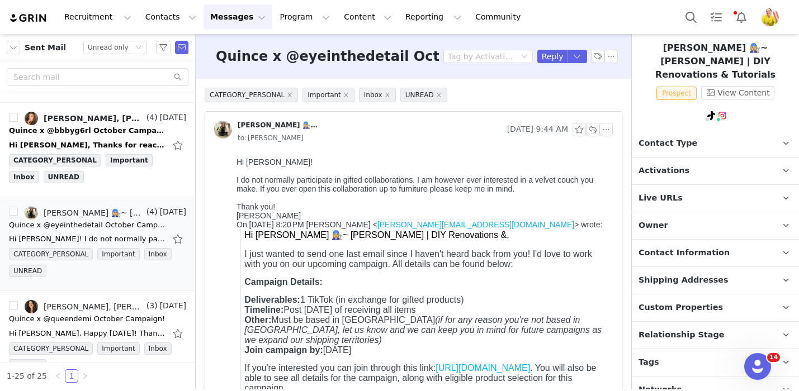
click at [698, 329] on span "Relationship Stage" at bounding box center [682, 335] width 86 height 12
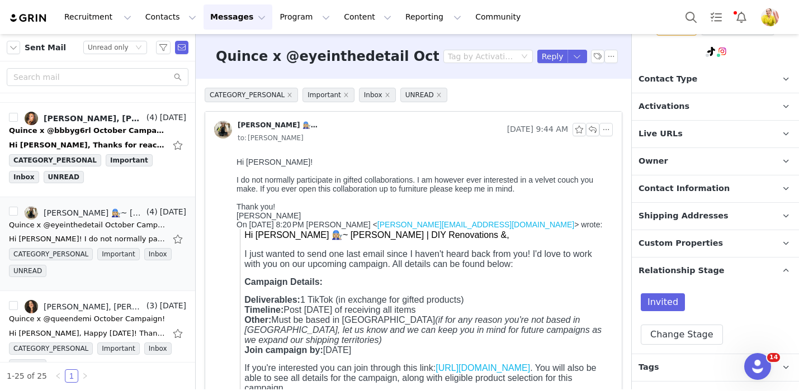
scroll to position [131, 0]
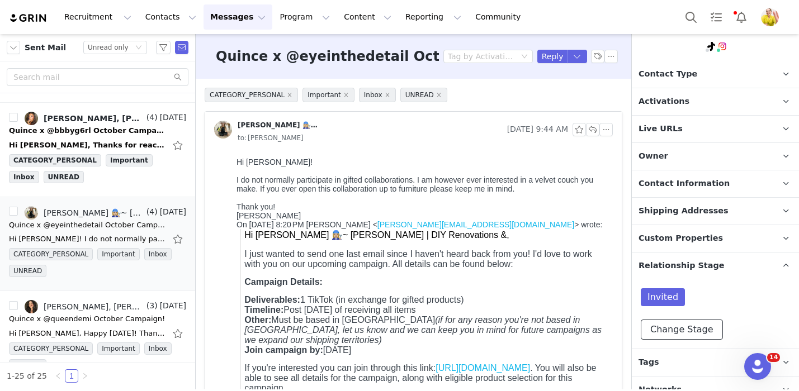
click at [677, 320] on button "Change Stage" at bounding box center [682, 330] width 82 height 20
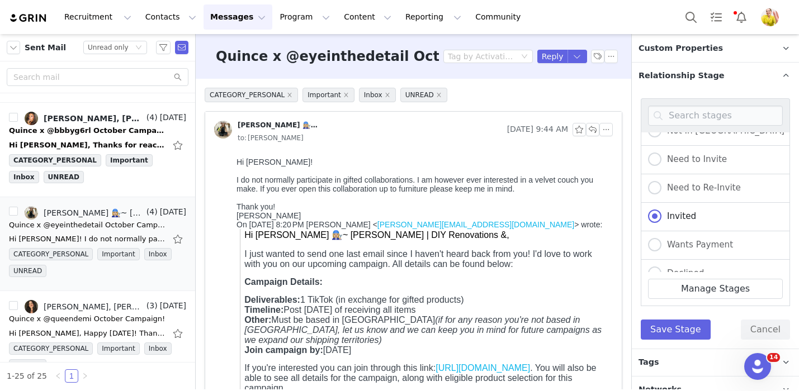
scroll to position [18, 0]
click at [706, 238] on span "Wants Payment" at bounding box center [697, 243] width 72 height 10
click at [661, 236] on input "Wants Payment" at bounding box center [654, 243] width 13 height 15
radio input "true"
radio input "false"
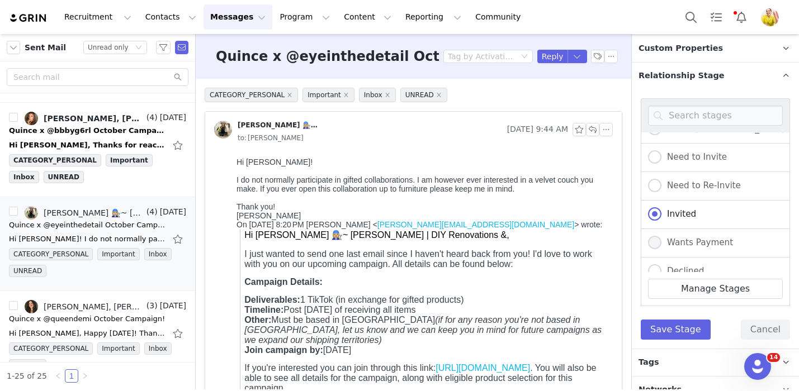
radio input "true"
click at [672, 320] on button "Save Stage" at bounding box center [676, 330] width 70 height 20
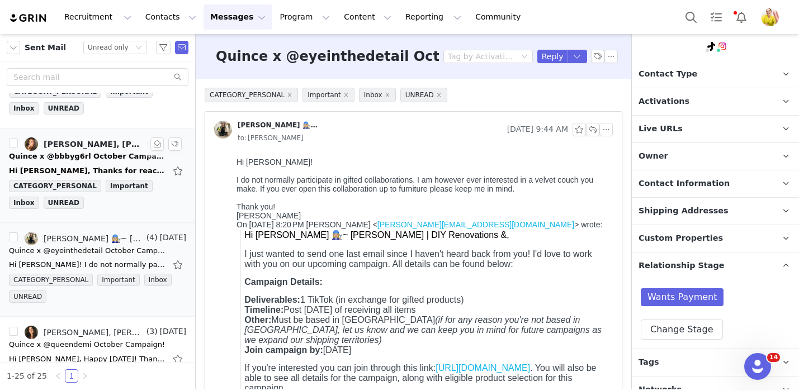
scroll to position [1048, 0]
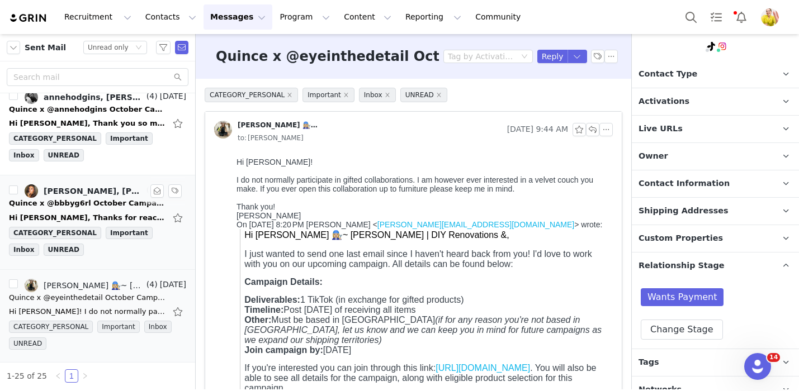
click at [107, 200] on div "Quince x @bbbyg6rl October Campaign!" at bounding box center [87, 203] width 157 height 11
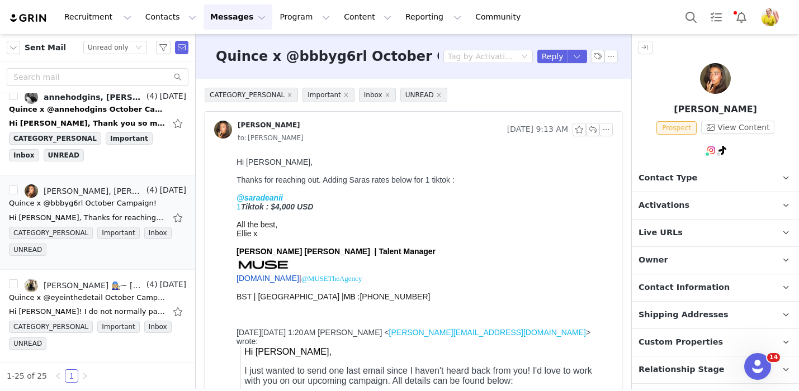
scroll to position [48, 0]
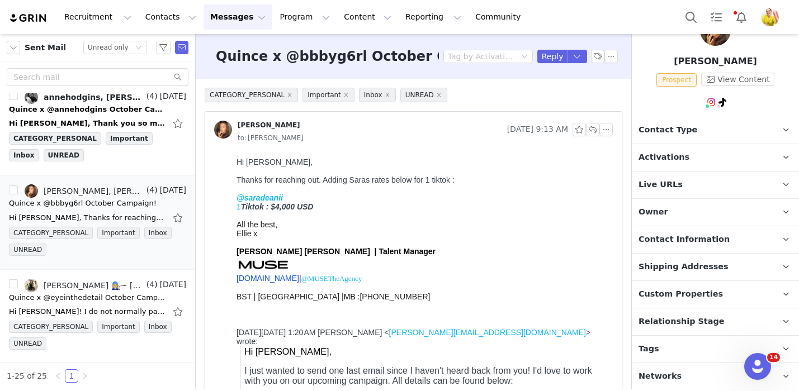
click at [682, 319] on span "Relationship Stage" at bounding box center [682, 322] width 86 height 12
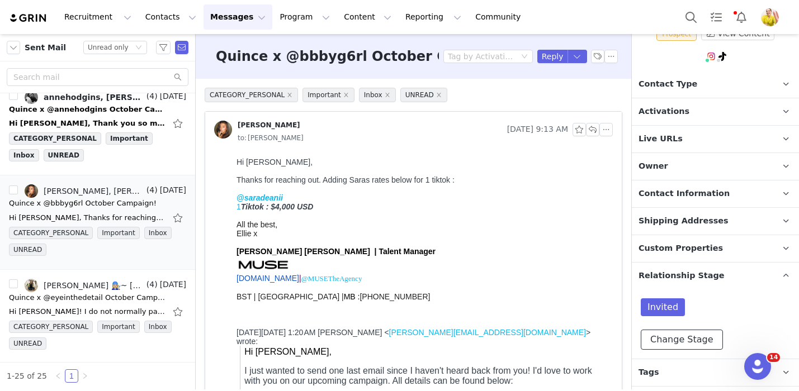
scroll to position [99, 0]
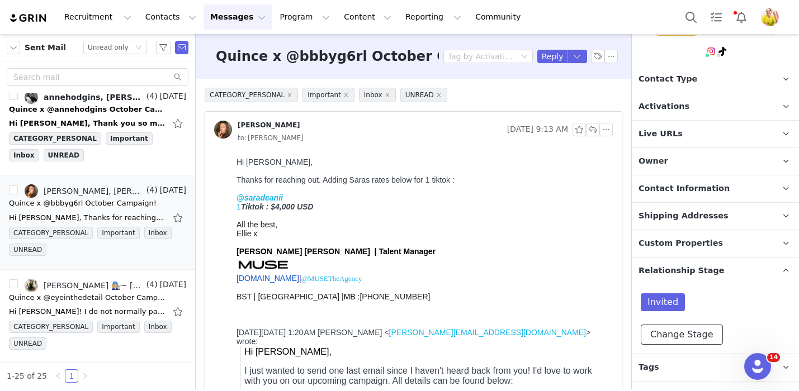
click at [678, 331] on button "Change Stage" at bounding box center [682, 335] width 82 height 20
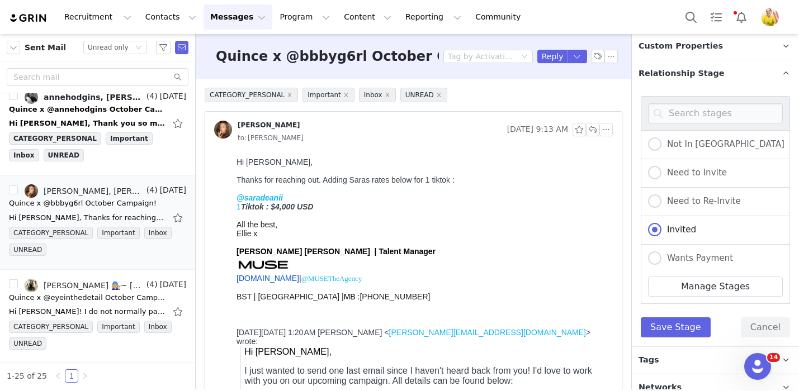
scroll to position [308, 0]
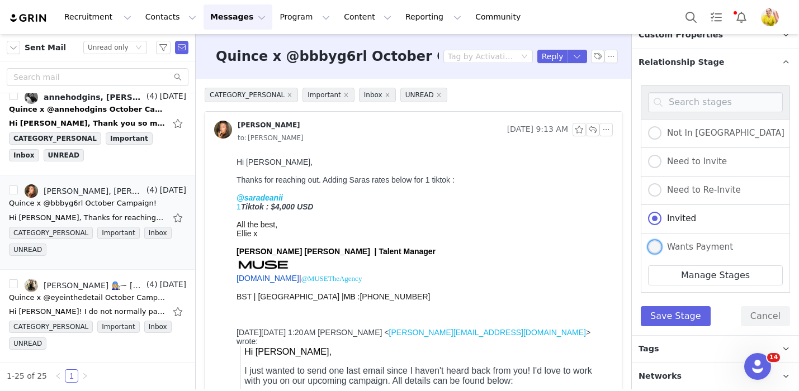
click at [715, 248] on span "Wants Payment" at bounding box center [697, 247] width 72 height 10
click at [661, 248] on input "Wants Payment" at bounding box center [654, 247] width 13 height 15
radio input "true"
radio input "false"
radio input "true"
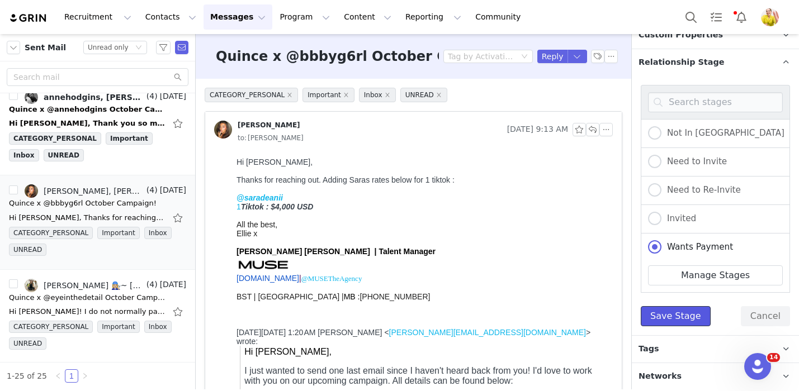
click at [673, 311] on button "Save Stage" at bounding box center [676, 316] width 70 height 20
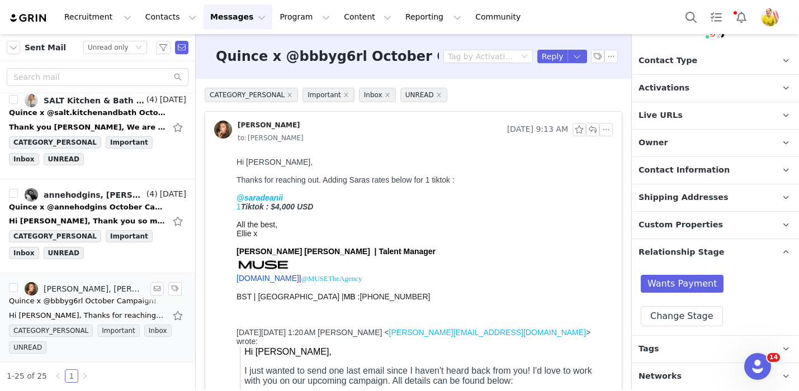
scroll to position [948, 0]
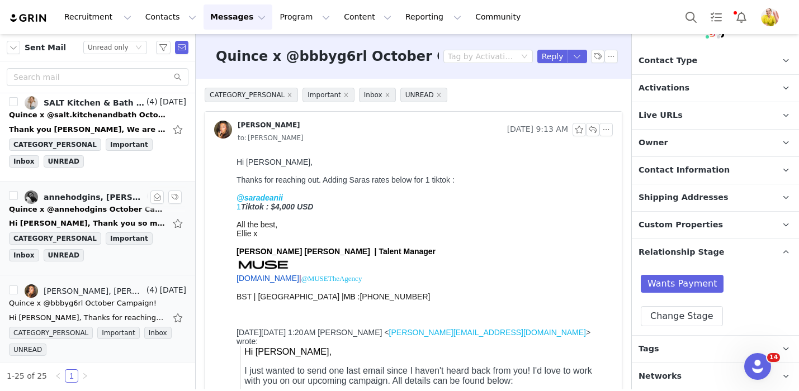
click at [149, 201] on span "(4)" at bounding box center [150, 197] width 13 height 12
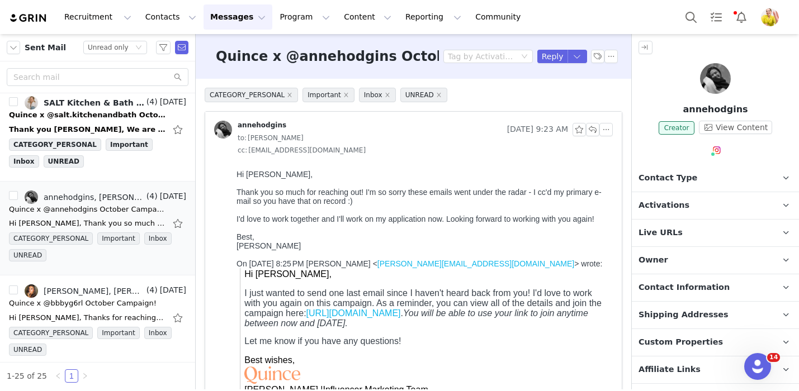
scroll to position [158, 0]
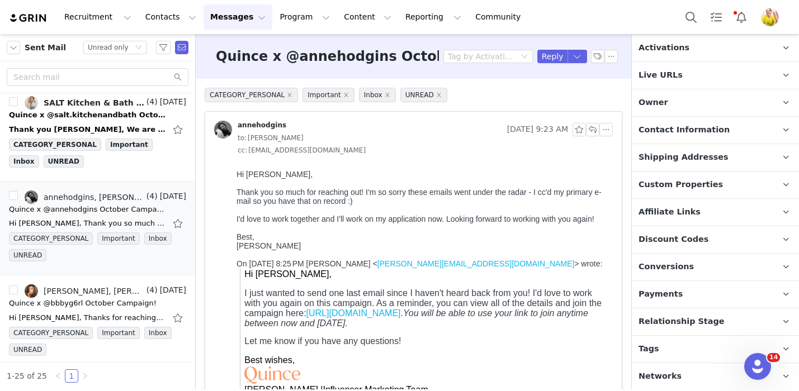
click at [708, 319] on span "Relationship Stage" at bounding box center [682, 322] width 86 height 12
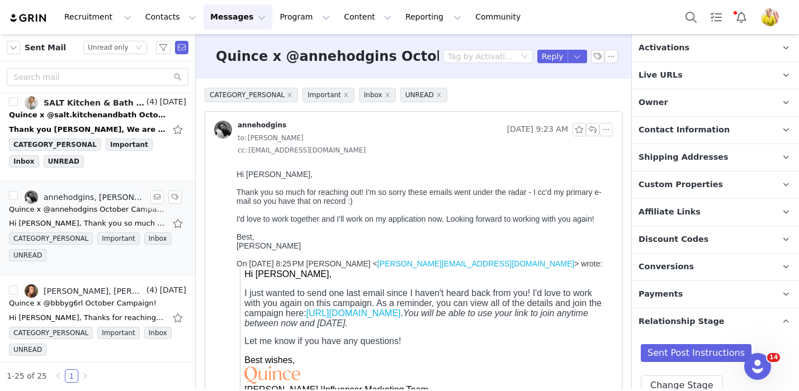
scroll to position [860, 0]
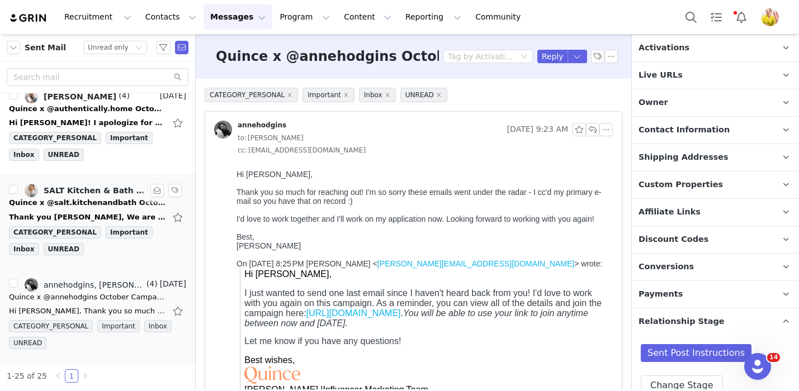
click at [111, 201] on div "Quince x @salt.kitchenandbath October Campaign!" at bounding box center [87, 202] width 157 height 11
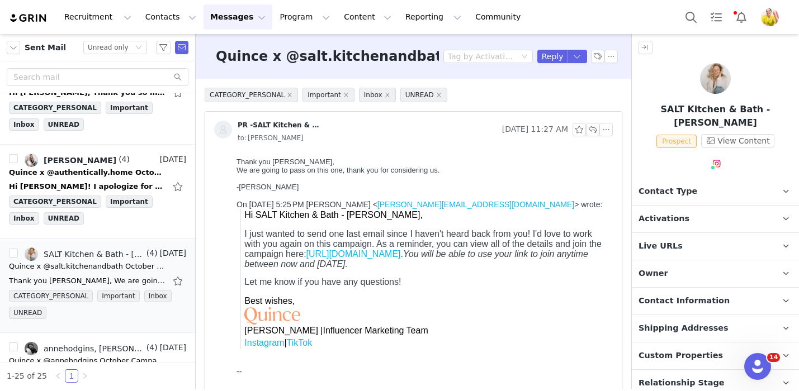
scroll to position [48, 0]
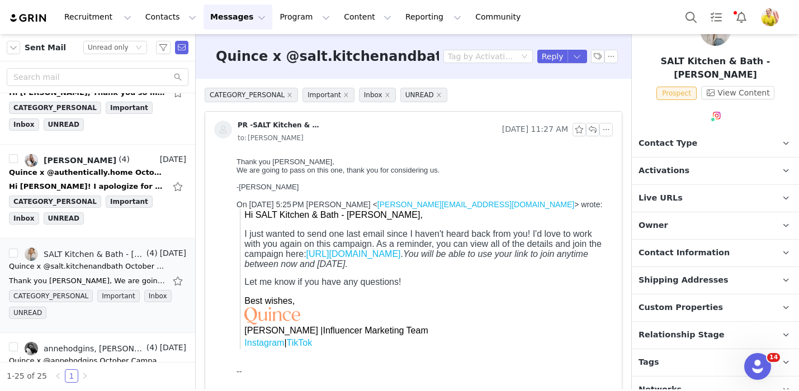
click at [690, 329] on span "Relationship Stage" at bounding box center [682, 335] width 86 height 12
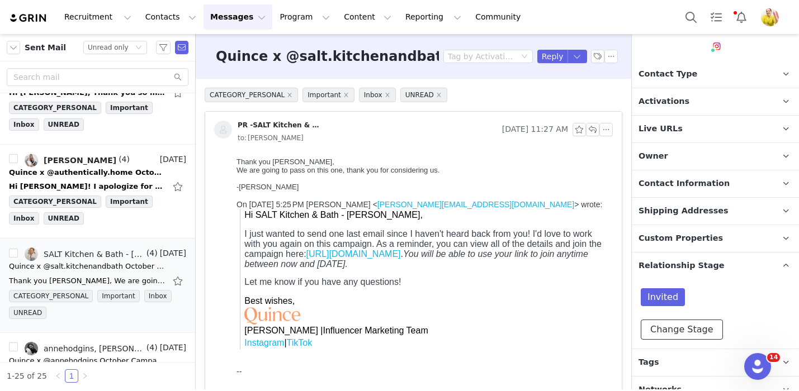
click at [673, 320] on button "Change Stage" at bounding box center [682, 330] width 82 height 20
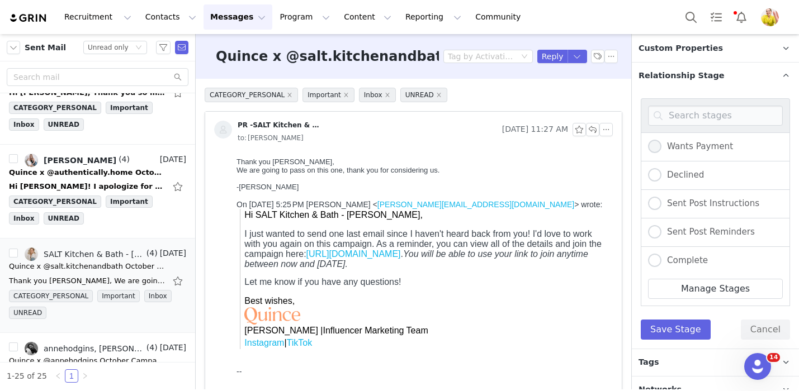
scroll to position [127, 0]
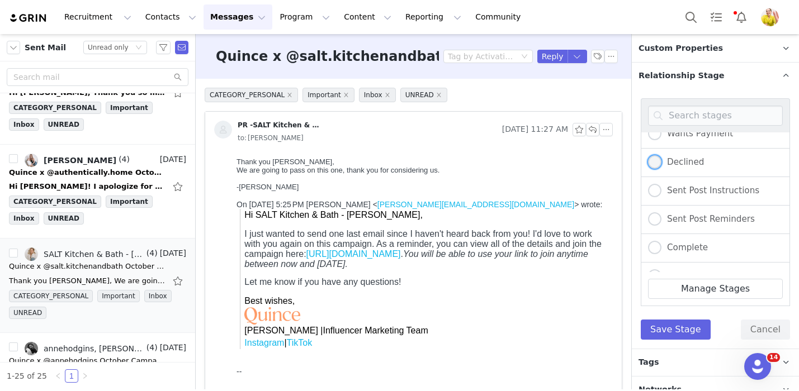
click at [683, 157] on span "Declined" at bounding box center [682, 162] width 42 height 10
click at [661, 155] on input "Declined" at bounding box center [654, 162] width 13 height 15
radio input "true"
radio input "false"
radio input "true"
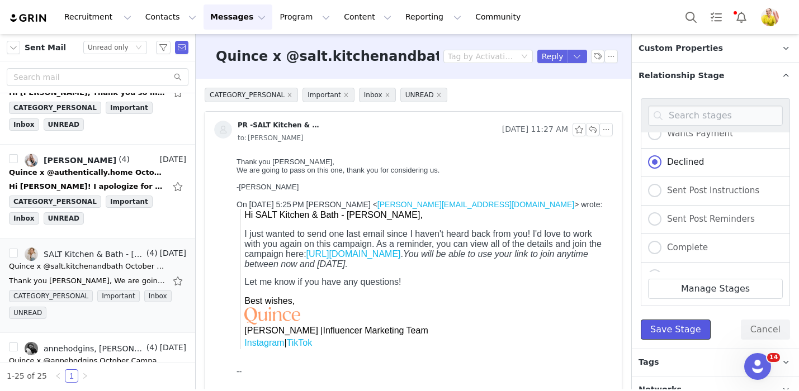
click at [684, 320] on button "Save Stage" at bounding box center [676, 330] width 70 height 20
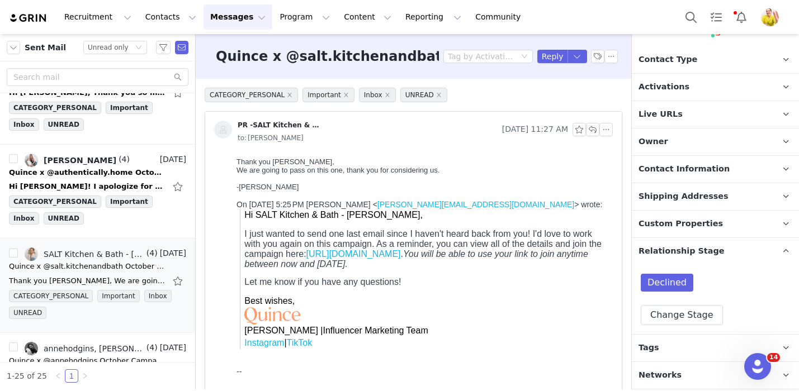
scroll to position [117, 0]
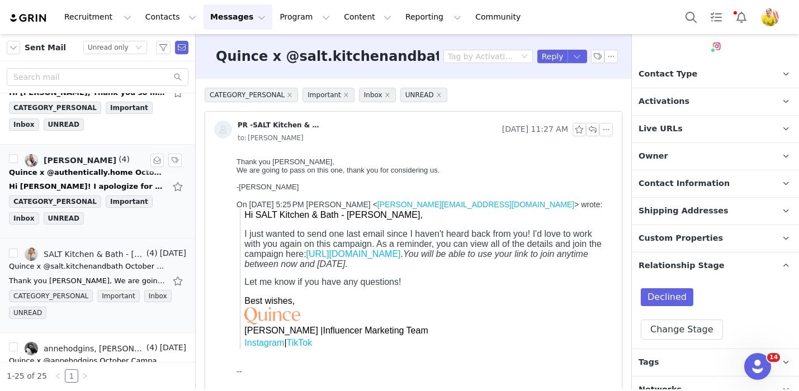
click at [135, 223] on div "CATEGORY_PERSONAL Important Inbox UNREAD" at bounding box center [97, 213] width 177 height 34
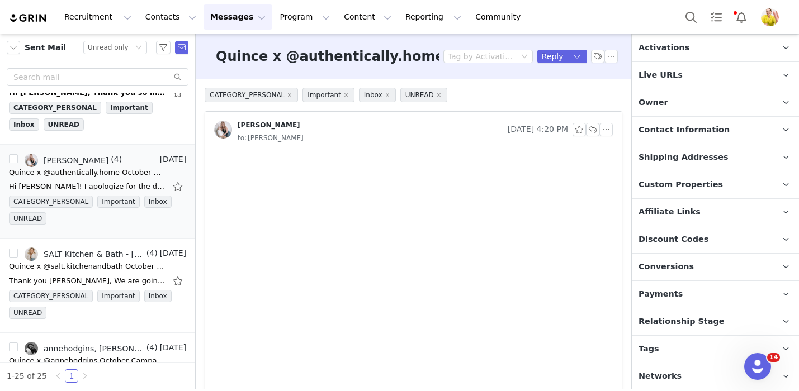
scroll to position [726, 0]
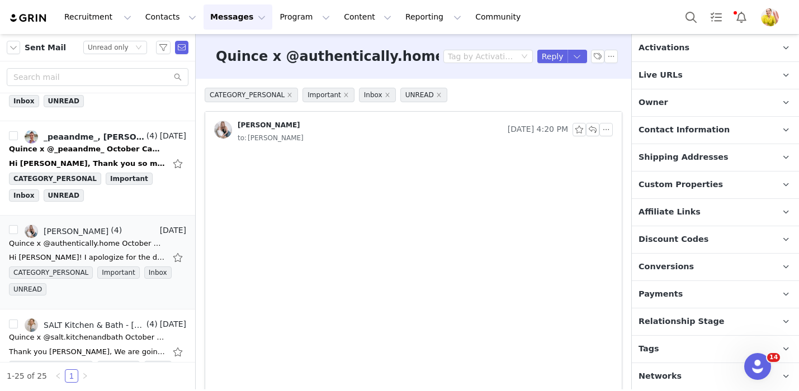
click at [667, 324] on span "Relationship Stage" at bounding box center [682, 322] width 86 height 12
click at [176, 259] on button "button" at bounding box center [179, 258] width 15 height 18
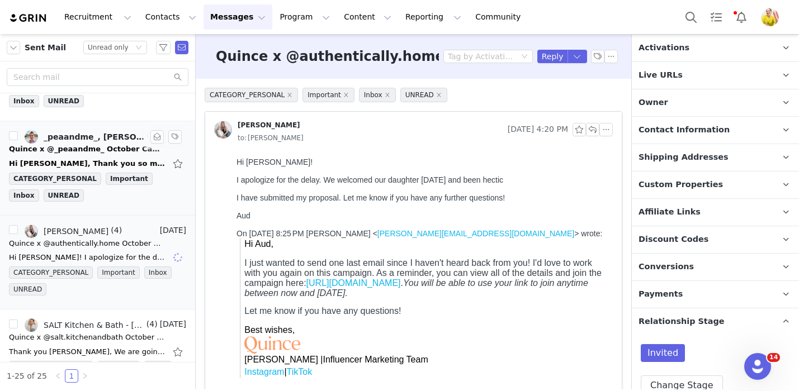
scroll to position [0, 0]
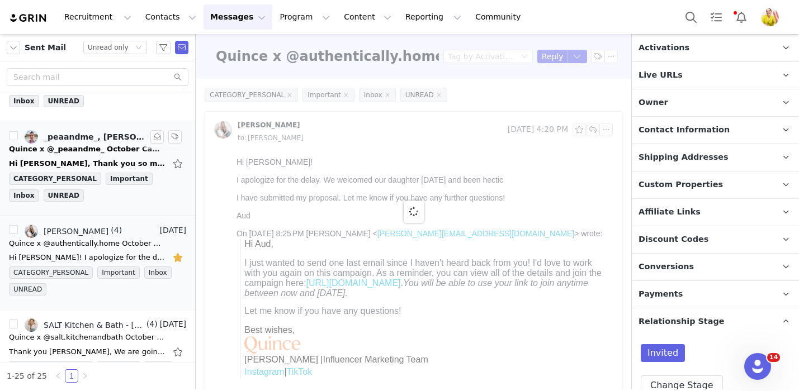
click at [140, 164] on div "Hi Wendy, Thank you so much for following up with me. I just submitted for the …" at bounding box center [87, 163] width 157 height 11
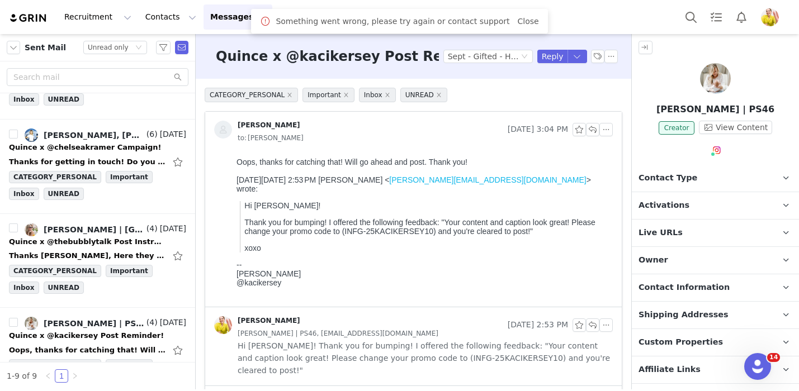
scroll to position [579, 0]
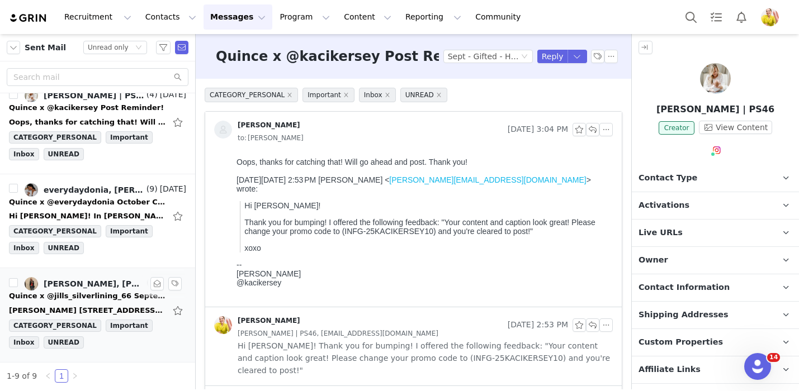
click at [127, 304] on div "[PERSON_NAME] [STREET_ADDRESS][PERSON_NAME]. 97224 Get Outlook for iOS From: [P…" at bounding box center [97, 311] width 177 height 18
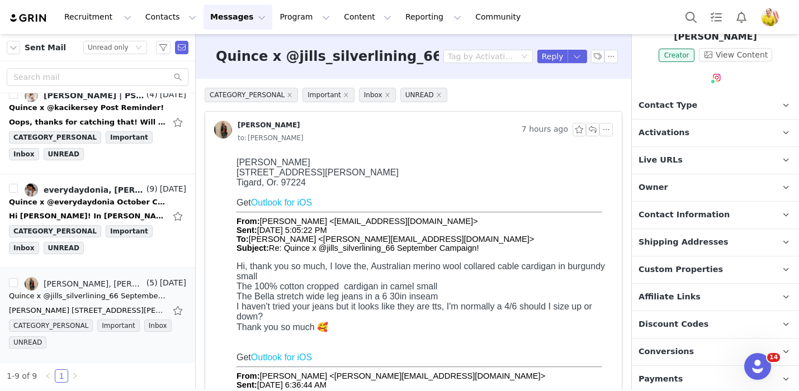
scroll to position [158, 0]
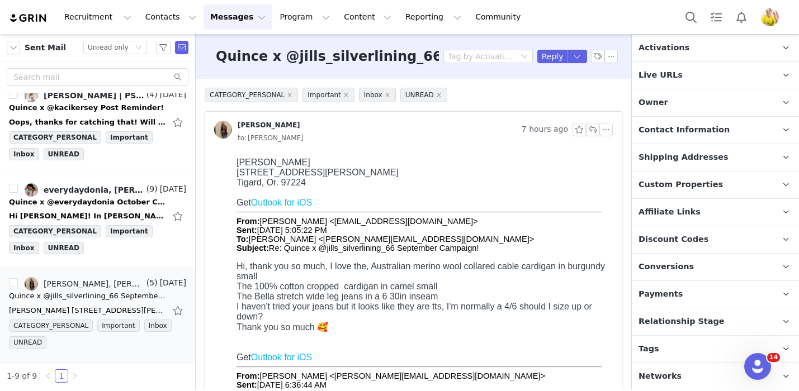
click at [678, 320] on span "Relationship Stage" at bounding box center [682, 322] width 86 height 12
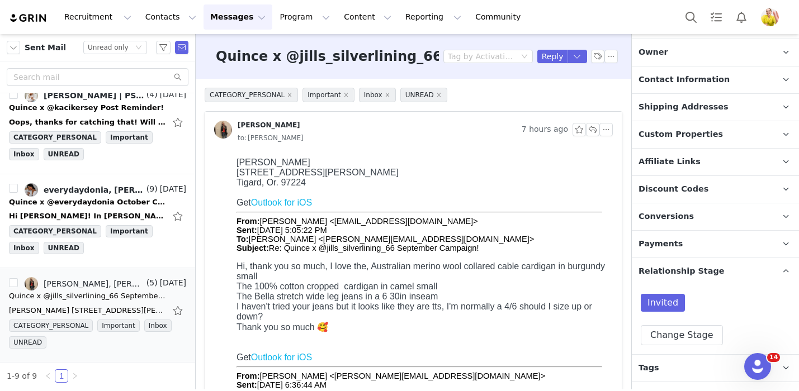
scroll to position [209, 0]
click at [180, 311] on button "button" at bounding box center [179, 311] width 15 height 18
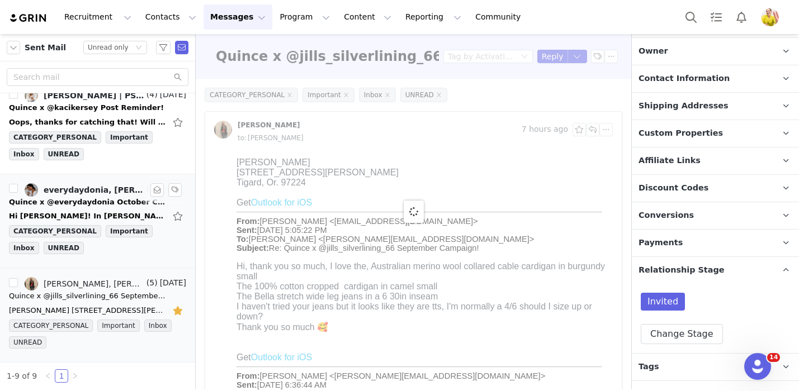
click at [152, 211] on div "Hi [PERSON_NAME]! In [PERSON_NAME] PLEASE. Thank you so much Sincerely, [PERSON…" at bounding box center [87, 216] width 157 height 11
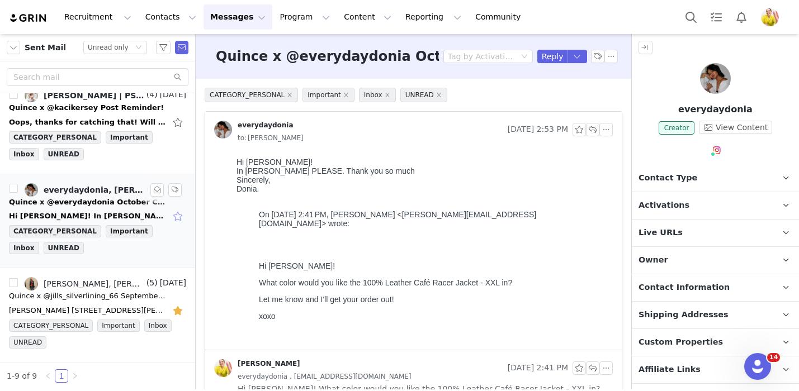
scroll to position [0, 0]
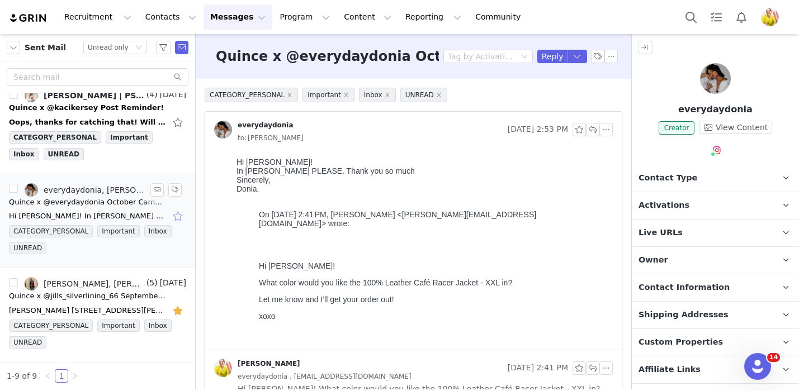
click at [178, 215] on button "button" at bounding box center [179, 216] width 15 height 18
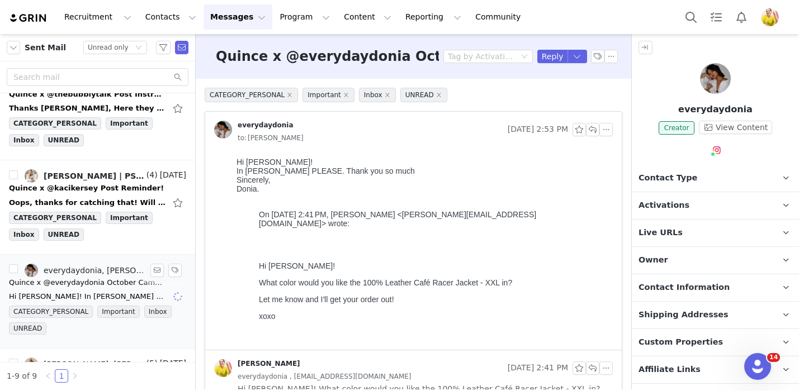
scroll to position [489, 0]
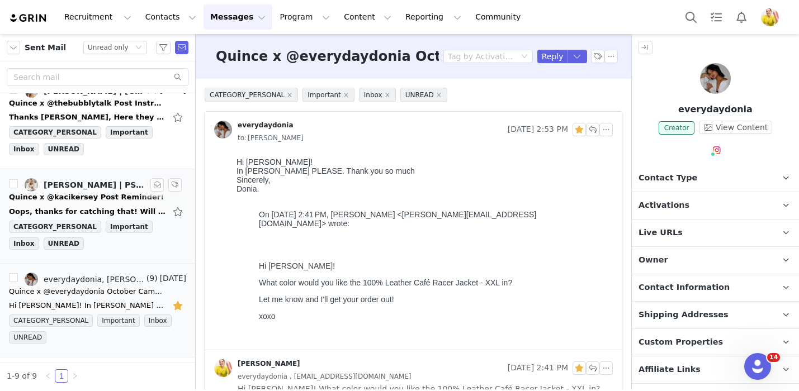
click at [147, 202] on div "Quince x @kacikersey Post Reminder!" at bounding box center [97, 197] width 177 height 11
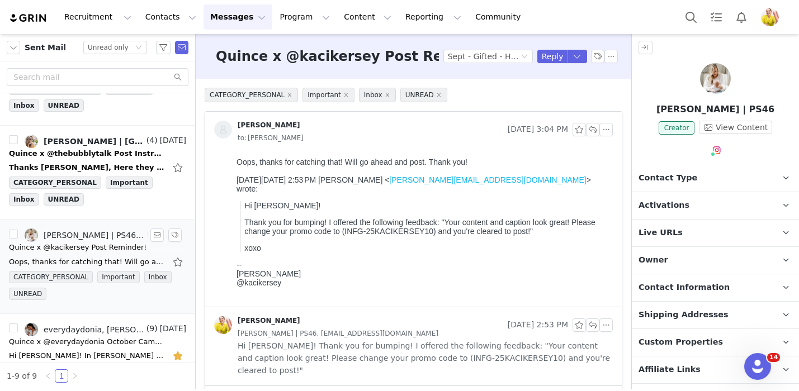
scroll to position [431, 0]
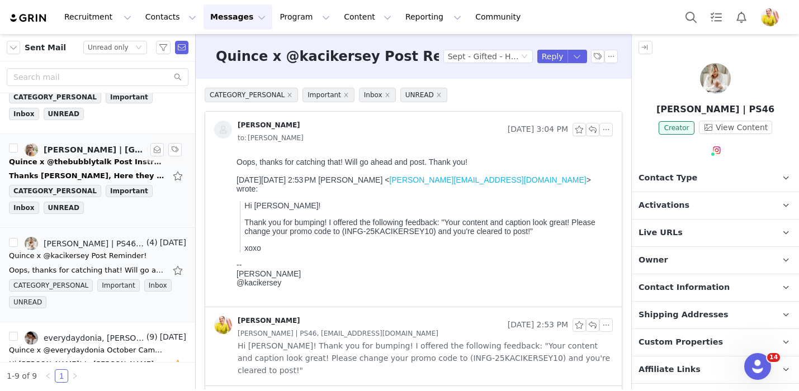
click at [134, 168] on div "Thanks [PERSON_NAME], Here they are: 1. Size small in this dress color mocha [U…" at bounding box center [97, 176] width 177 height 18
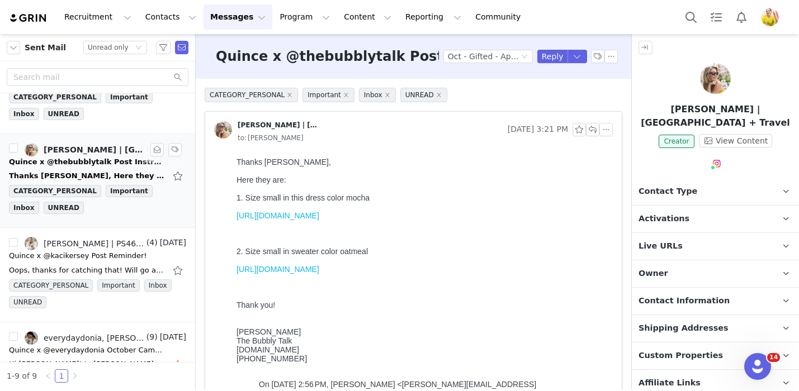
scroll to position [0, 0]
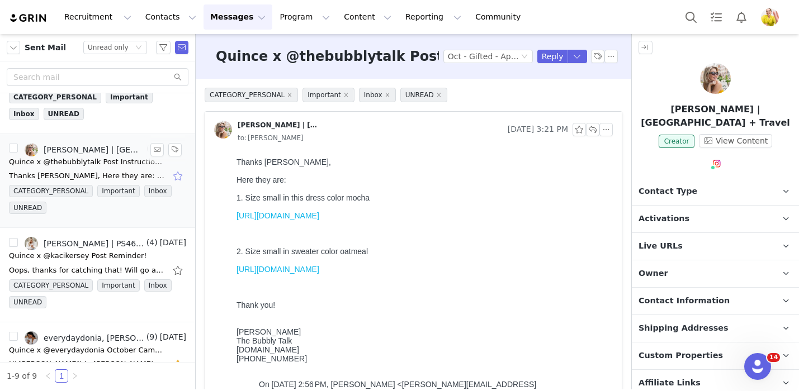
click at [178, 176] on button "button" at bounding box center [179, 176] width 15 height 18
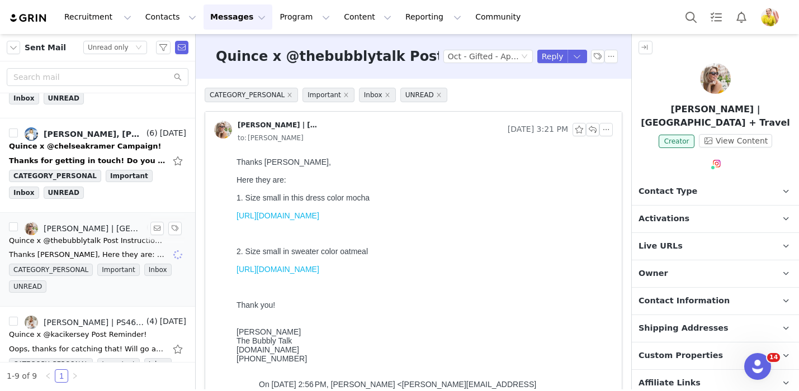
scroll to position [348, 0]
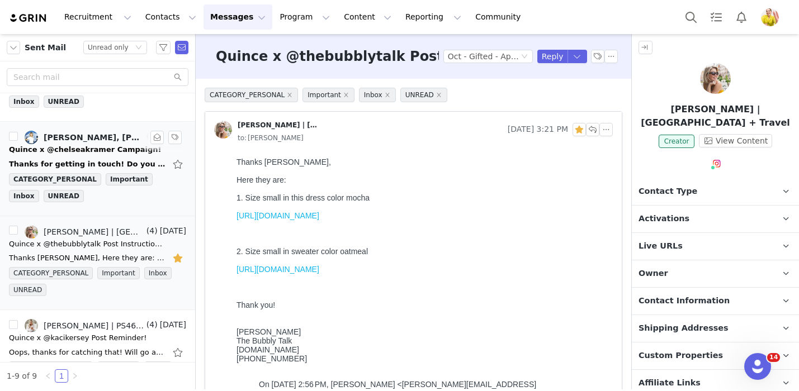
click at [139, 155] on div "Thanks for getting in touch! Do you guys use an agency to source influencer par…" at bounding box center [97, 164] width 177 height 18
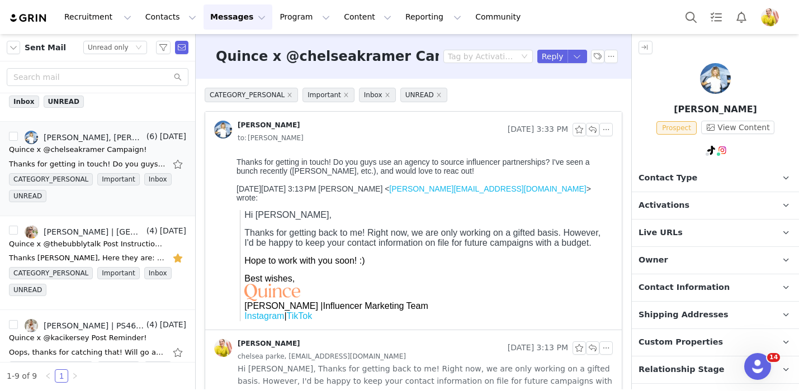
scroll to position [48, 0]
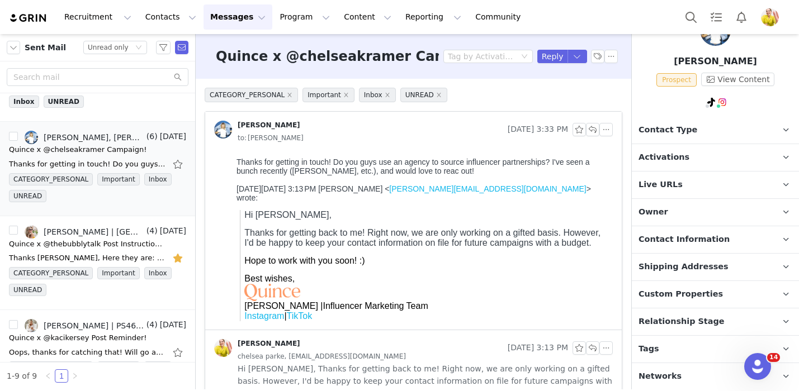
click at [660, 316] on span "Relationship Stage" at bounding box center [682, 322] width 86 height 12
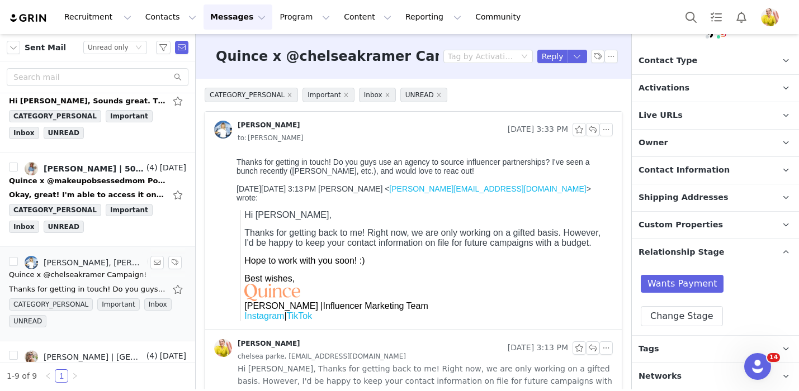
scroll to position [221, 0]
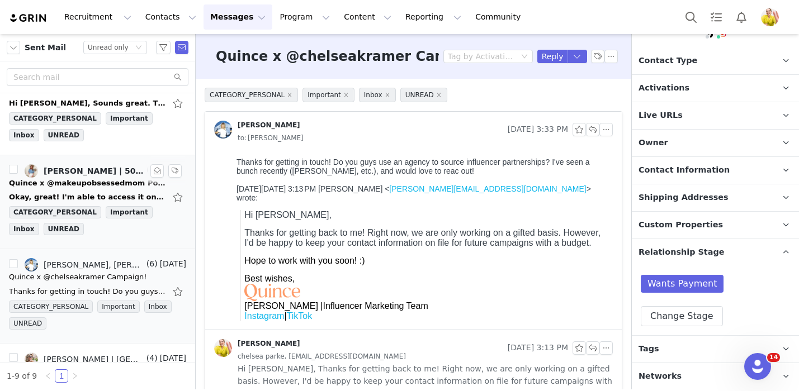
click at [135, 179] on div "Quince x @makeupobsessedmom Post Instructions!" at bounding box center [87, 183] width 157 height 11
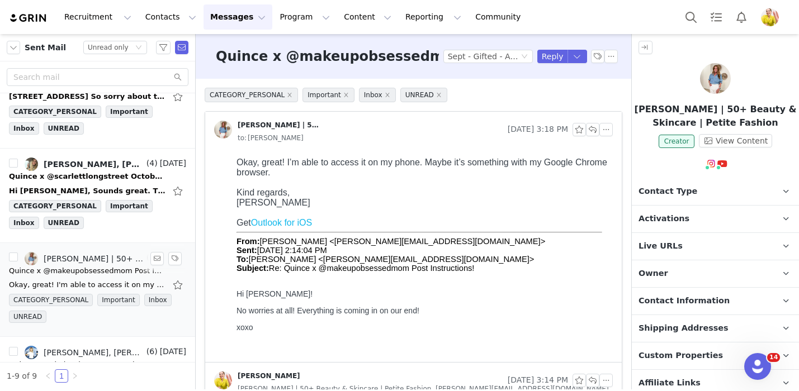
scroll to position [133, 0]
click at [135, 179] on div "Quince x @scarlettlongstreet October Campaign!" at bounding box center [87, 177] width 157 height 11
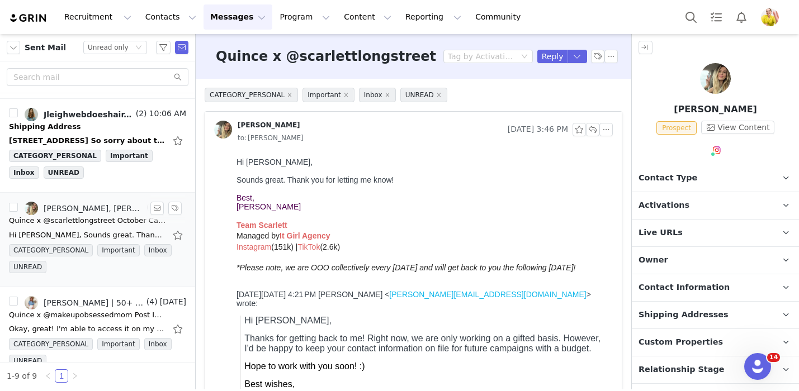
scroll to position [82, 0]
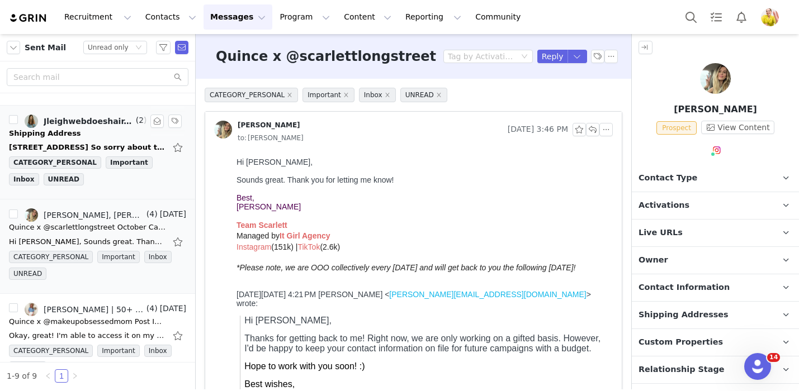
click at [138, 179] on div "CATEGORY_PERSONAL Important Inbox UNREAD" at bounding box center [97, 174] width 177 height 34
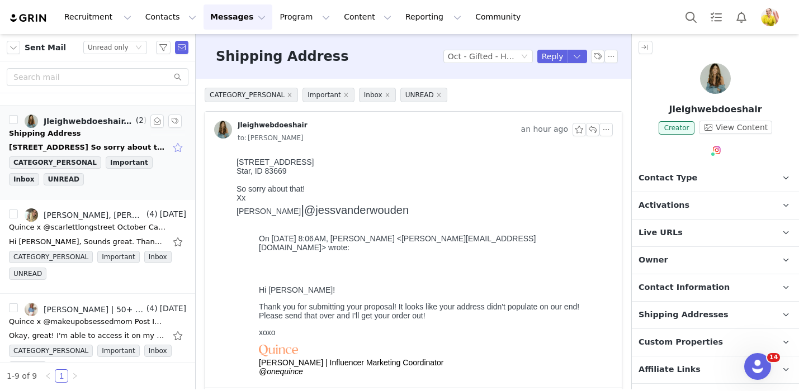
scroll to position [0, 0]
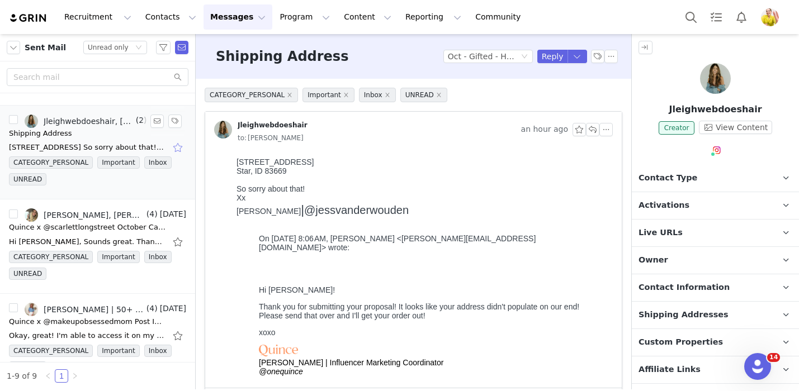
click at [179, 144] on button "button" at bounding box center [179, 148] width 15 height 18
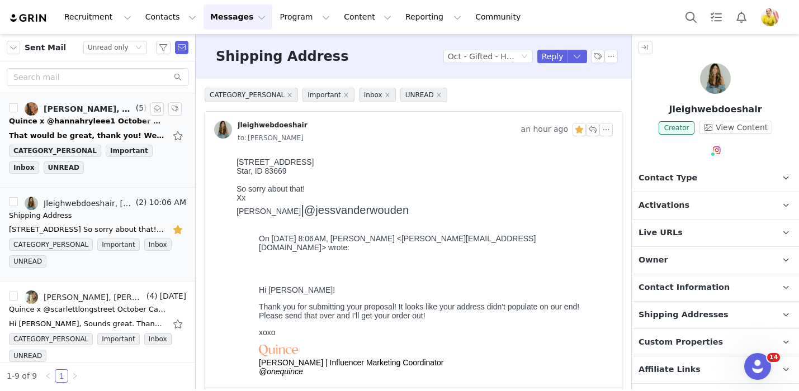
click at [143, 131] on div "That would be great, thank you! We would love to work with you in the future on…" at bounding box center [87, 135] width 157 height 11
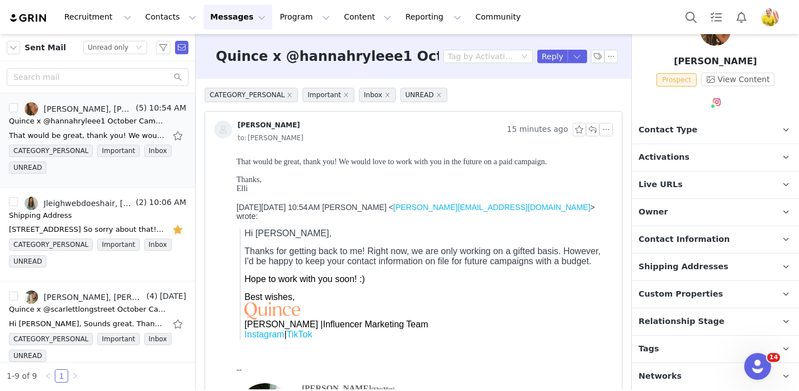
click at [692, 327] on p "Relationship Stage Use relationship stages to move contacts through a logical s…" at bounding box center [702, 322] width 140 height 27
click at [115, 46] on div "Unread only" at bounding box center [108, 47] width 41 height 12
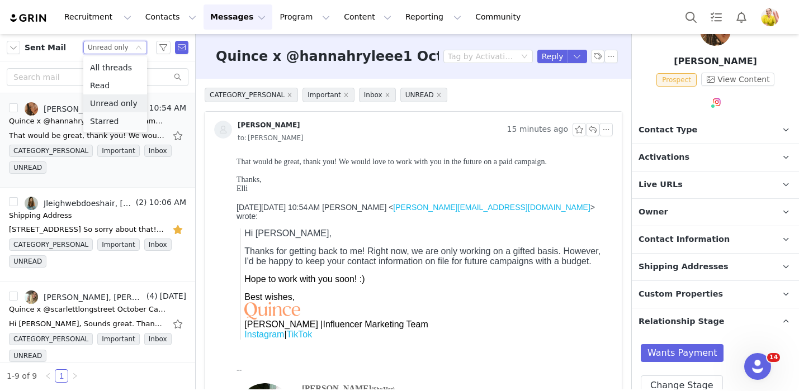
click at [123, 122] on li "Starred" at bounding box center [115, 121] width 64 height 18
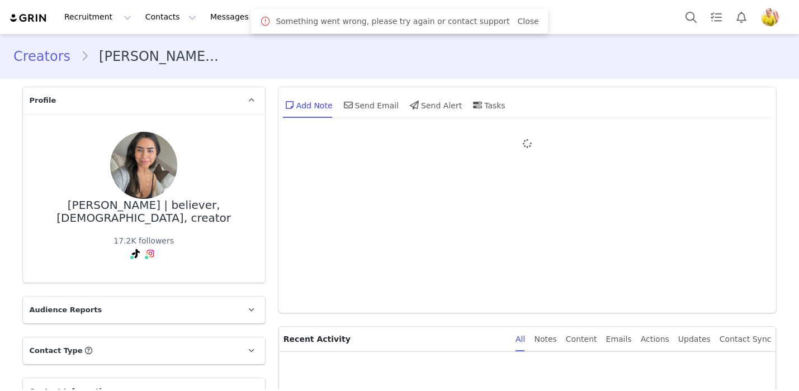
type input "+1 ([GEOGRAPHIC_DATA])"
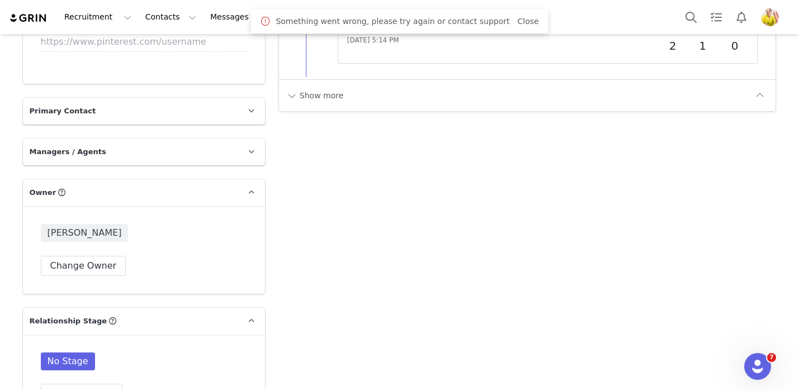
scroll to position [1633, 0]
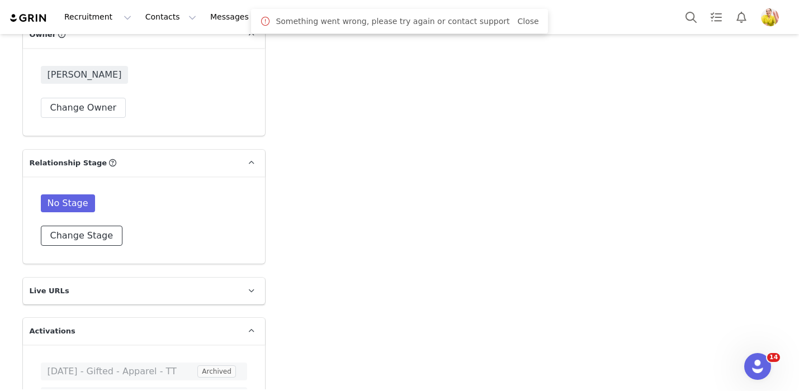
click at [86, 230] on button "Change Stage" at bounding box center [82, 236] width 82 height 20
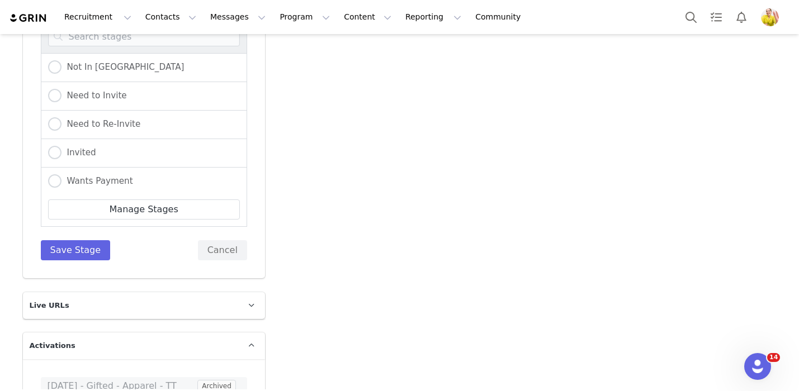
scroll to position [1866, 0]
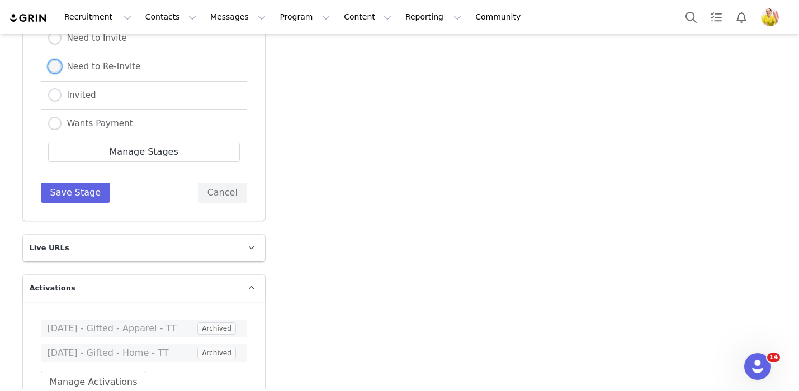
click at [105, 60] on label "Need to Re-Invite" at bounding box center [94, 67] width 93 height 15
click at [62, 60] on input "Need to Re-Invite" at bounding box center [54, 67] width 13 height 15
radio input "true"
click at [81, 183] on button "Save Stage" at bounding box center [76, 193] width 70 height 20
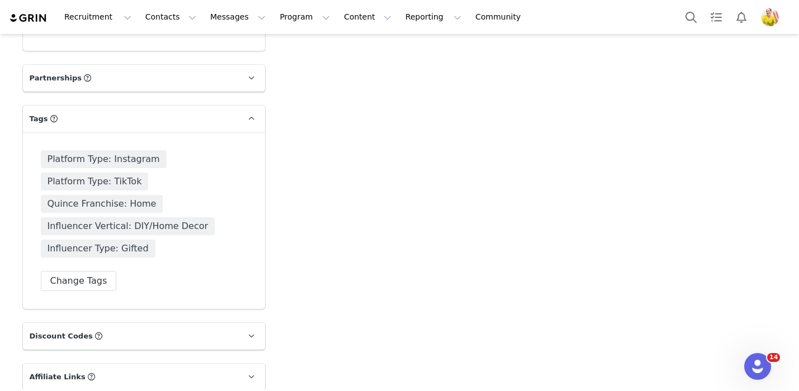
scroll to position [2071, 0]
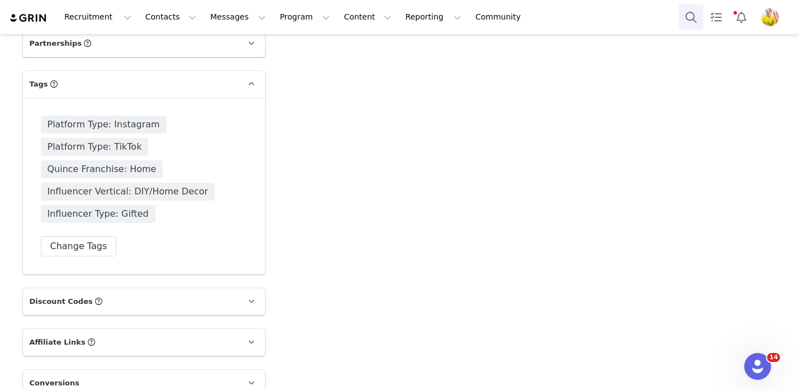
click at [690, 18] on button "Search" at bounding box center [691, 16] width 25 height 25
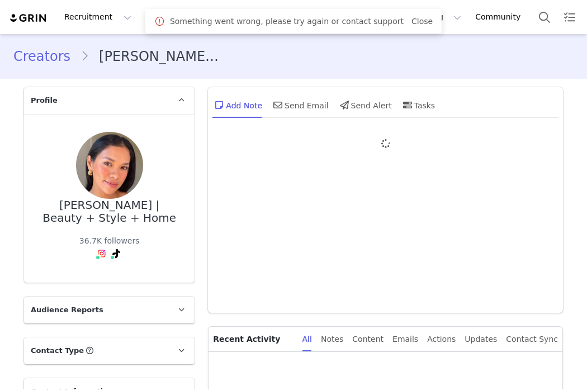
type input "+1 ([GEOGRAPHIC_DATA])"
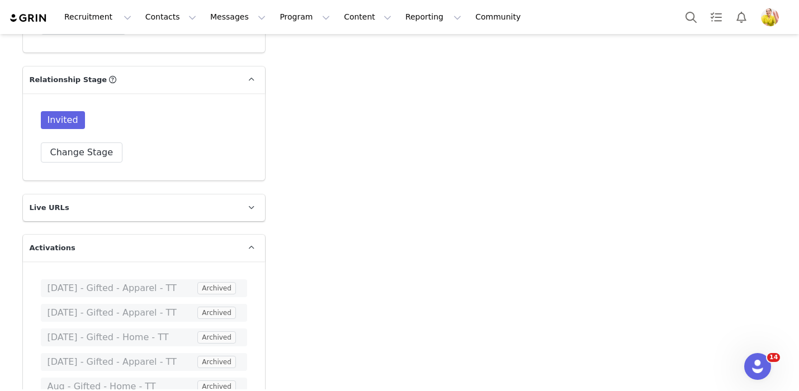
scroll to position [1722, 0]
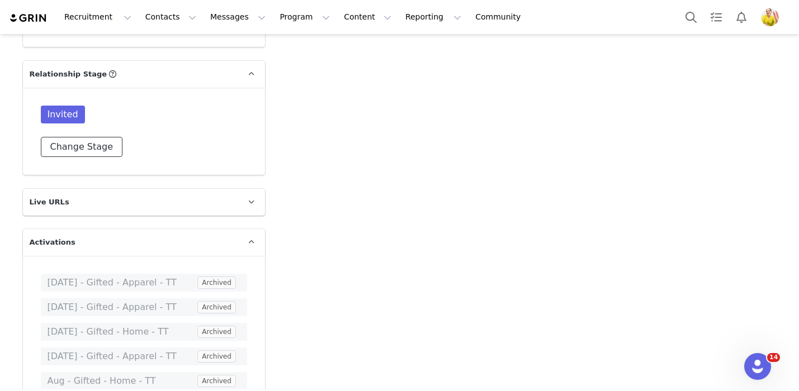
click at [94, 137] on button "Change Stage" at bounding box center [82, 147] width 82 height 20
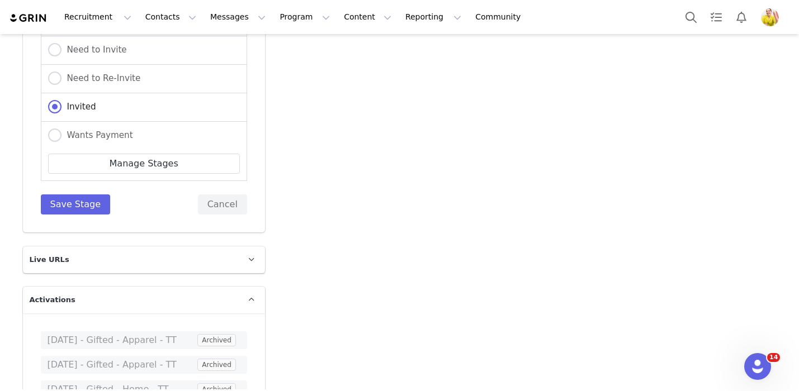
scroll to position [1868, 0]
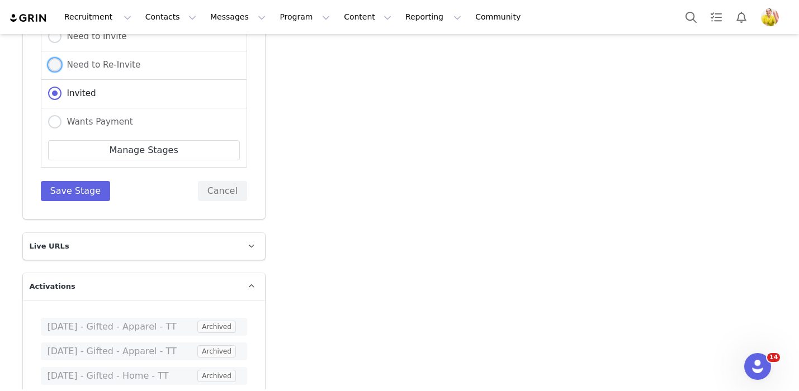
click at [129, 60] on span "Need to Re-Invite" at bounding box center [101, 65] width 79 height 10
click at [62, 58] on input "Need to Re-Invite" at bounding box center [54, 65] width 13 height 15
radio input "true"
radio input "false"
click at [67, 181] on button "Save Stage" at bounding box center [76, 191] width 70 height 20
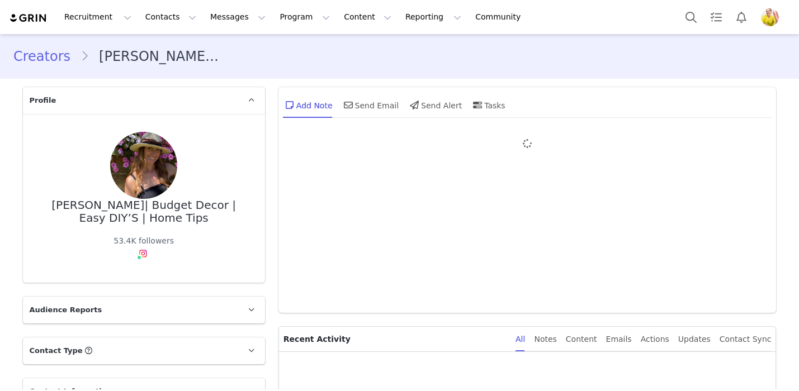
type input "+1 ([GEOGRAPHIC_DATA])"
